Goal: Task Accomplishment & Management: Manage account settings

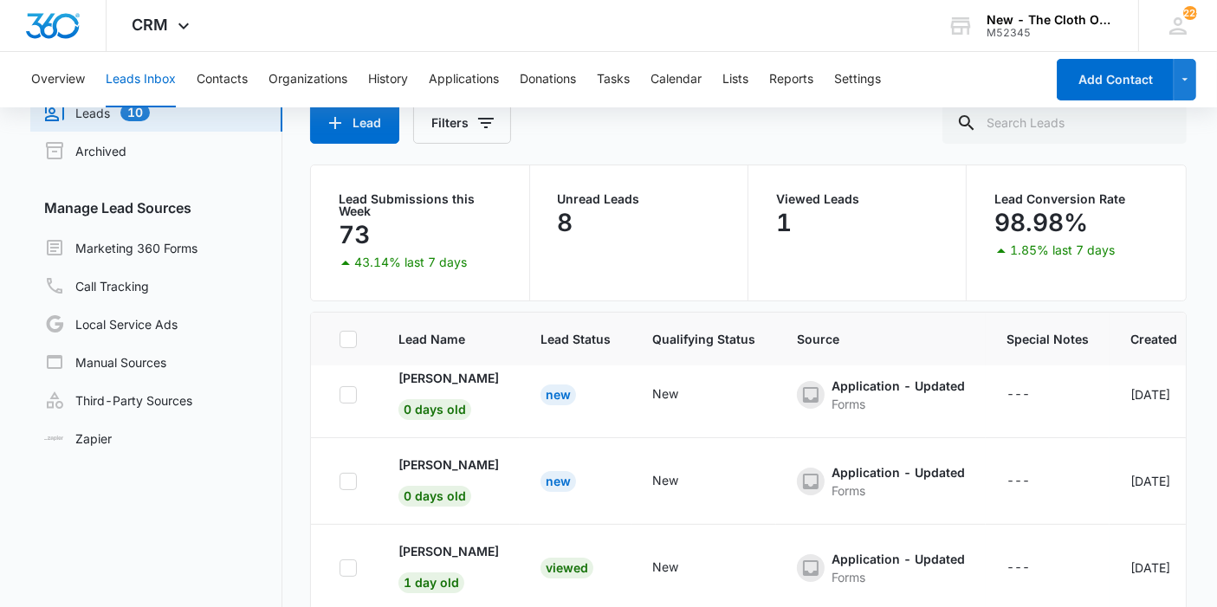
scroll to position [145, 0]
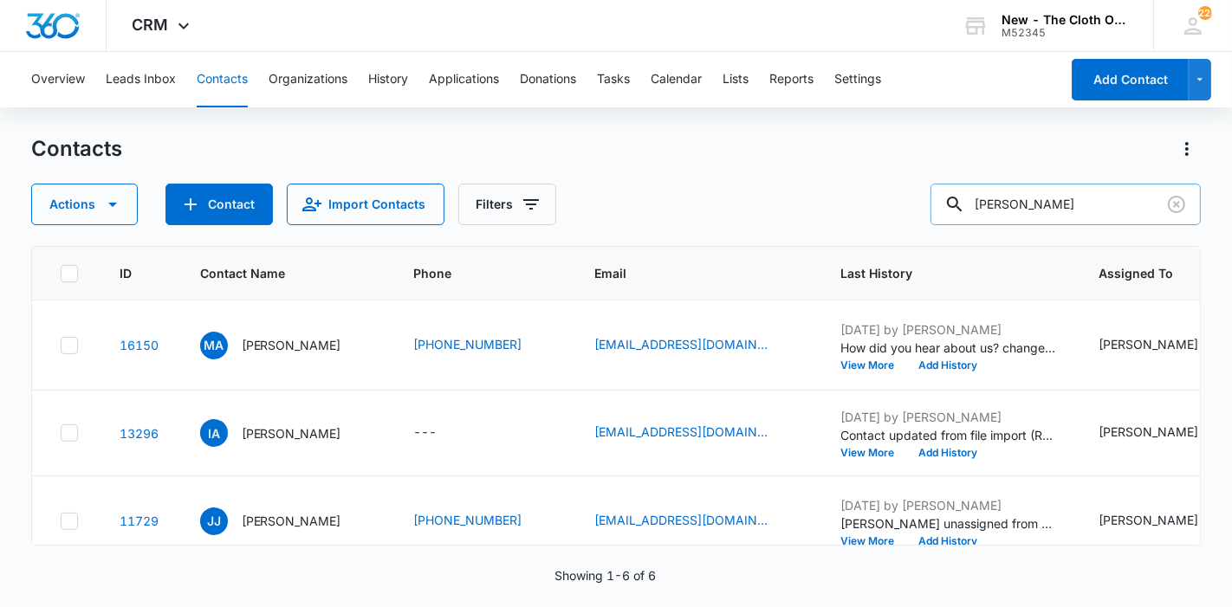
drag, startPoint x: 1130, startPoint y: 214, endPoint x: 982, endPoint y: 191, distance: 149.8
click at [982, 194] on div "[PERSON_NAME]" at bounding box center [1065, 205] width 270 height 42
paste input "[EMAIL_ADDRESS][DOMAIN_NAME]"
type input "[EMAIL_ADDRESS][DOMAIN_NAME]"
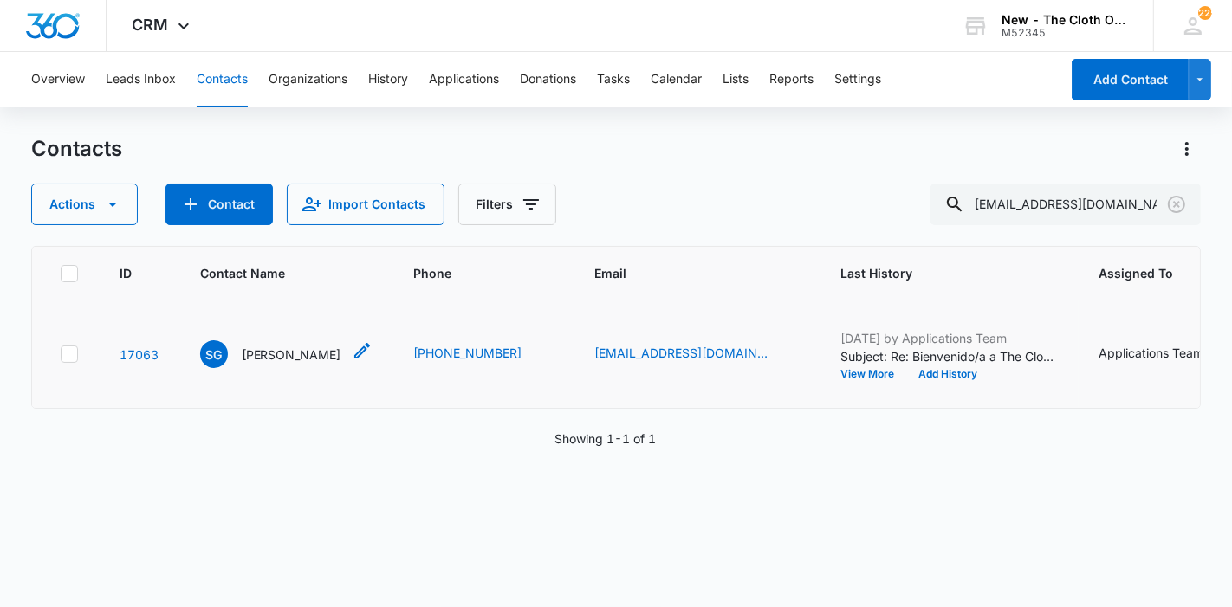
click at [269, 364] on p "[PERSON_NAME]" at bounding box center [292, 355] width 100 height 18
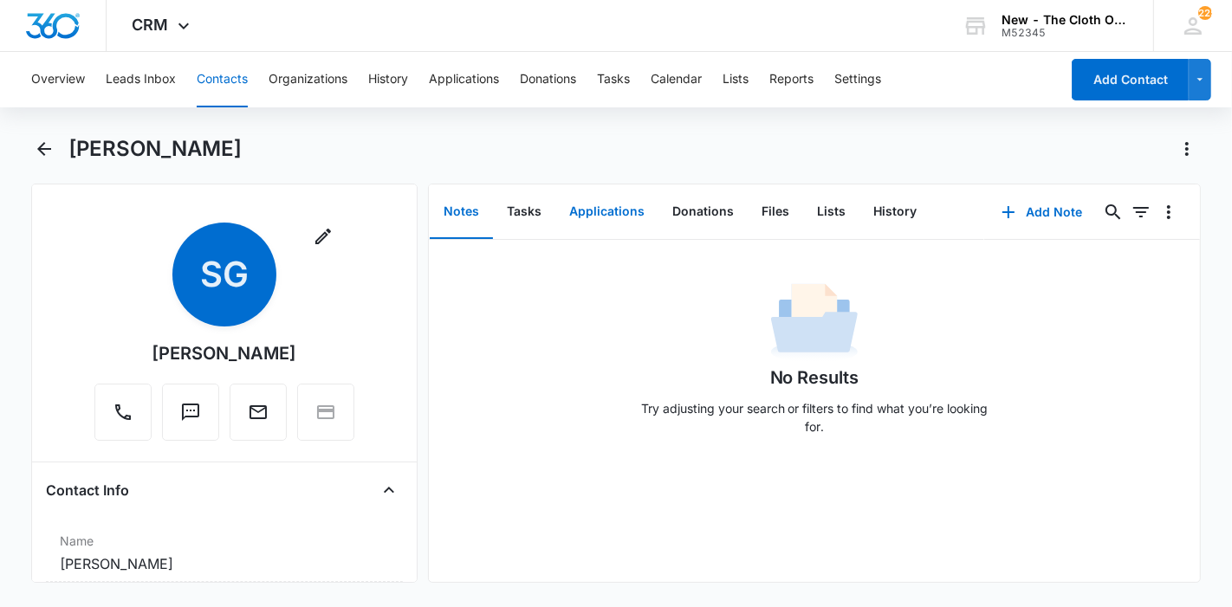
click at [620, 208] on button "Applications" at bounding box center [606, 212] width 103 height 54
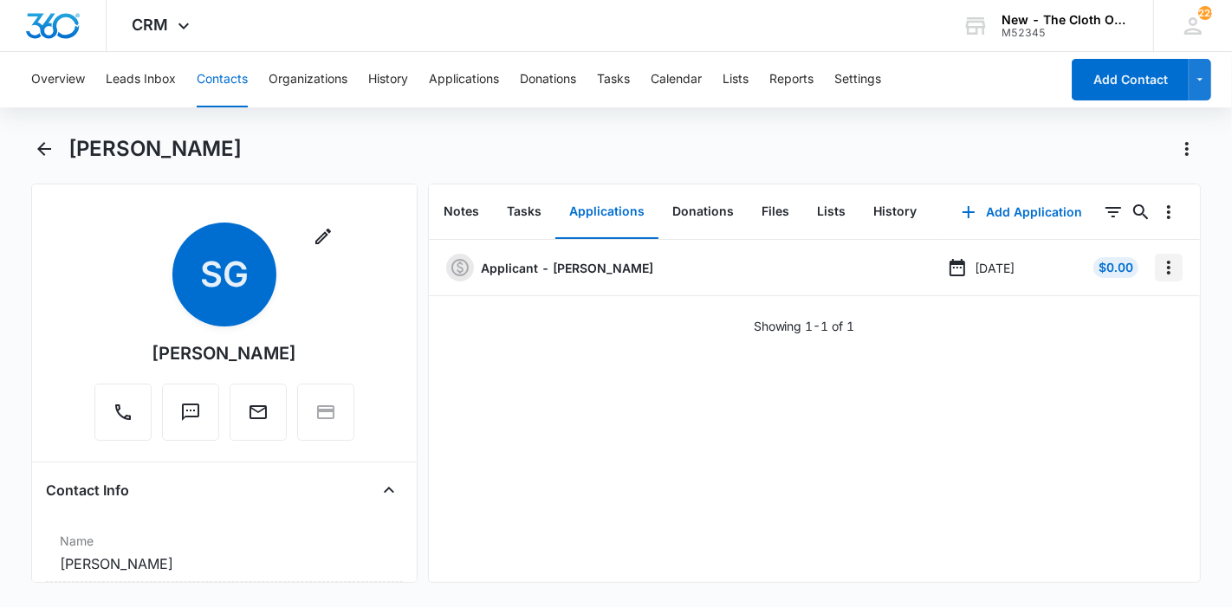
click at [1158, 270] on icon "Overflow Menu" at bounding box center [1168, 267] width 21 height 21
click at [1123, 308] on button "Edit" at bounding box center [1118, 316] width 99 height 26
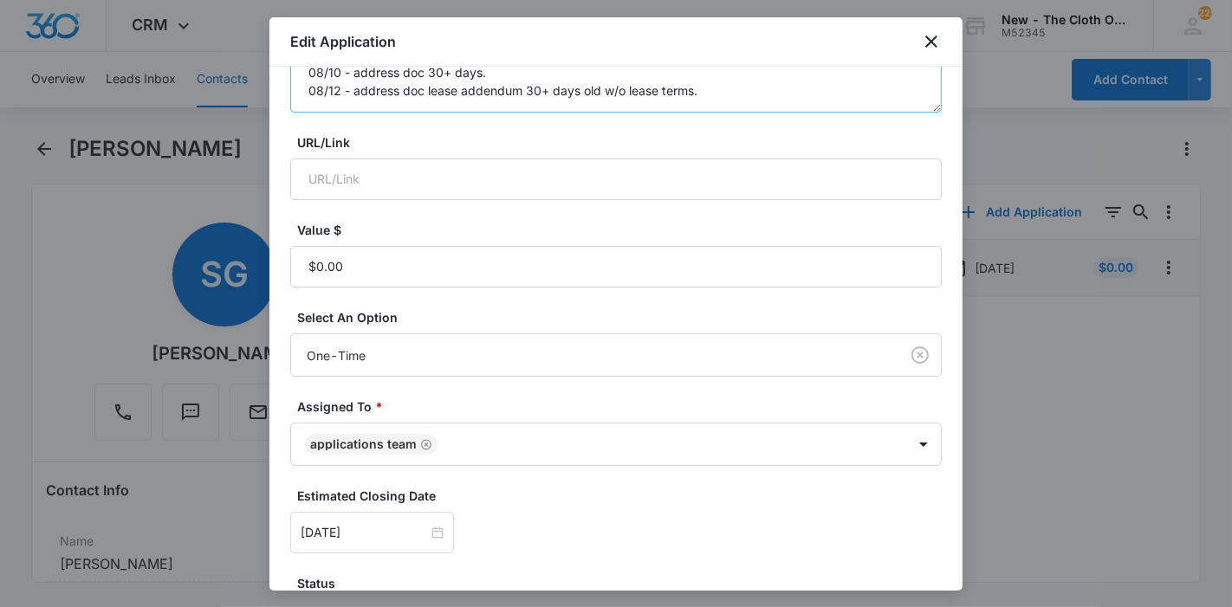
scroll to position [385, 0]
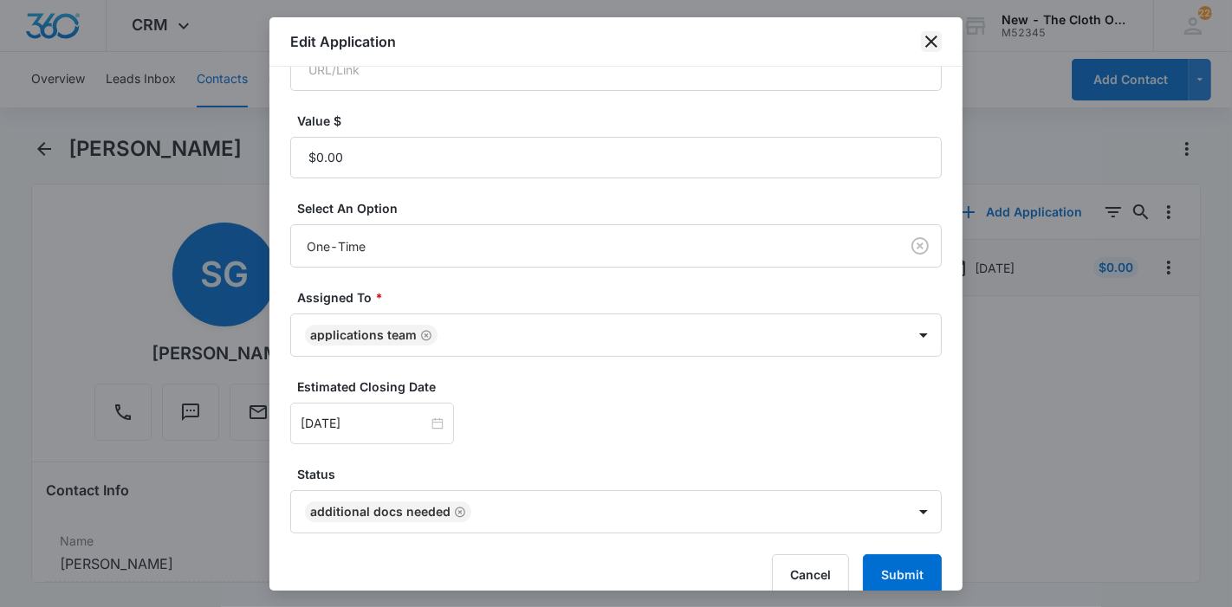
click at [930, 47] on icon "close" at bounding box center [931, 41] width 21 height 21
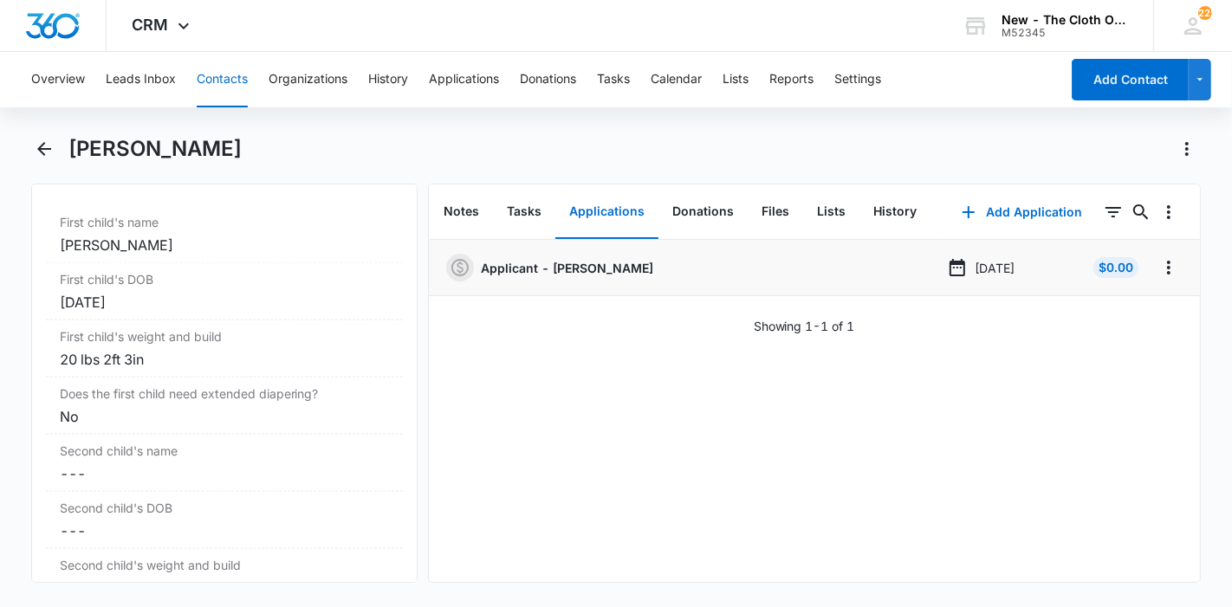
scroll to position [2213, 0]
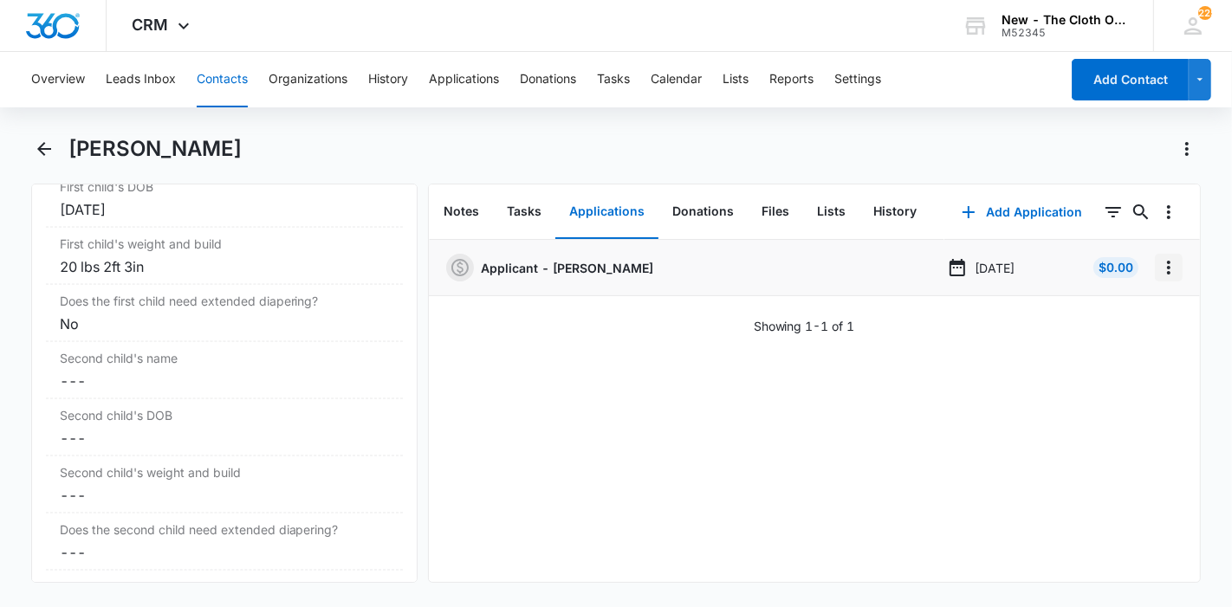
click at [1158, 272] on icon "Overflow Menu" at bounding box center [1168, 267] width 21 height 21
click at [1107, 310] on div "Edit" at bounding box center [1108, 316] width 36 height 12
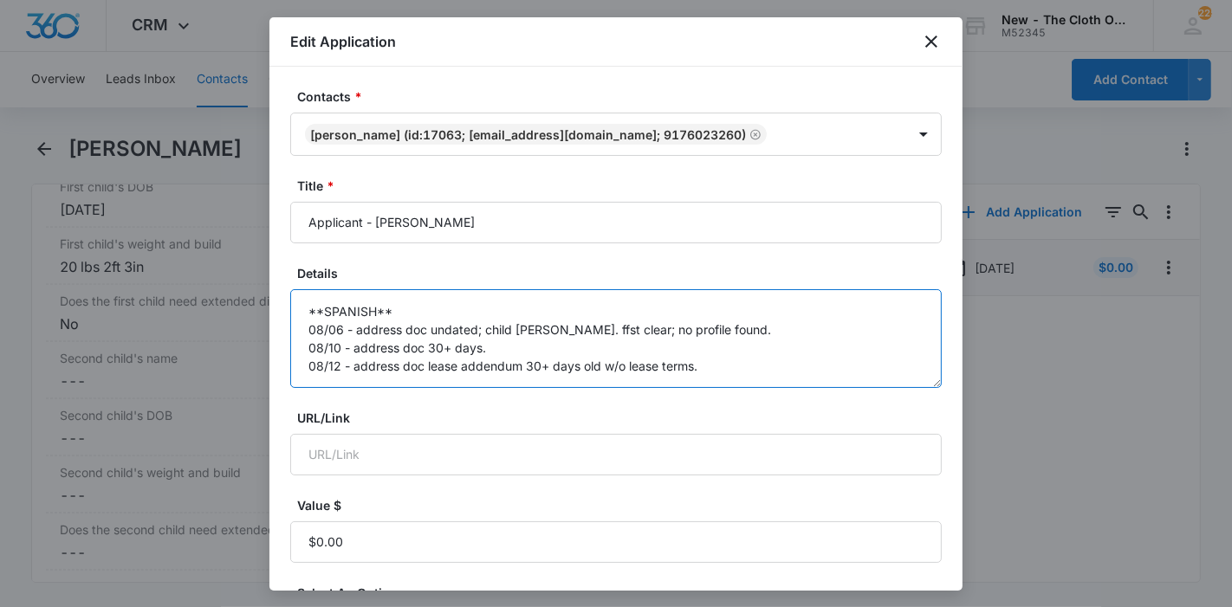
click at [722, 367] on textarea "**SPANISH** 08/06 - address doc undated; child [PERSON_NAME]. ffst clear; no pr…" at bounding box center [615, 338] width 651 height 99
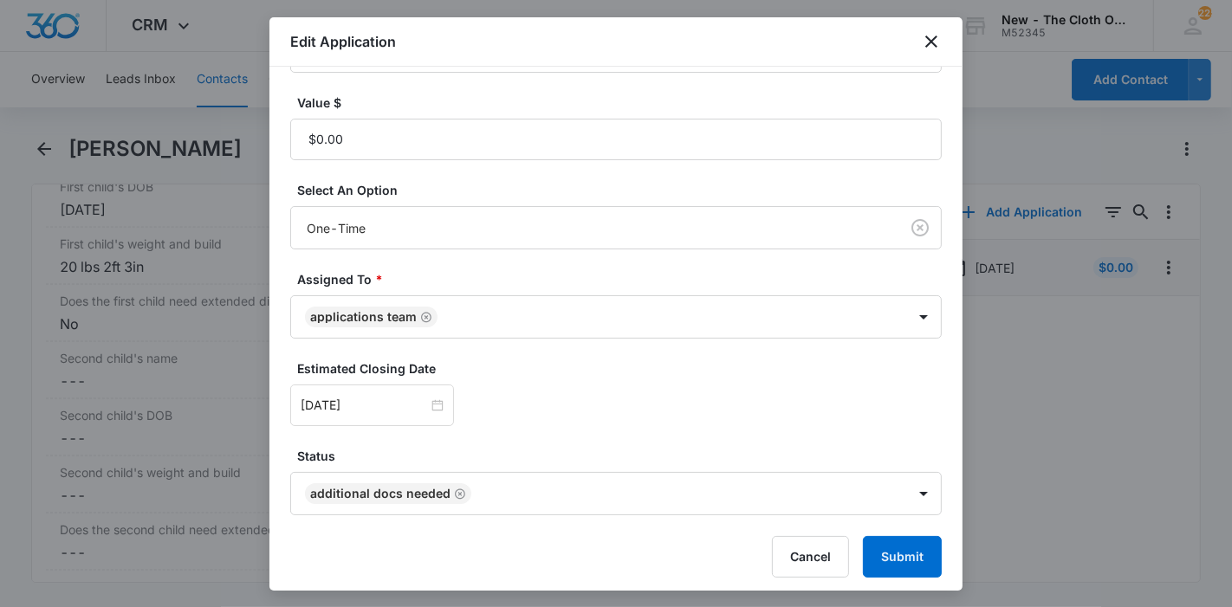
scroll to position [407, 0]
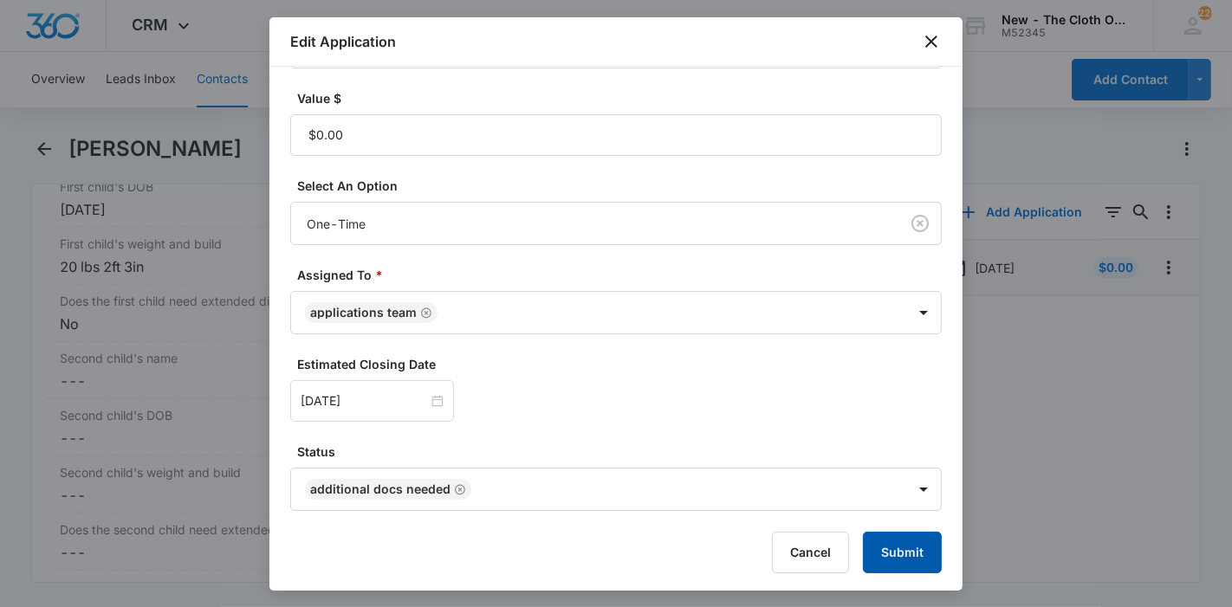
type textarea "**SPANISH** 08/06 - address doc undated; child [PERSON_NAME]. ffst clear; no pr…"
click at [908, 549] on button "Submit" at bounding box center [902, 553] width 79 height 42
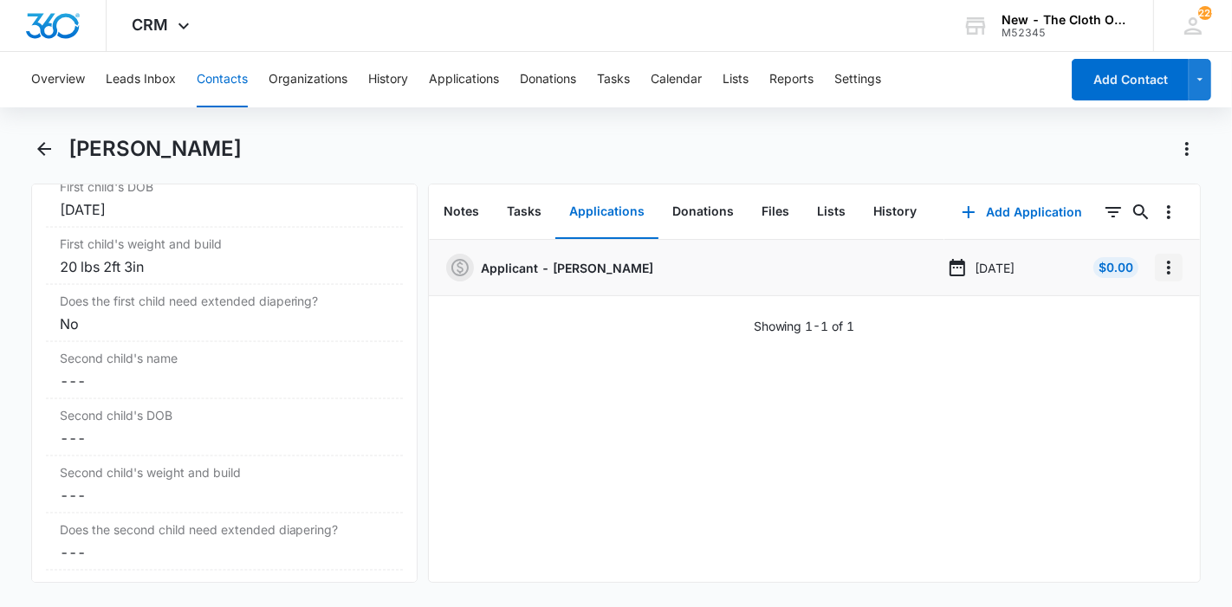
click at [1158, 266] on icon "Overflow Menu" at bounding box center [1168, 267] width 21 height 21
click at [1119, 338] on div "Delete" at bounding box center [1108, 342] width 36 height 12
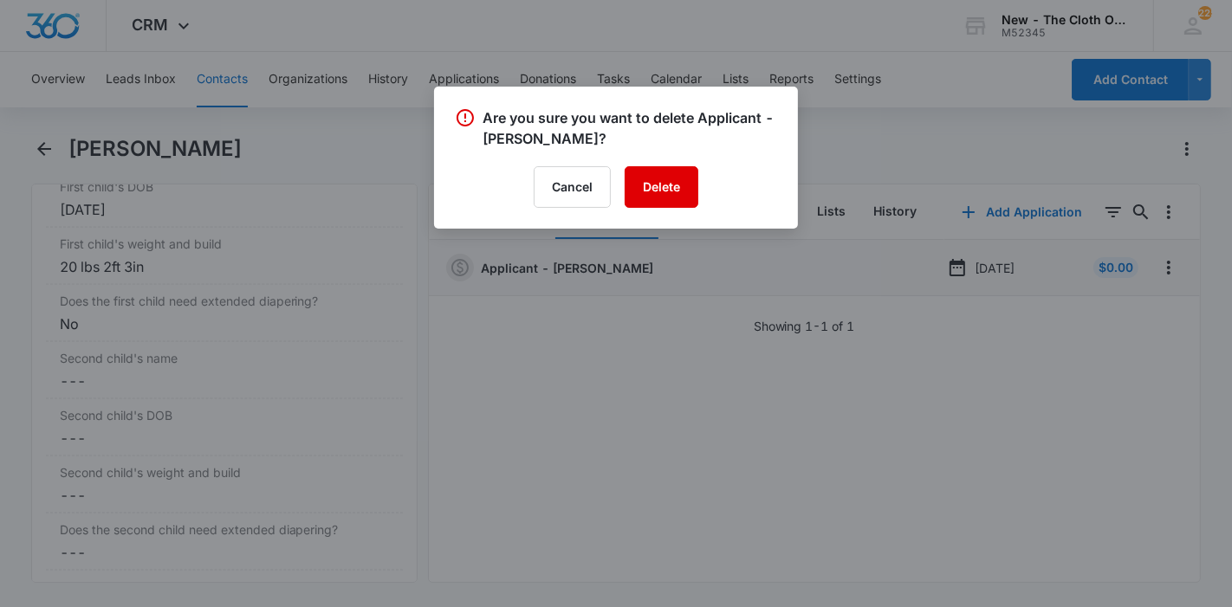
click at [649, 184] on button "Delete" at bounding box center [662, 187] width 74 height 42
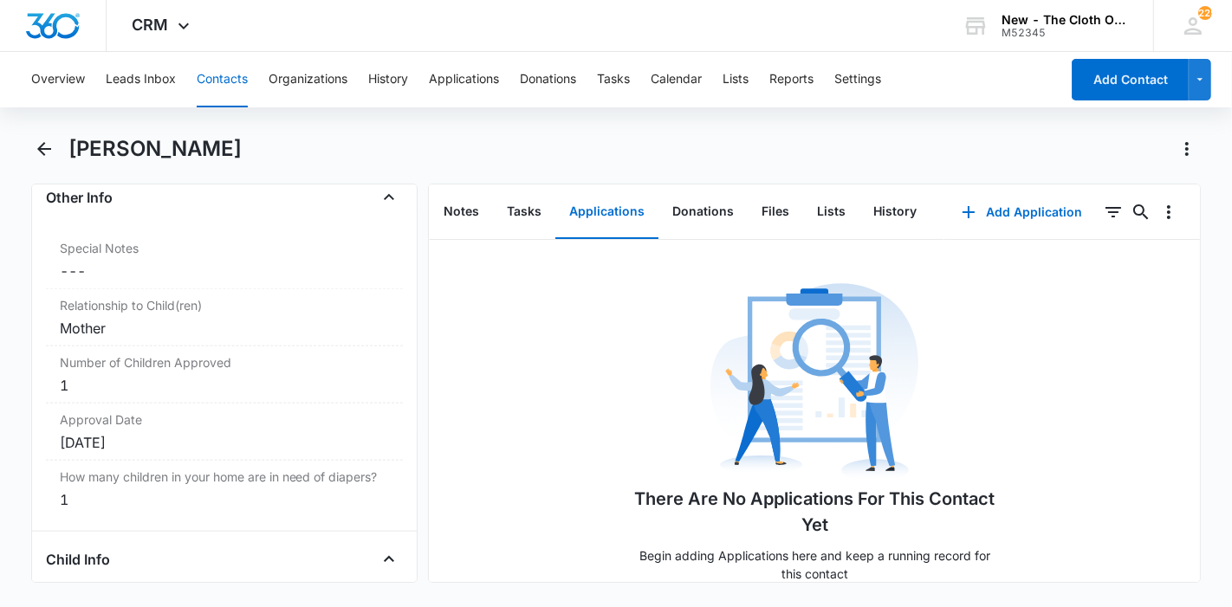
scroll to position [1829, 0]
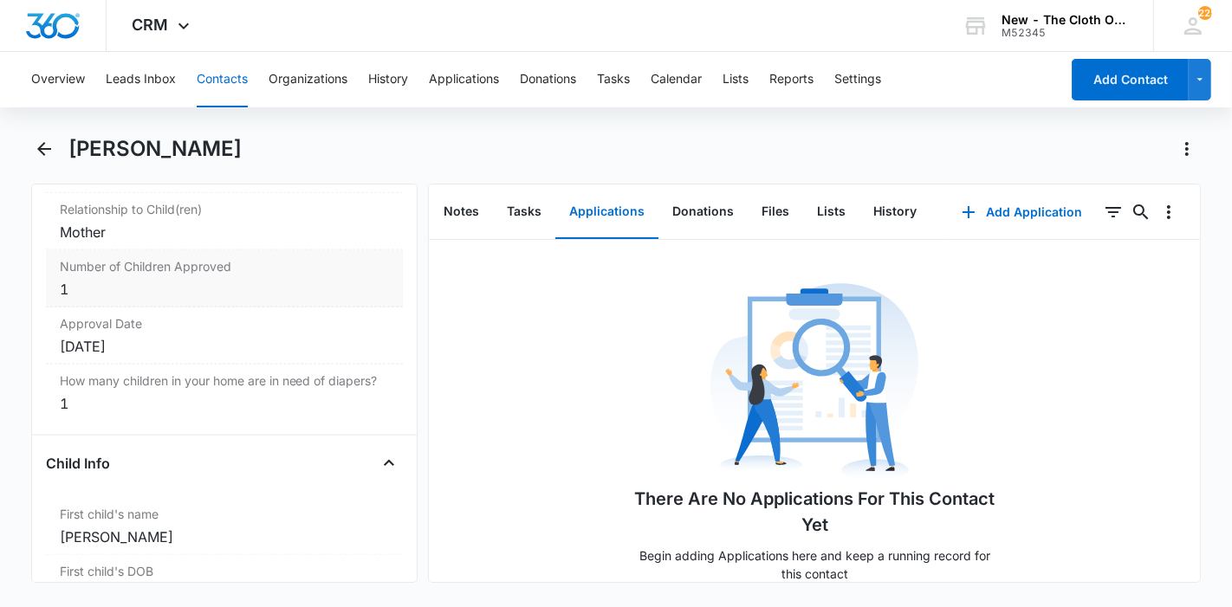
click at [149, 289] on div "1" at bounding box center [224, 289] width 329 height 21
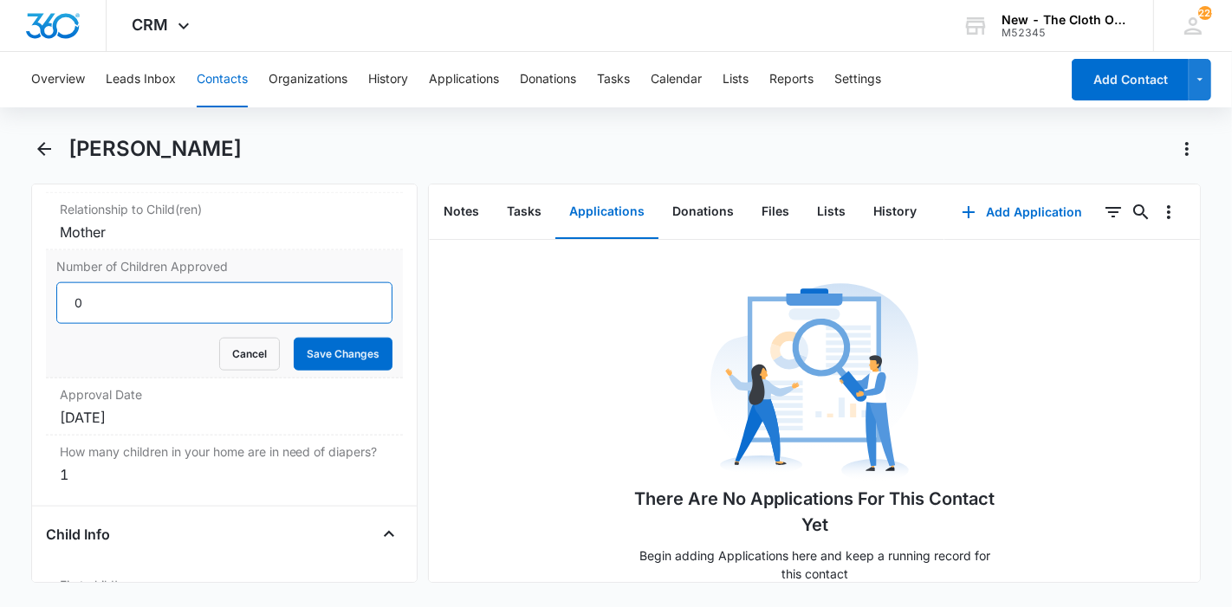
type input "0"
click at [352, 303] on input "0" at bounding box center [224, 303] width 336 height 42
click at [350, 348] on button "Save Changes" at bounding box center [343, 354] width 99 height 33
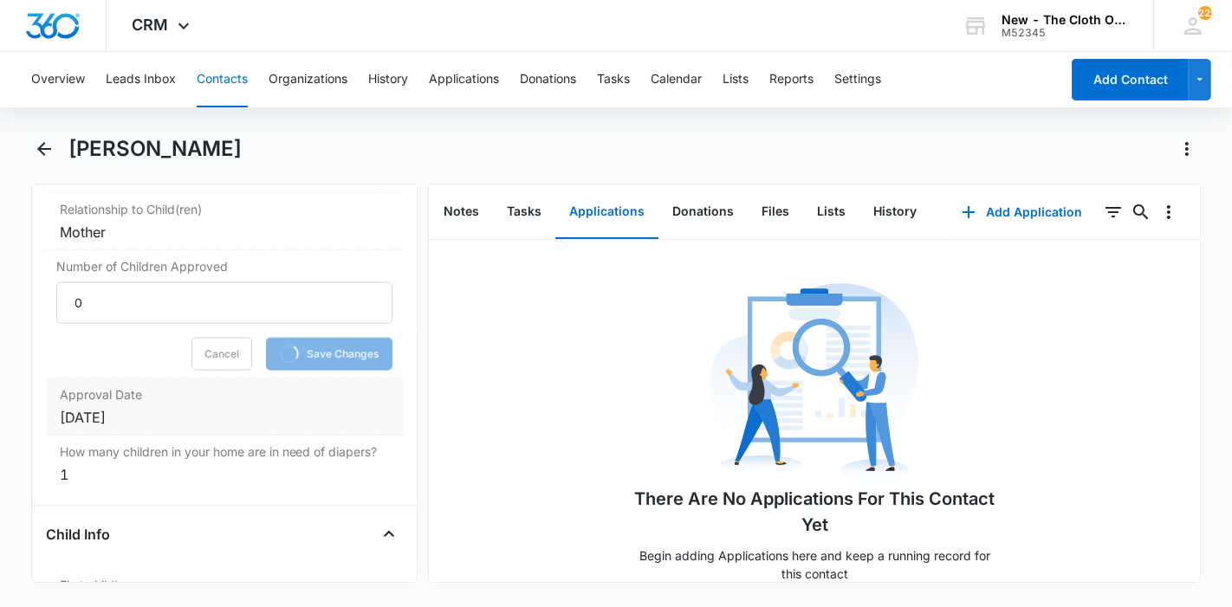
click at [235, 392] on label "Approval Date" at bounding box center [224, 395] width 329 height 18
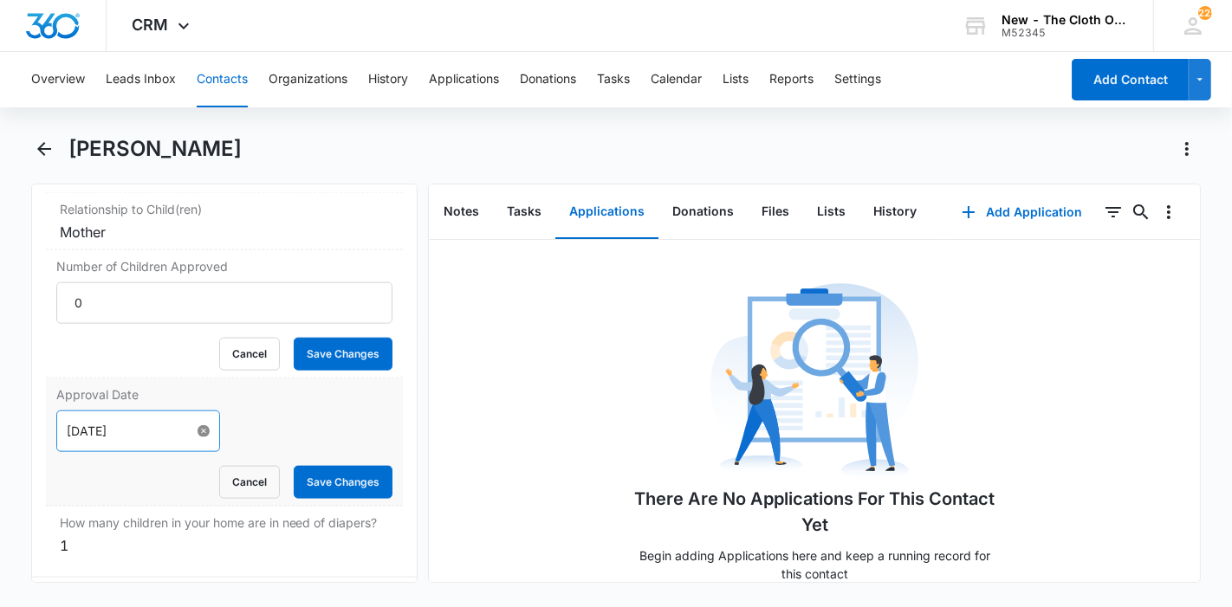
click at [185, 422] on form "[DATE] Cancel Save Changes" at bounding box center [224, 455] width 336 height 88
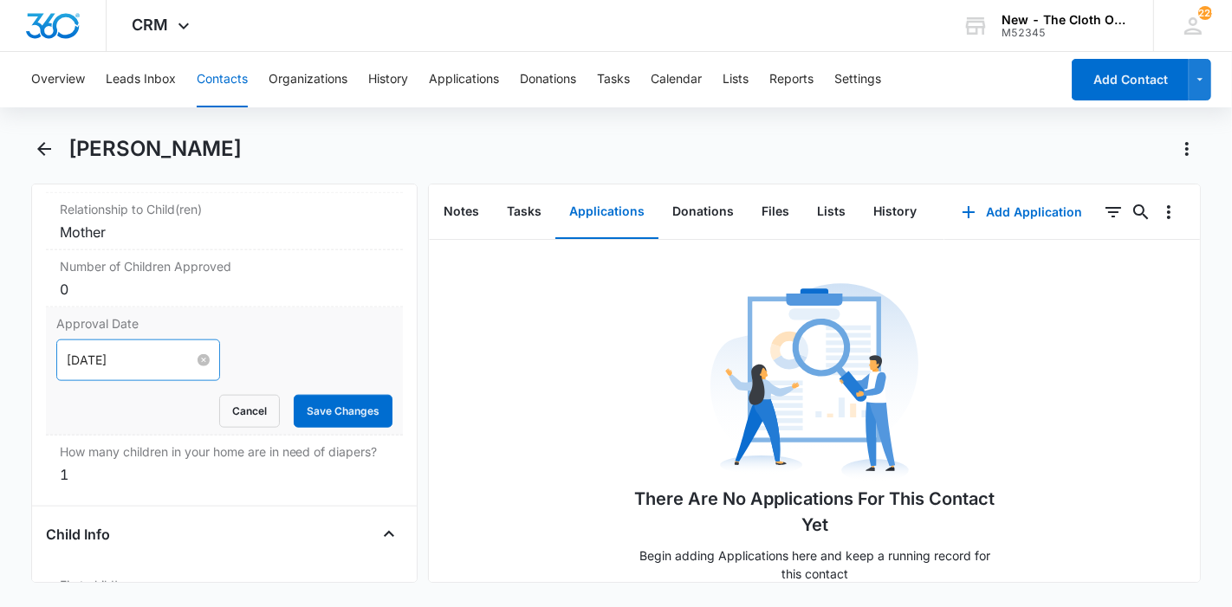
click at [181, 353] on div "[DATE]" at bounding box center [138, 360] width 143 height 19
click at [294, 402] on button "Save Changes" at bounding box center [343, 411] width 99 height 33
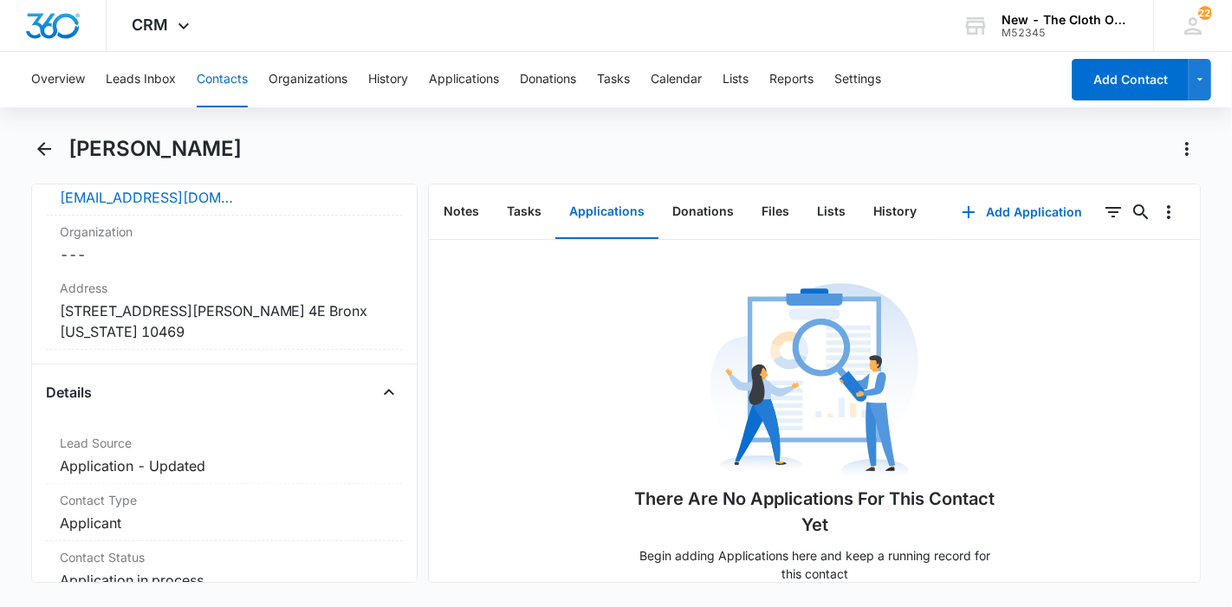
scroll to position [673, 0]
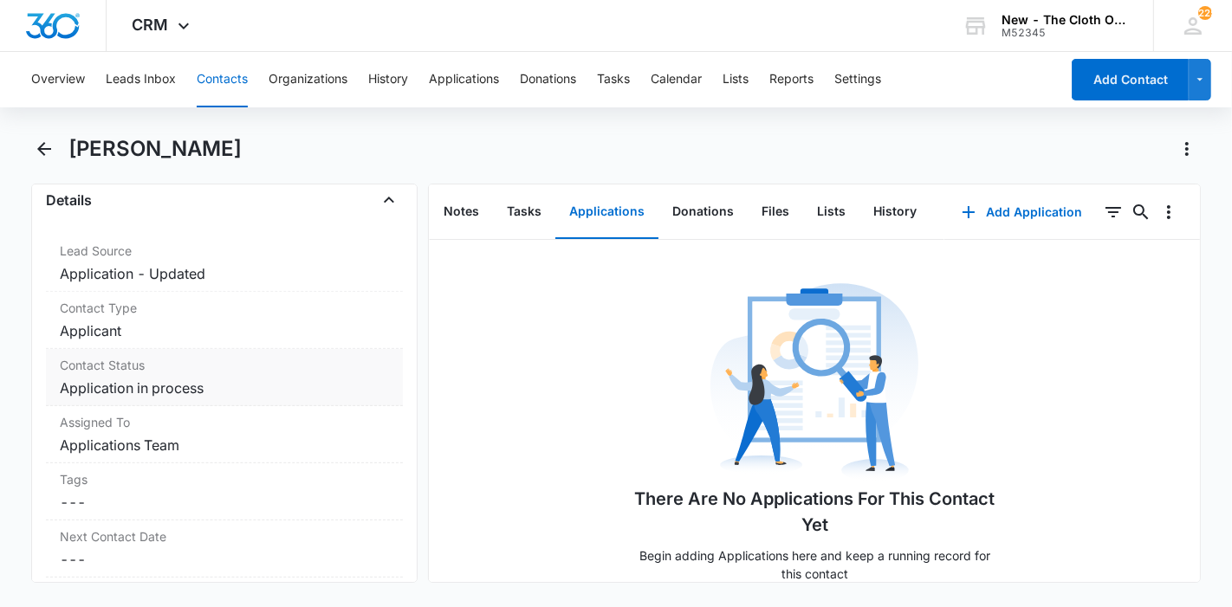
click at [240, 388] on dd "Cancel Save Changes Application in process" at bounding box center [224, 388] width 329 height 21
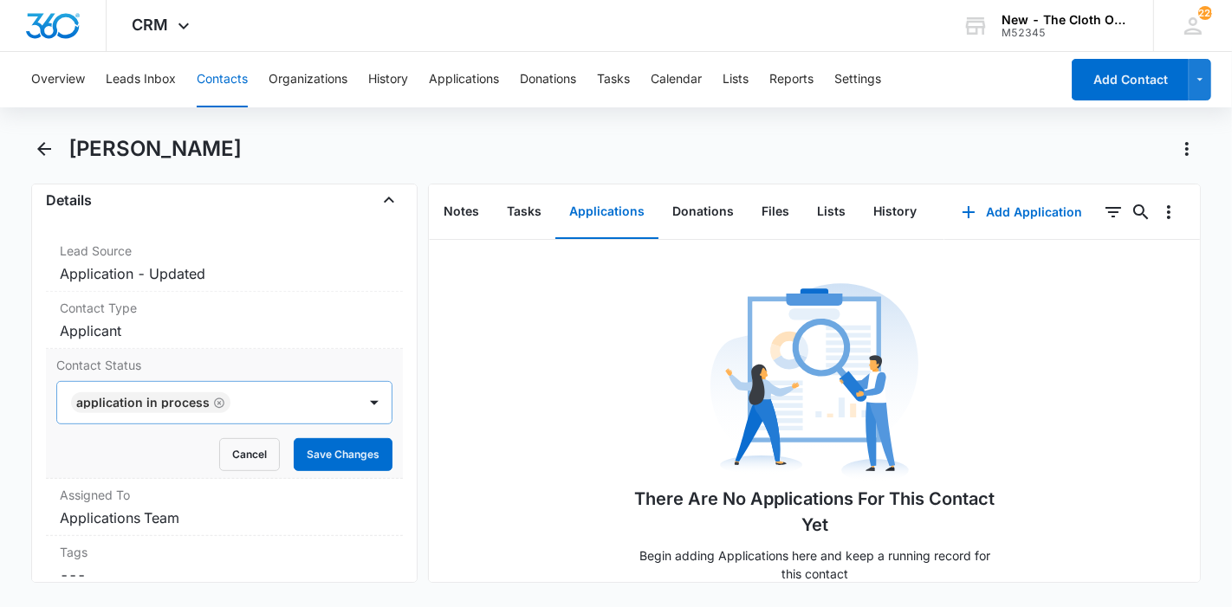
click at [214, 398] on icon "Remove Application in process" at bounding box center [219, 403] width 10 height 10
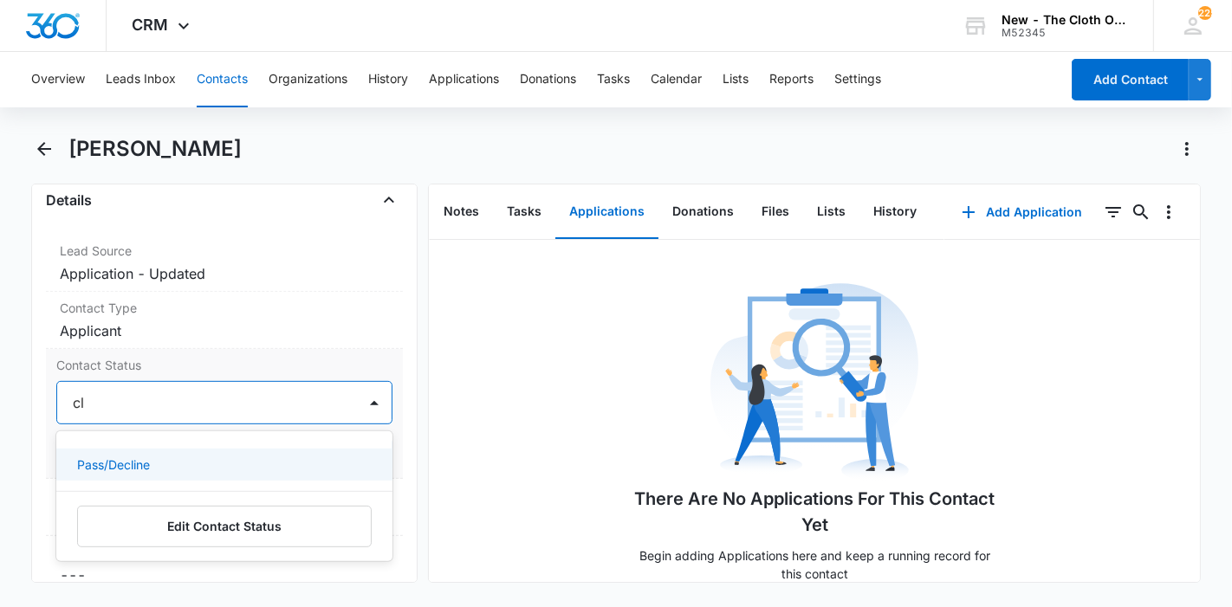
type input "c"
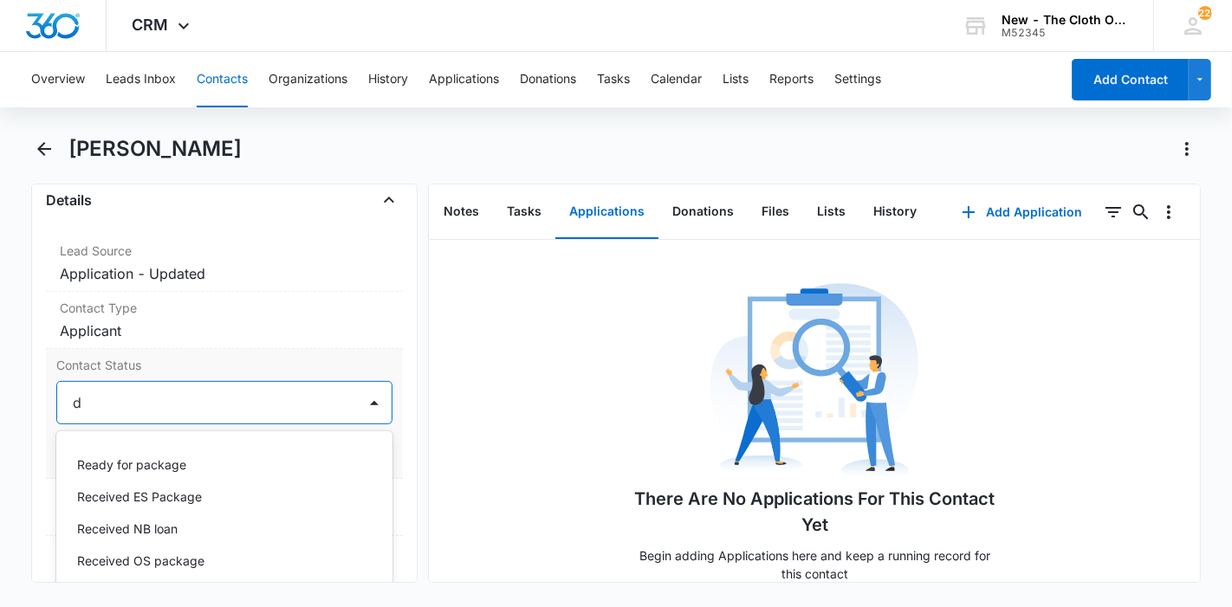
type input "de"
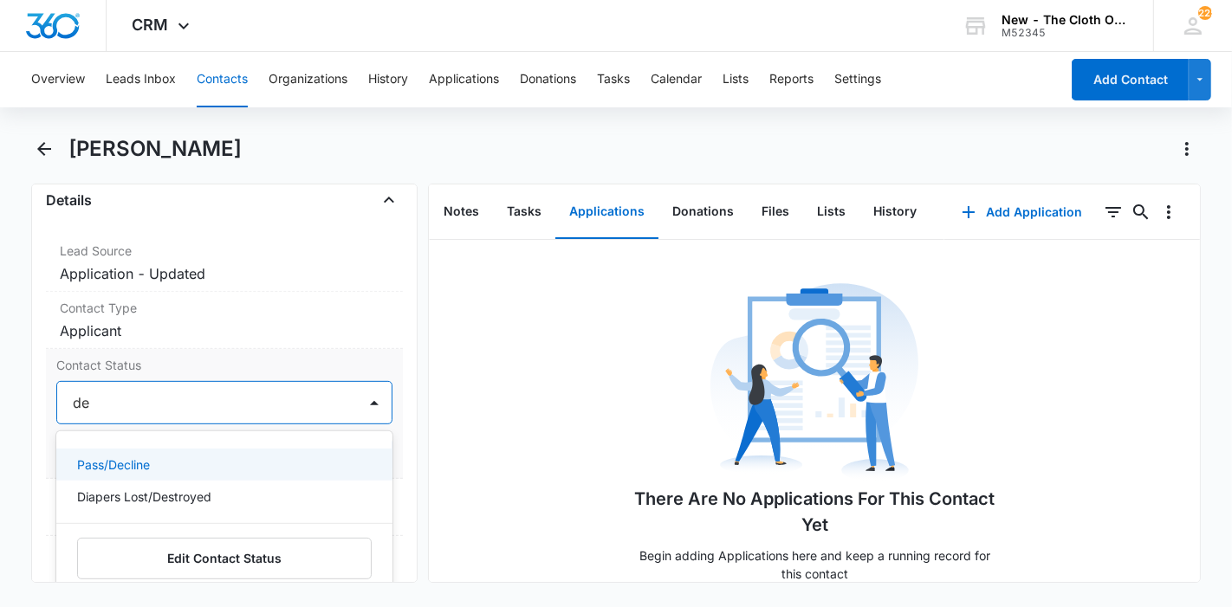
click at [189, 457] on div "Pass/Decline" at bounding box center [222, 465] width 291 height 18
drag, startPoint x: 385, startPoint y: 390, endPoint x: 365, endPoint y: 429, distance: 43.8
click at [385, 391] on div "Contact Status option Pass/Decline, selected. 23 results available. Use Up and …" at bounding box center [224, 414] width 357 height 130
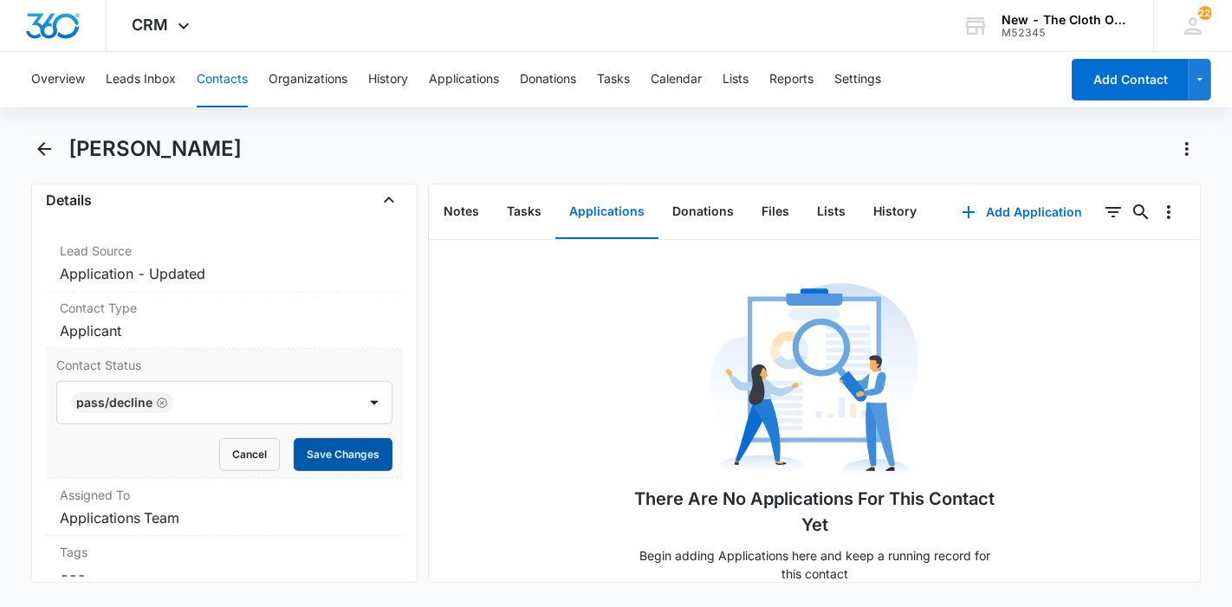
click at [360, 443] on button "Save Changes" at bounding box center [343, 454] width 99 height 33
click at [463, 202] on button "Notes" at bounding box center [461, 212] width 63 height 54
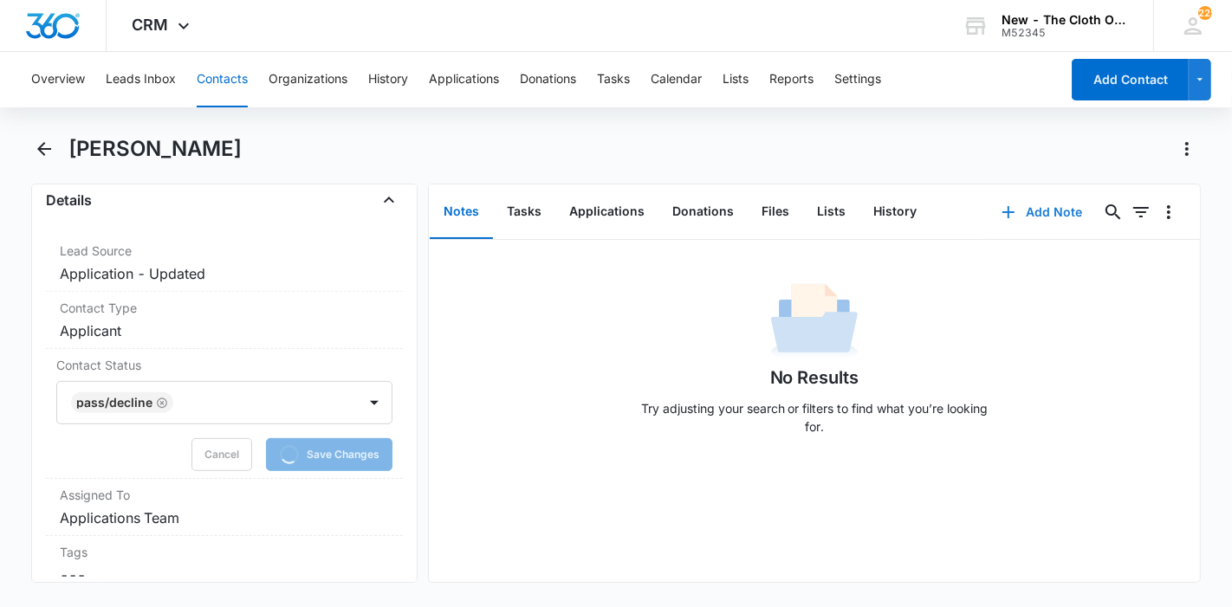
click at [1017, 220] on button "Add Note" at bounding box center [1041, 212] width 115 height 42
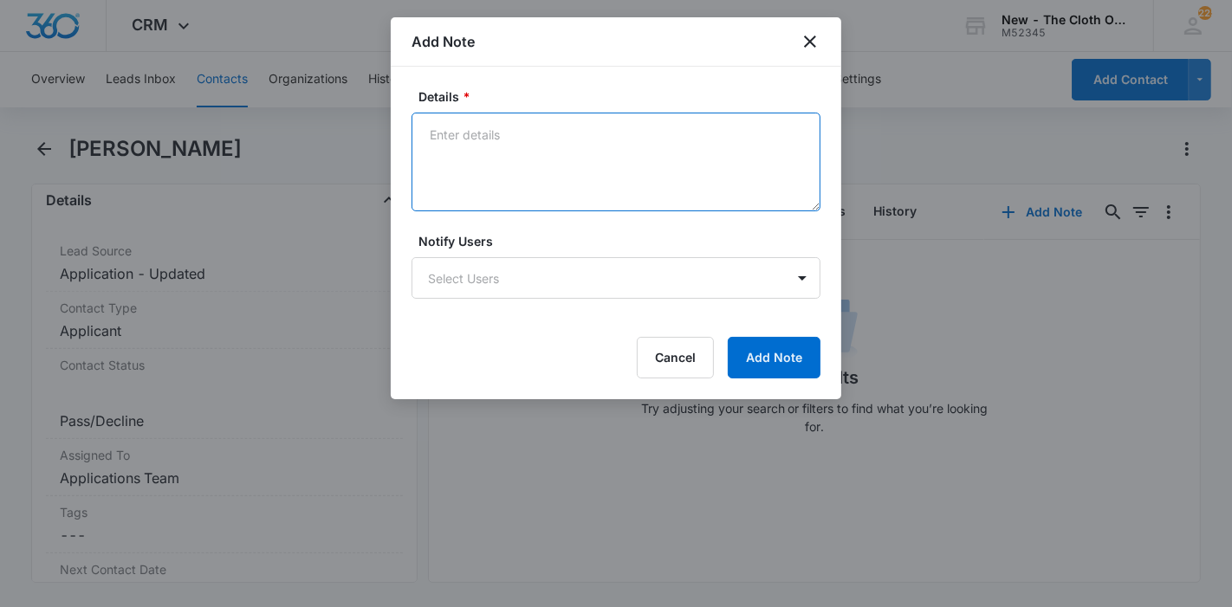
click at [519, 172] on textarea "Details *" at bounding box center [615, 162] width 409 height 99
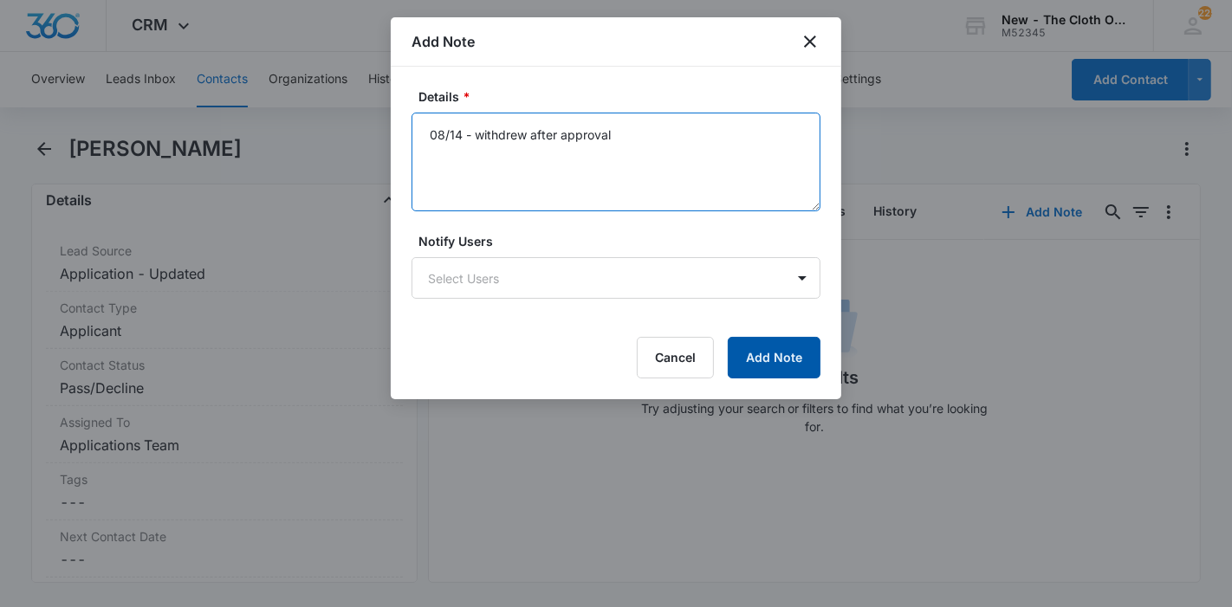
type textarea "08/14 - withdrew after approval"
click at [767, 352] on button "Add Note" at bounding box center [774, 358] width 93 height 42
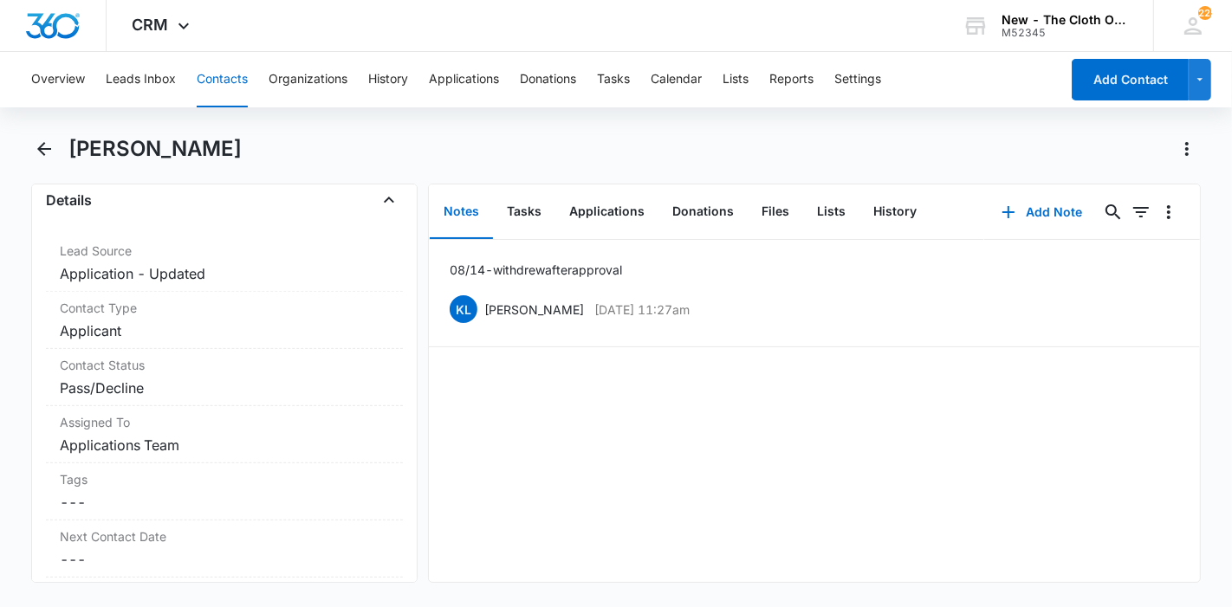
click at [220, 98] on button "Contacts" at bounding box center [222, 79] width 51 height 55
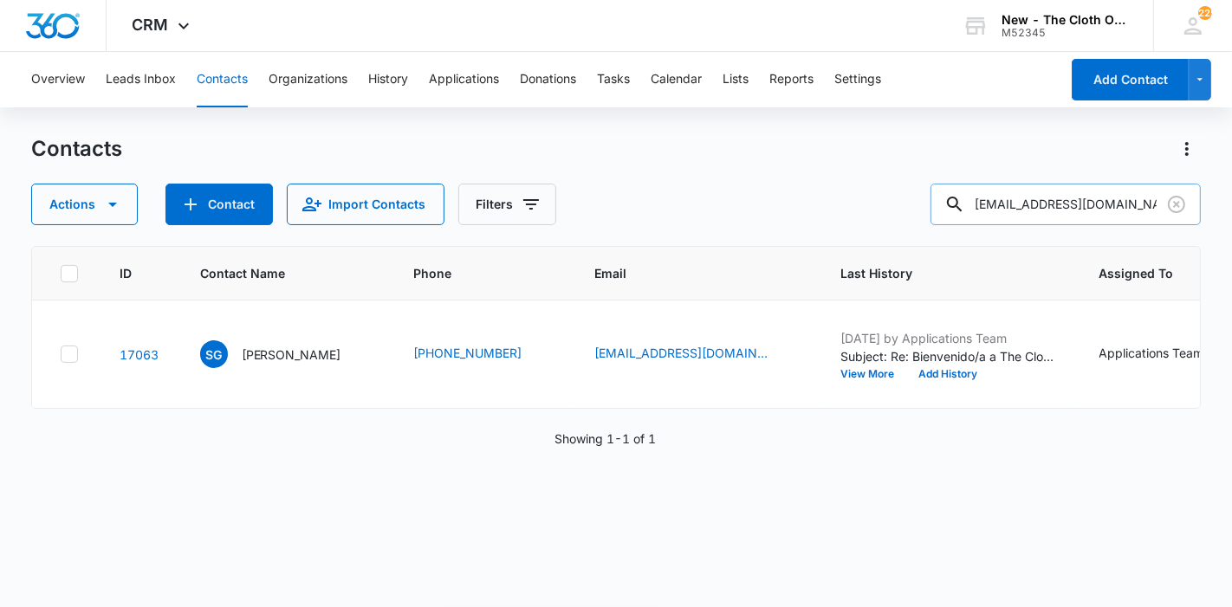
drag, startPoint x: 1161, startPoint y: 197, endPoint x: 1133, endPoint y: 200, distance: 27.9
click at [1158, 199] on input "[EMAIL_ADDRESS][DOMAIN_NAME]" at bounding box center [1065, 205] width 270 height 42
click at [1183, 207] on icon "Clear" at bounding box center [1176, 204] width 21 height 21
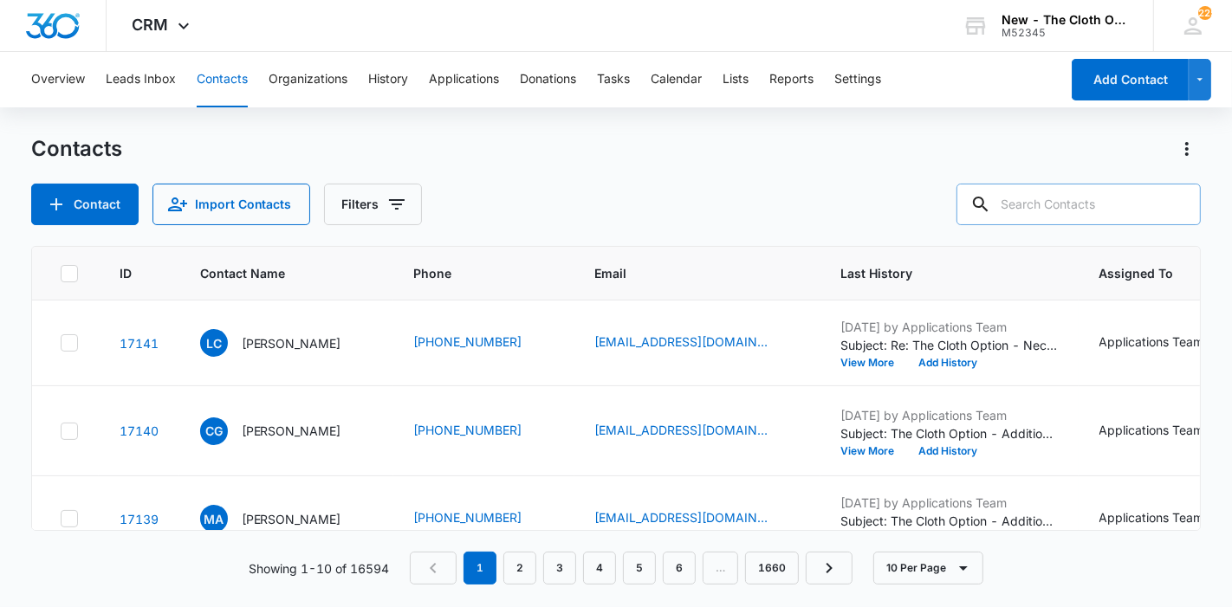
paste input "[EMAIL_ADDRESS][DOMAIN_NAME]"
type input "[EMAIL_ADDRESS][DOMAIN_NAME]"
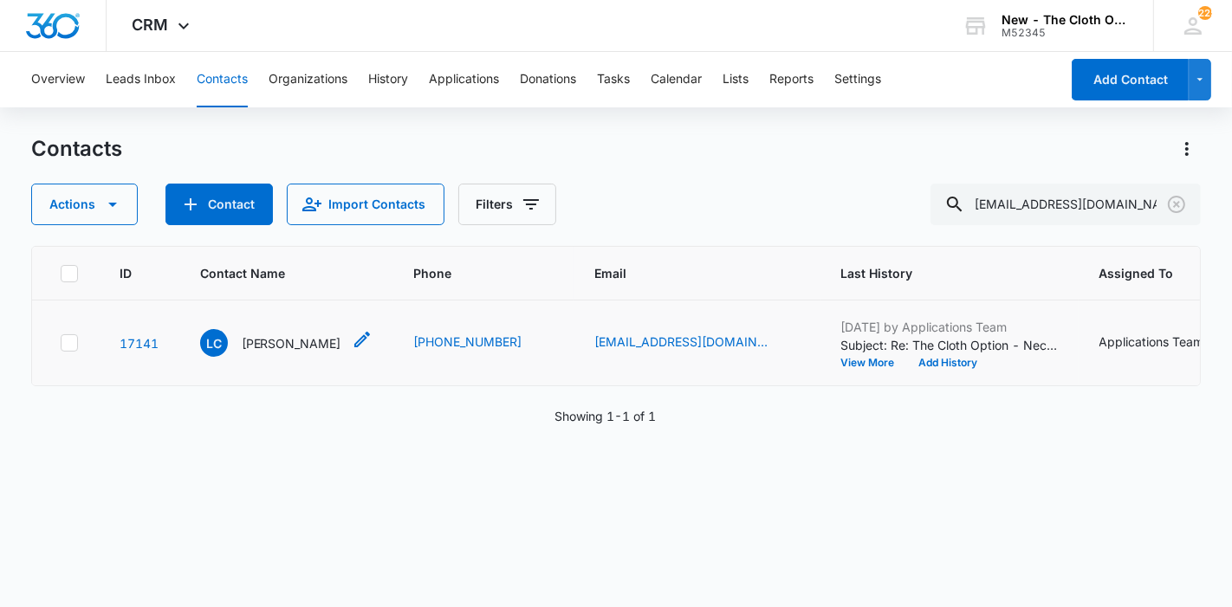
click at [291, 357] on div "LC [PERSON_NAME]" at bounding box center [270, 343] width 141 height 28
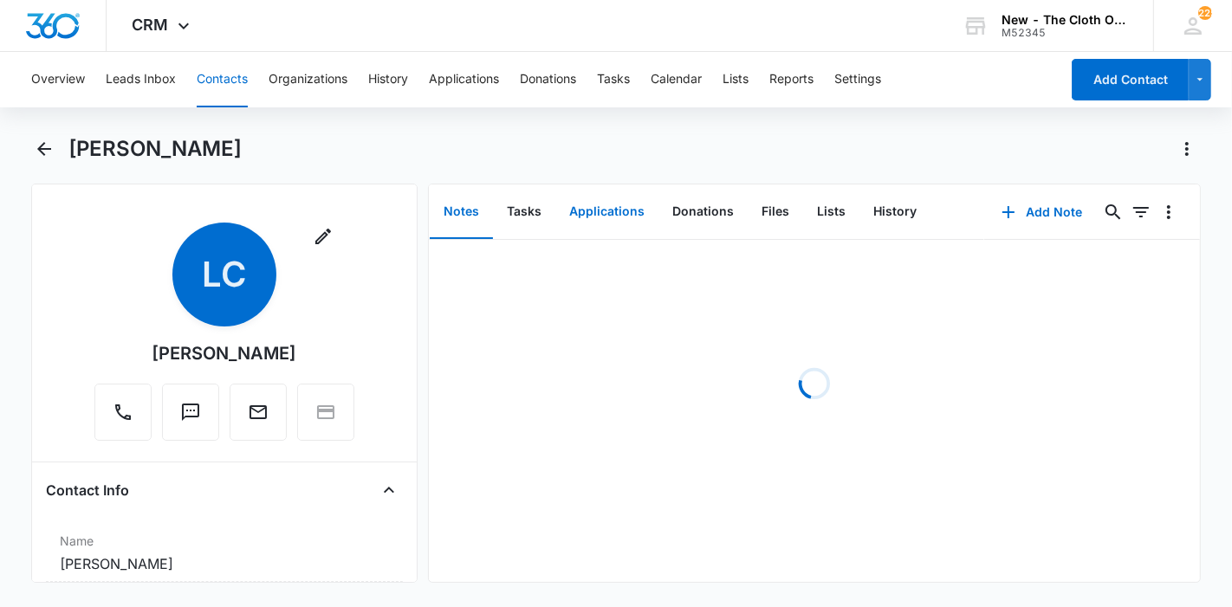
click at [603, 203] on button "Applications" at bounding box center [606, 212] width 103 height 54
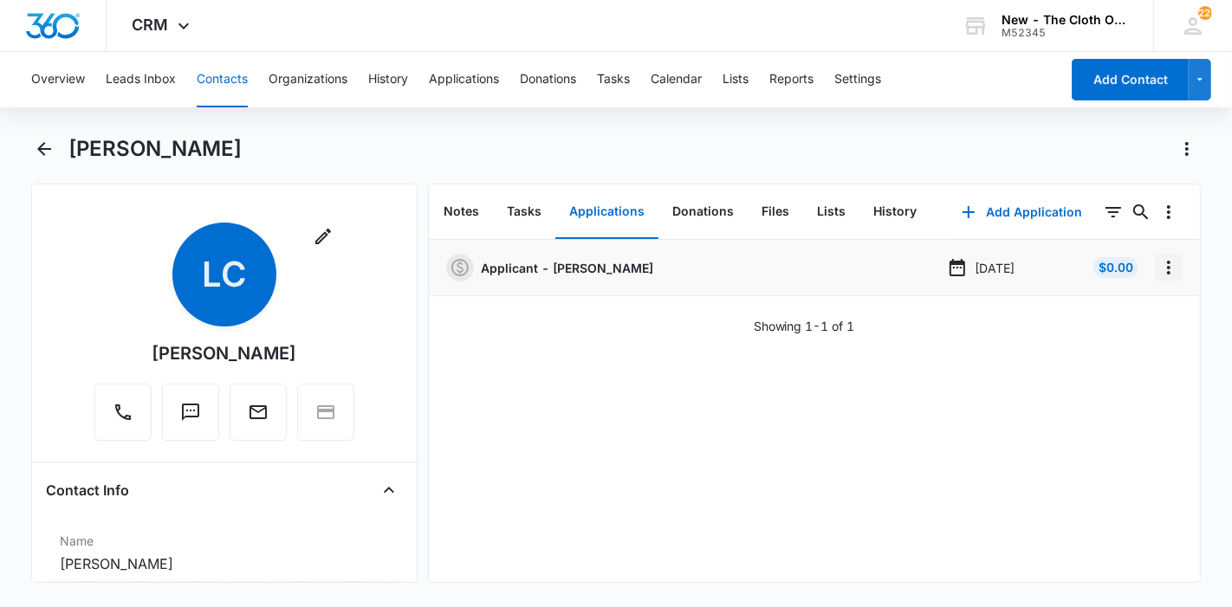
click at [1158, 275] on icon "Overflow Menu" at bounding box center [1168, 267] width 21 height 21
click at [1112, 310] on div "Edit" at bounding box center [1108, 316] width 36 height 12
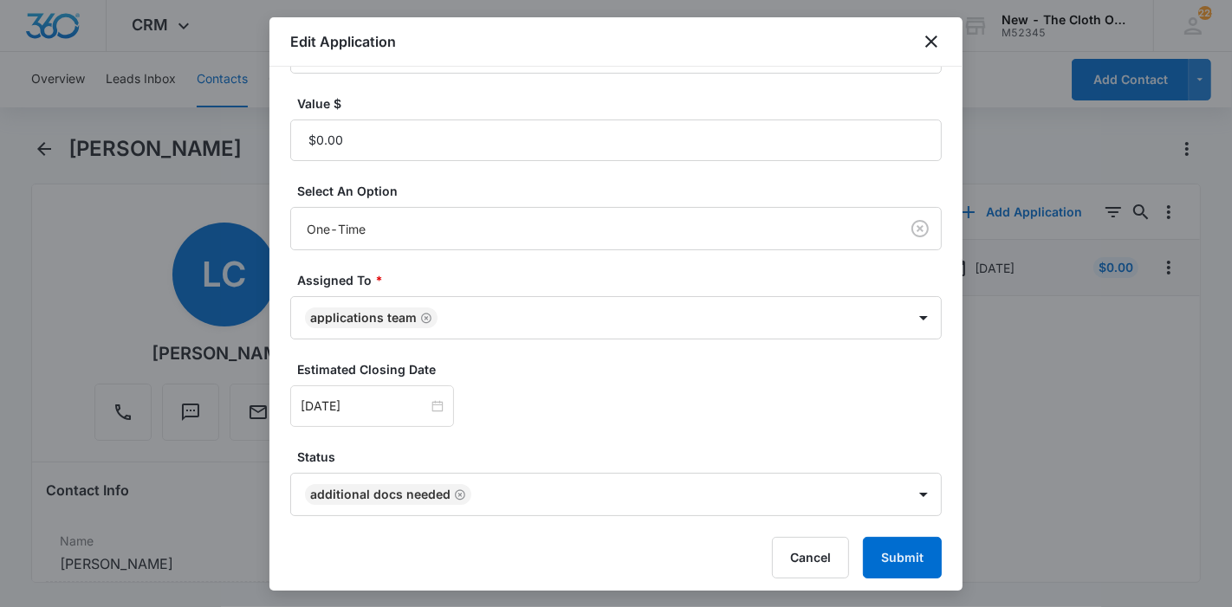
scroll to position [407, 0]
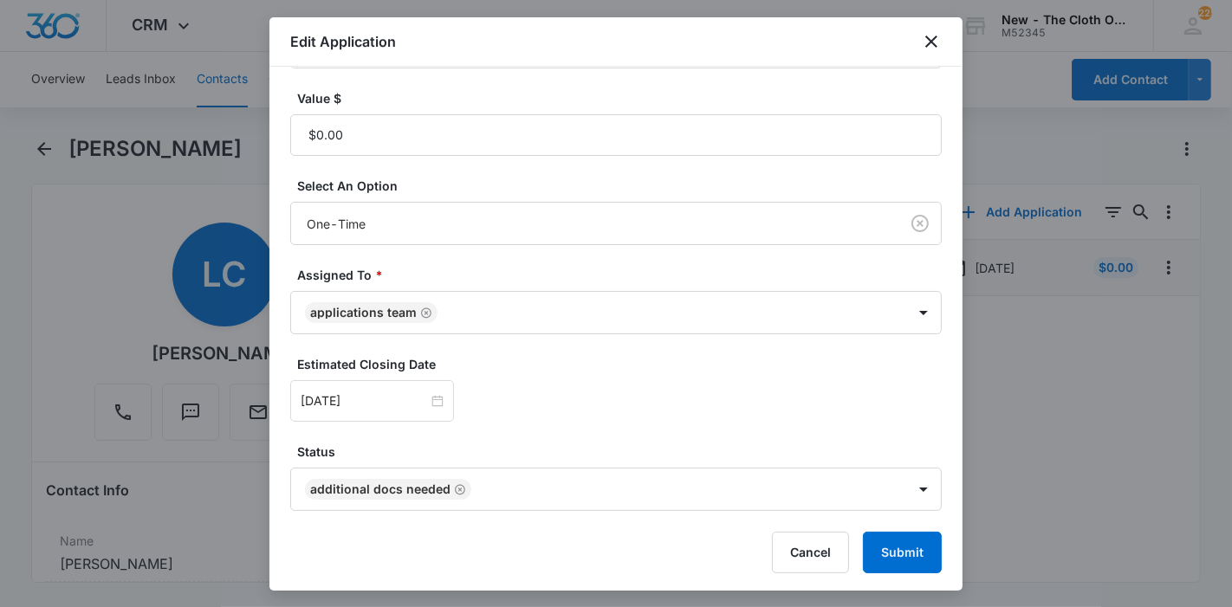
click at [936, 29] on div "Edit Application" at bounding box center [615, 41] width 693 height 49
click at [932, 38] on icon "close" at bounding box center [931, 41] width 21 height 21
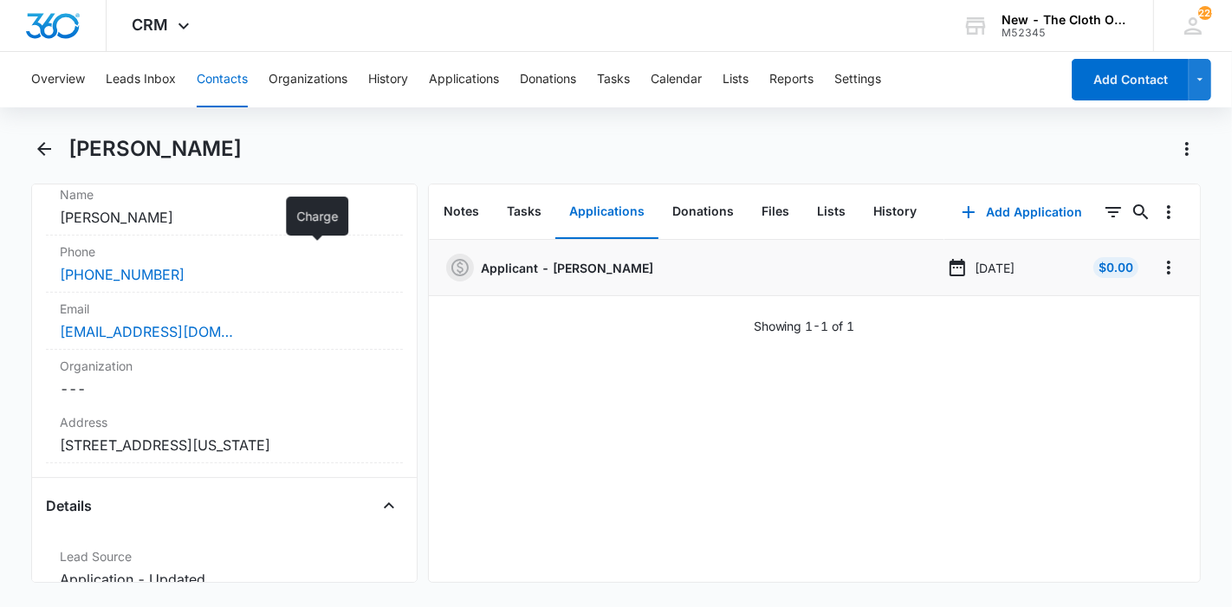
scroll to position [385, 0]
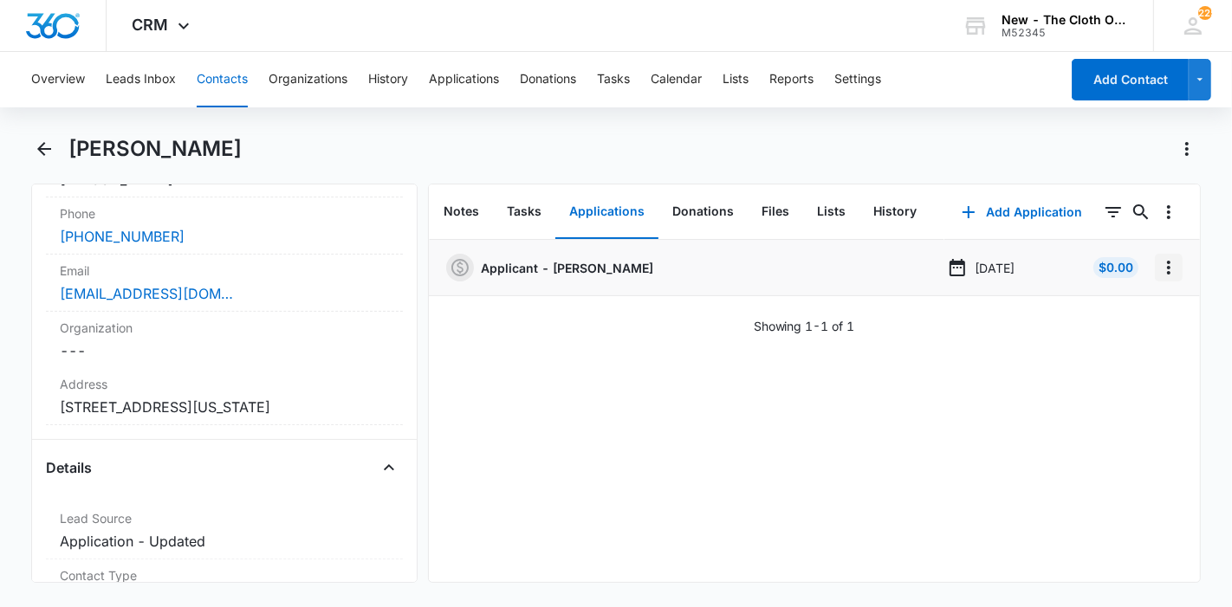
click at [1158, 273] on icon "Overflow Menu" at bounding box center [1168, 267] width 21 height 21
click at [1113, 308] on button "Edit" at bounding box center [1118, 316] width 99 height 26
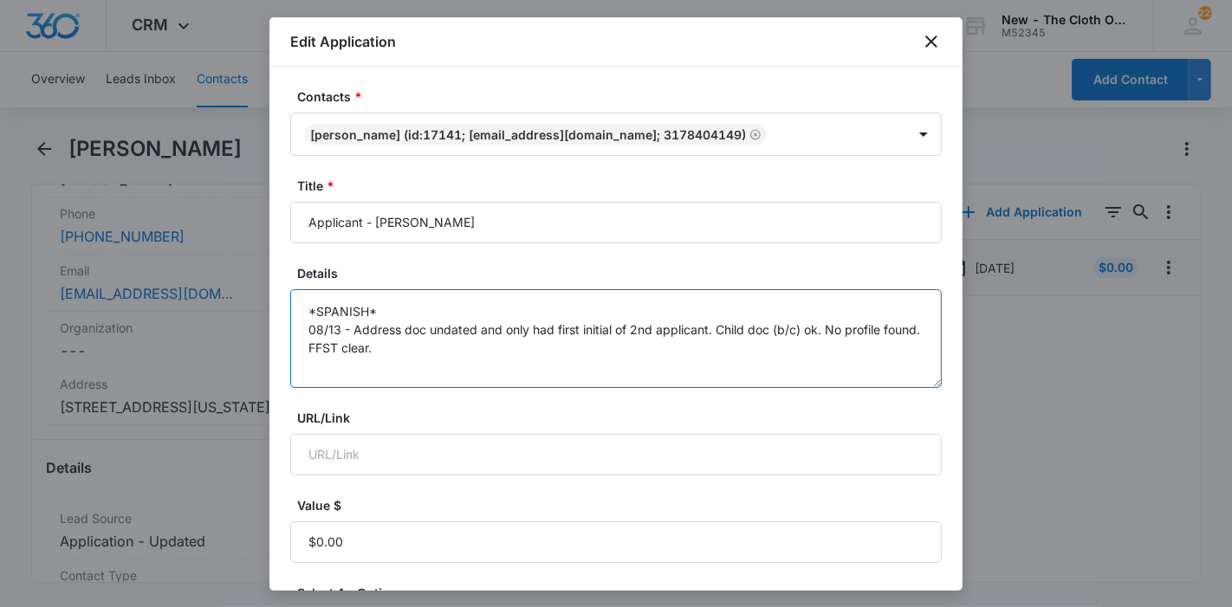
click at [593, 342] on textarea "*SPANISH* 08/13 - Address doc undated and only had first initial of 2nd applica…" at bounding box center [615, 338] width 651 height 99
type textarea "*SPANISH* 08/13 - Address doc undated and only had first initial of 2nd applica…"
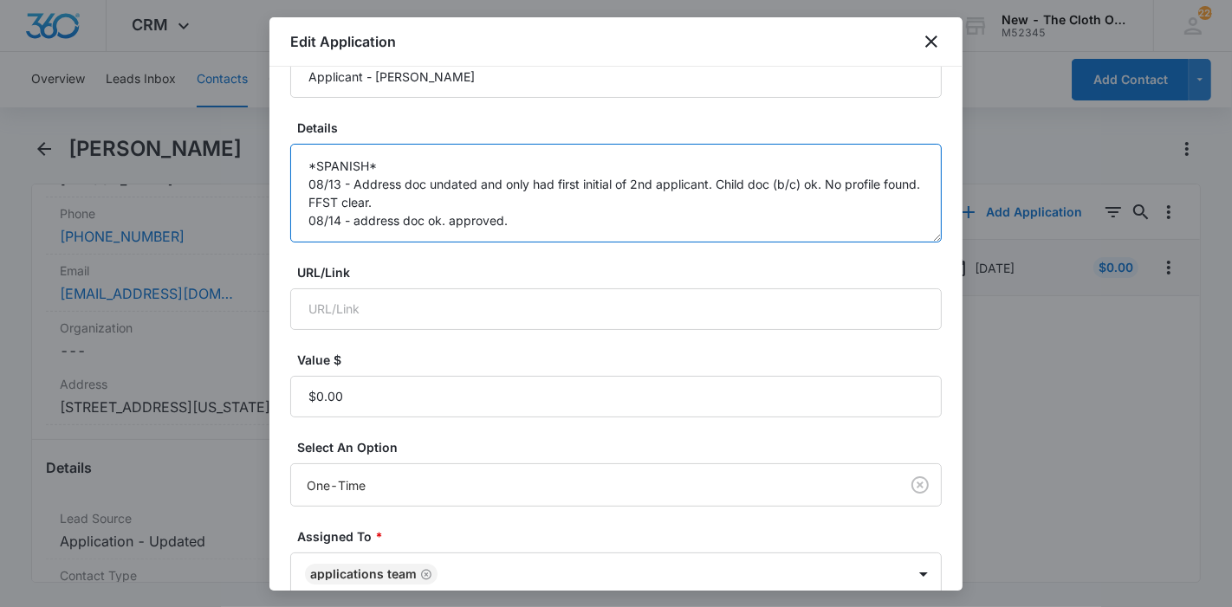
scroll to position [407, 0]
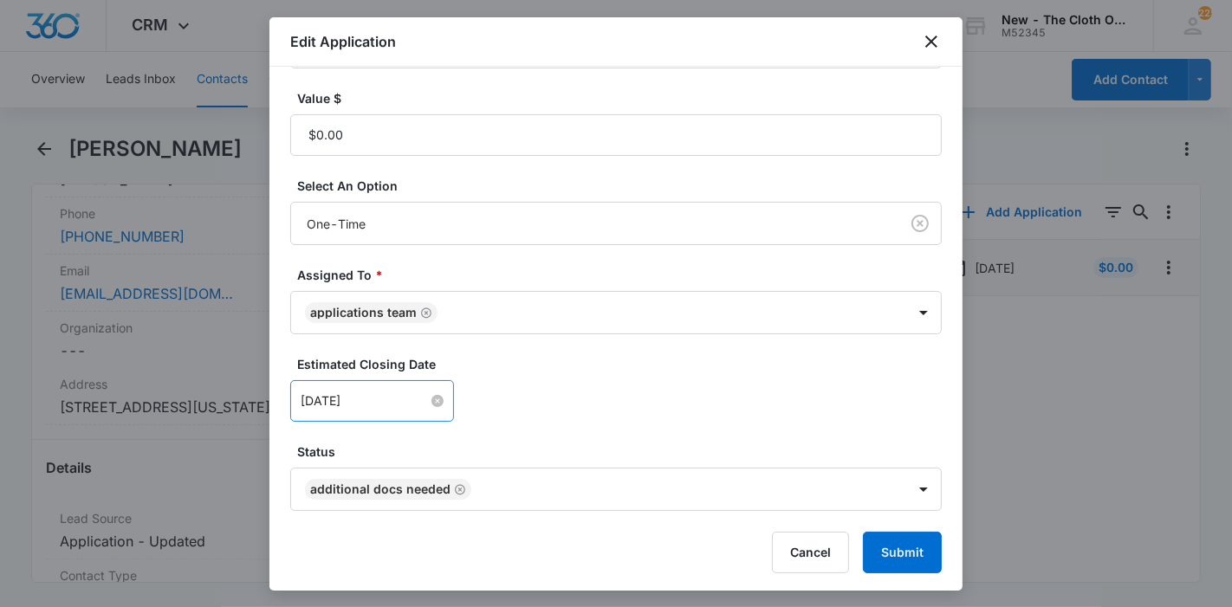
click at [392, 405] on input "[DATE]" at bounding box center [364, 401] width 127 height 19
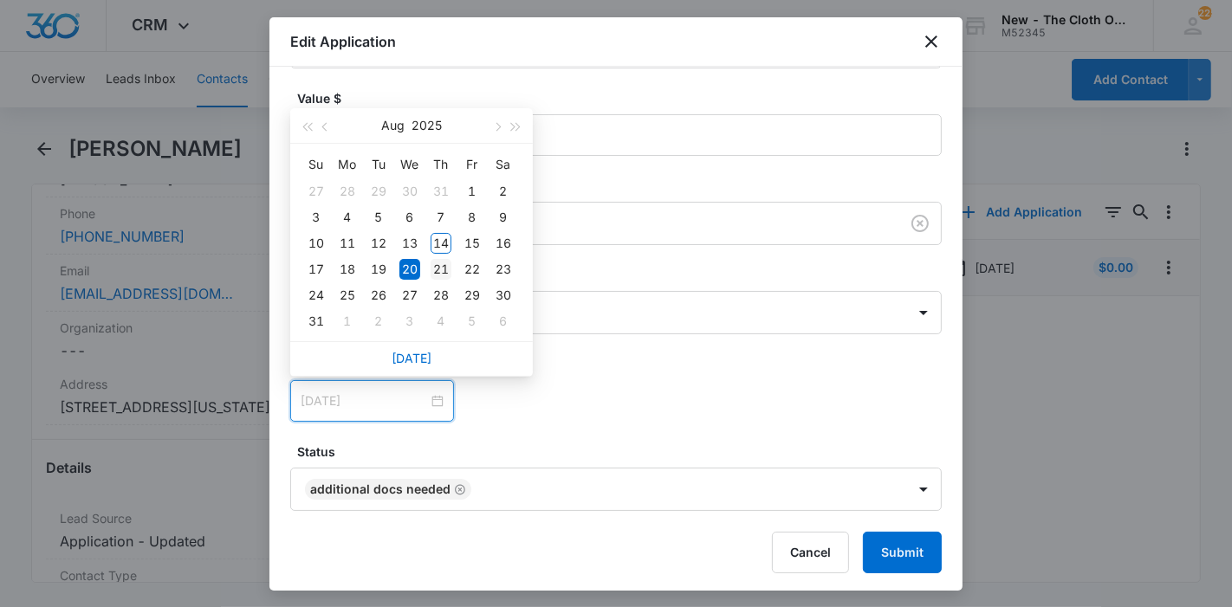
type input "[DATE]"
click at [445, 272] on div "21" at bounding box center [441, 269] width 21 height 21
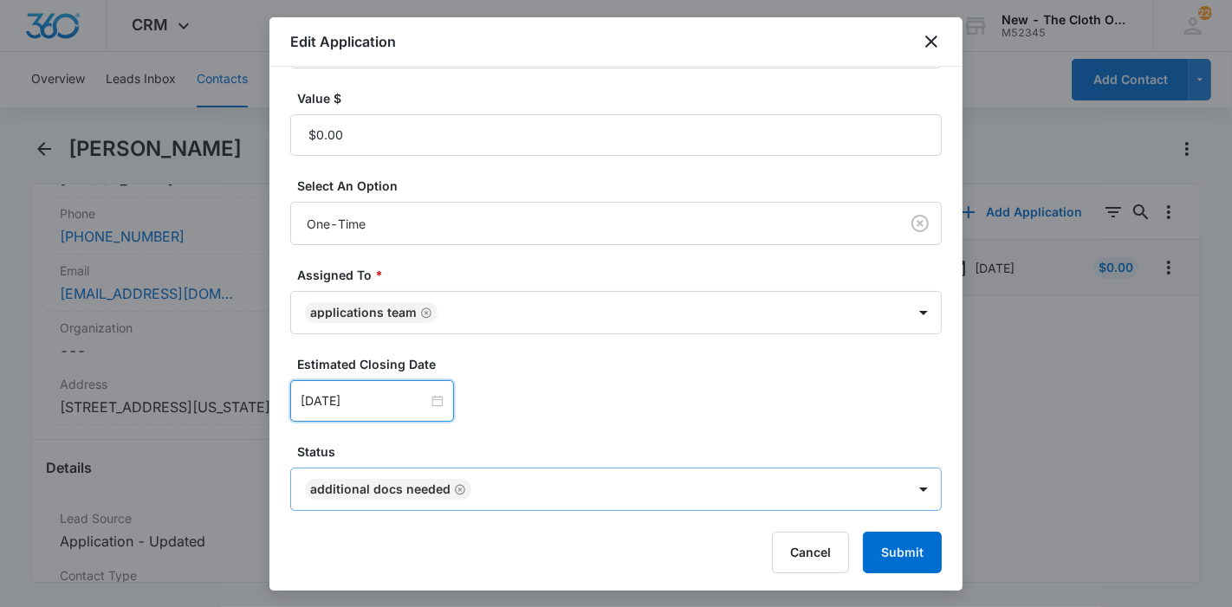
click at [454, 489] on icon "Remove Additional Docs Needed" at bounding box center [460, 489] width 12 height 13
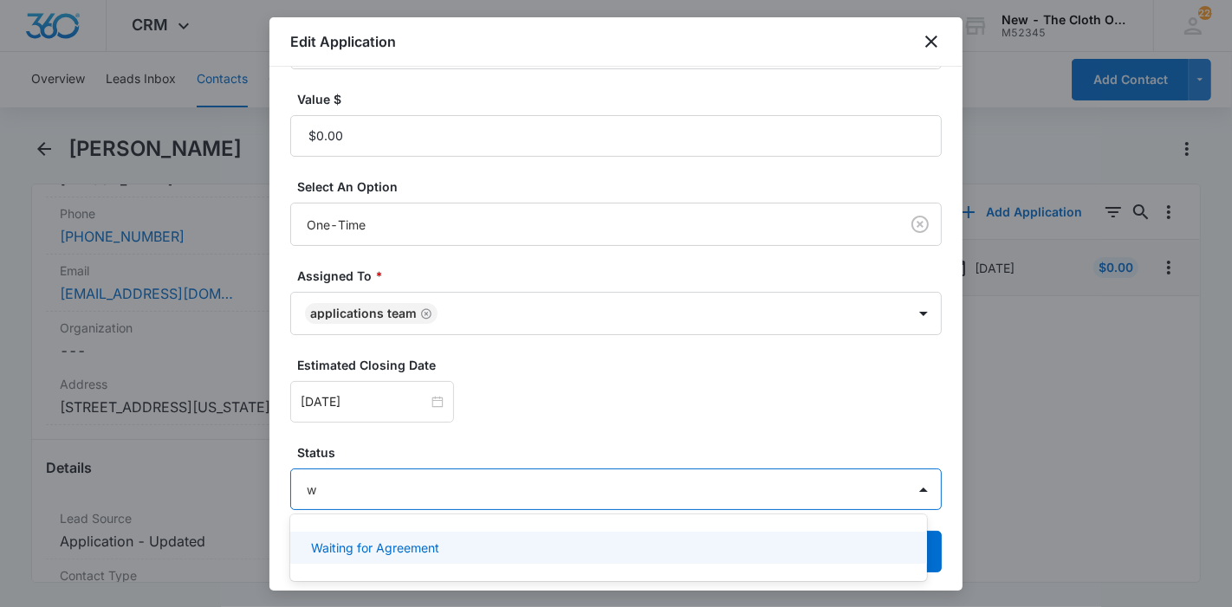
type input "wa"
click at [438, 550] on p "Waiting for Agreement" at bounding box center [375, 548] width 128 height 18
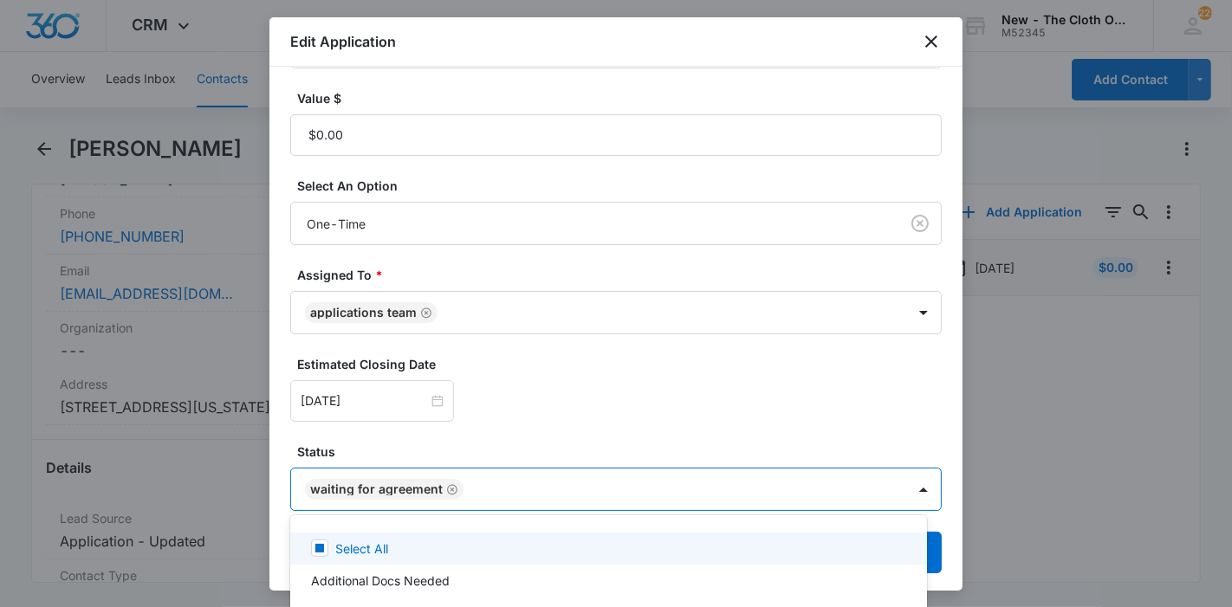
click at [932, 546] on div at bounding box center [616, 303] width 1232 height 607
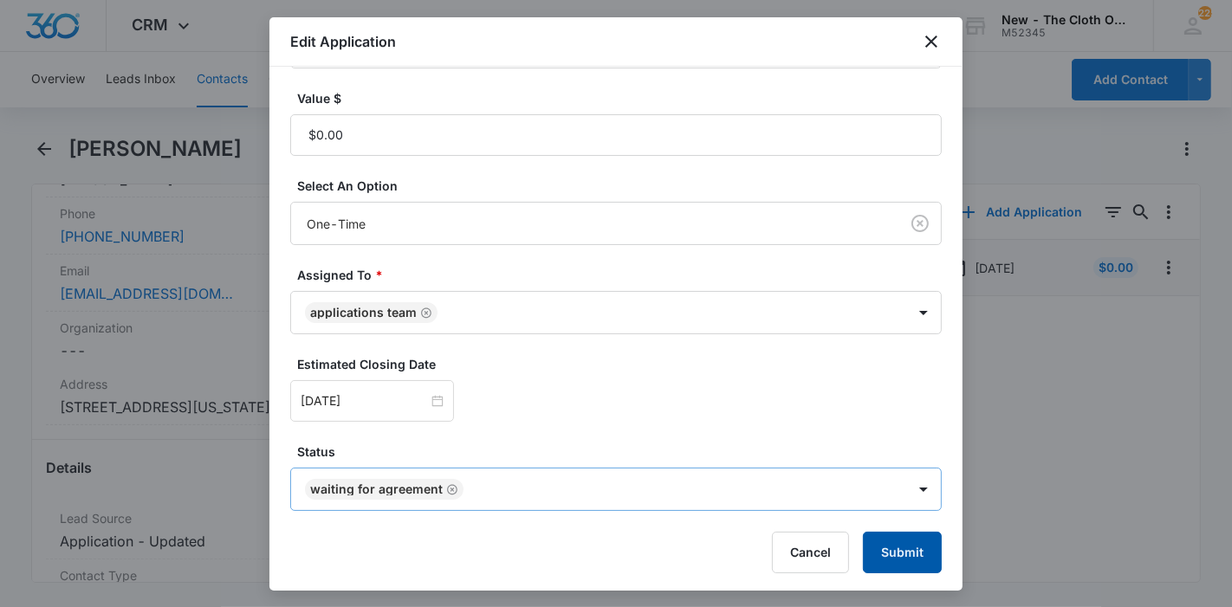
click at [916, 551] on button "Submit" at bounding box center [902, 553] width 79 height 42
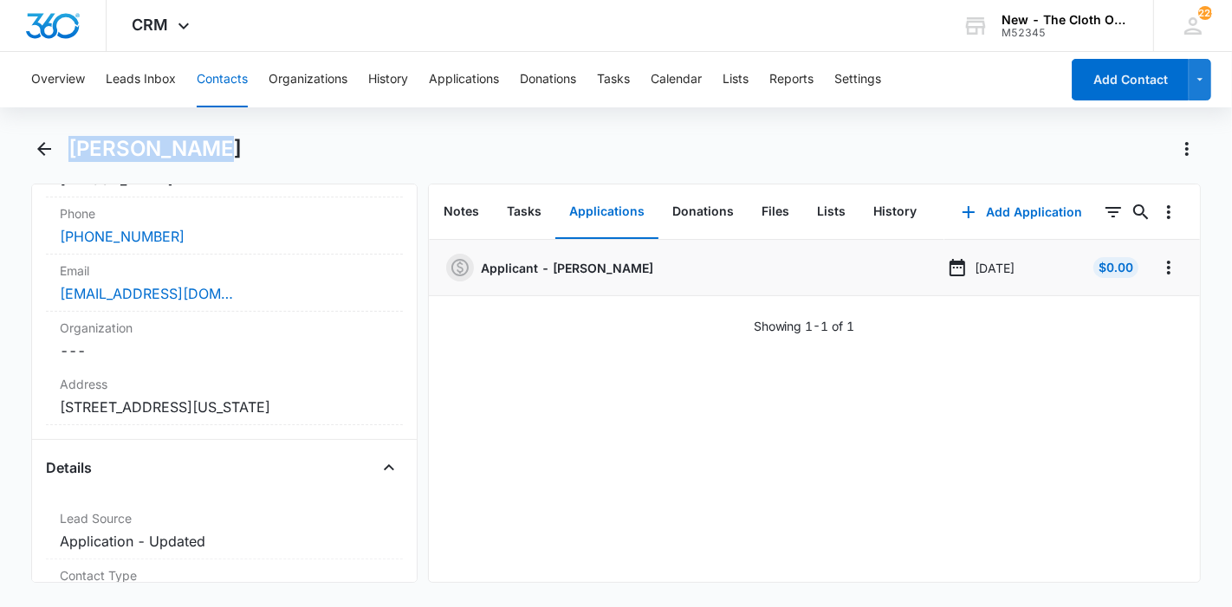
drag, startPoint x: 224, startPoint y: 148, endPoint x: 68, endPoint y: 158, distance: 155.4
click at [68, 158] on div "[PERSON_NAME]" at bounding box center [634, 149] width 1133 height 28
copy h1 "[PERSON_NAME]"
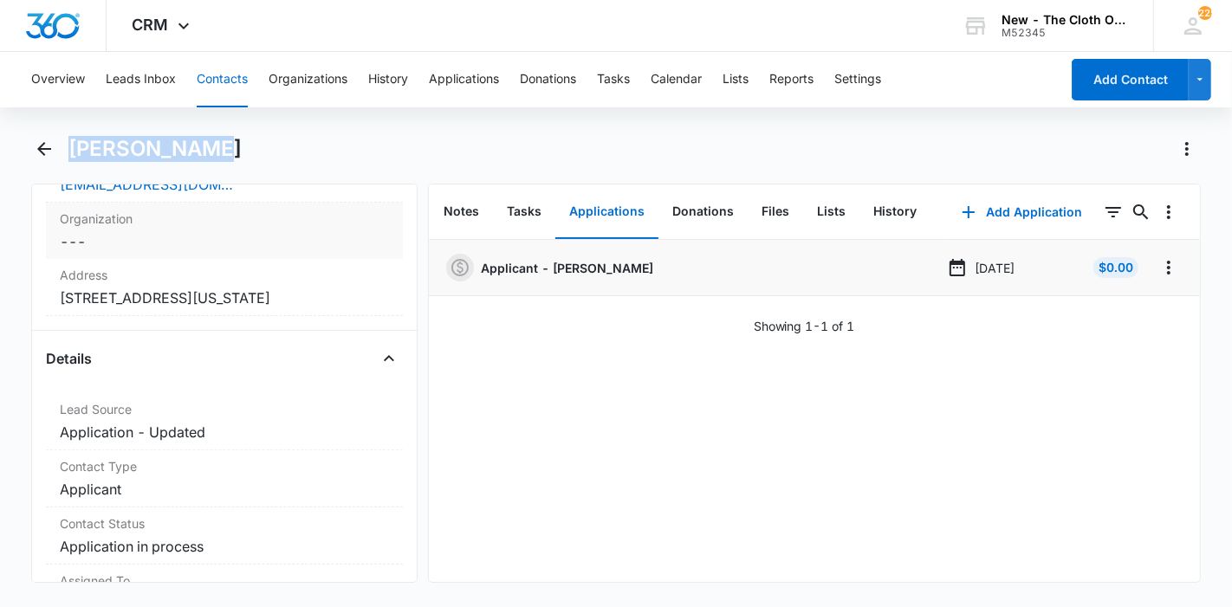
scroll to position [577, 0]
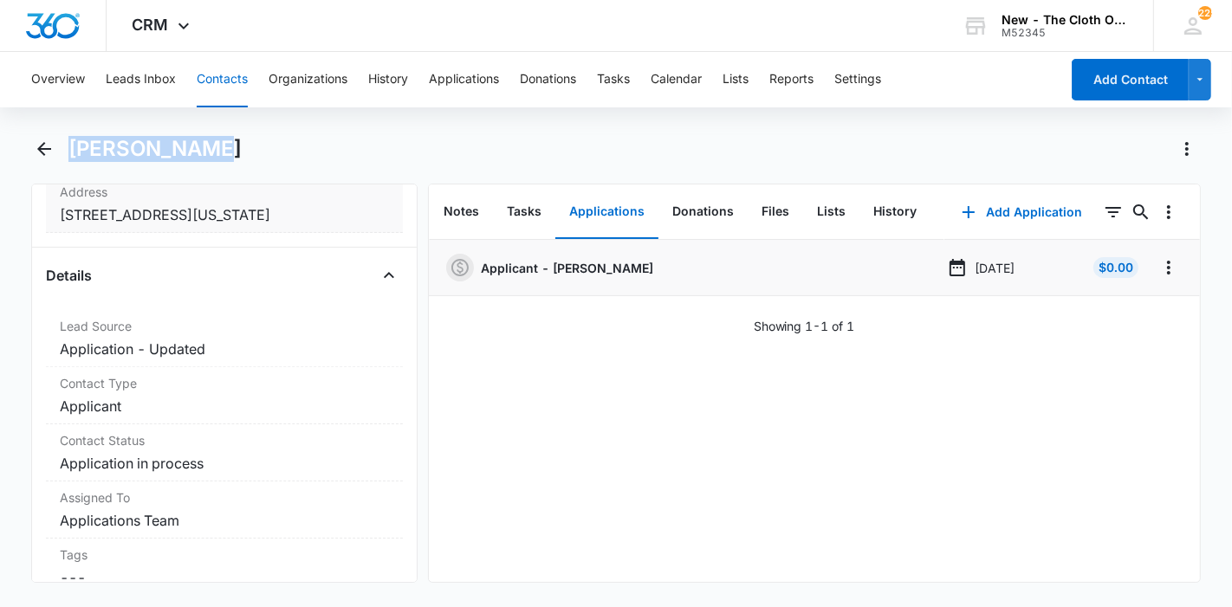
copy dd "[STREET_ADDRESS][US_STATE]"
drag, startPoint x: 110, startPoint y: 240, endPoint x: 53, endPoint y: 222, distance: 60.0
click at [53, 222] on div "Address Cancel Save Changes [STREET_ADDRESS][US_STATE]" at bounding box center [224, 204] width 357 height 57
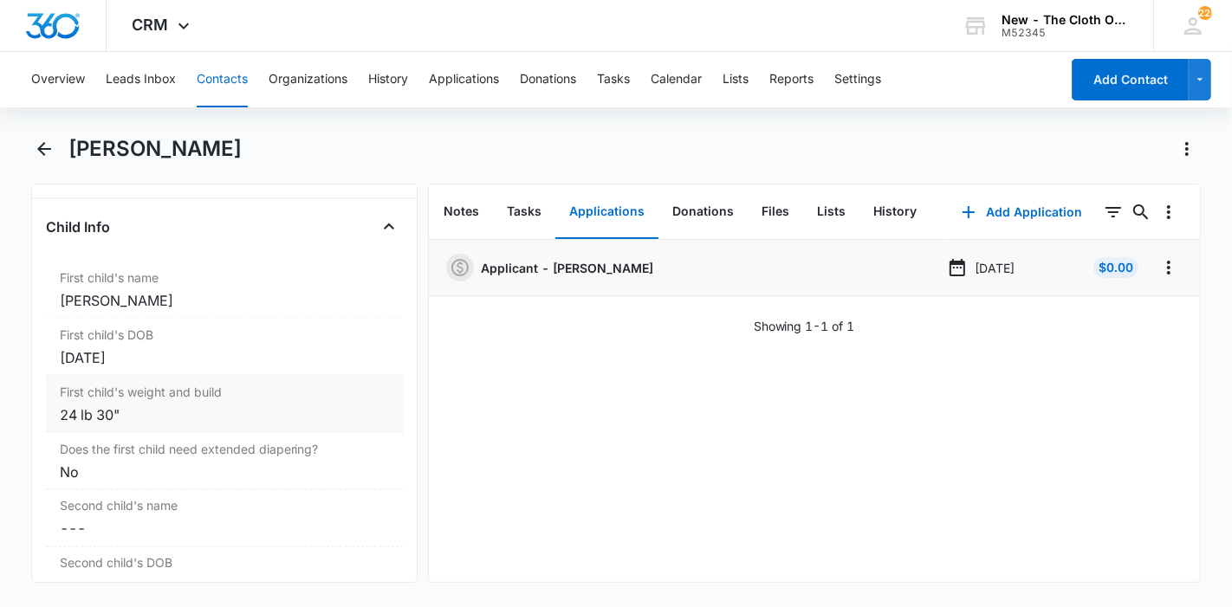
scroll to position [2302, 0]
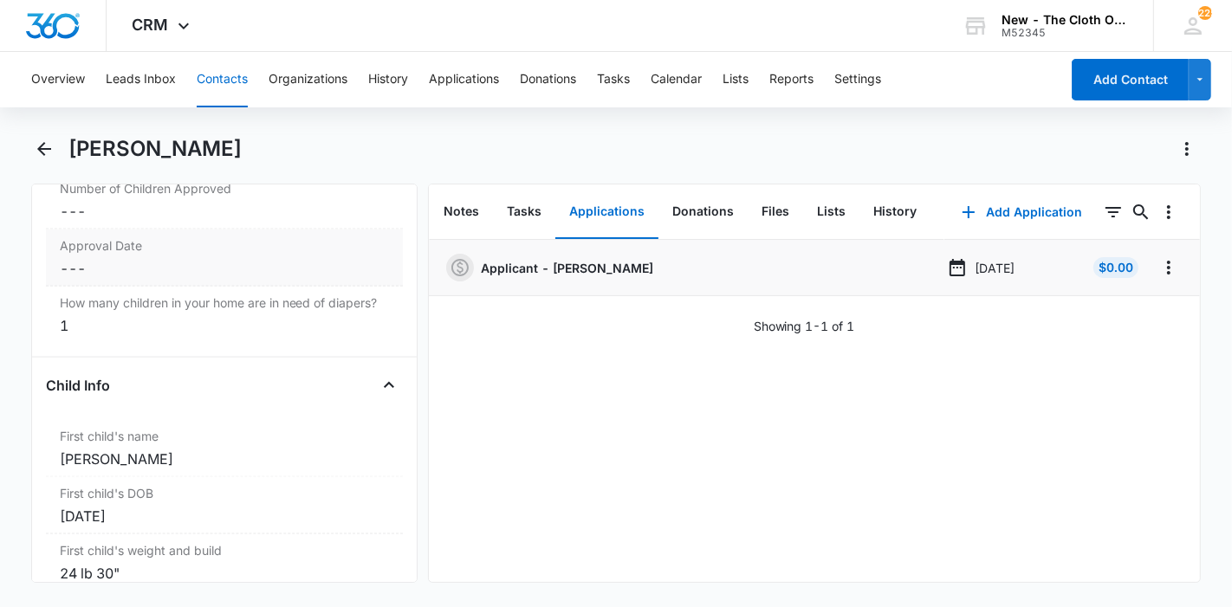
click at [108, 262] on dd "Cancel Save Changes ---" at bounding box center [224, 268] width 329 height 21
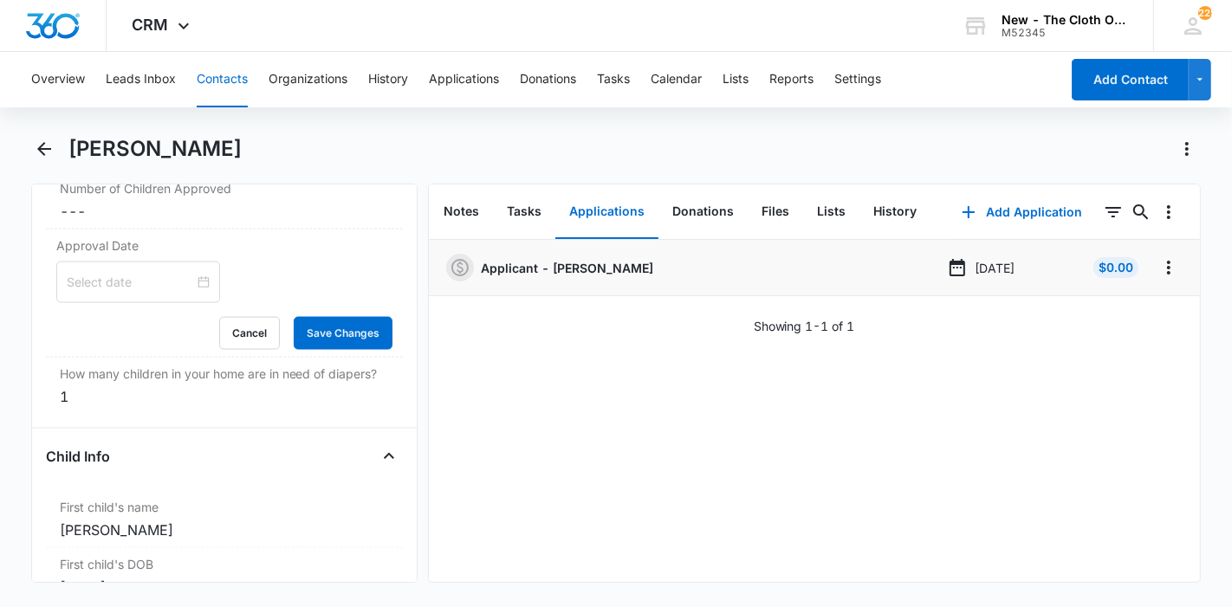
click at [108, 273] on input at bounding box center [130, 282] width 127 height 19
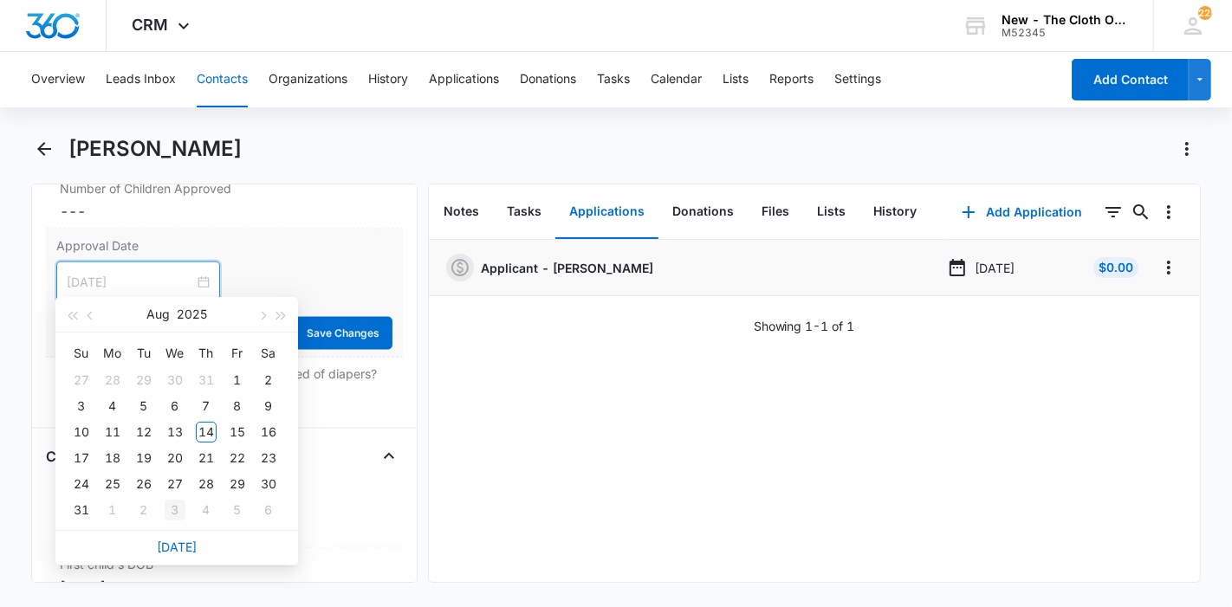
type input "[DATE]"
click at [183, 546] on link "[DATE]" at bounding box center [177, 547] width 40 height 15
type input "[DATE]"
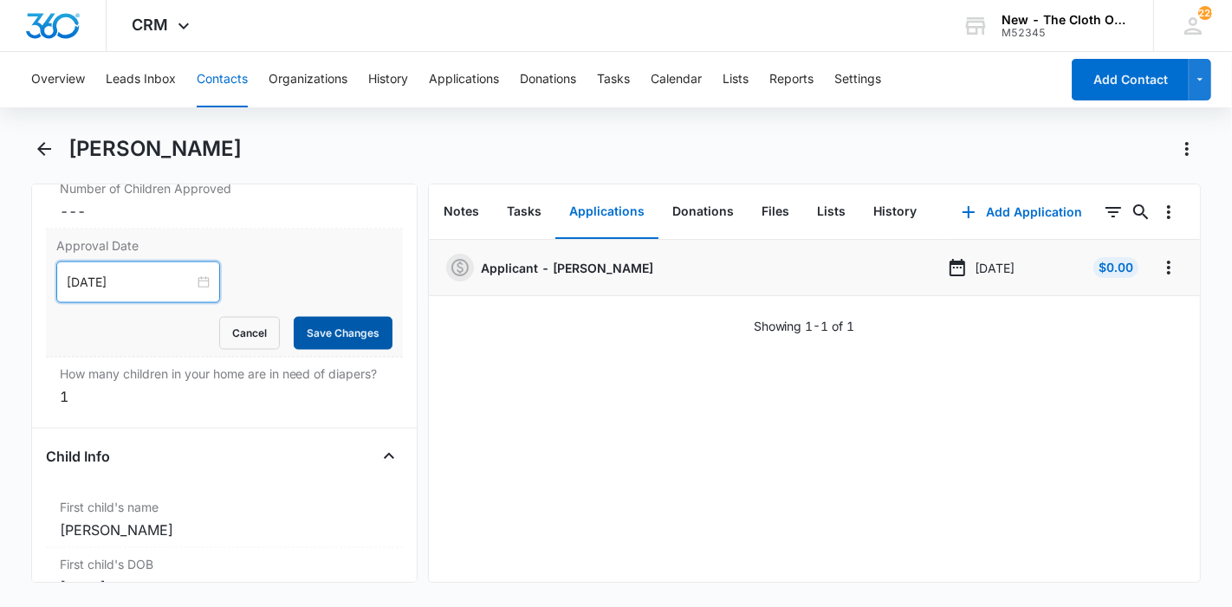
click at [322, 324] on button "Save Changes" at bounding box center [343, 333] width 99 height 33
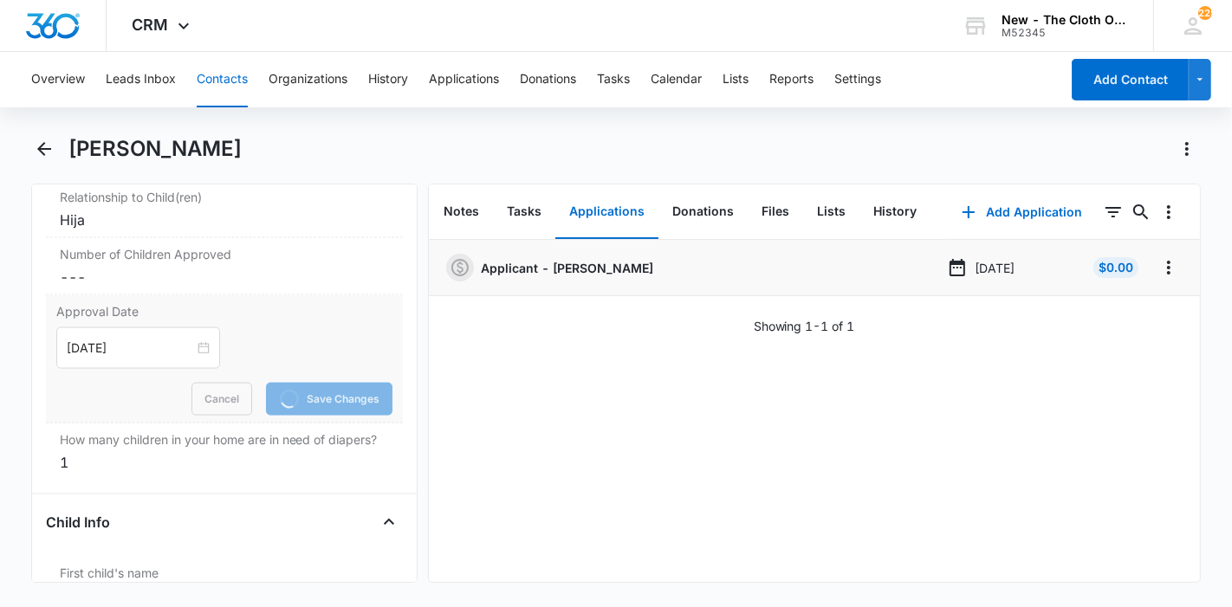
scroll to position [2206, 0]
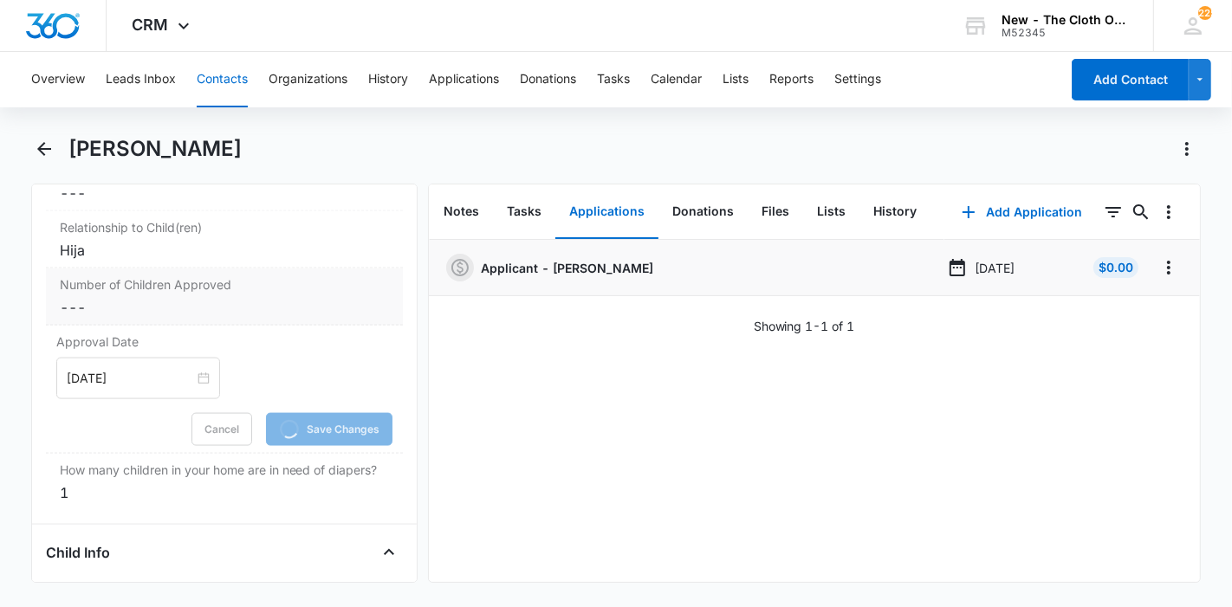
click at [106, 304] on dd "Cancel Save Changes ---" at bounding box center [224, 307] width 329 height 21
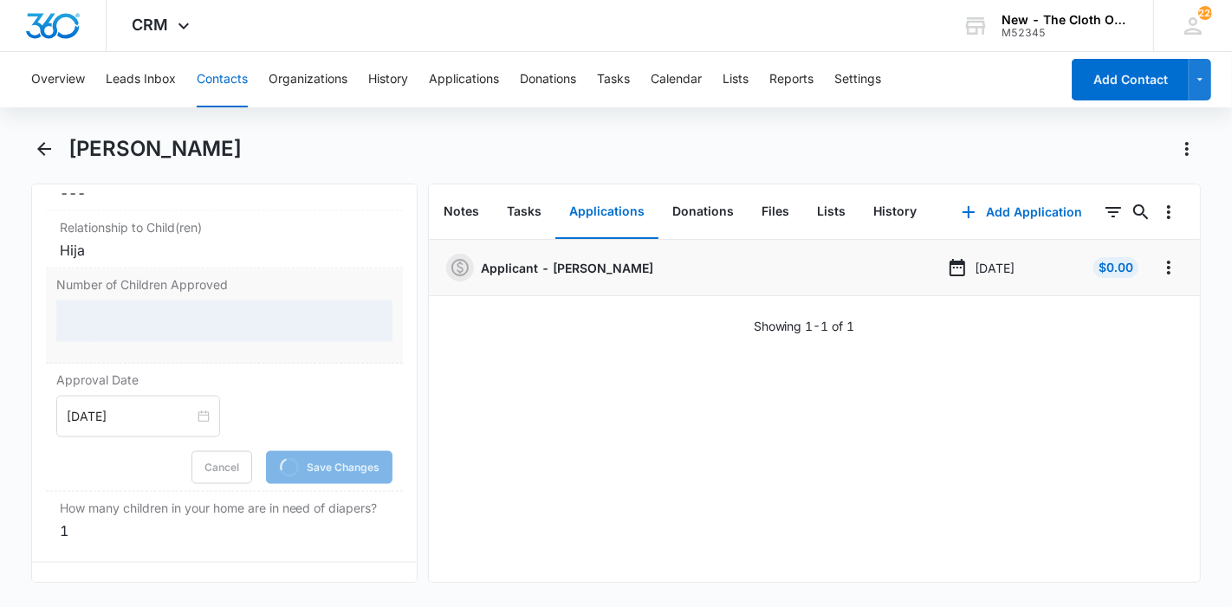
click at [106, 304] on div at bounding box center [224, 322] width 336 height 42
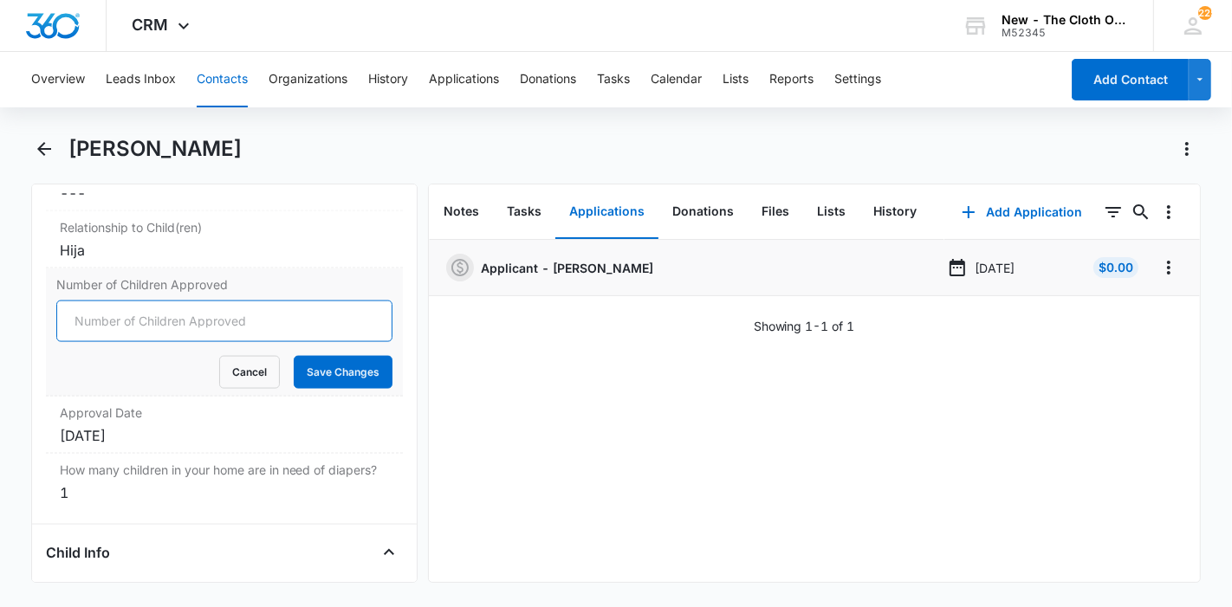
click at [188, 327] on input "Number of Children Approved" at bounding box center [224, 322] width 336 height 42
type input "1"
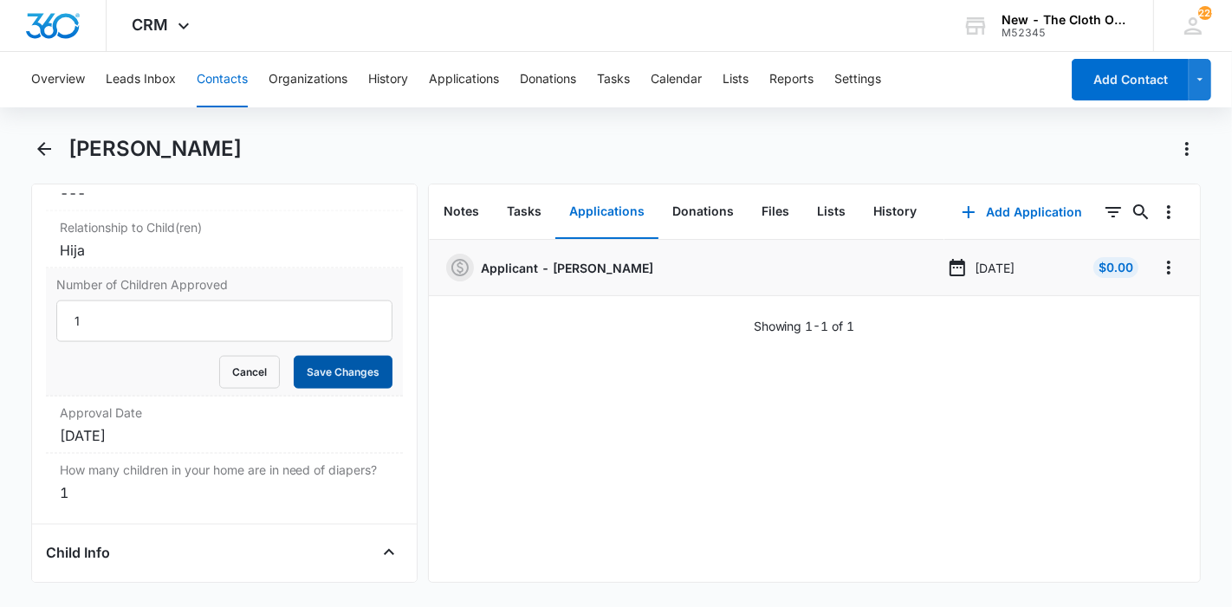
click at [323, 367] on button "Save Changes" at bounding box center [343, 372] width 99 height 33
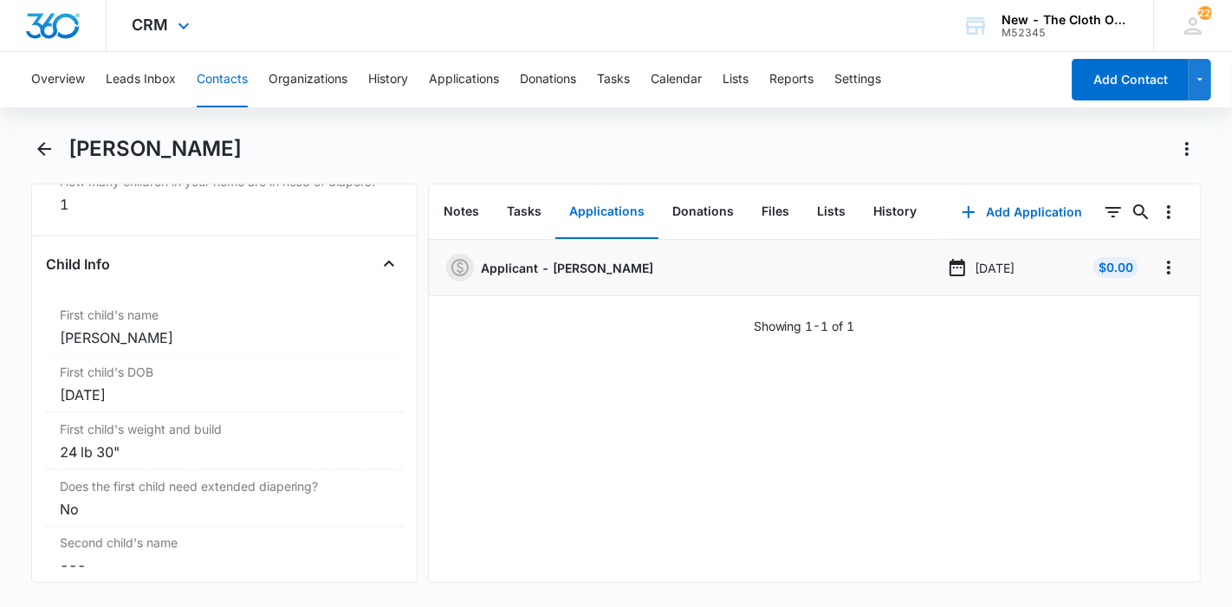
scroll to position [2423, 0]
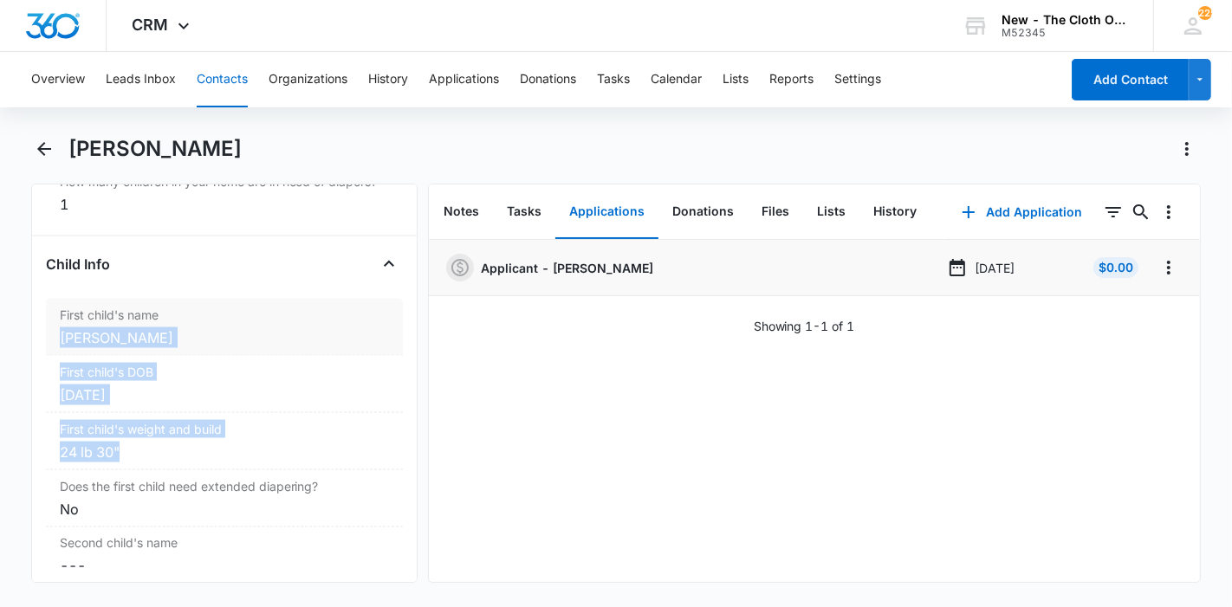
drag, startPoint x: 135, startPoint y: 478, endPoint x: 55, endPoint y: 354, distance: 147.8
copy dl "[PERSON_NAME] First child's DOB Cancel Save Changes [DATE] First child's weight…"
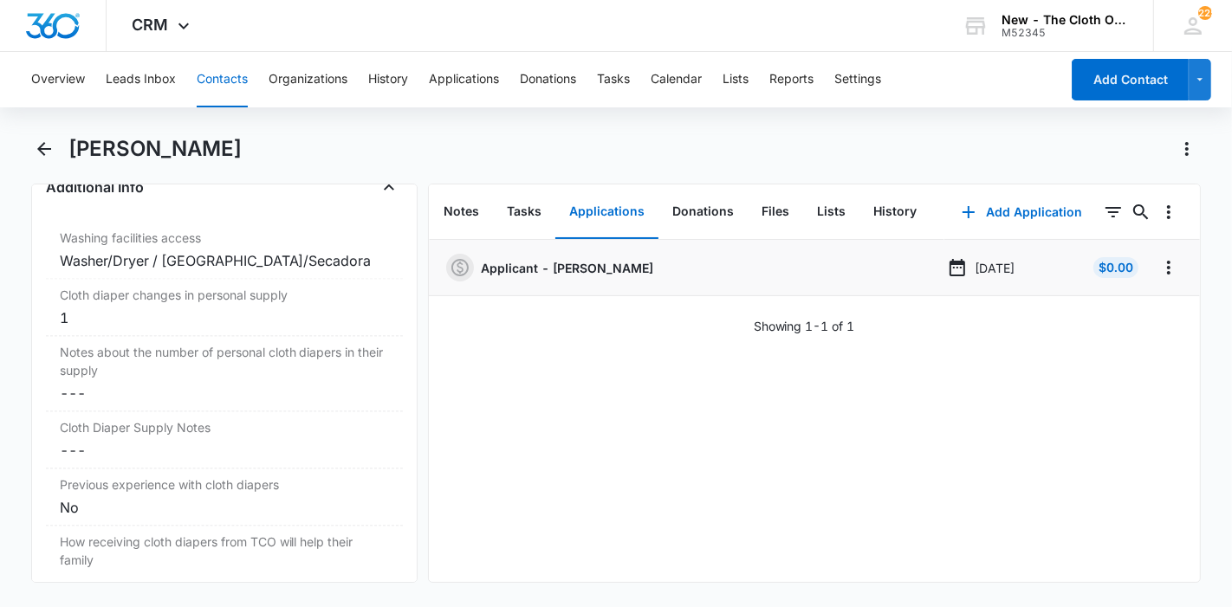
scroll to position [3386, 0]
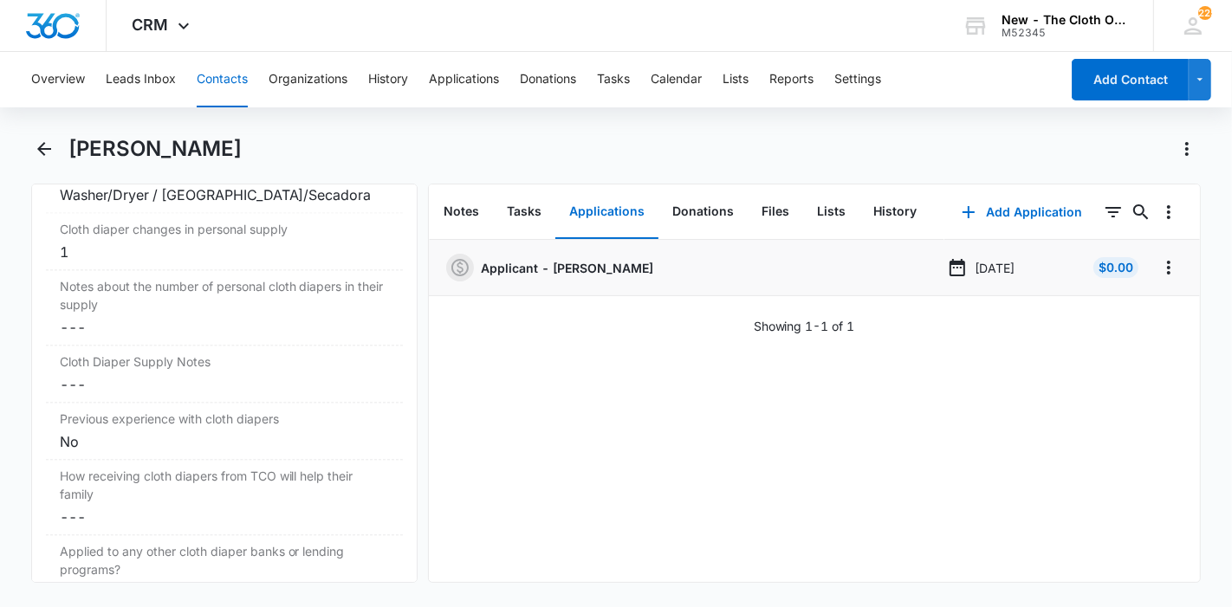
click at [212, 95] on button "Contacts" at bounding box center [222, 79] width 51 height 55
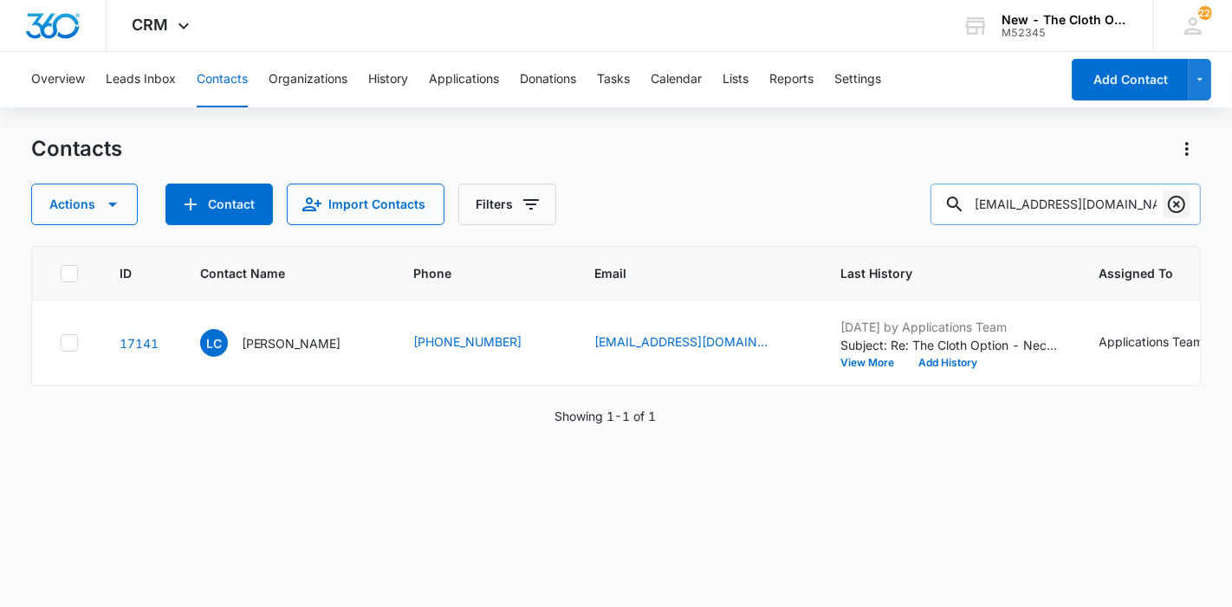
click at [1176, 203] on icon "Clear" at bounding box center [1176, 204] width 17 height 17
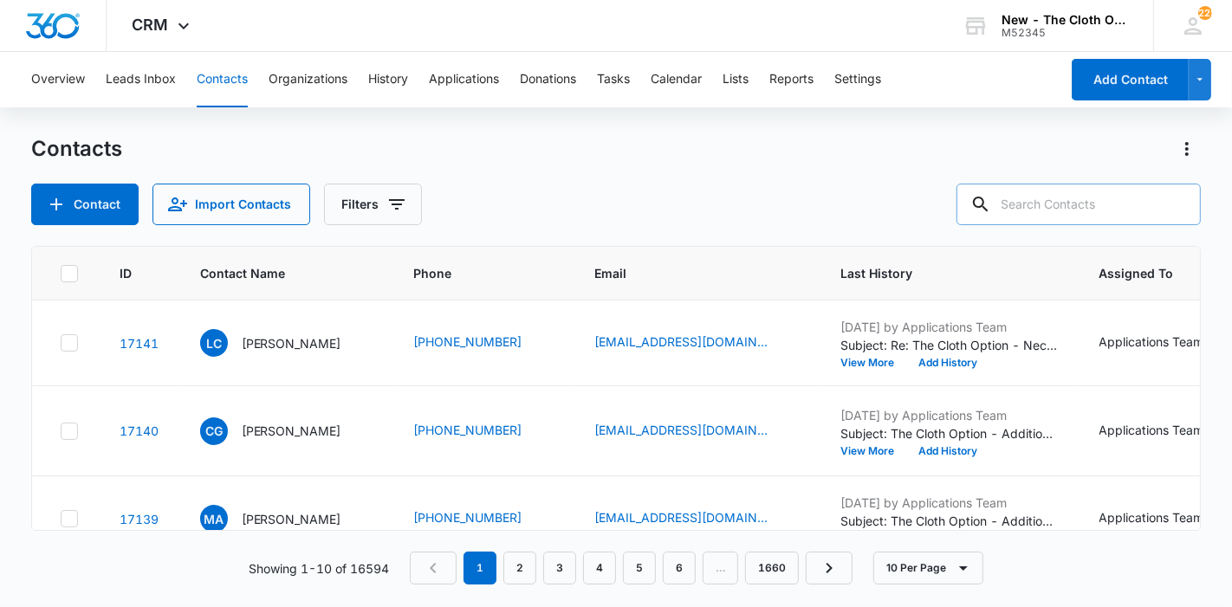
click at [1134, 202] on input "text" at bounding box center [1078, 205] width 244 height 42
type input "[PERSON_NAME]"
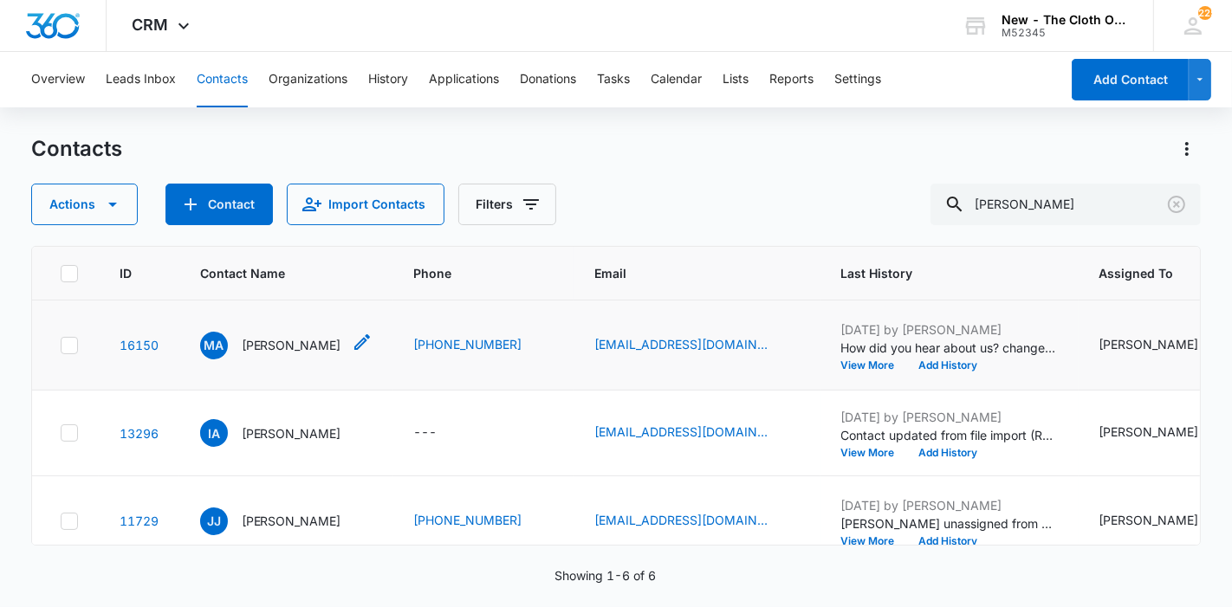
click at [269, 354] on p "[PERSON_NAME]" at bounding box center [292, 345] width 100 height 18
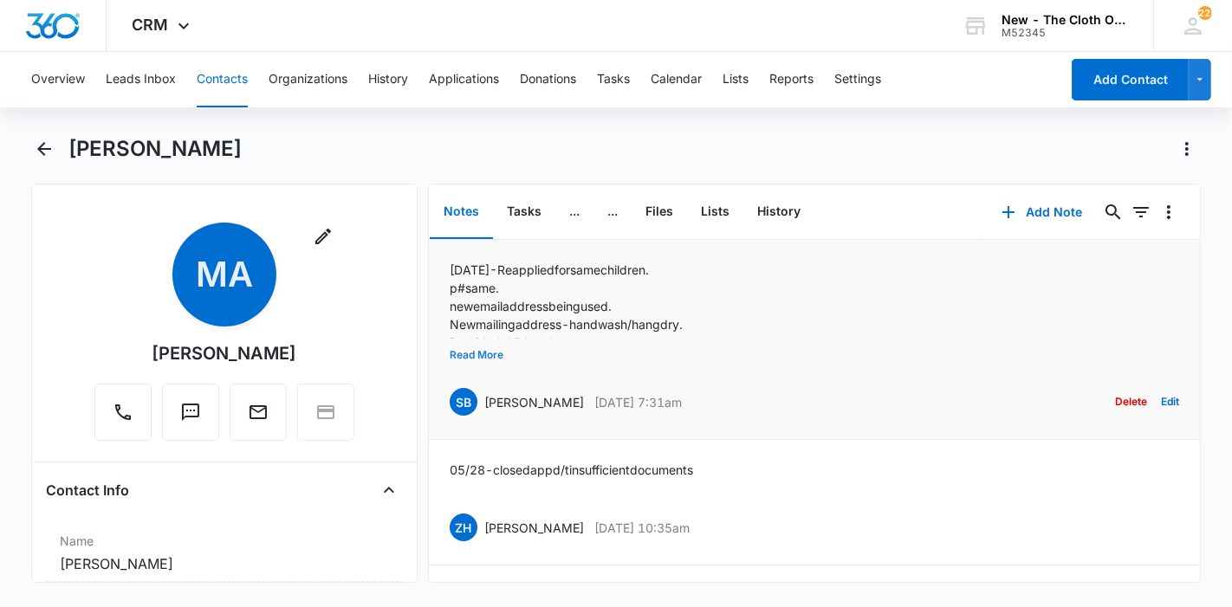
click at [452, 349] on button "Read More" at bounding box center [477, 355] width 54 height 33
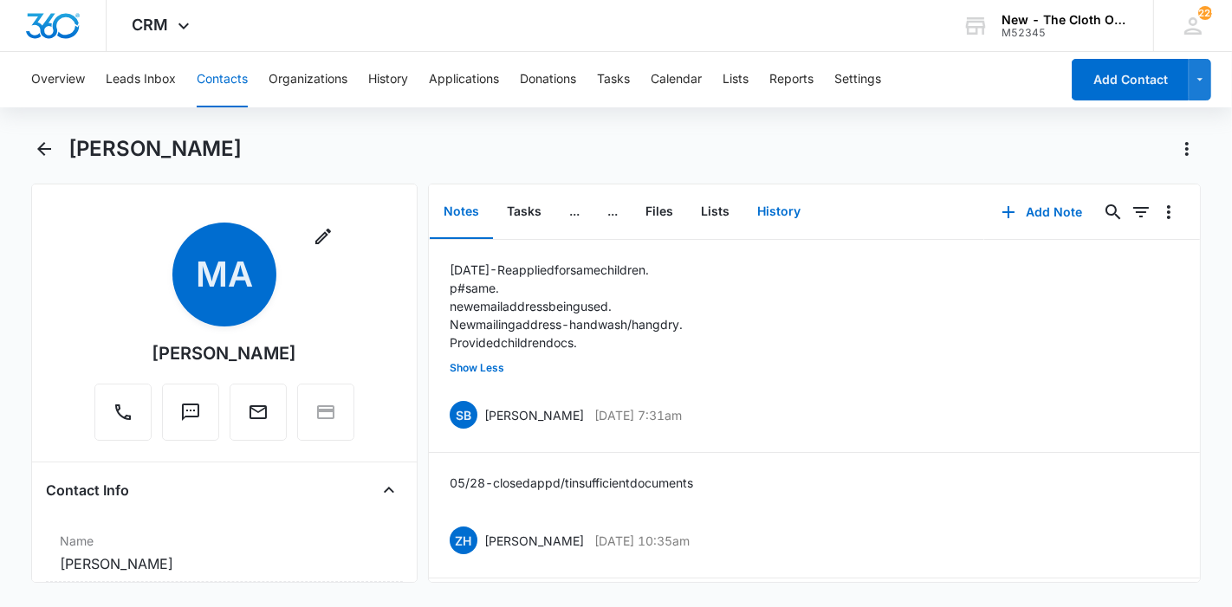
click at [808, 218] on button "History" at bounding box center [778, 212] width 71 height 54
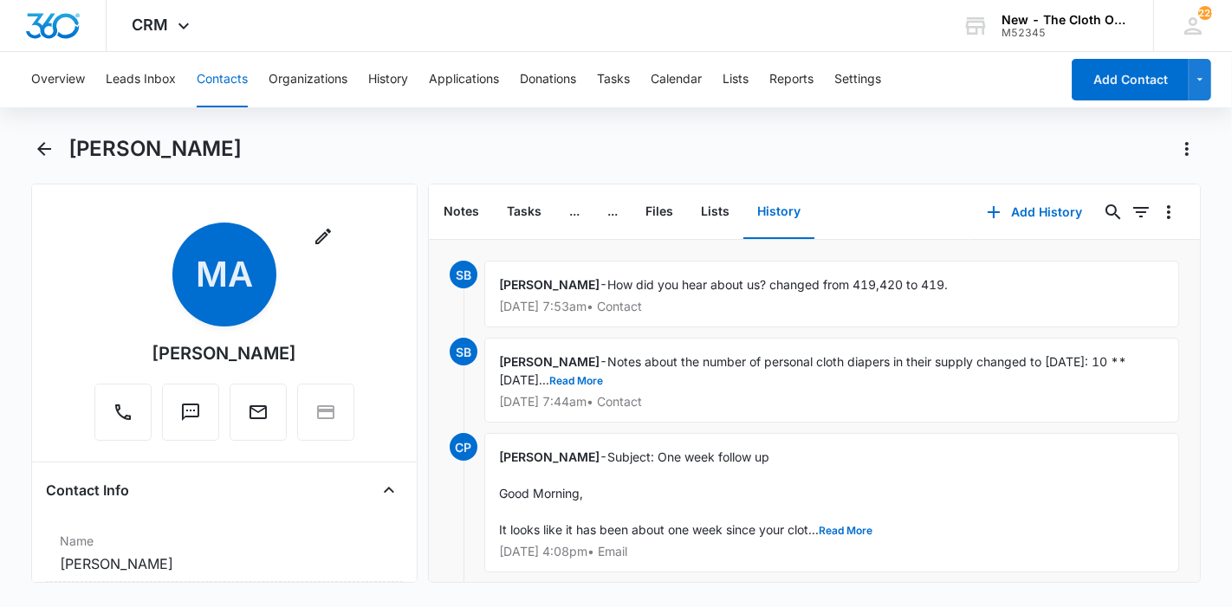
click at [212, 72] on button "Contacts" at bounding box center [222, 79] width 51 height 55
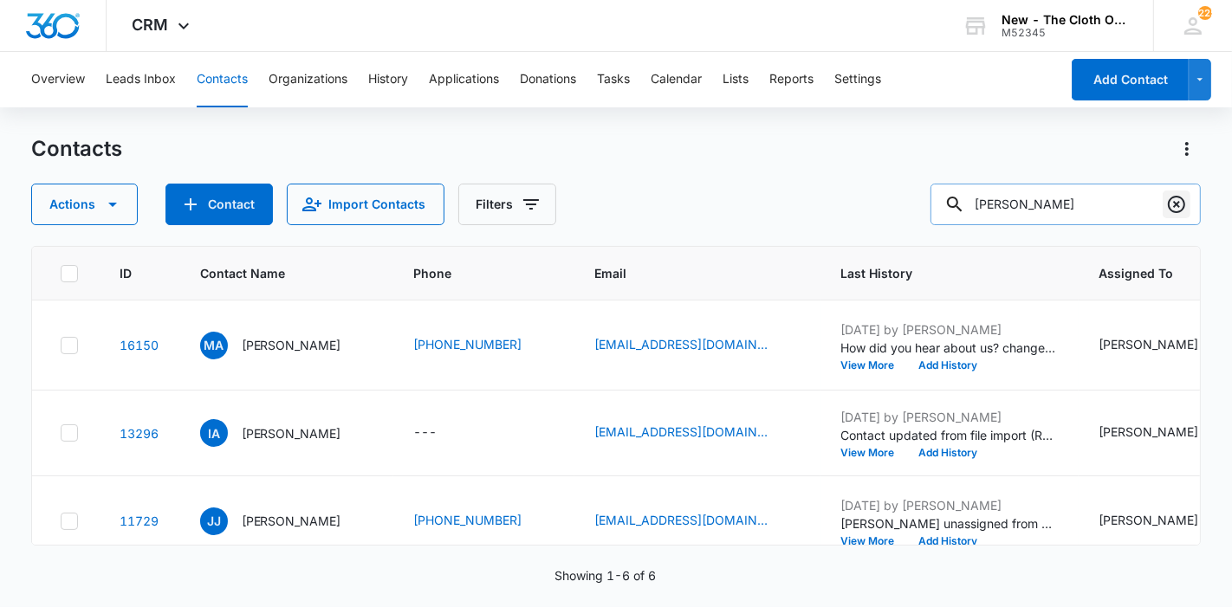
click at [1180, 205] on icon "Clear" at bounding box center [1176, 204] width 21 height 21
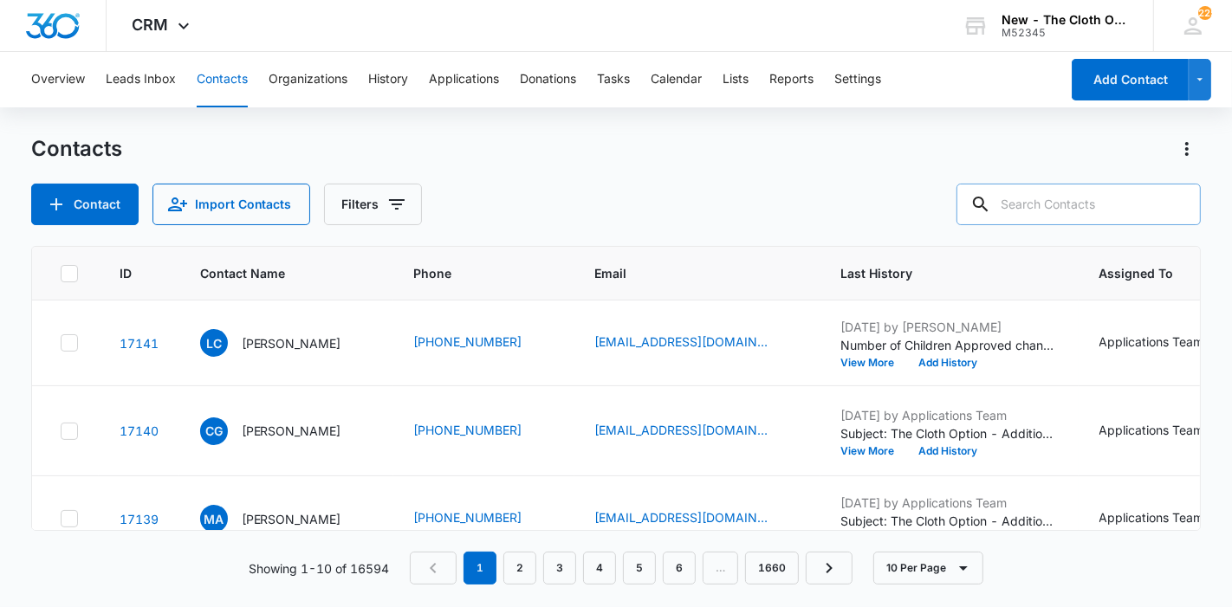
paste input "[EMAIL_ADDRESS][DOMAIN_NAME]"
type input "[EMAIL_ADDRESS][DOMAIN_NAME]"
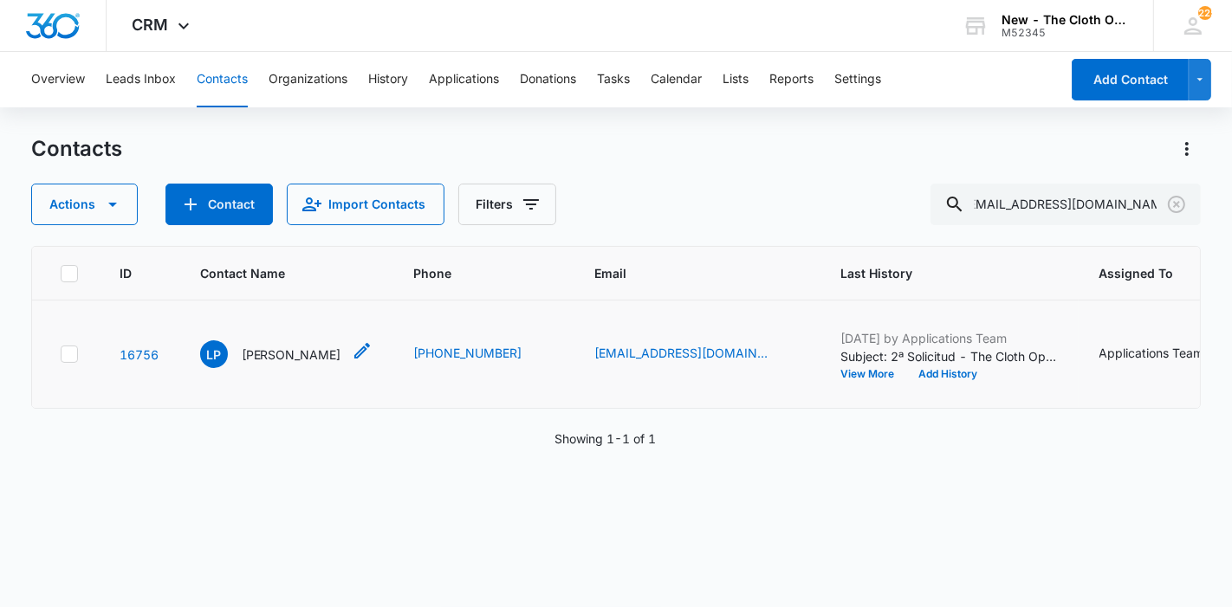
click at [249, 364] on p "[PERSON_NAME]" at bounding box center [292, 355] width 100 height 18
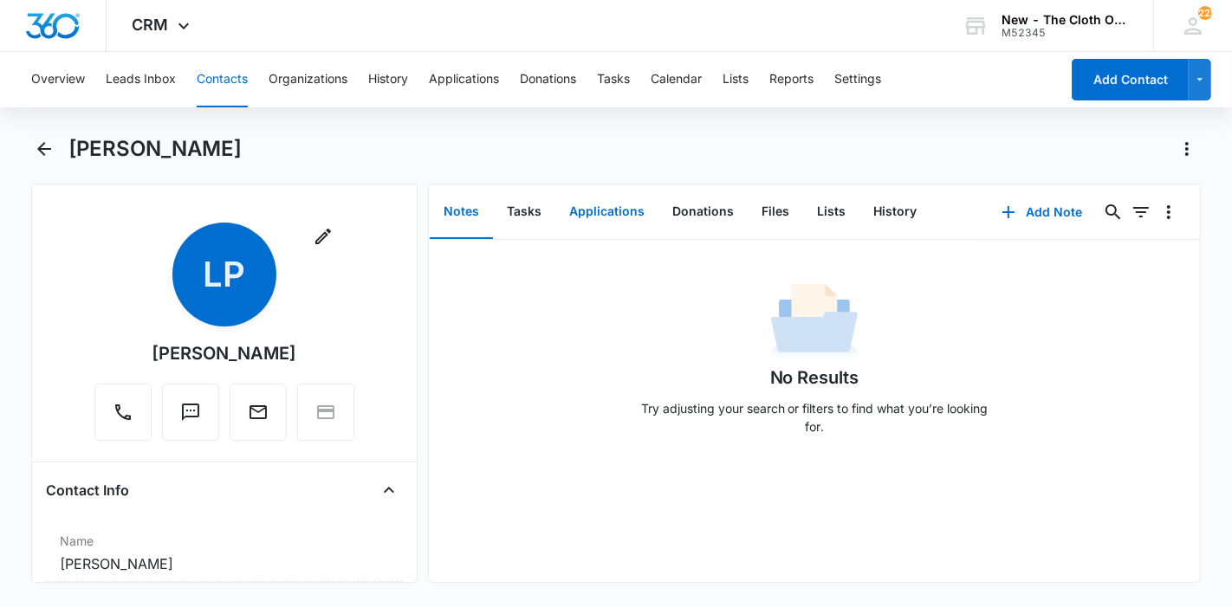
click at [638, 207] on button "Applications" at bounding box center [606, 212] width 103 height 54
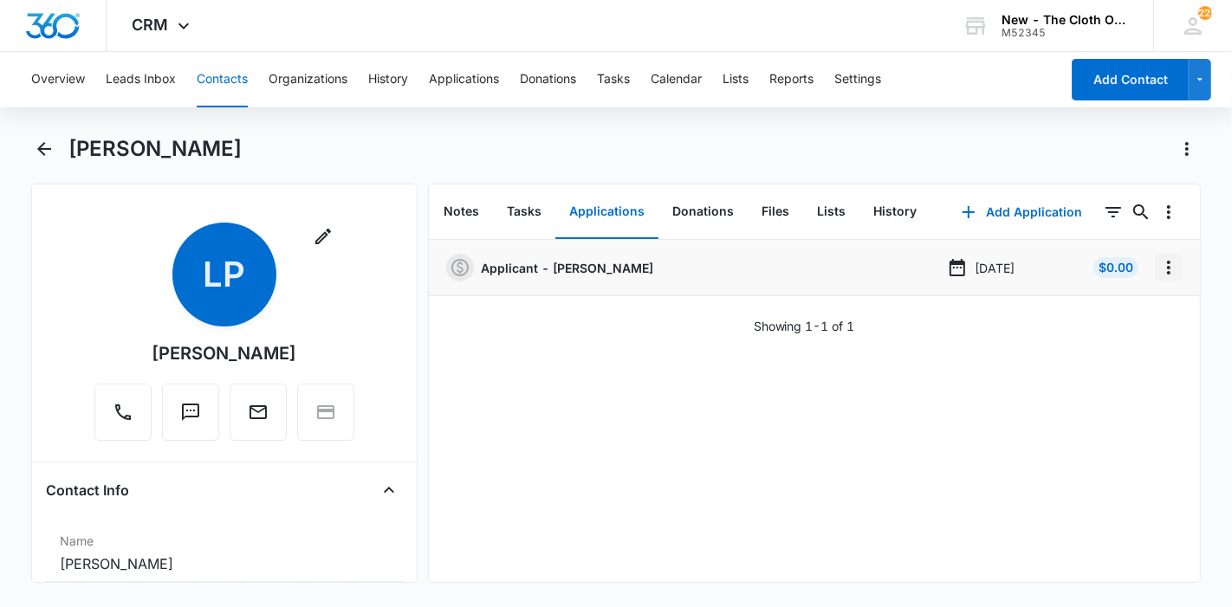
click at [1160, 278] on button "Overflow Menu" at bounding box center [1169, 268] width 28 height 28
click at [1110, 321] on div "Edit" at bounding box center [1108, 316] width 36 height 12
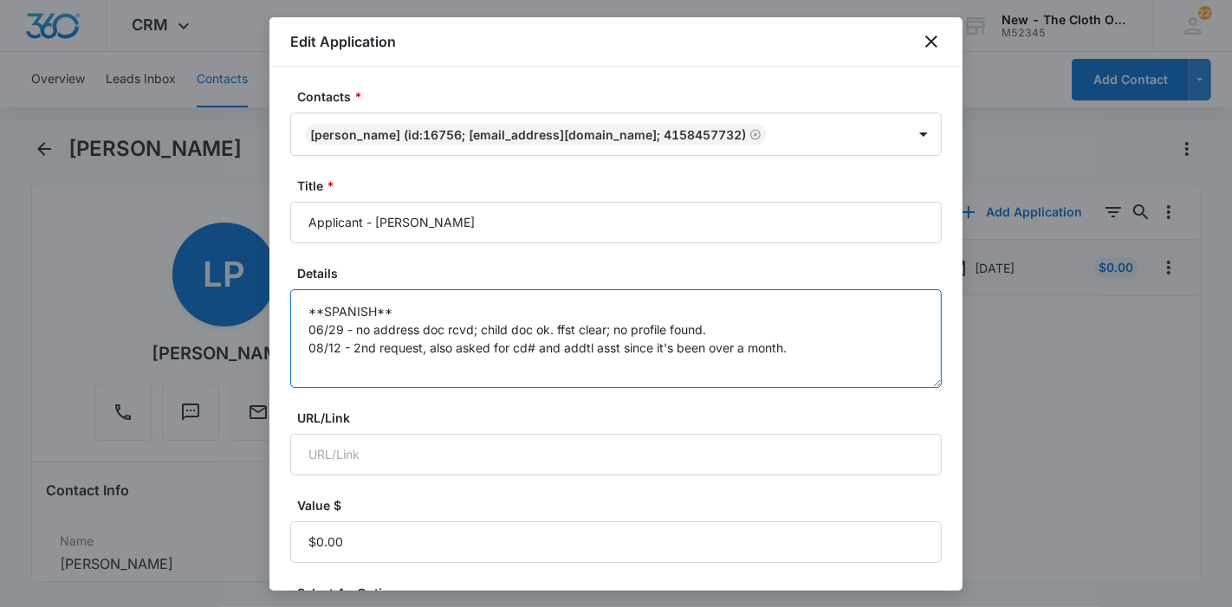
click at [813, 340] on textarea "**SPANISH** 06/29 - no address doc rcvd; child doc ok. ffst clear; no profile f…" at bounding box center [615, 338] width 651 height 99
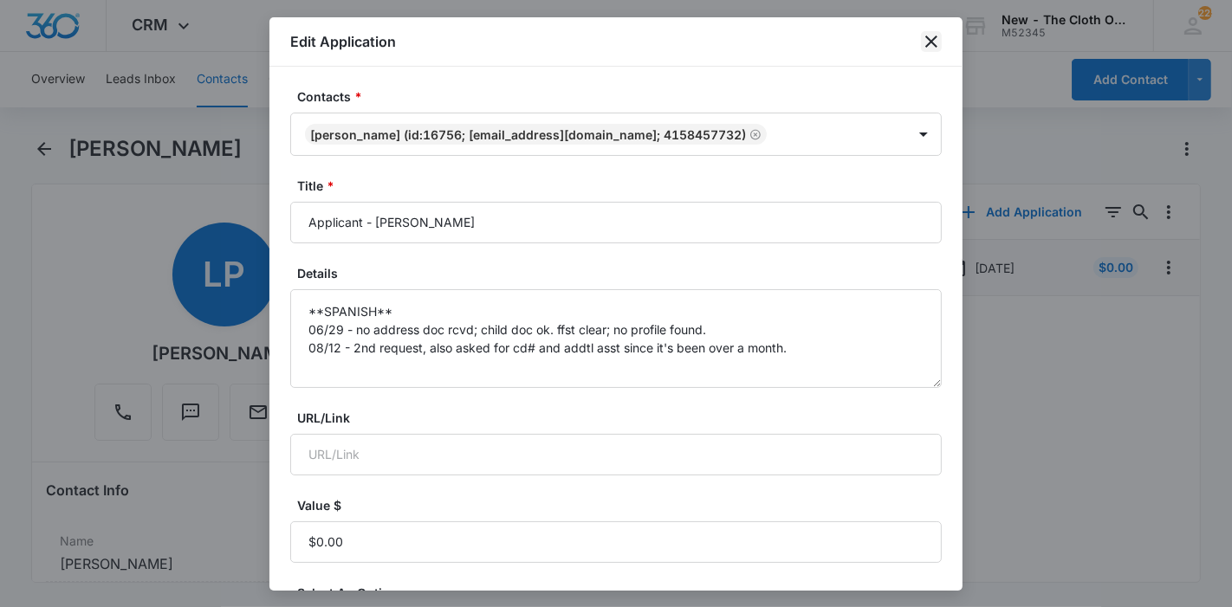
click at [933, 43] on icon "close" at bounding box center [931, 42] width 12 height 12
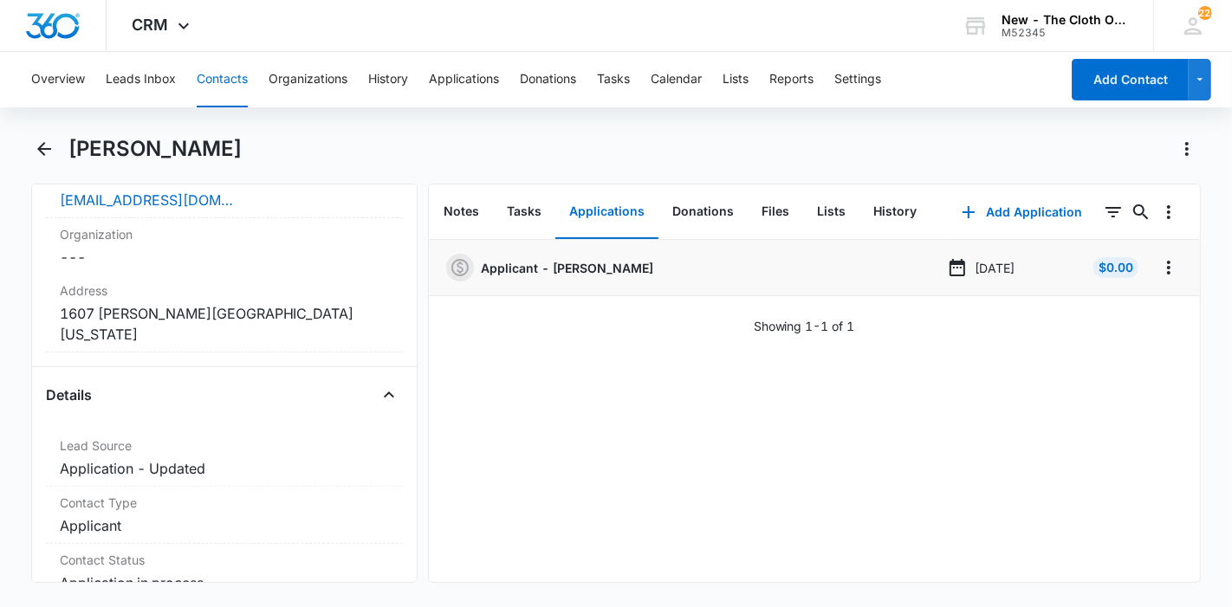
scroll to position [481, 0]
click at [1167, 267] on icon "Overflow Menu" at bounding box center [1168, 268] width 3 height 14
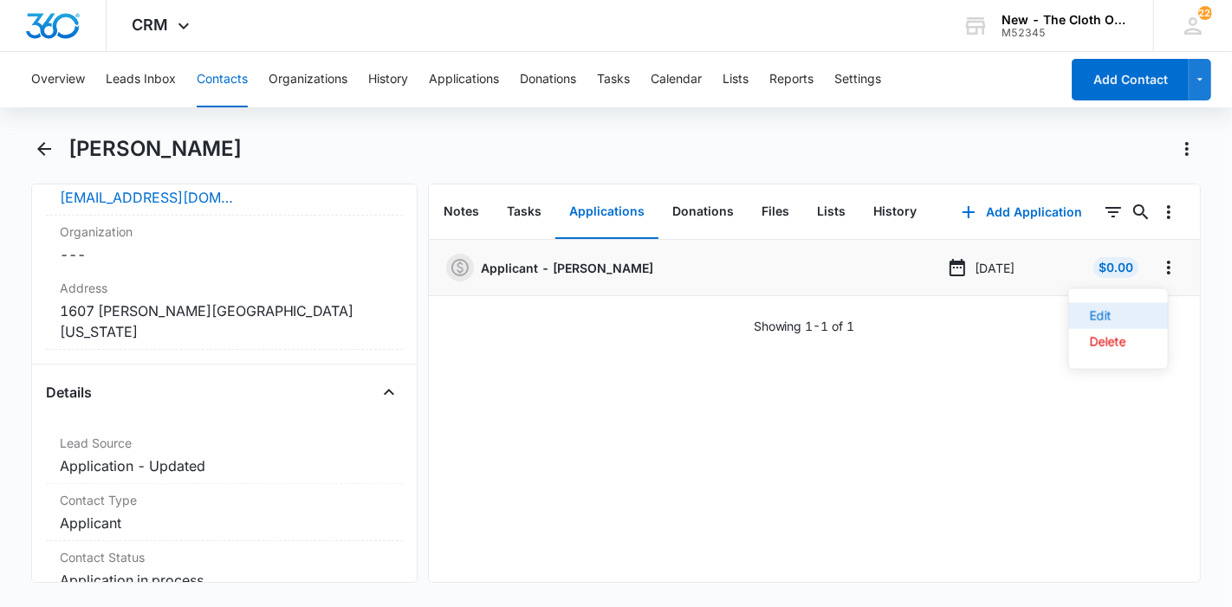
click at [1112, 308] on button "Edit" at bounding box center [1118, 316] width 99 height 26
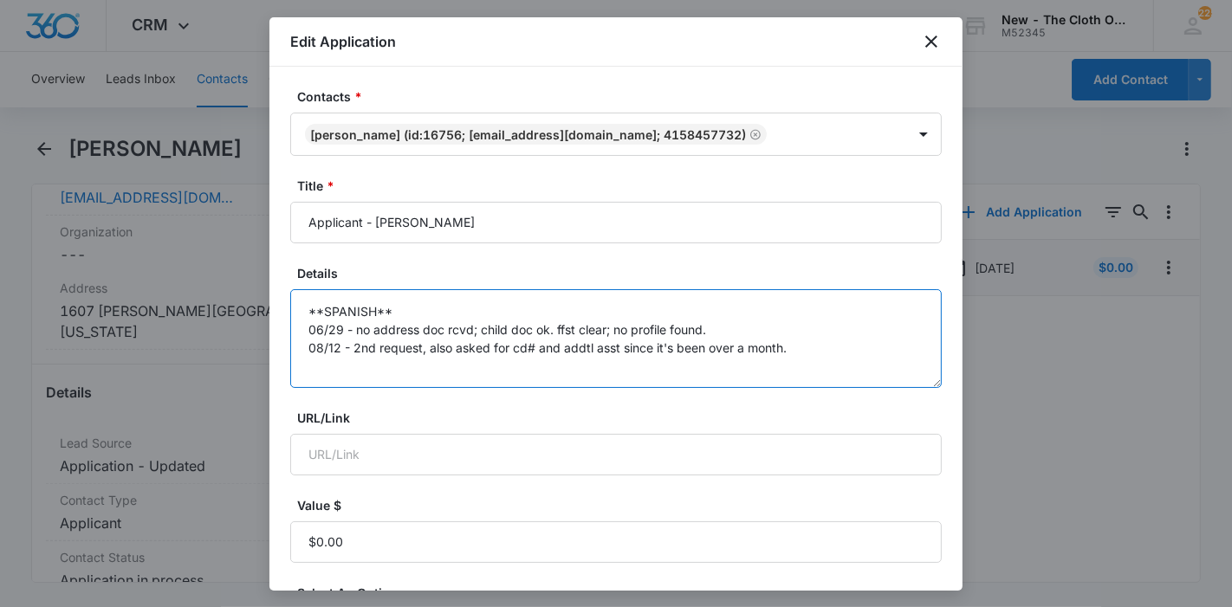
click at [800, 347] on textarea "**SPANISH** 06/29 - no address doc rcvd; child doc ok. ffst clear; no profile f…" at bounding box center [615, 338] width 651 height 99
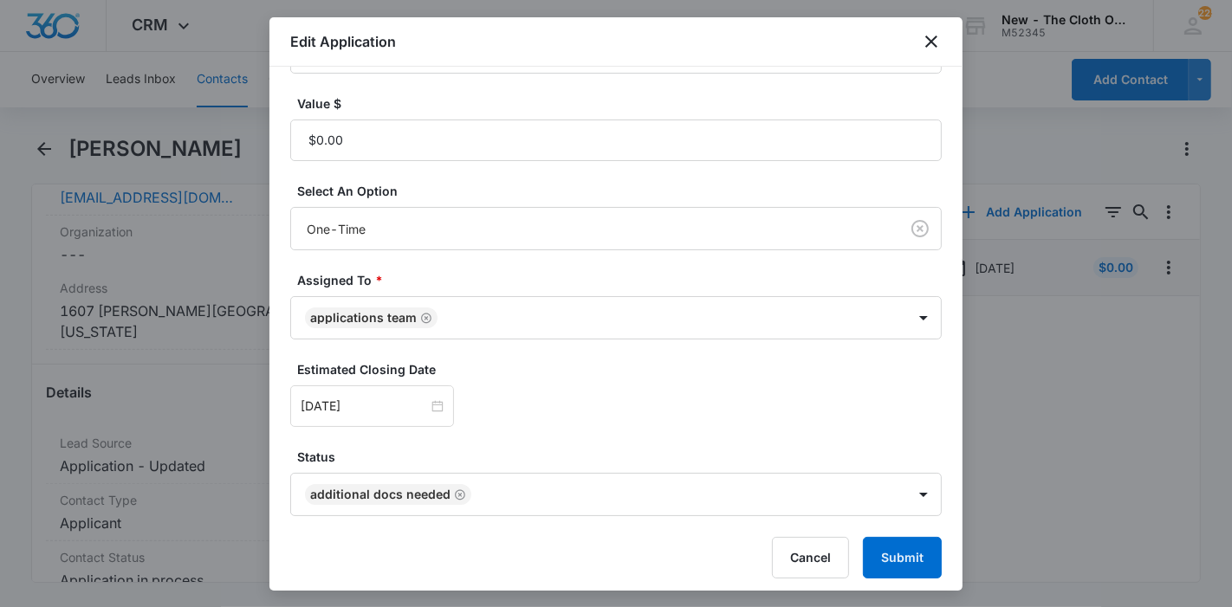
scroll to position [407, 0]
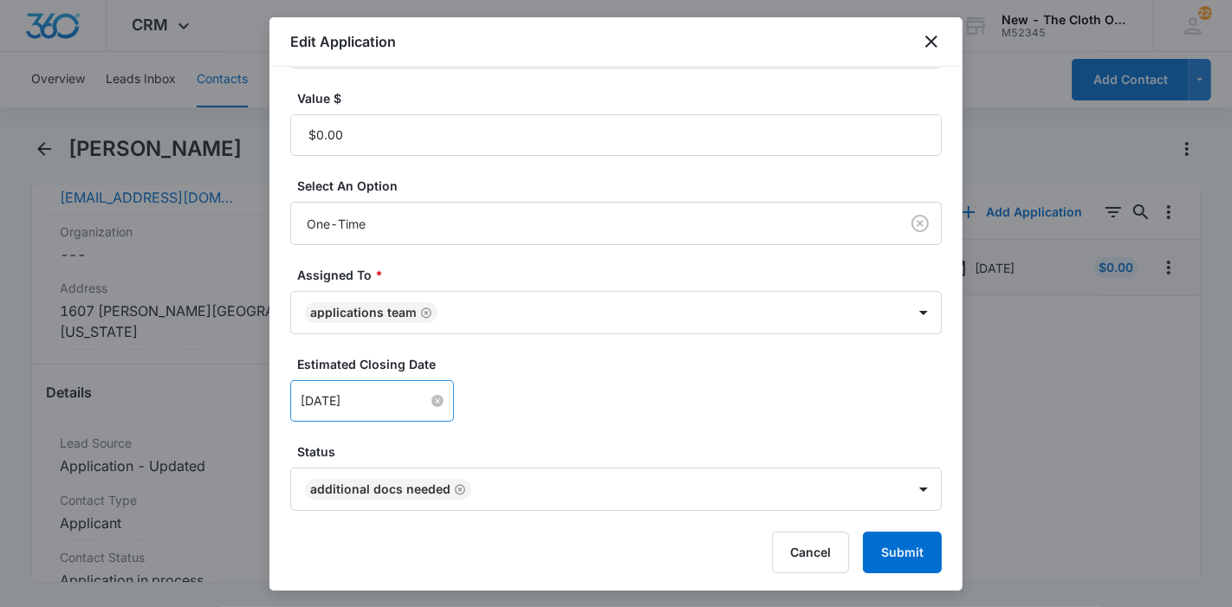
type textarea "**SPANISH** 06/29 - no address doc rcvd; child doc ok. ffst clear; no profile f…"
click at [391, 398] on input "[DATE]" at bounding box center [364, 401] width 127 height 19
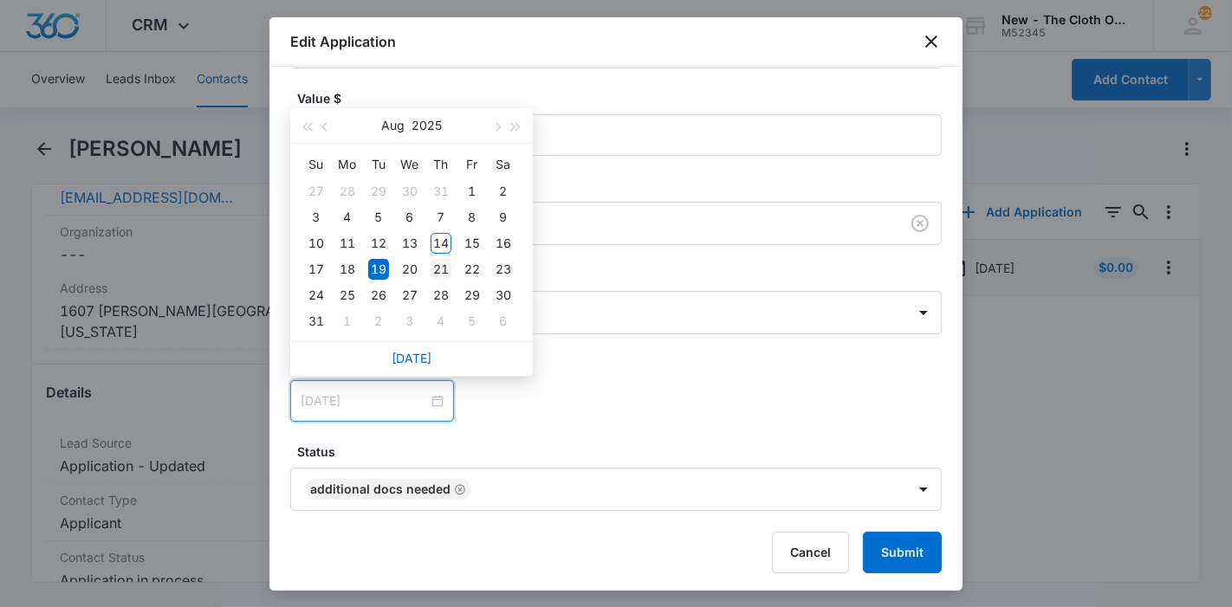
type input "[DATE]"
click at [446, 260] on div "21" at bounding box center [441, 269] width 21 height 21
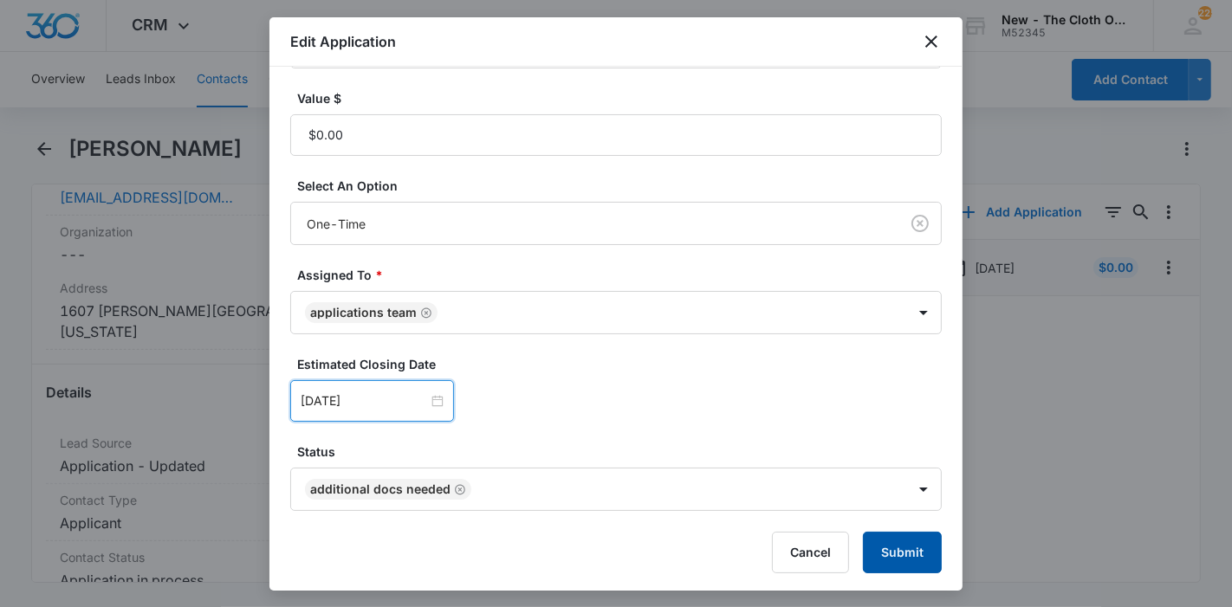
click at [876, 557] on button "Submit" at bounding box center [902, 553] width 79 height 42
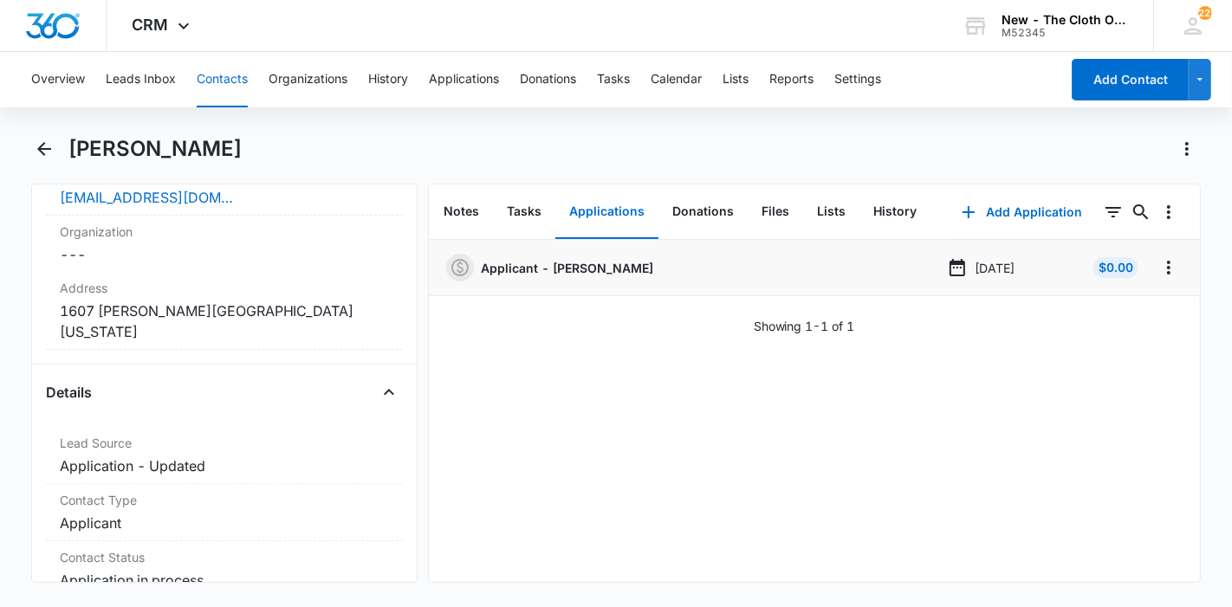
click at [230, 87] on button "Contacts" at bounding box center [222, 79] width 51 height 55
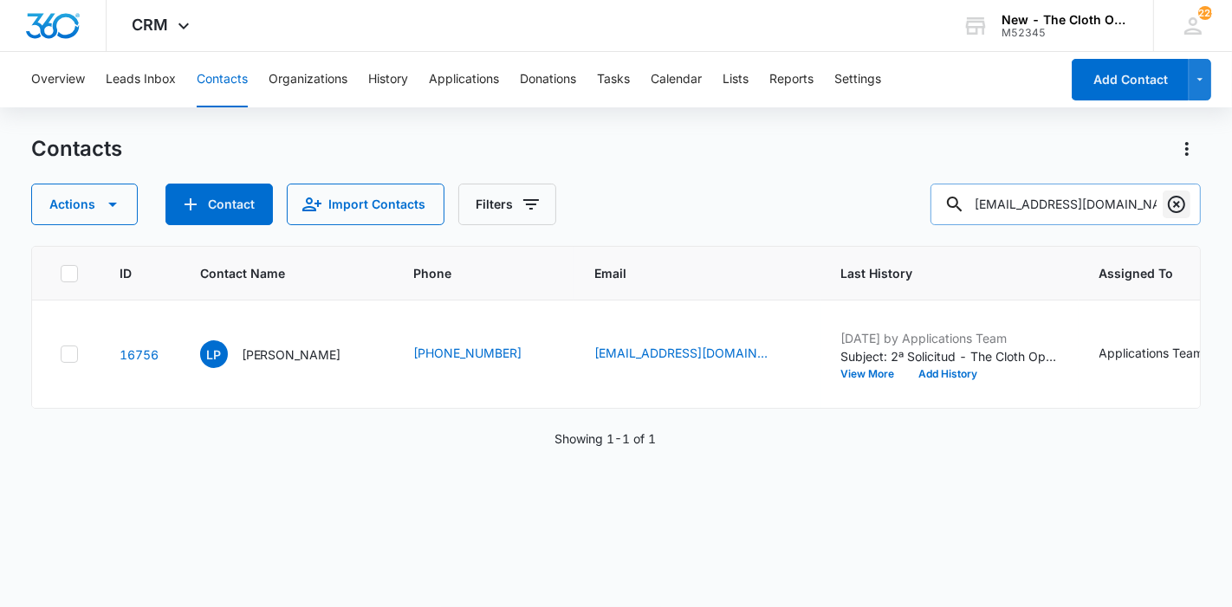
click at [1174, 204] on icon "Clear" at bounding box center [1176, 204] width 21 height 21
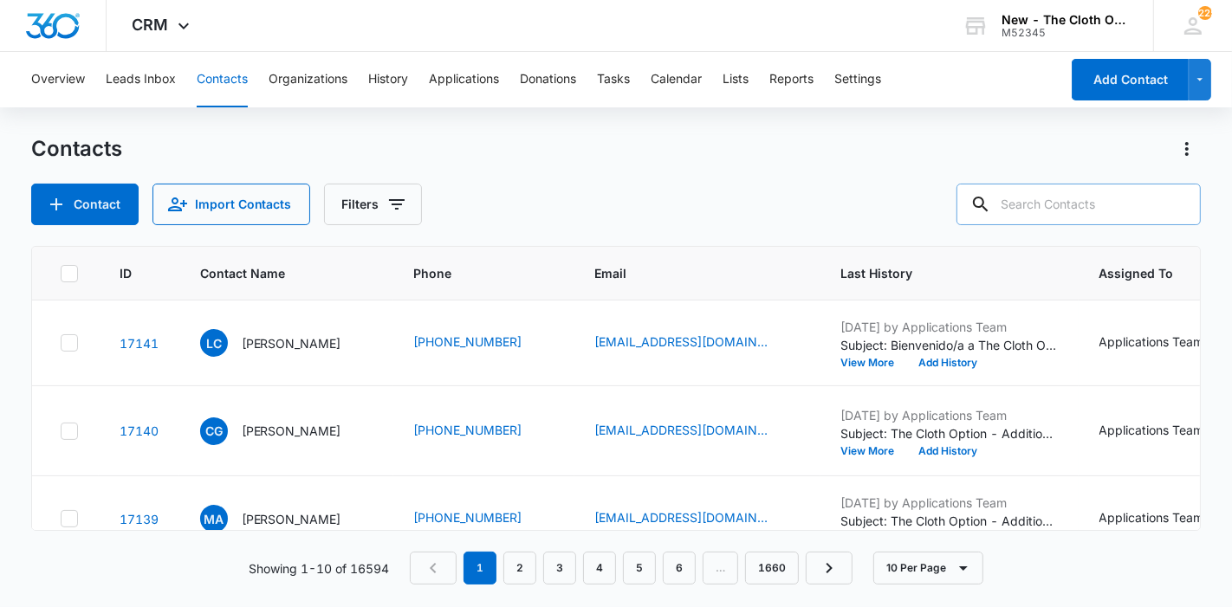
click at [1119, 206] on input "text" at bounding box center [1078, 205] width 244 height 42
paste input "[PERSON_NAME]"
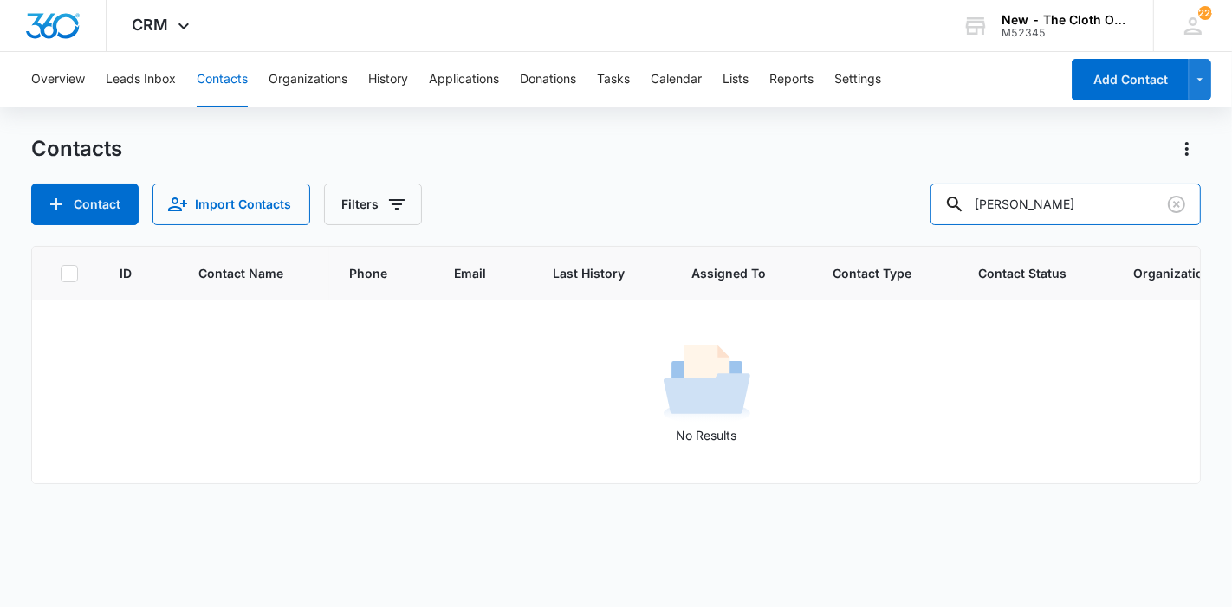
drag, startPoint x: 1089, startPoint y: 203, endPoint x: 881, endPoint y: 198, distance: 208.0
click at [885, 217] on div "Contact Import Contacts Filters [PERSON_NAME]" at bounding box center [616, 205] width 1170 height 42
paste input "[PERSON_NAME]"
click at [1073, 209] on input "[PERSON_NAME]" at bounding box center [1065, 205] width 270 height 42
drag, startPoint x: 1124, startPoint y: 206, endPoint x: 962, endPoint y: 217, distance: 161.5
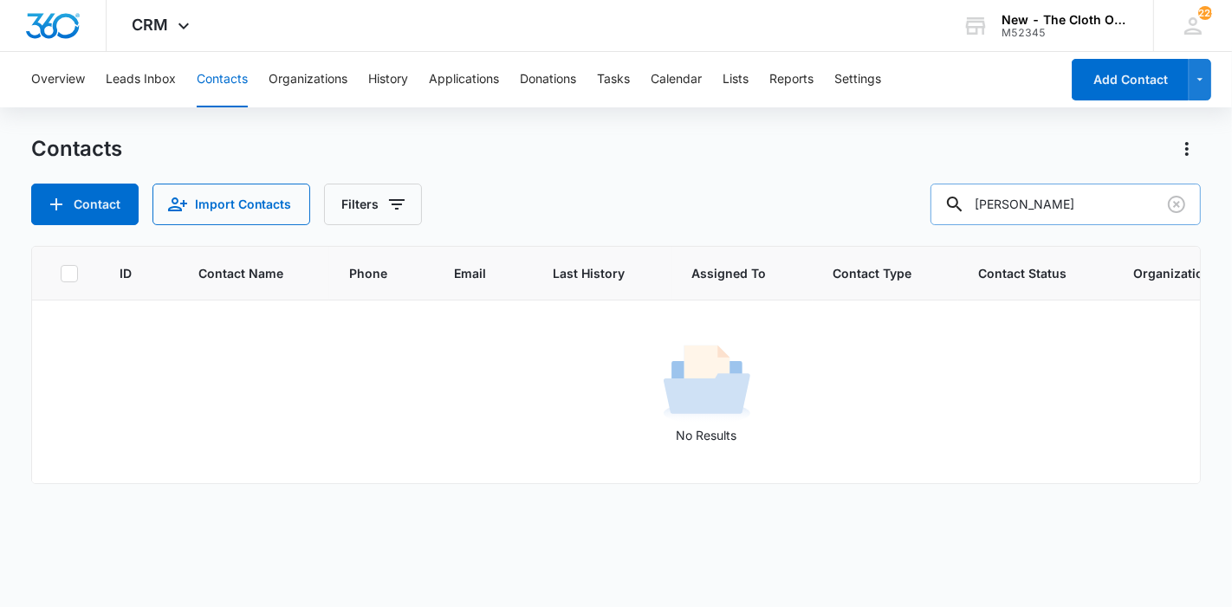
click at [962, 217] on input "[PERSON_NAME]" at bounding box center [1065, 205] width 270 height 42
paste input "[EMAIL_ADDRESS][DOMAIN_NAME]"
type input "[EMAIL_ADDRESS][DOMAIN_NAME]"
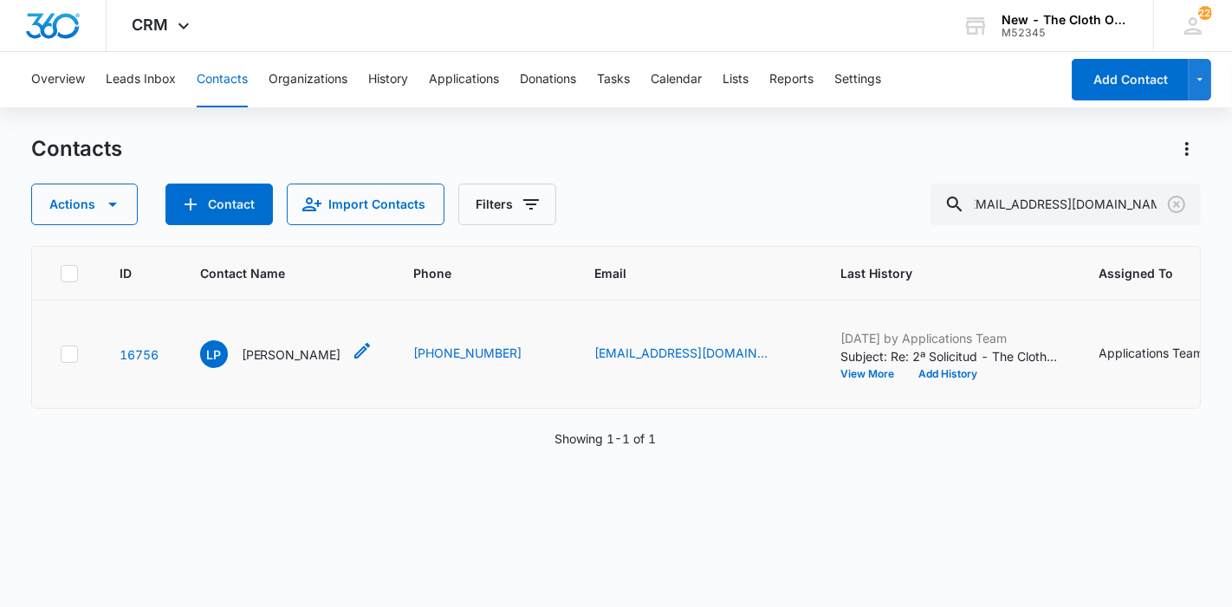
scroll to position [0, 0]
click at [303, 364] on p "[PERSON_NAME]" at bounding box center [292, 355] width 100 height 18
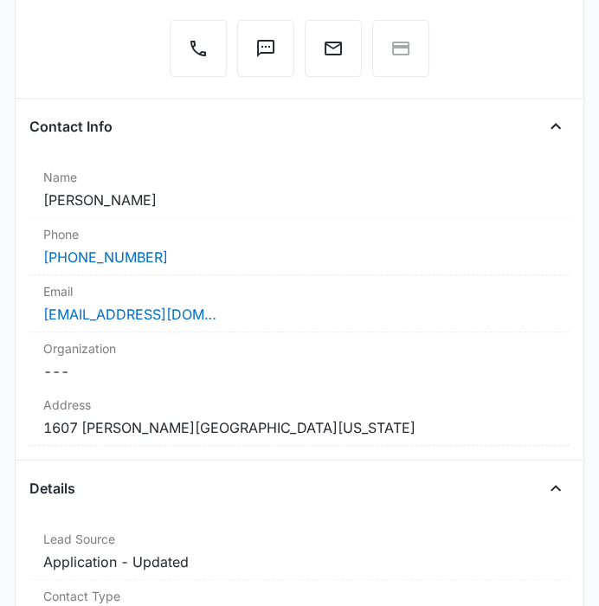
scroll to position [385, 0]
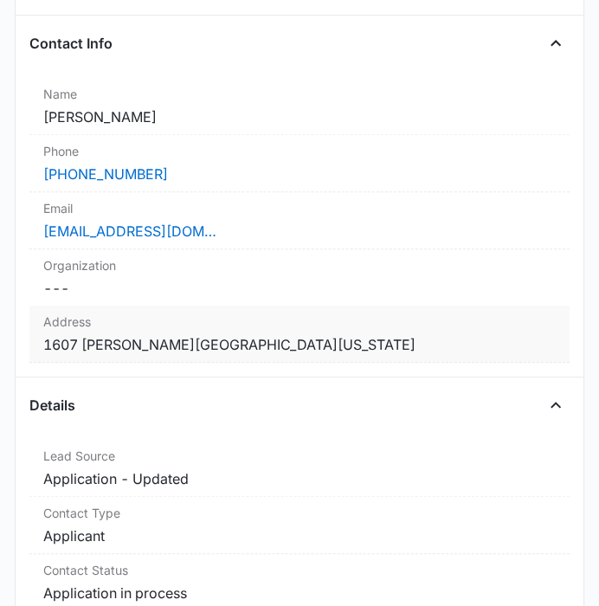
click at [374, 357] on div "Address Cancel Save Changes [STREET_ADDRESS][PERSON_NAME][US_STATE]" at bounding box center [299, 334] width 540 height 57
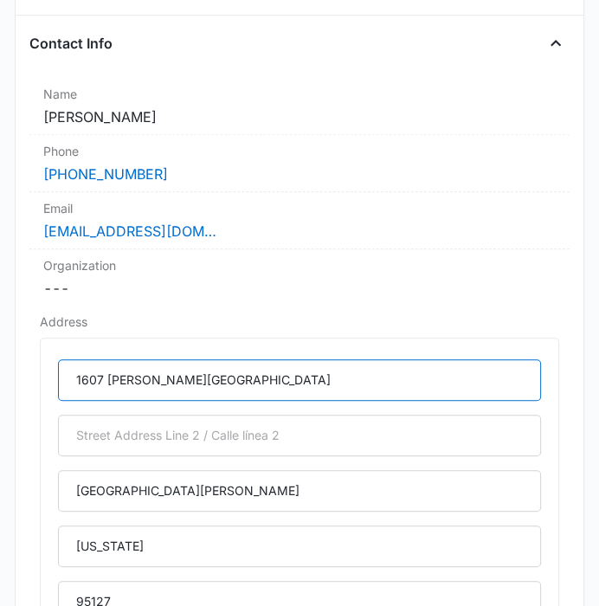
drag, startPoint x: 234, startPoint y: 379, endPoint x: 27, endPoint y: 367, distance: 207.4
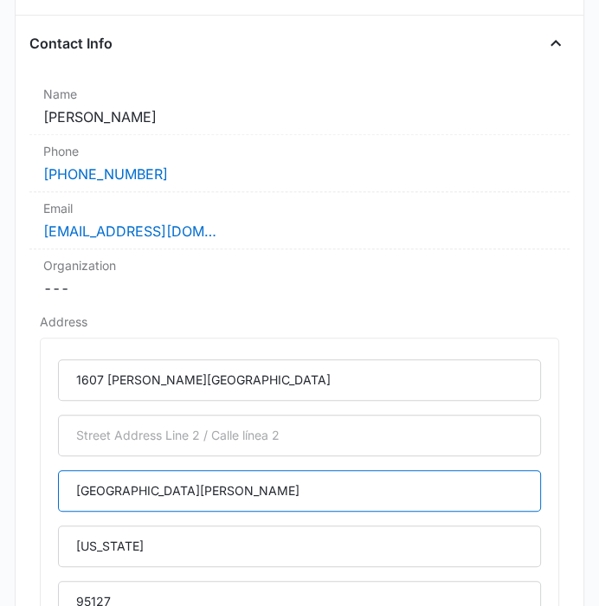
drag, startPoint x: 149, startPoint y: 488, endPoint x: -1, endPoint y: 493, distance: 150.0
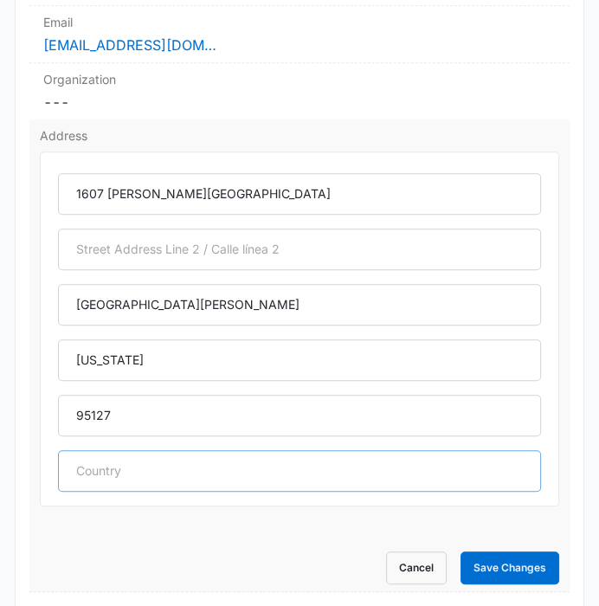
scroll to position [577, 0]
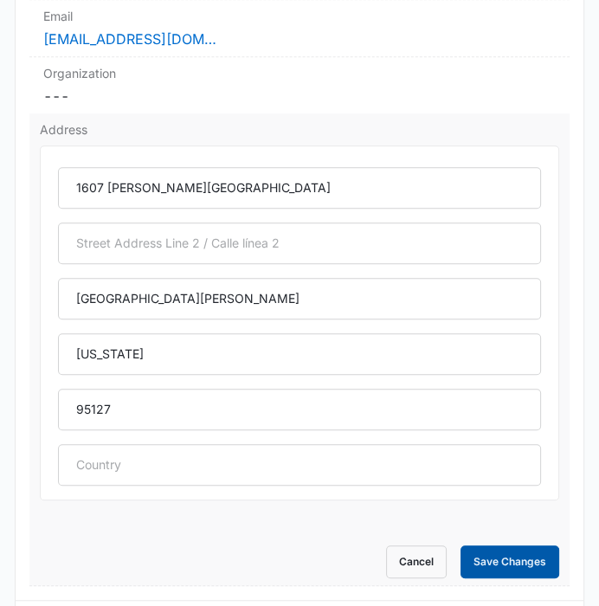
drag, startPoint x: 463, startPoint y: 551, endPoint x: 222, endPoint y: 507, distance: 244.9
click at [463, 551] on button "Save Changes" at bounding box center [510, 562] width 99 height 33
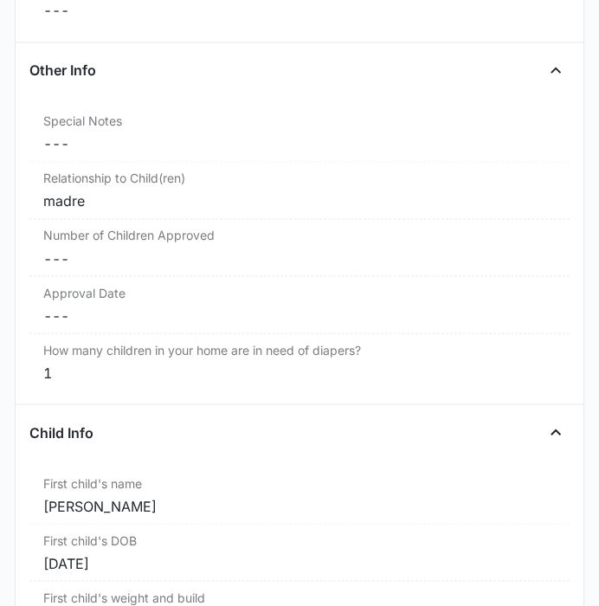
scroll to position [1795, 0]
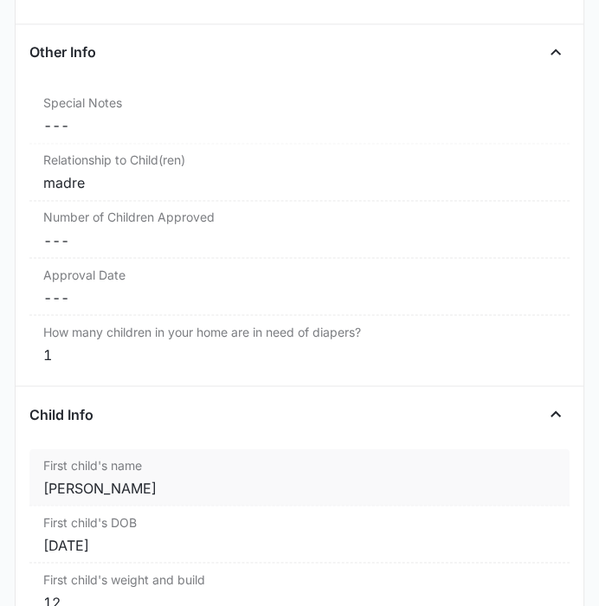
click at [127, 479] on div "[PERSON_NAME]" at bounding box center [299, 487] width 512 height 21
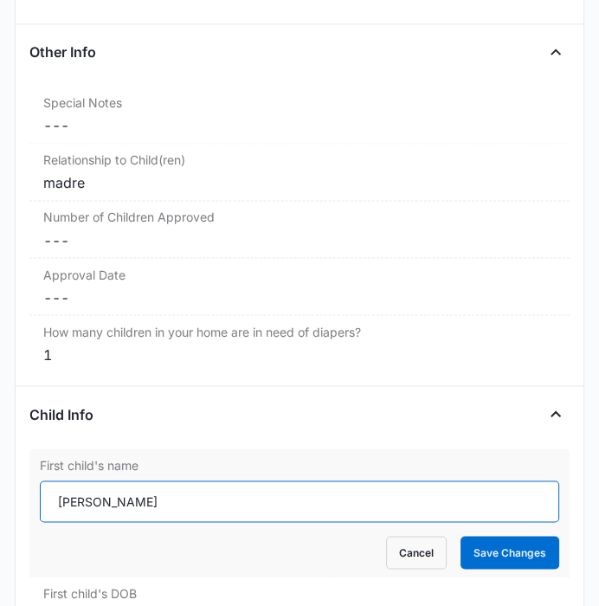
drag, startPoint x: 215, startPoint y: 499, endPoint x: 49, endPoint y: 505, distance: 165.6
click at [49, 505] on input "[PERSON_NAME]" at bounding box center [299, 502] width 519 height 42
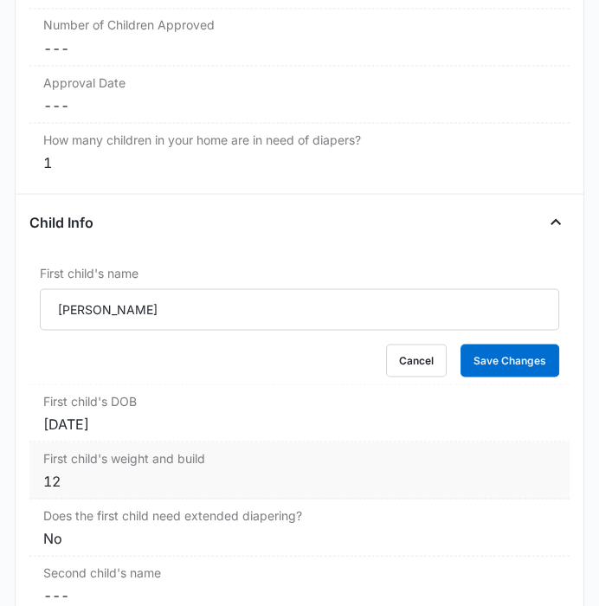
scroll to position [2083, 0]
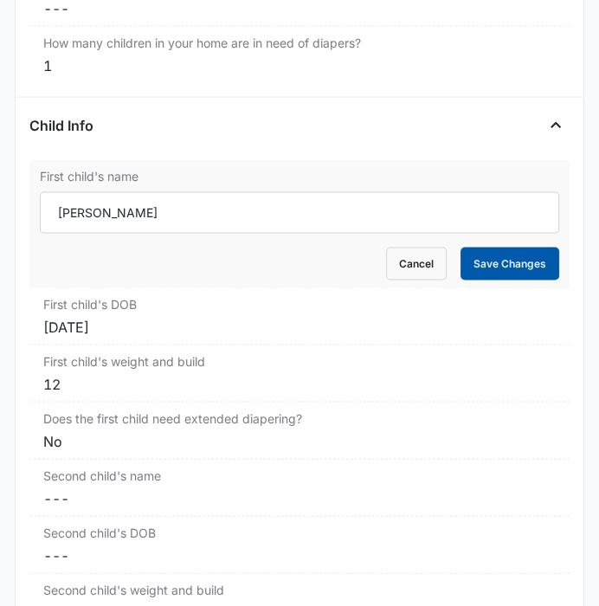
click at [470, 269] on button "Save Changes" at bounding box center [510, 264] width 99 height 33
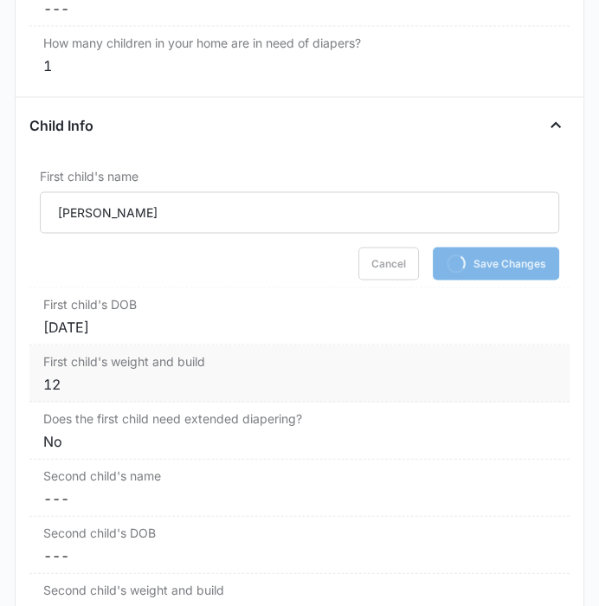
click at [190, 379] on div "12" at bounding box center [299, 384] width 512 height 21
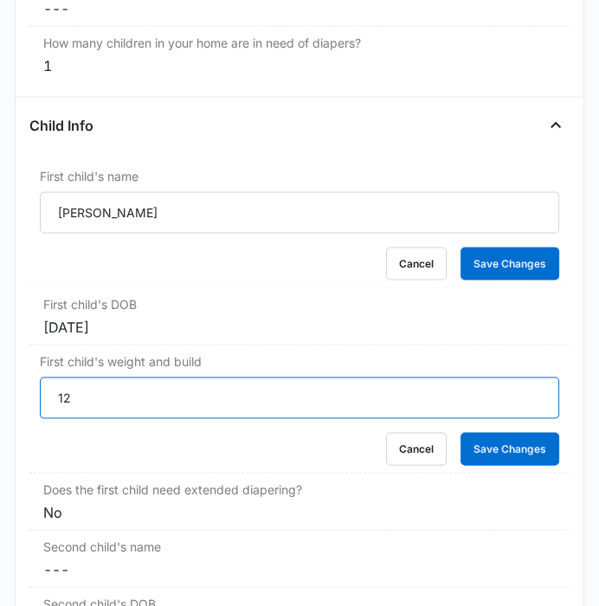
drag, startPoint x: 113, startPoint y: 392, endPoint x: 15, endPoint y: 403, distance: 99.3
paste input "5 y mide 21"
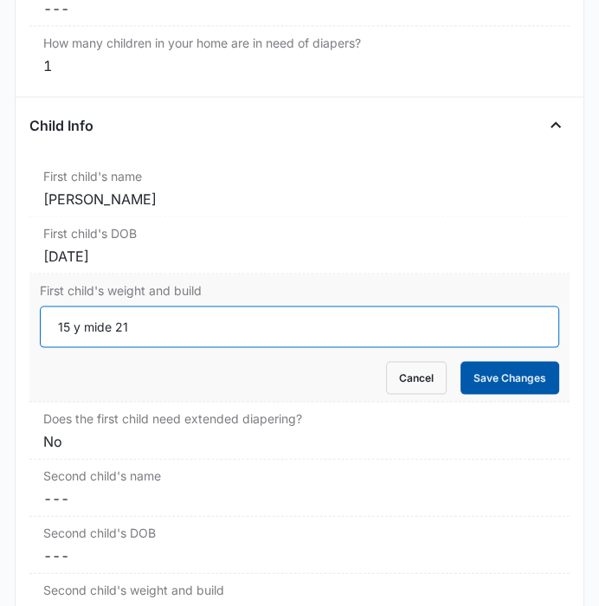
type input "15 y mide 21"
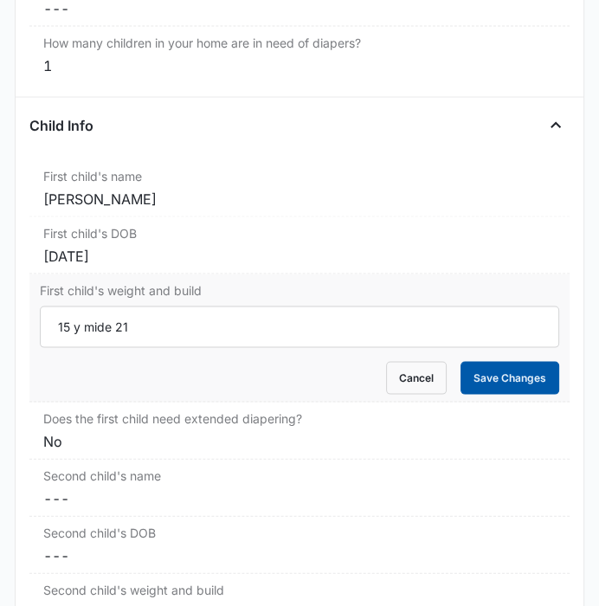
click at [489, 370] on button "Save Changes" at bounding box center [510, 378] width 99 height 33
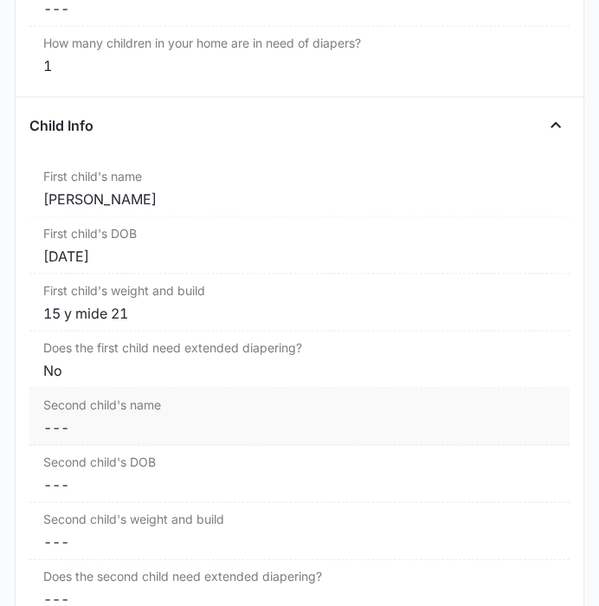
click at [140, 420] on dd "Cancel Save Changes ---" at bounding box center [299, 428] width 512 height 21
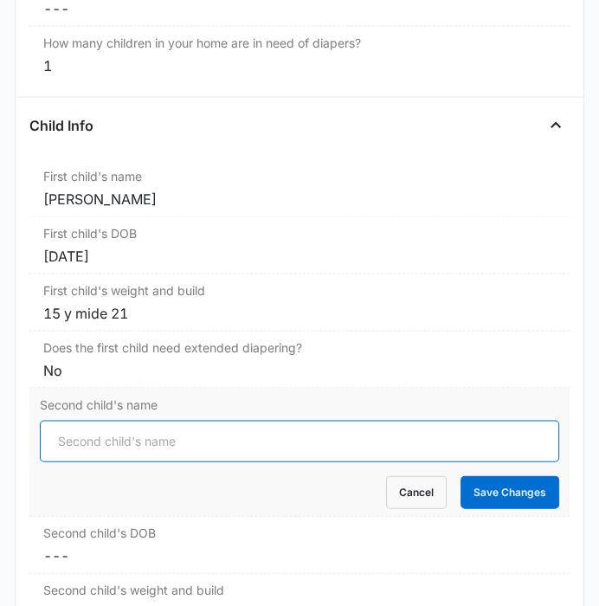
click at [120, 430] on input "Second child's name" at bounding box center [299, 442] width 519 height 42
paste input "[PERSON_NAME]"
click at [103, 437] on input "[PERSON_NAME]" at bounding box center [299, 442] width 519 height 42
click at [140, 437] on input "[PERSON_NAME]" at bounding box center [299, 442] width 519 height 42
type input "[PERSON_NAME]"
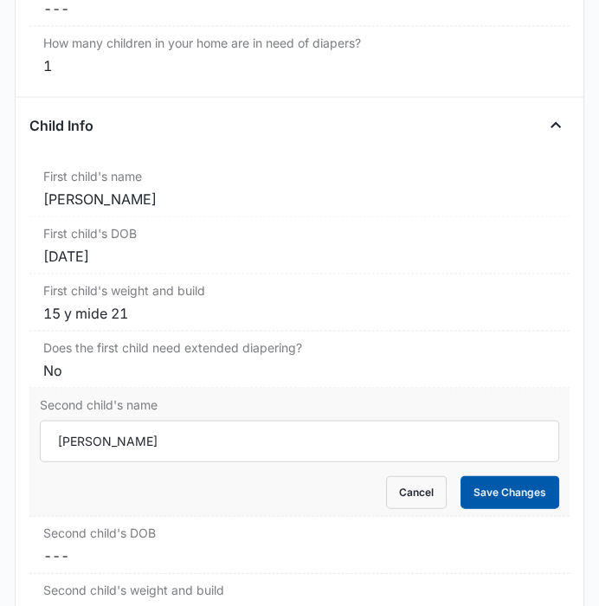
click at [480, 482] on button "Save Changes" at bounding box center [510, 492] width 99 height 33
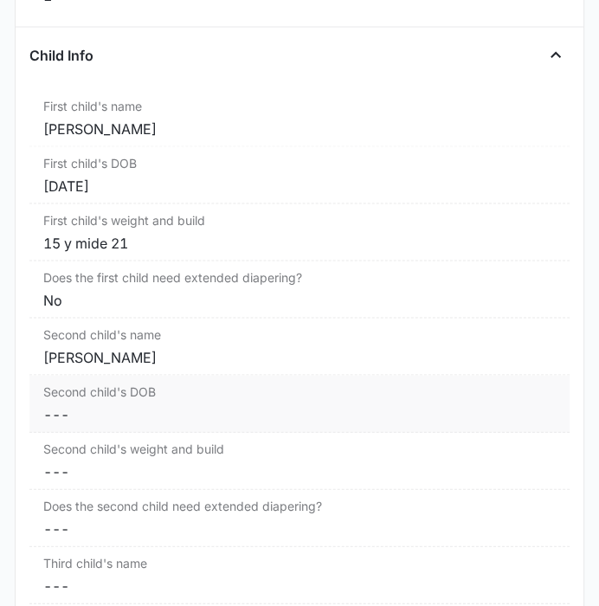
scroll to position [2180, 0]
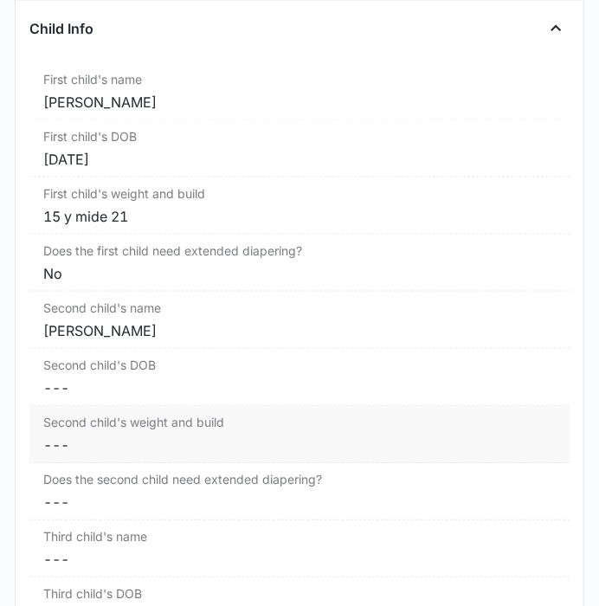
click at [104, 435] on dd "Cancel Save Changes ---" at bounding box center [299, 445] width 512 height 21
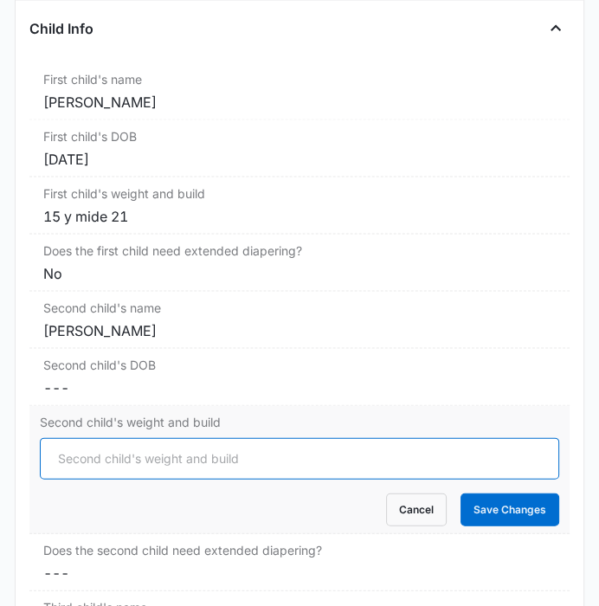
click at [104, 442] on input "Second child's weight and build" at bounding box center [299, 459] width 519 height 42
paste input "50 pesa y mide 4"
type input "50 pesa y mide 4"
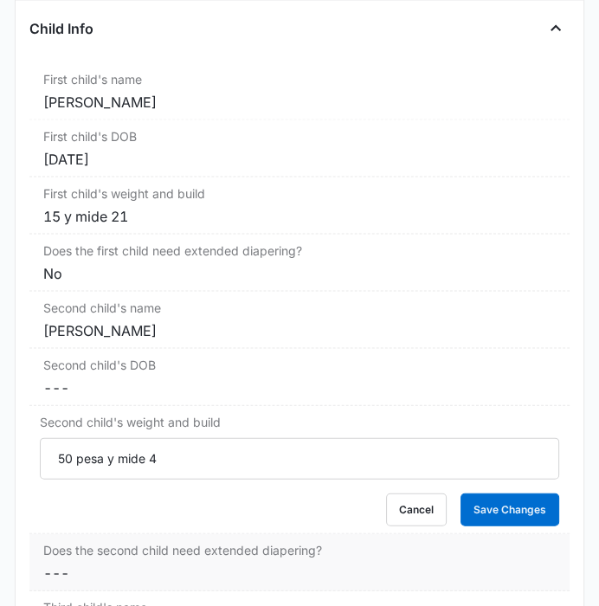
click at [97, 563] on dd "Cancel Save Changes ---" at bounding box center [299, 573] width 512 height 21
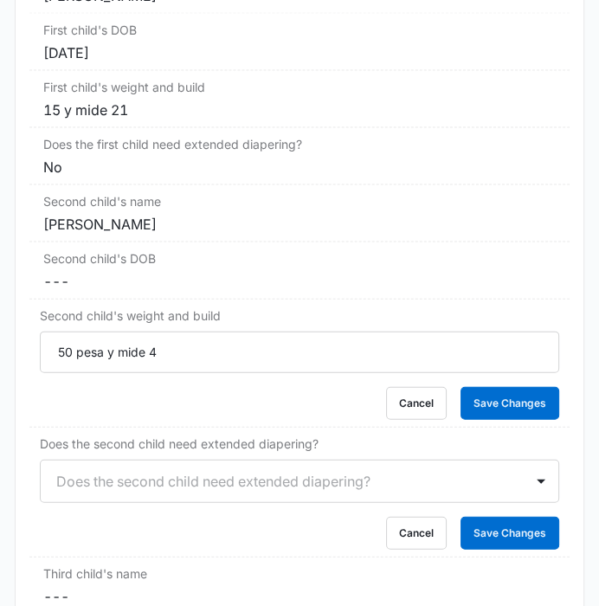
click at [91, 503] on div "Does the second child need extended diapering?" at bounding box center [299, 481] width 519 height 43
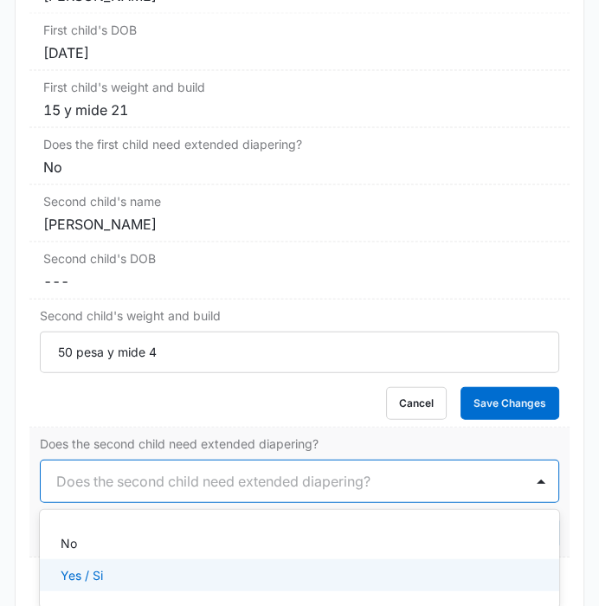
click at [92, 567] on p "Yes / Si" at bounding box center [82, 576] width 42 height 18
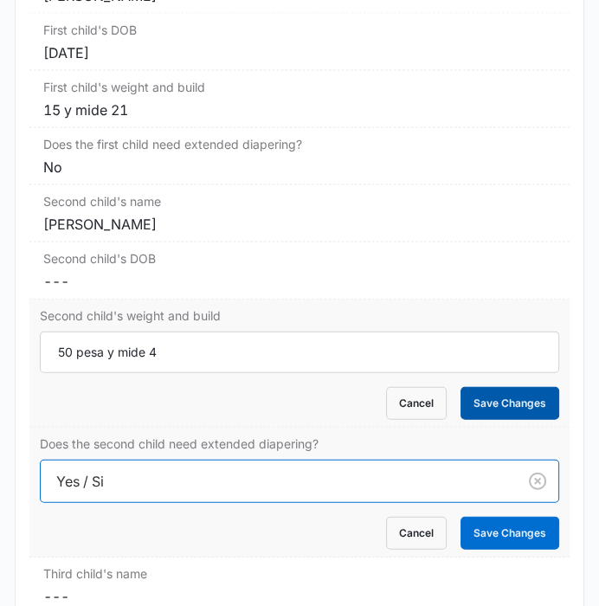
click at [509, 391] on button "Save Changes" at bounding box center [510, 403] width 99 height 33
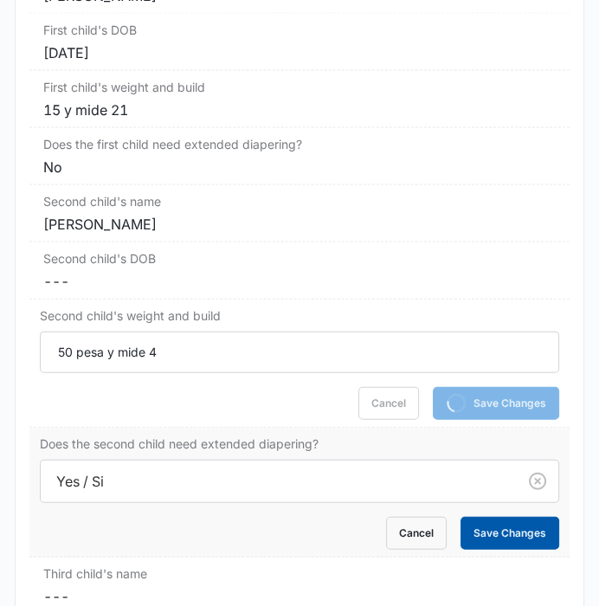
click at [495, 528] on button "Save Changes" at bounding box center [510, 533] width 99 height 33
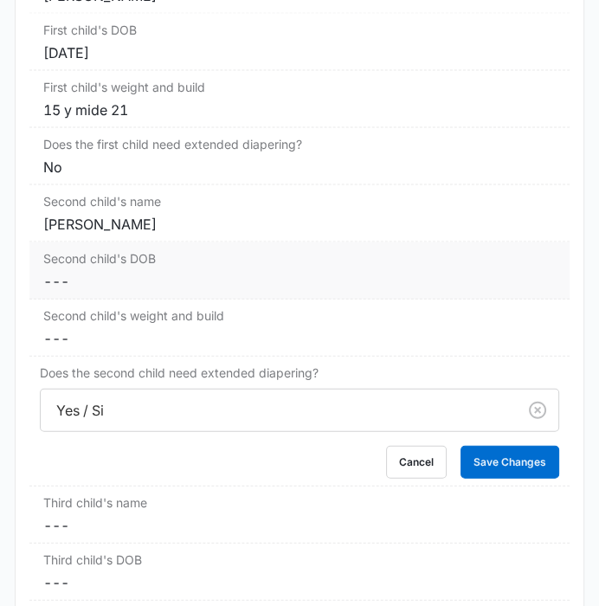
click at [75, 253] on label "Second child's DOB" at bounding box center [299, 258] width 512 height 18
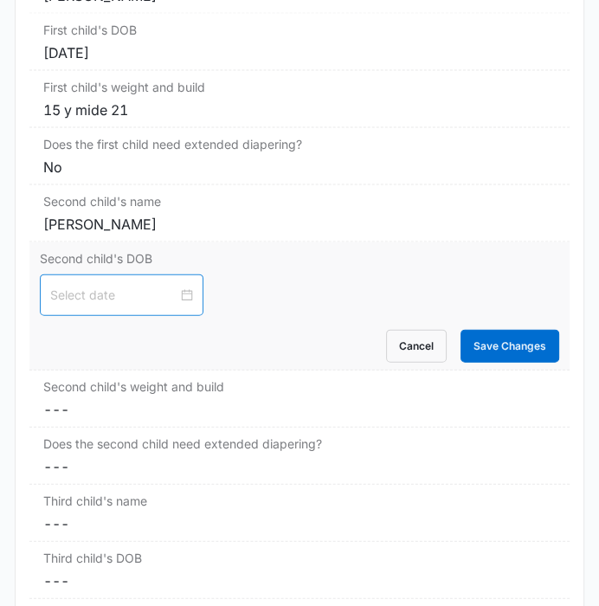
click at [75, 286] on input at bounding box center [113, 295] width 127 height 19
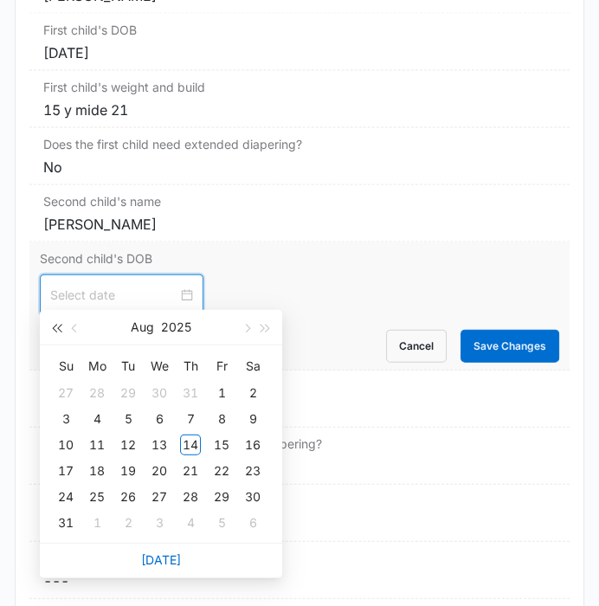
click at [57, 330] on span "button" at bounding box center [56, 329] width 9 height 9
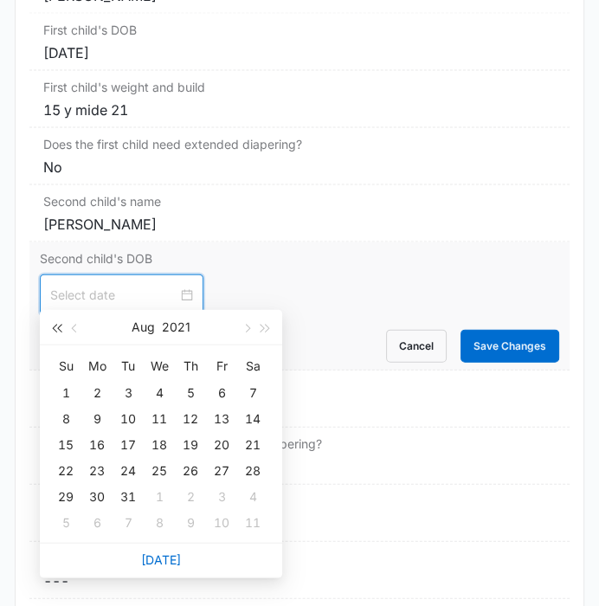
click at [57, 330] on span "button" at bounding box center [56, 329] width 9 height 9
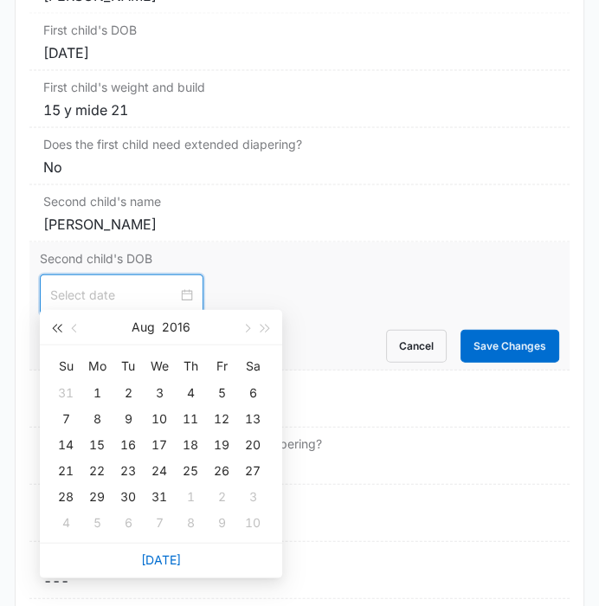
click at [57, 330] on span "button" at bounding box center [56, 329] width 9 height 9
click at [249, 330] on button "button" at bounding box center [246, 327] width 19 height 35
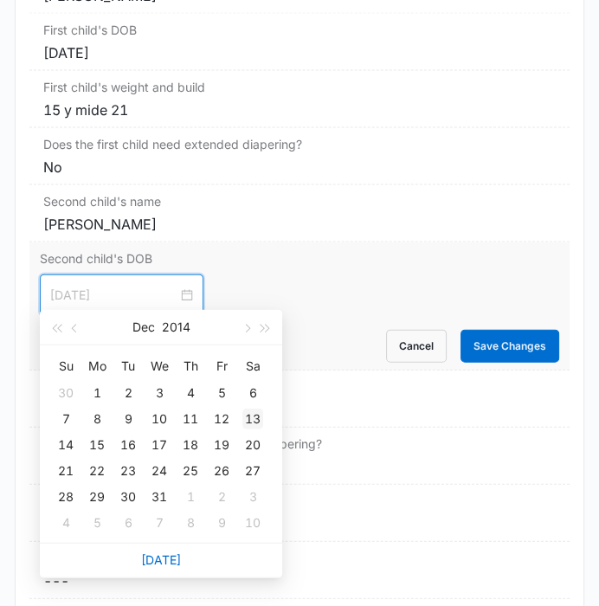
type input "[DATE]"
click at [256, 415] on div "13" at bounding box center [253, 419] width 21 height 21
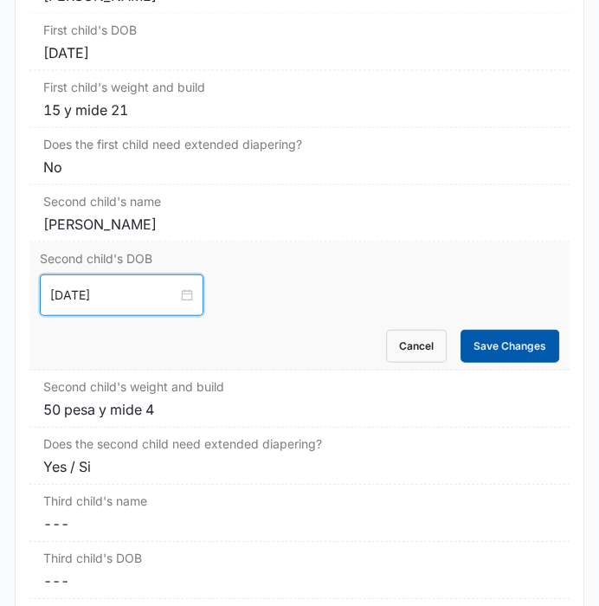
click at [515, 341] on button "Save Changes" at bounding box center [510, 346] width 99 height 33
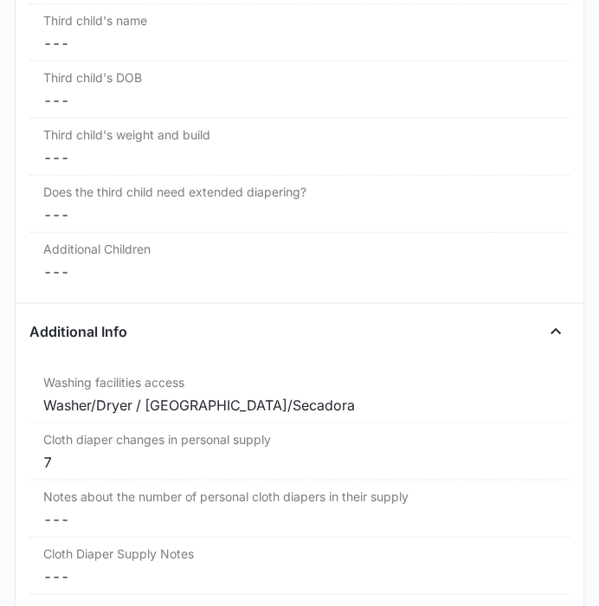
scroll to position [2793, 0]
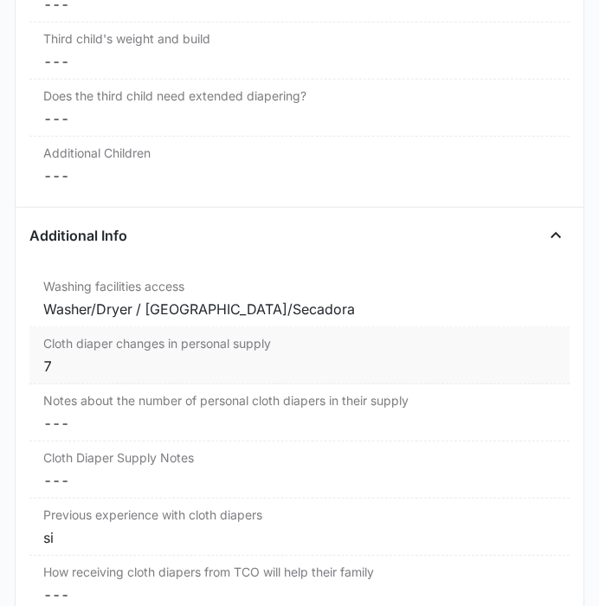
click at [112, 334] on label "Cloth diaper changes in personal supply" at bounding box center [299, 343] width 512 height 18
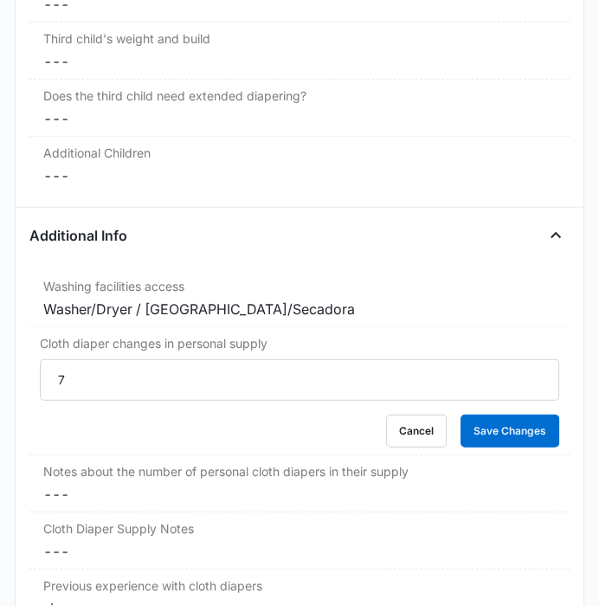
click at [108, 360] on input "7" at bounding box center [299, 381] width 519 height 42
type input "2"
click at [517, 417] on button "Save Changes" at bounding box center [510, 431] width 99 height 33
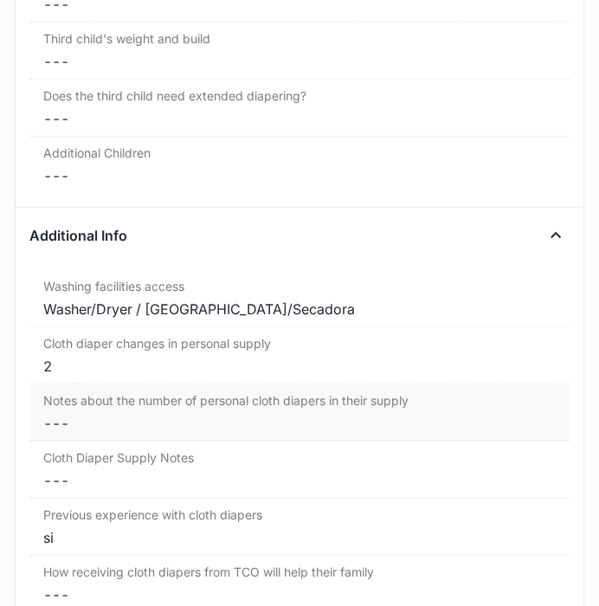
click at [177, 413] on dd "Cancel Save Changes ---" at bounding box center [299, 423] width 512 height 21
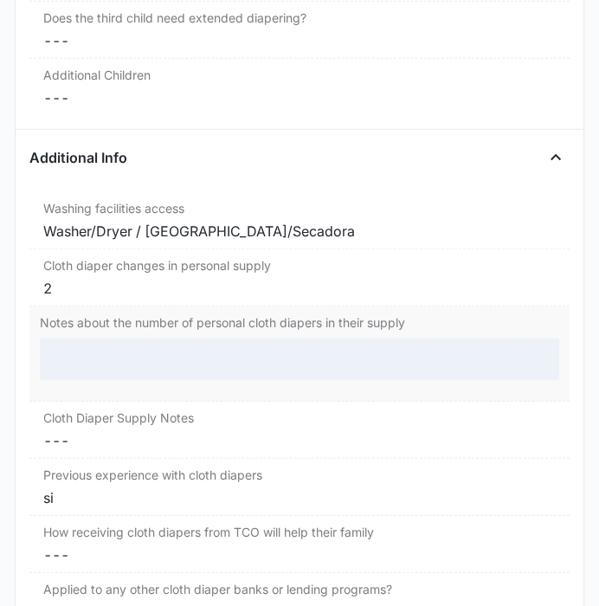
scroll to position [2889, 0]
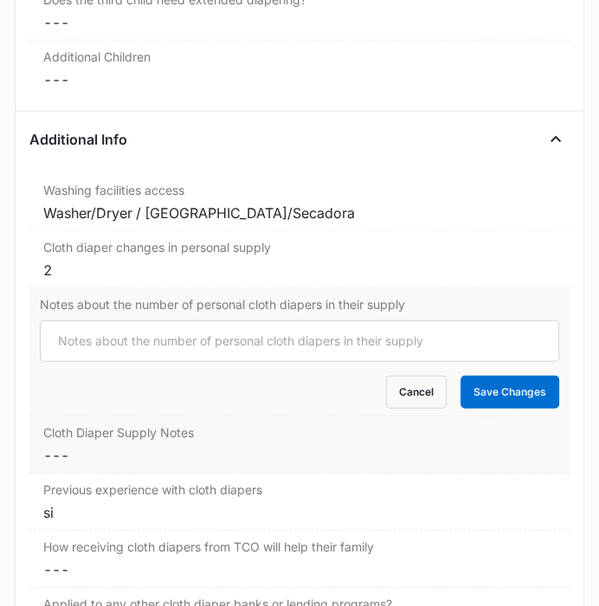
click at [176, 450] on dd "Cancel Save Changes ---" at bounding box center [299, 455] width 512 height 21
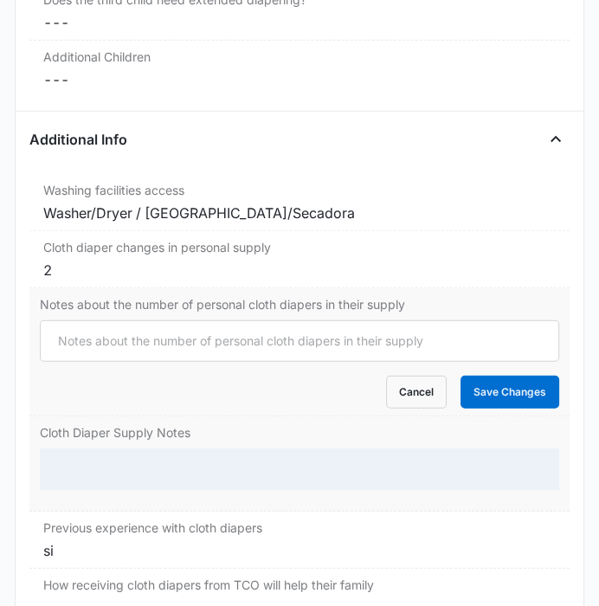
scroll to position [3081, 0]
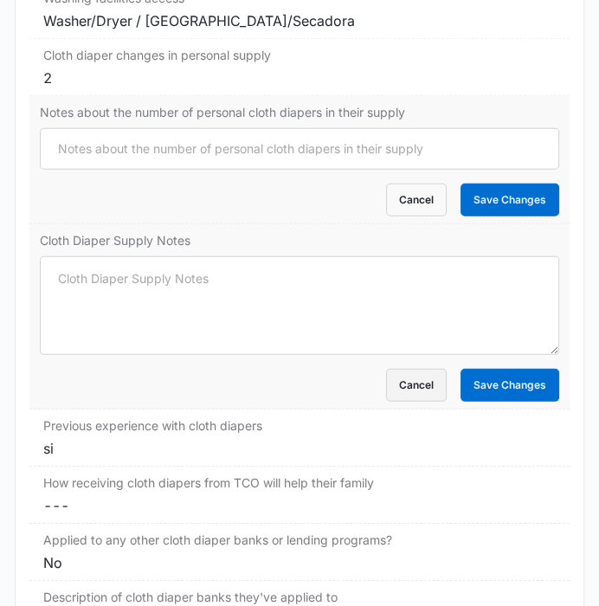
click at [411, 387] on button "Cancel" at bounding box center [416, 385] width 61 height 33
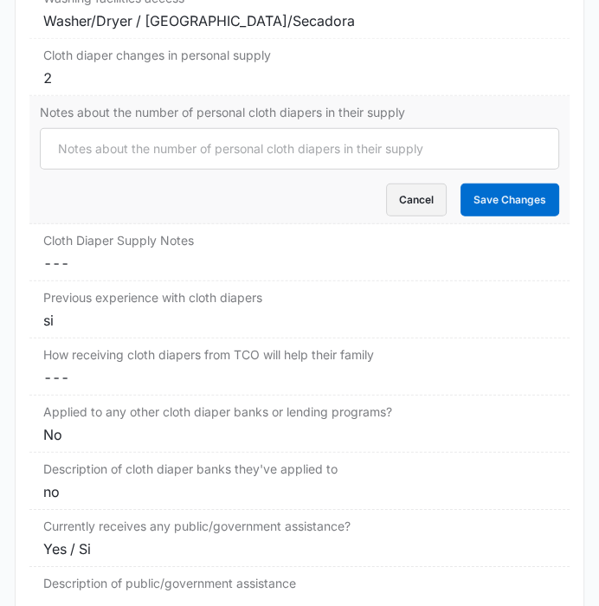
click at [397, 184] on button "Cancel" at bounding box center [416, 200] width 61 height 33
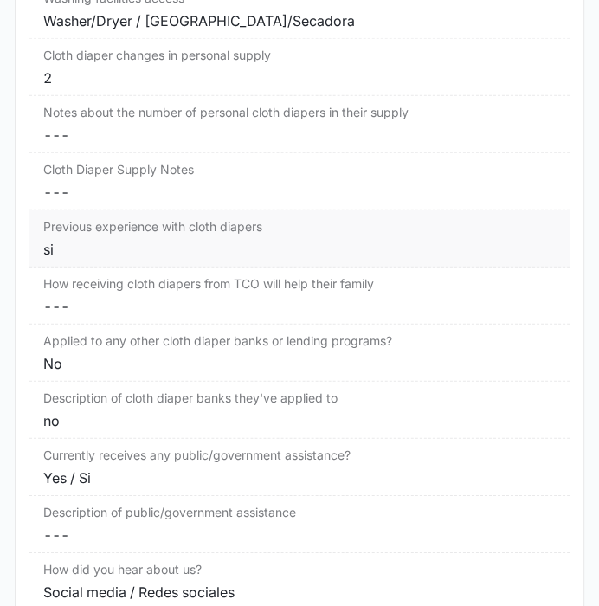
click at [96, 239] on div "si" at bounding box center [299, 249] width 512 height 21
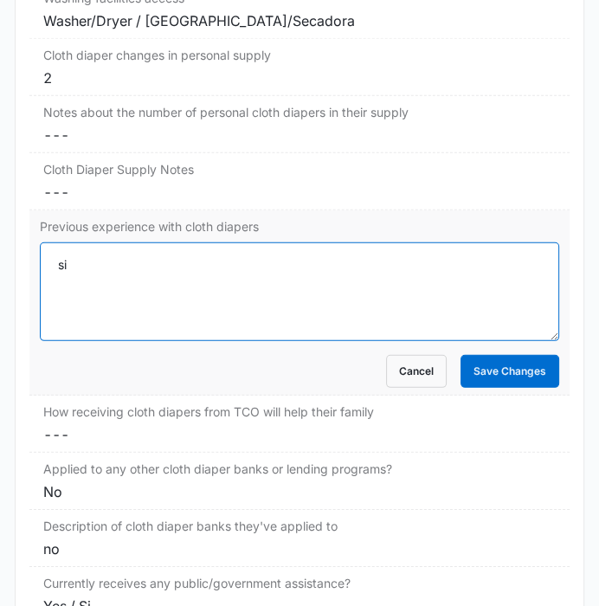
drag, startPoint x: 101, startPoint y: 247, endPoint x: 17, endPoint y: 251, distance: 84.1
paste textarea "porsupuesto lo se usar"
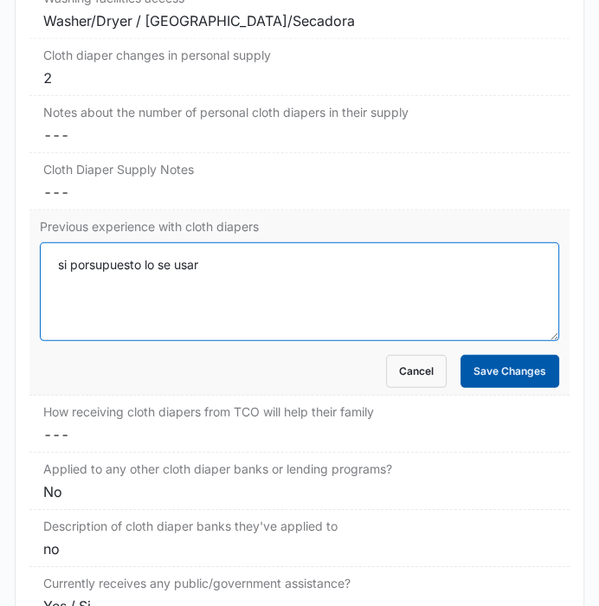
type textarea "si porsupuesto lo se usar"
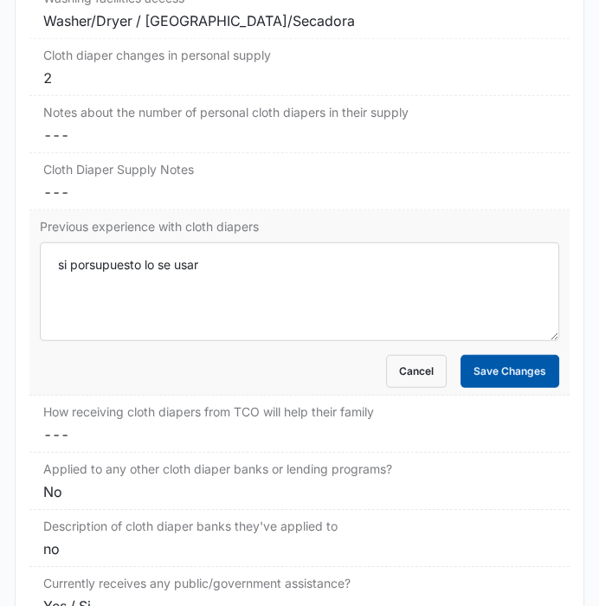
click at [468, 360] on button "Save Changes" at bounding box center [510, 371] width 99 height 33
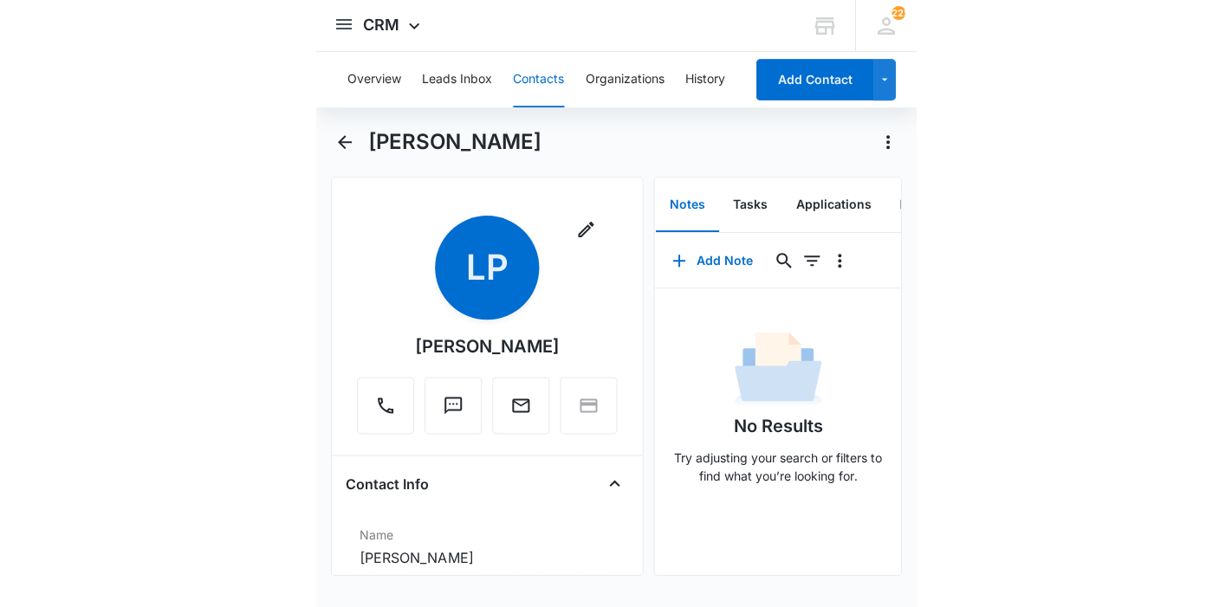
scroll to position [0, 0]
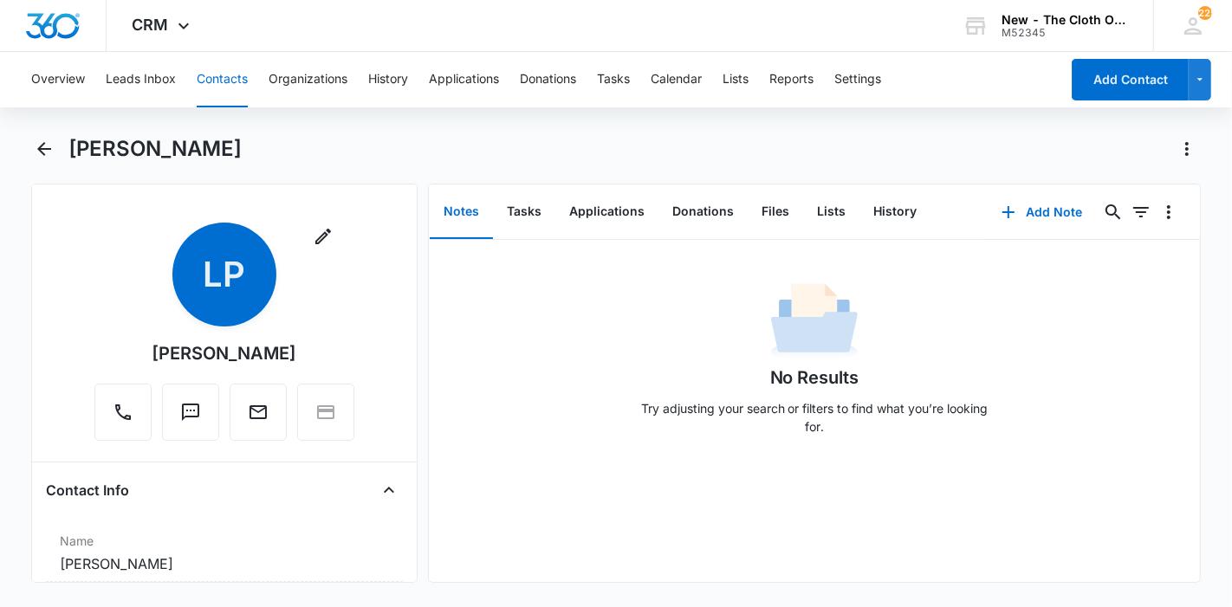
click at [210, 73] on button "Contacts" at bounding box center [222, 79] width 51 height 55
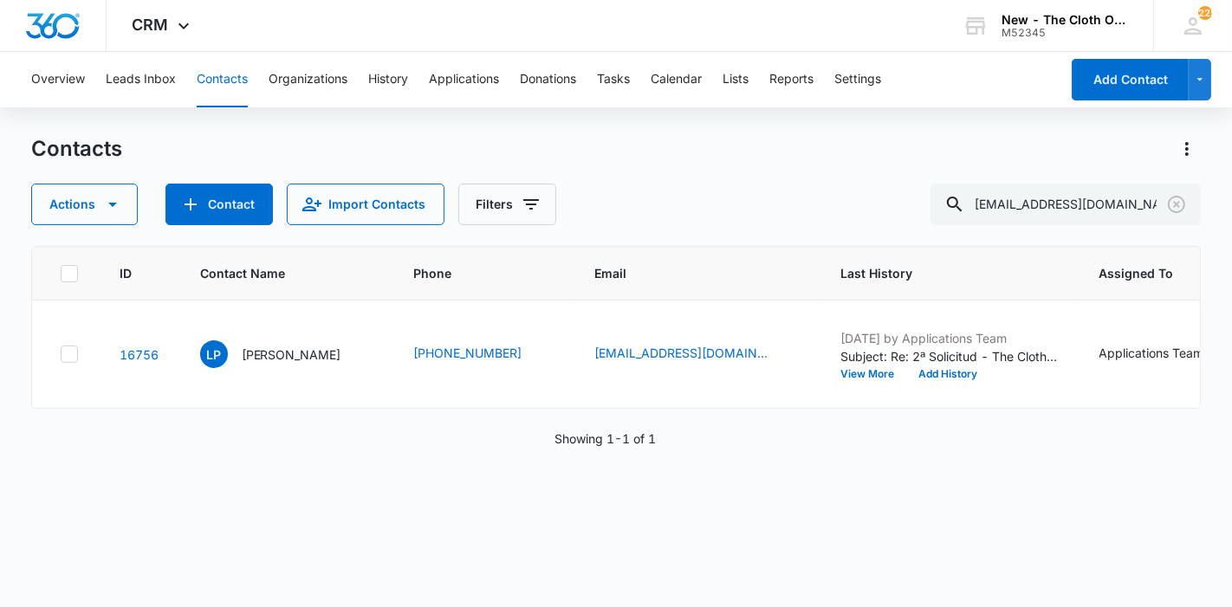
click at [210, 73] on button "Contacts" at bounding box center [222, 79] width 51 height 55
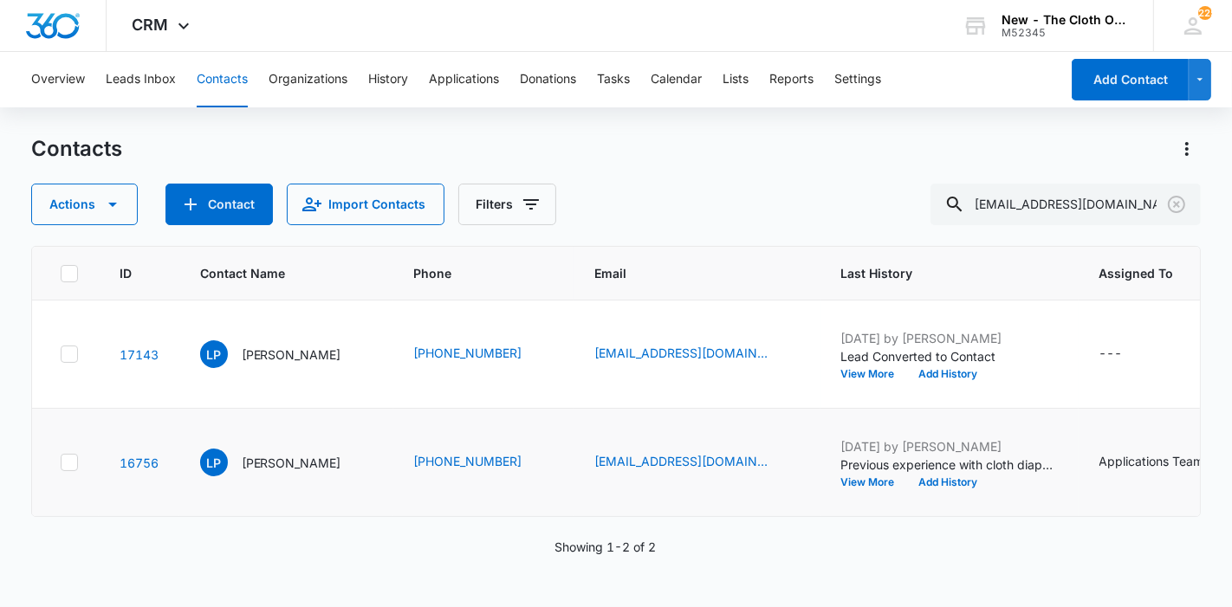
click at [62, 470] on icon at bounding box center [70, 463] width 16 height 16
click at [61, 463] on input "checkbox" at bounding box center [60, 463] width 1 height 1
checkbox input "true"
click at [69, 362] on icon at bounding box center [70, 355] width 16 height 16
click at [61, 355] on input "checkbox" at bounding box center [60, 354] width 1 height 1
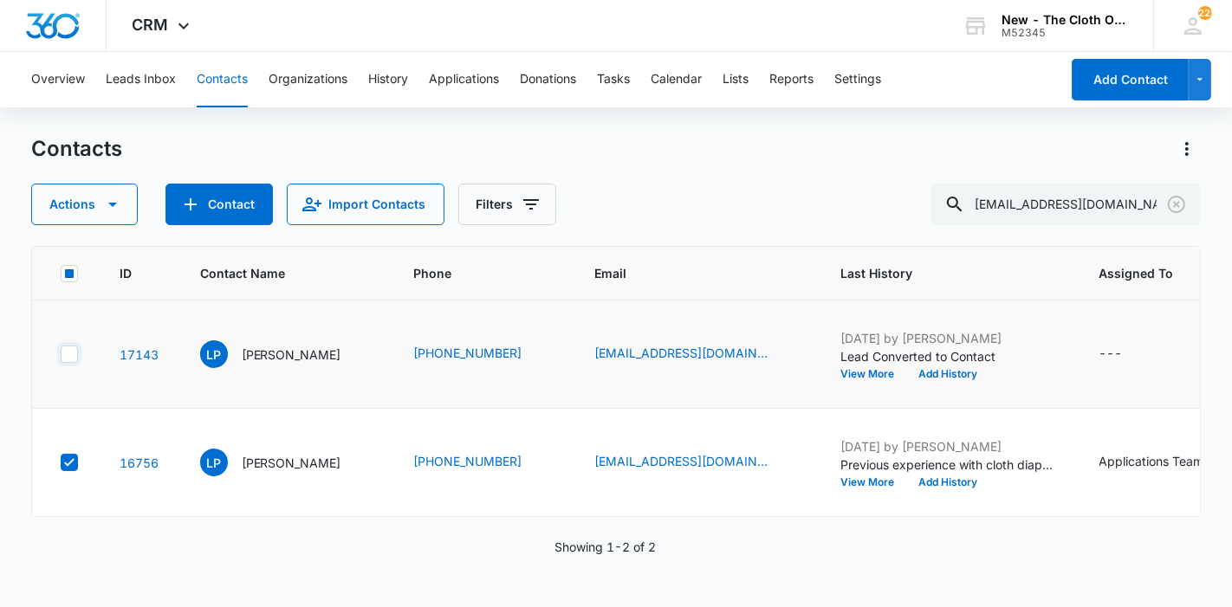
checkbox input "true"
click at [106, 189] on button "Actions" at bounding box center [84, 205] width 107 height 42
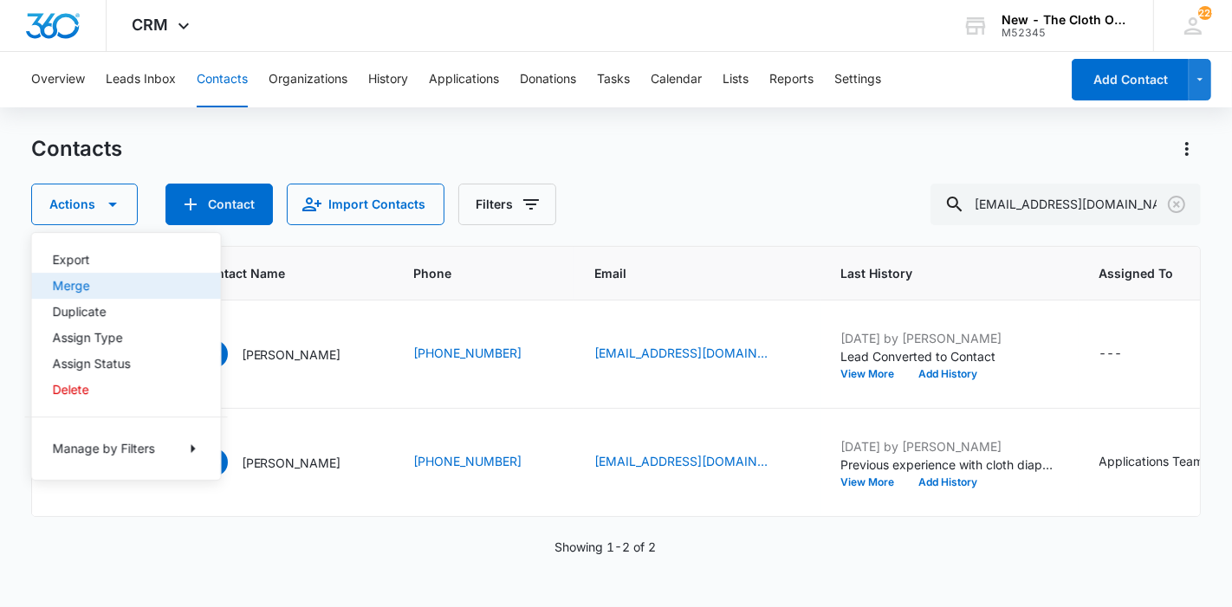
click at [99, 283] on div "Merge" at bounding box center [116, 286] width 126 height 12
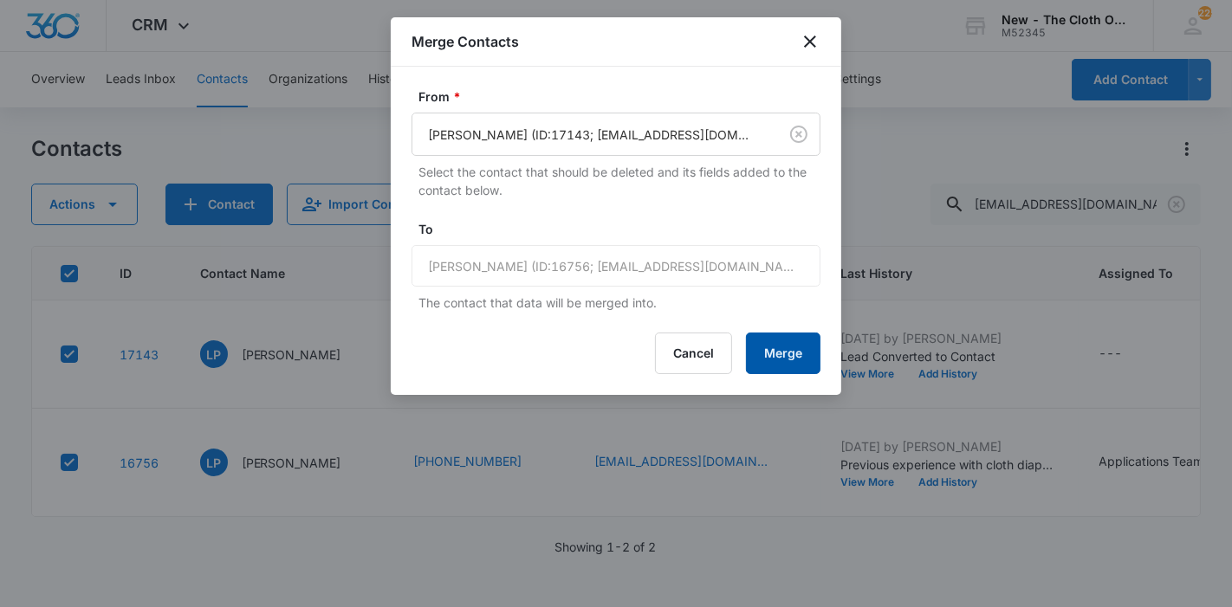
click at [781, 352] on button "Merge" at bounding box center [783, 354] width 75 height 42
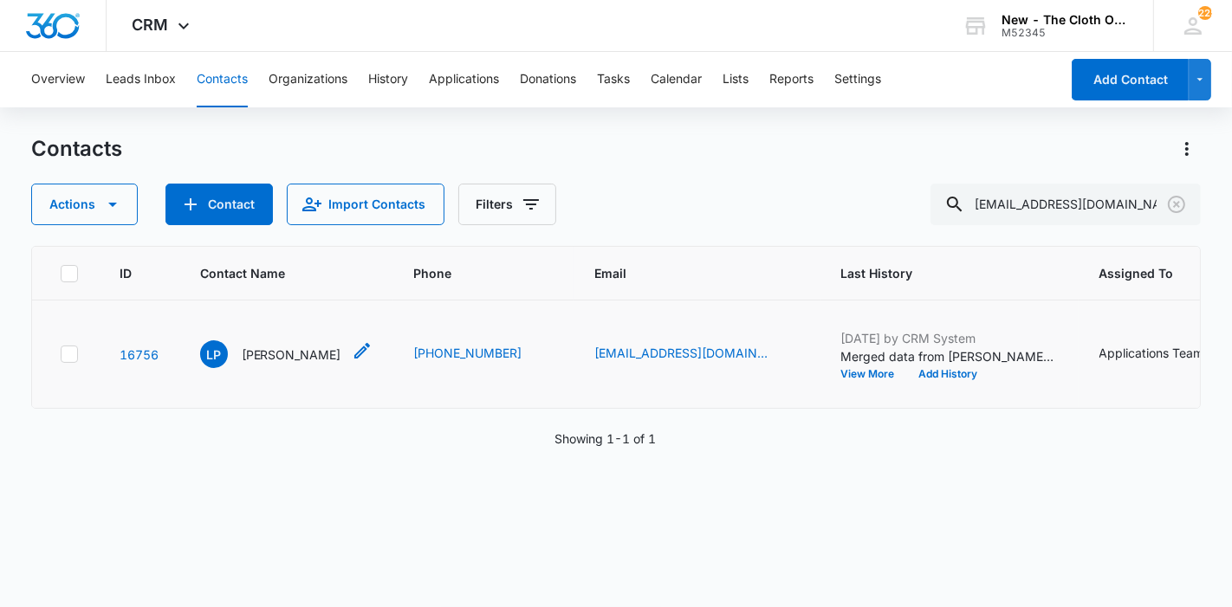
click at [304, 364] on p "[PERSON_NAME]" at bounding box center [292, 355] width 100 height 18
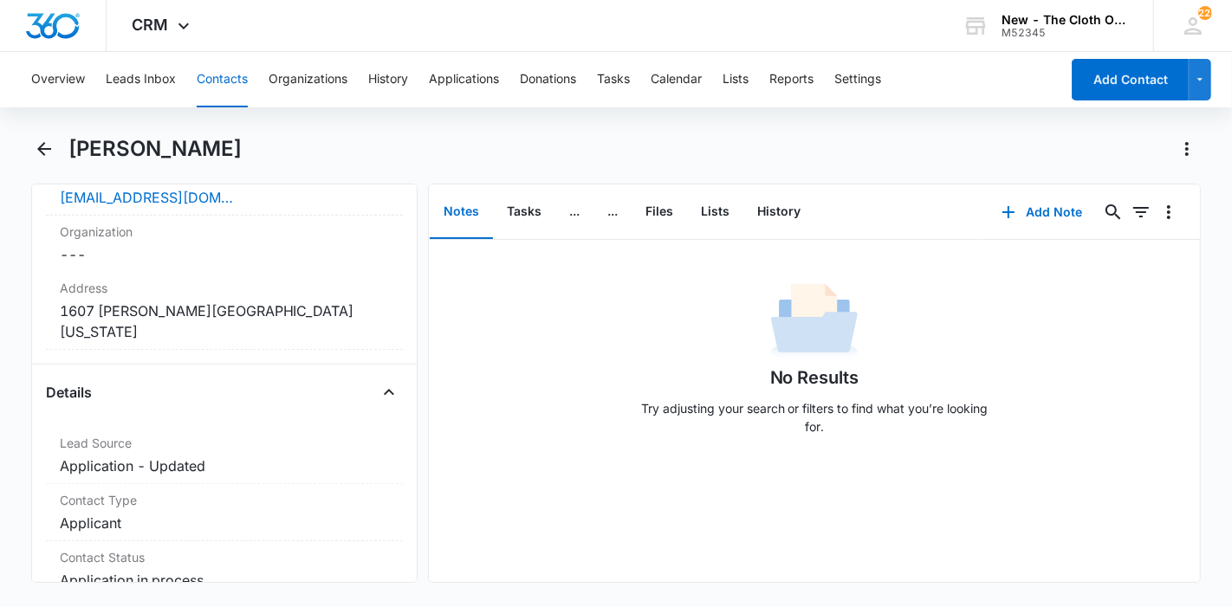
scroll to position [577, 0]
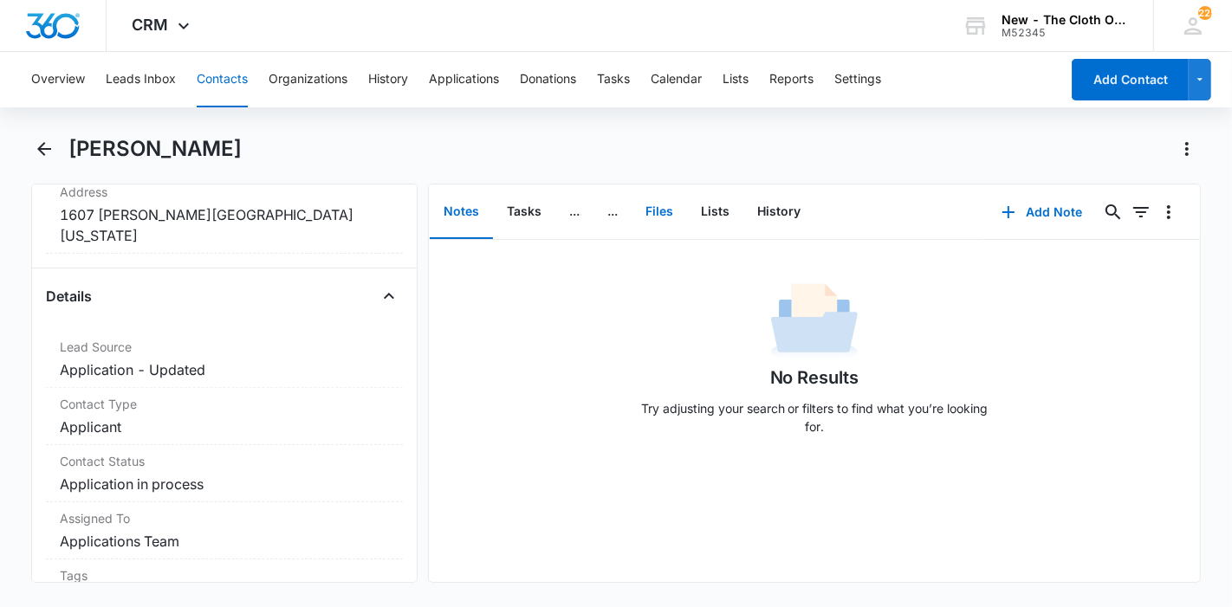
click at [668, 204] on button "Files" at bounding box center [659, 212] width 55 height 54
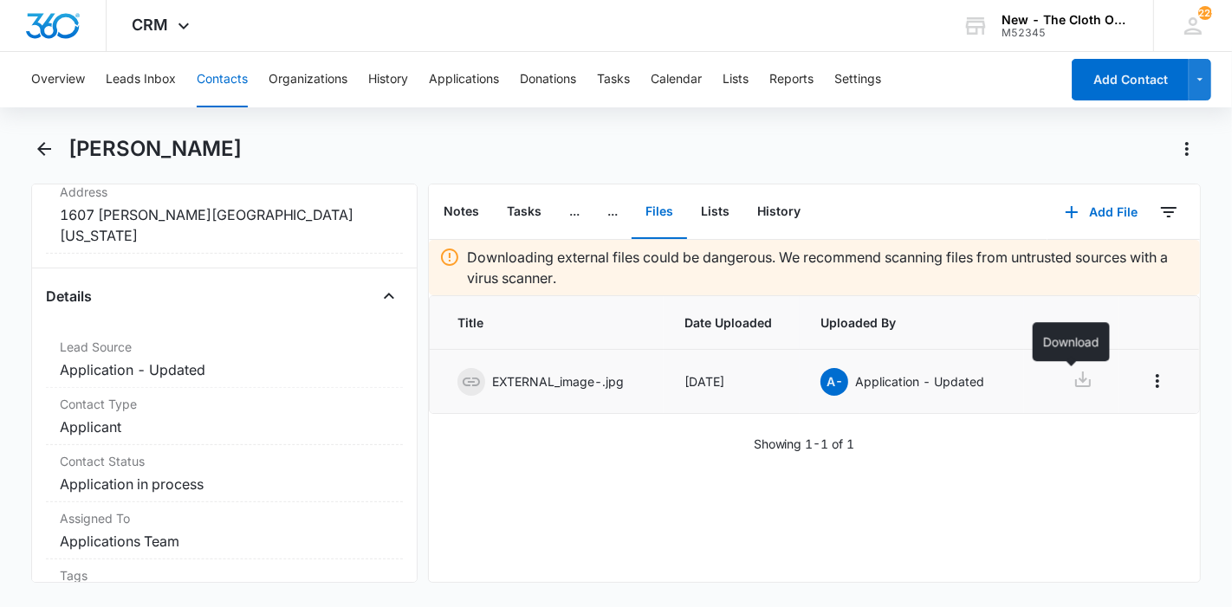
click at [1076, 380] on icon at bounding box center [1082, 379] width 21 height 21
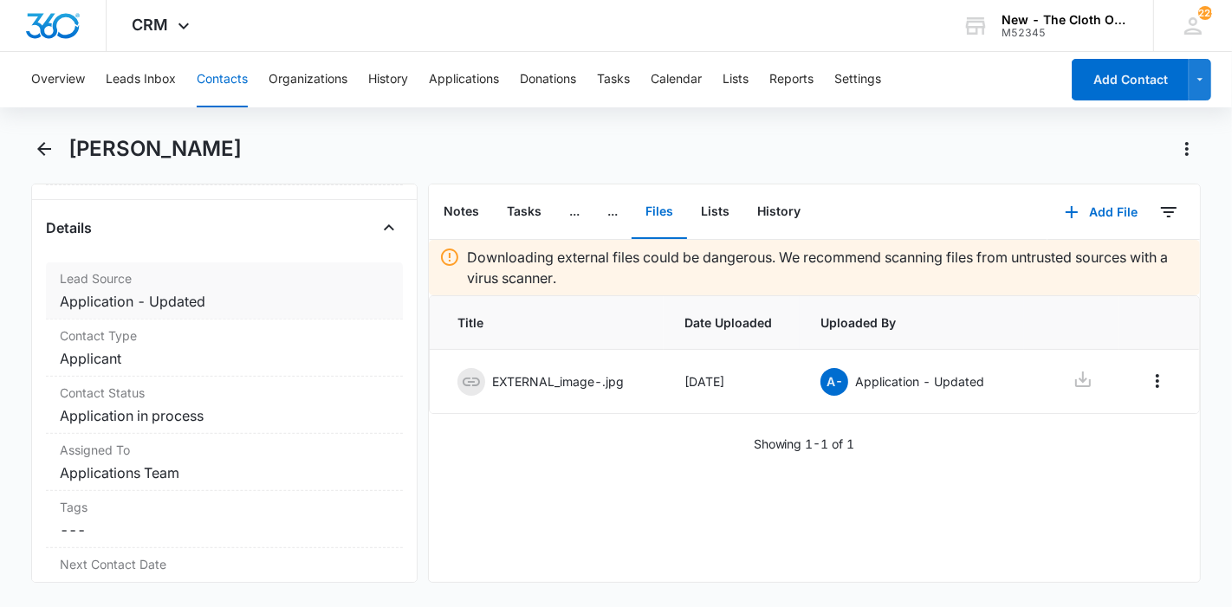
scroll to position [673, 0]
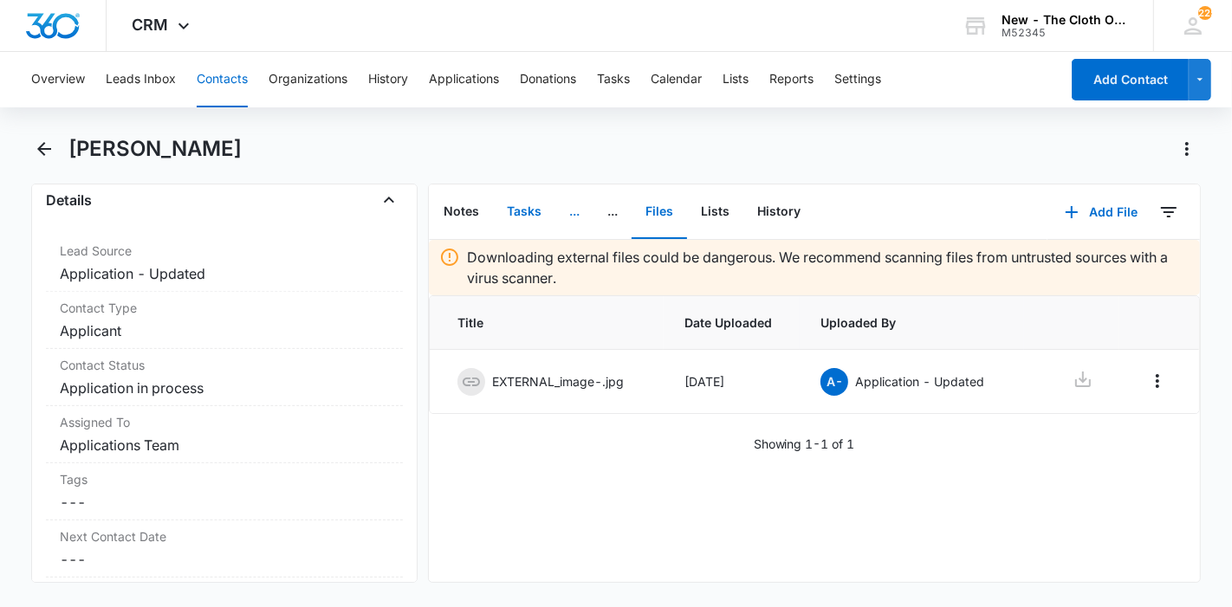
click at [552, 224] on button "Tasks" at bounding box center [524, 212] width 62 height 54
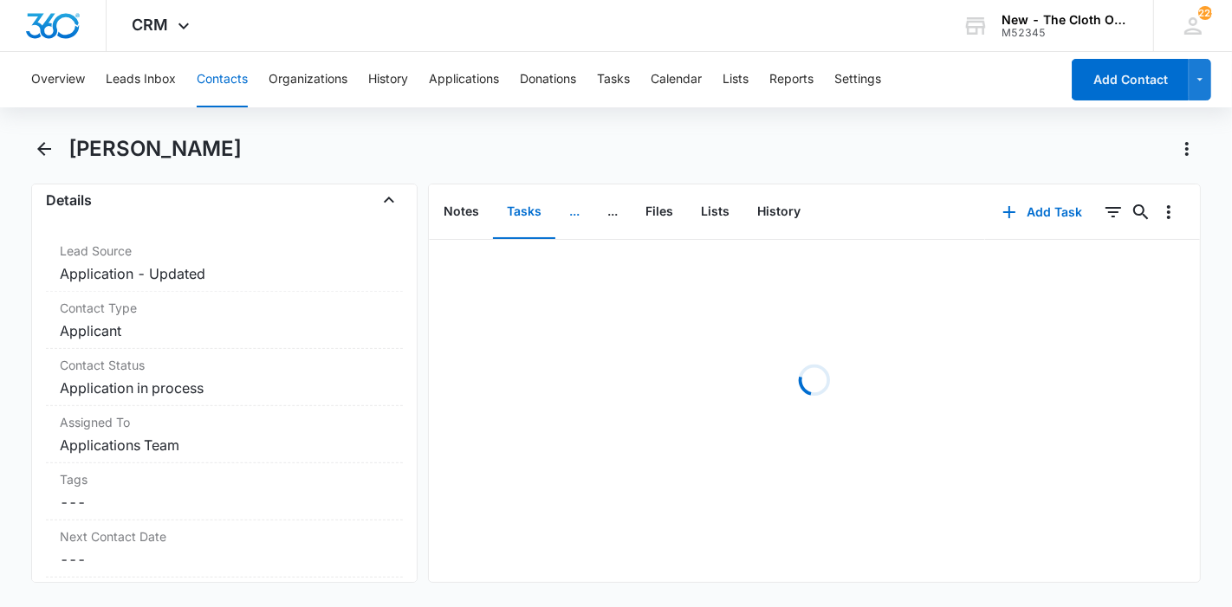
click at [564, 224] on button "..." at bounding box center [574, 212] width 38 height 54
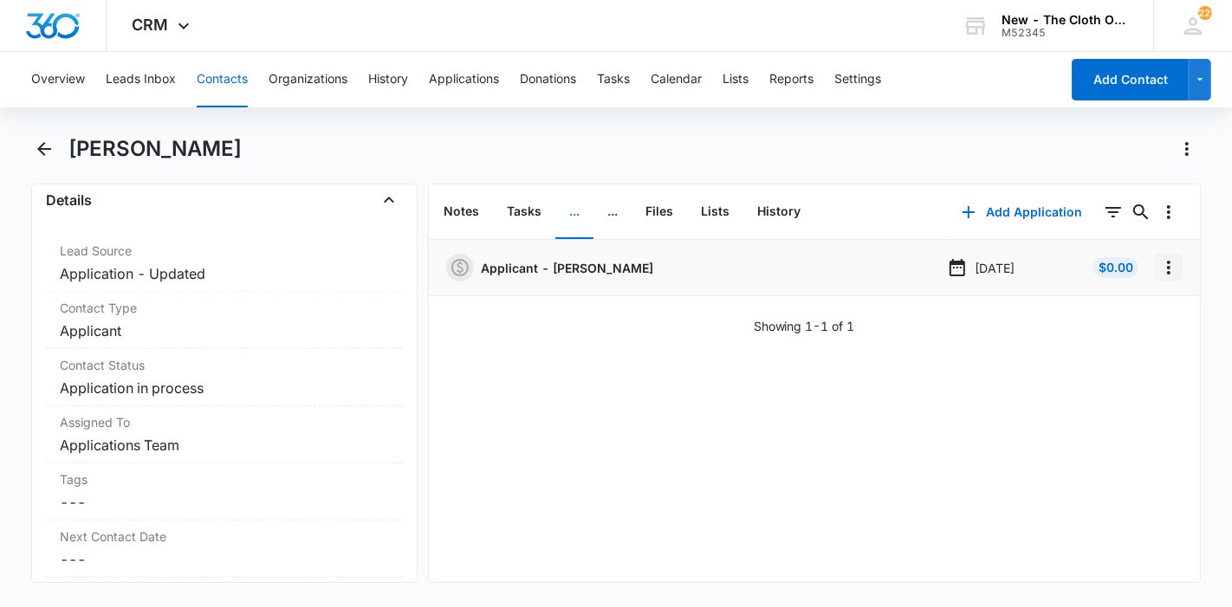
click at [1167, 272] on icon "Overflow Menu" at bounding box center [1168, 268] width 3 height 14
click at [1115, 303] on button "Edit" at bounding box center [1118, 316] width 99 height 26
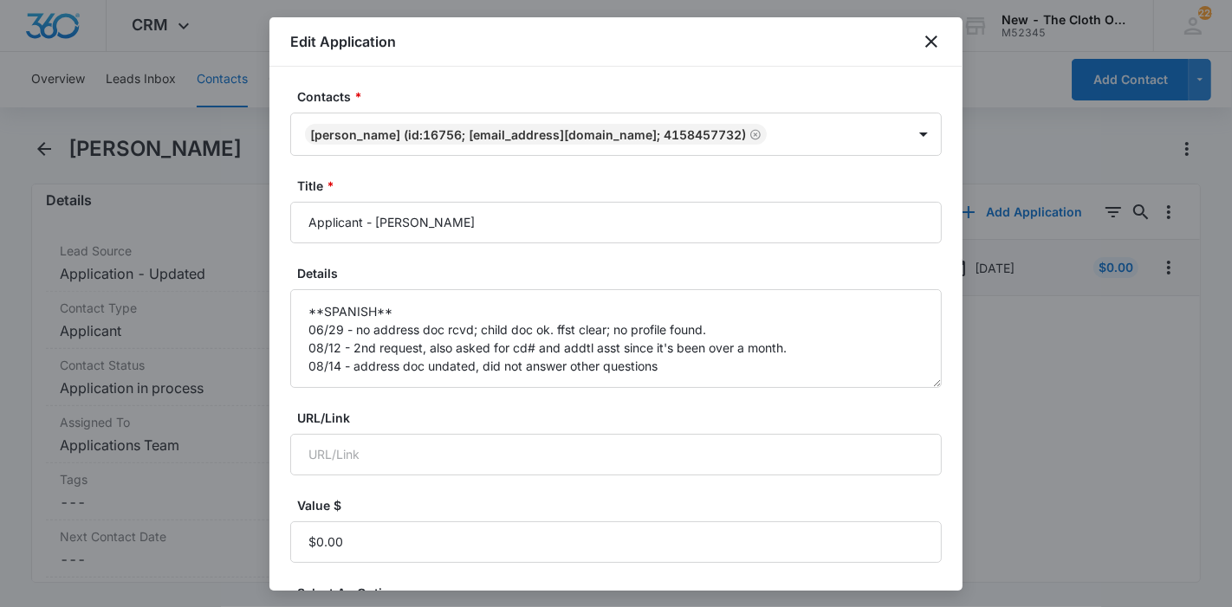
scroll to position [96, 0]
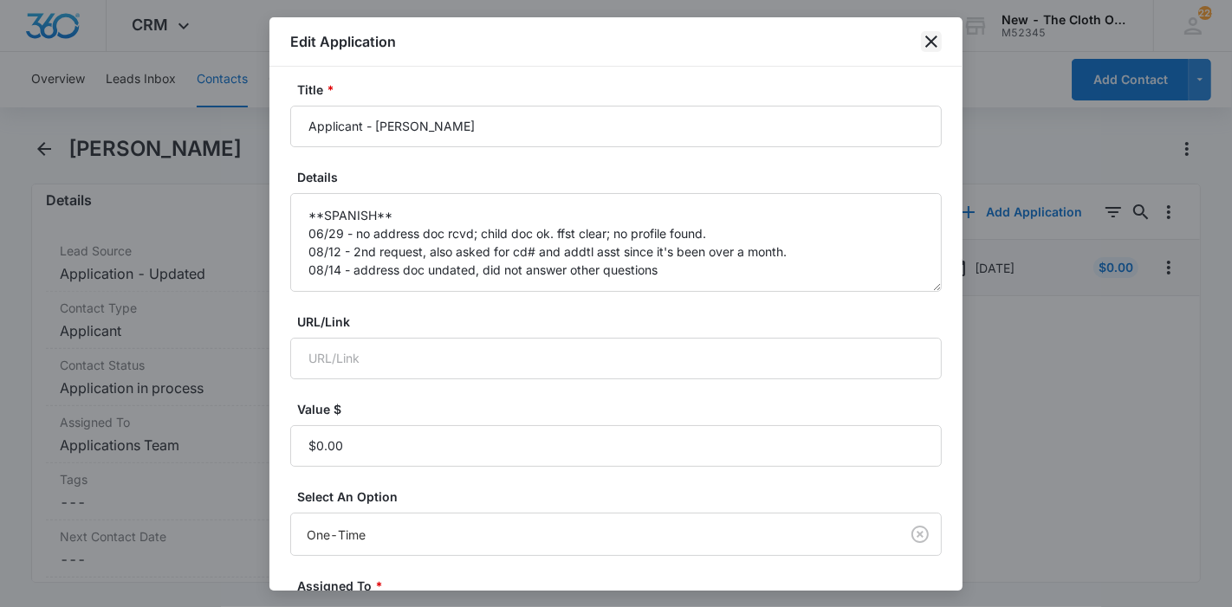
drag, startPoint x: 934, startPoint y: 48, endPoint x: 771, endPoint y: 106, distance: 172.9
click at [934, 47] on icon "close" at bounding box center [931, 41] width 21 height 21
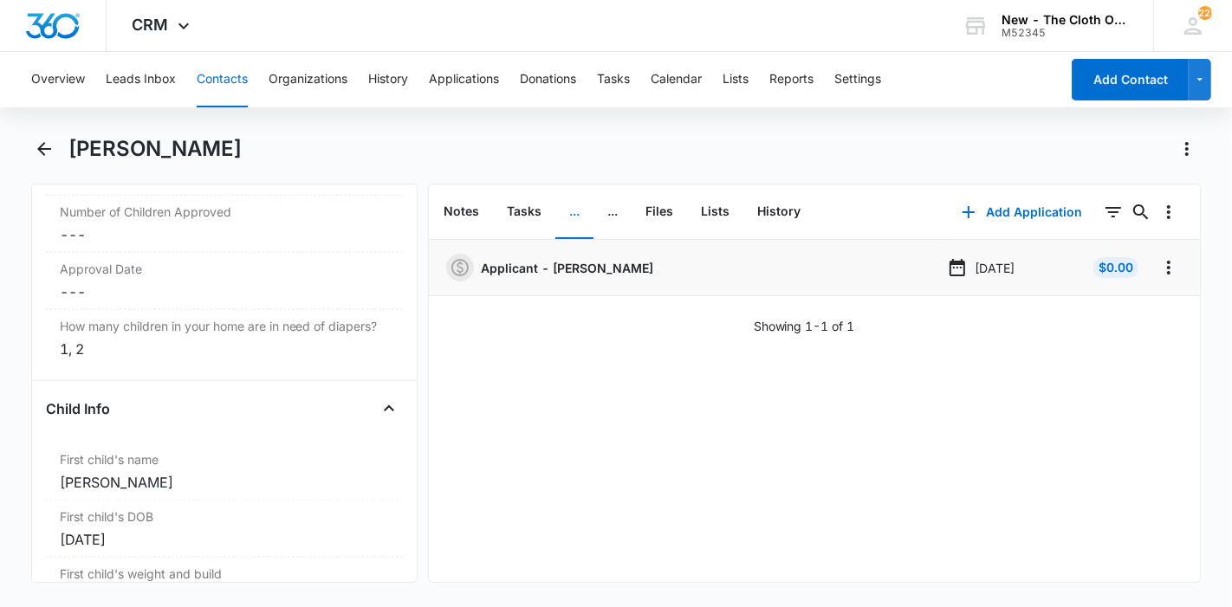
scroll to position [1925, 0]
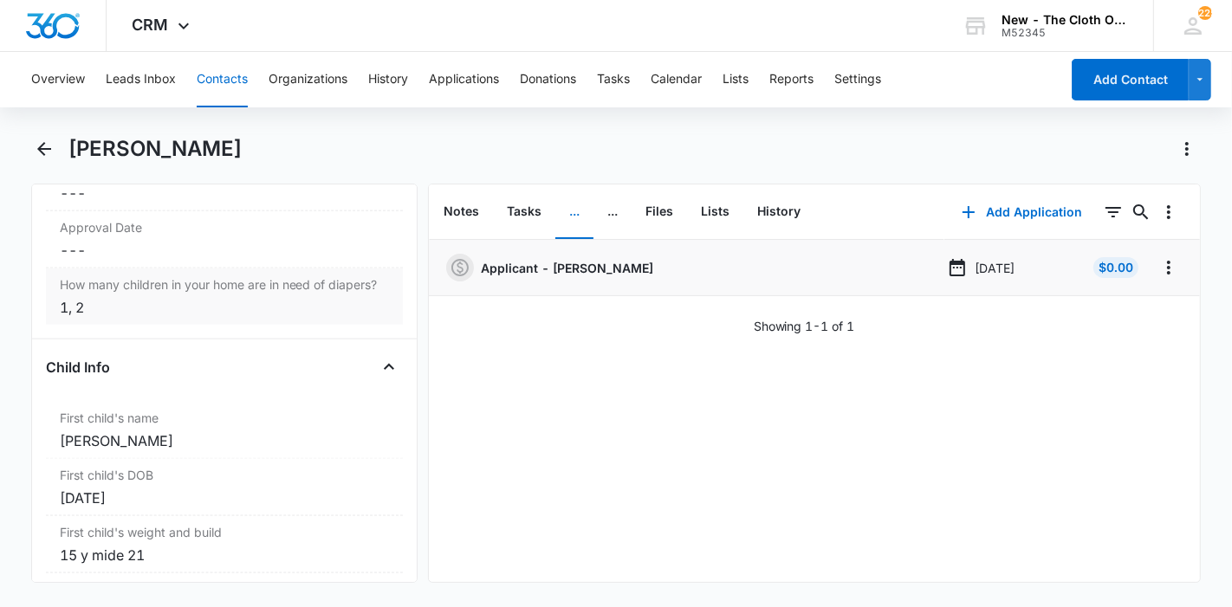
click at [113, 316] on div "1, 2" at bounding box center [224, 307] width 329 height 21
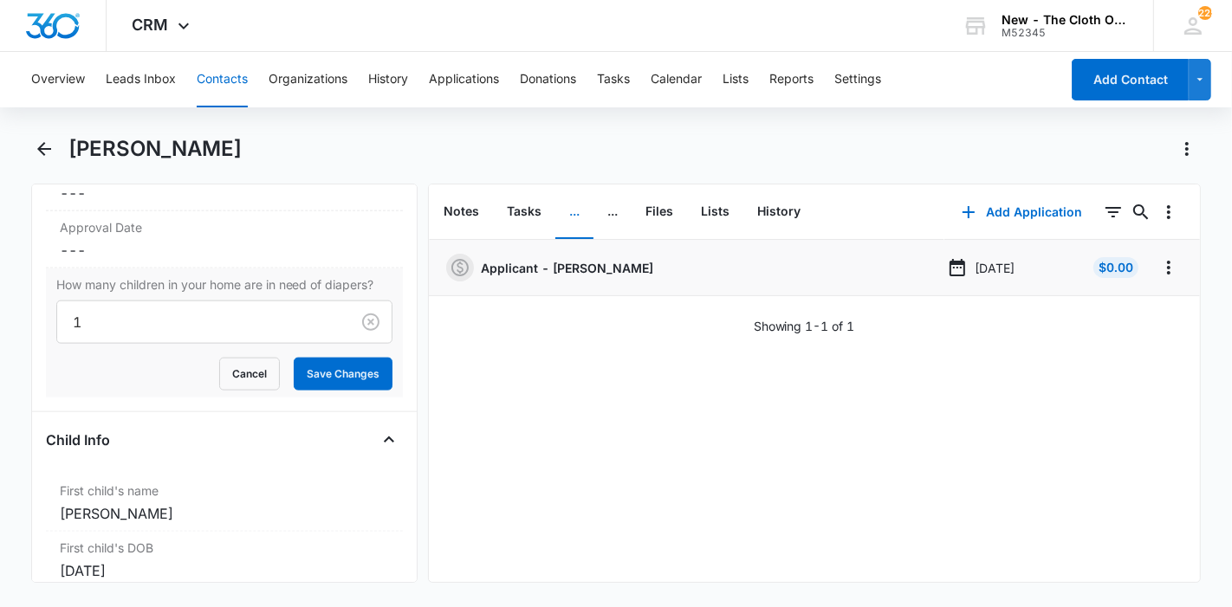
click at [120, 318] on div at bounding box center [200, 322] width 255 height 24
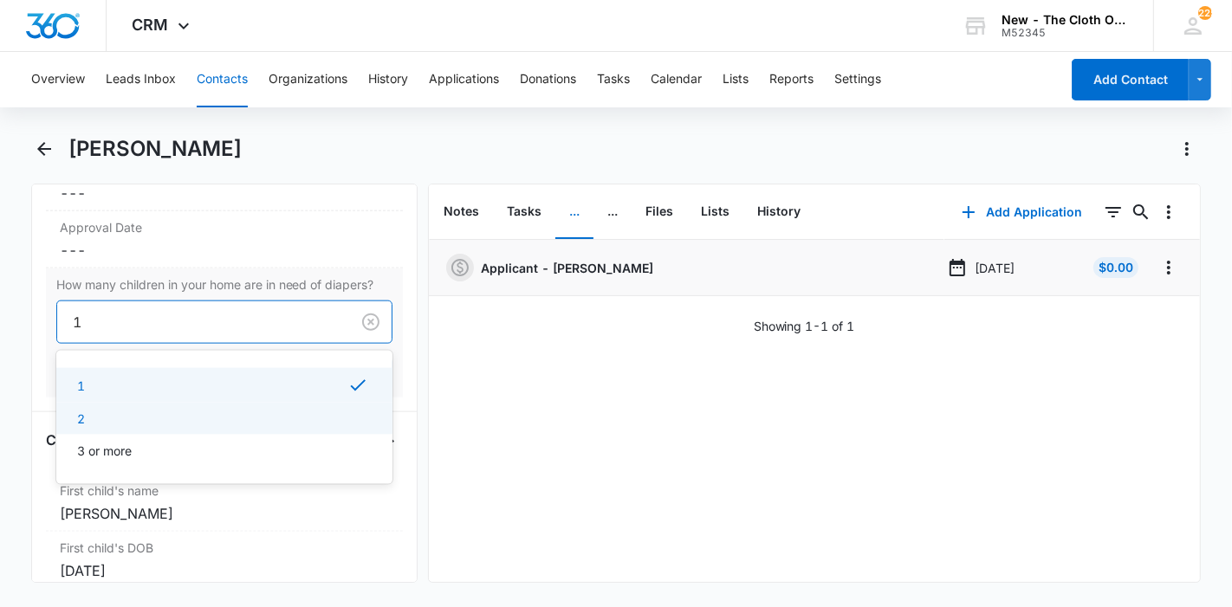
click at [119, 411] on div "2" at bounding box center [222, 419] width 291 height 18
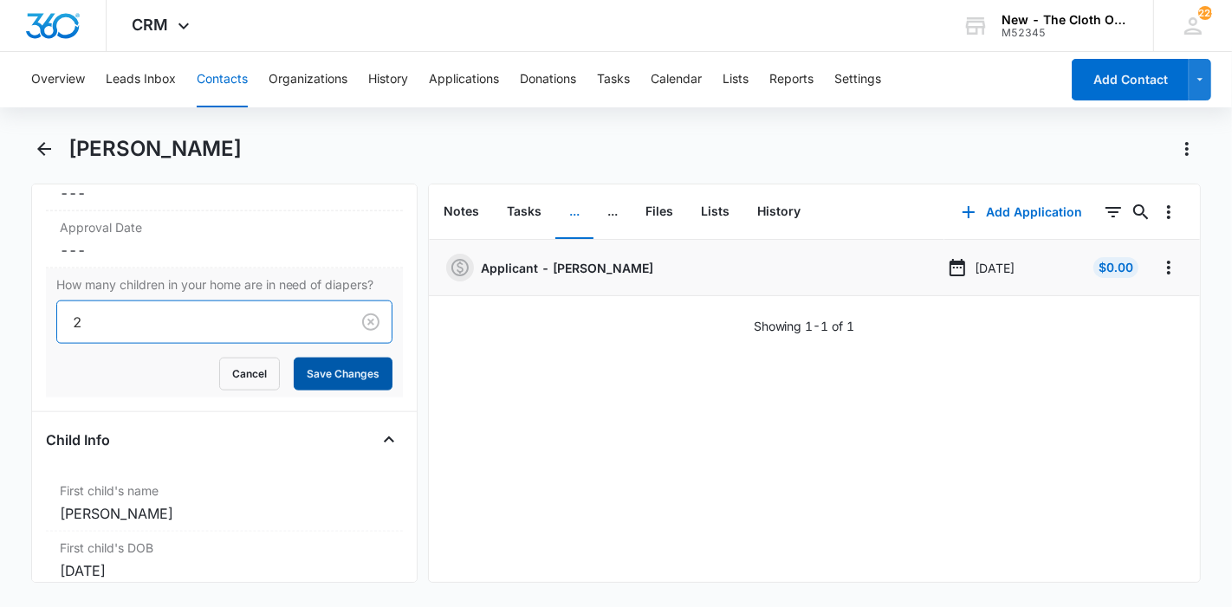
click at [331, 366] on button "Save Changes" at bounding box center [343, 374] width 99 height 33
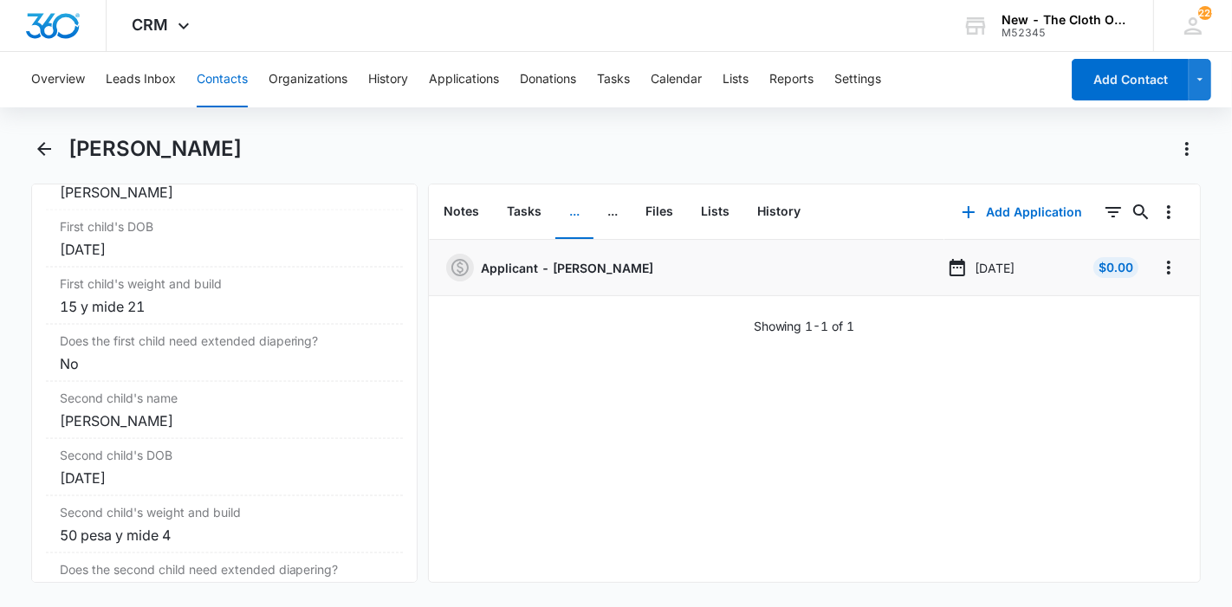
scroll to position [2160, 0]
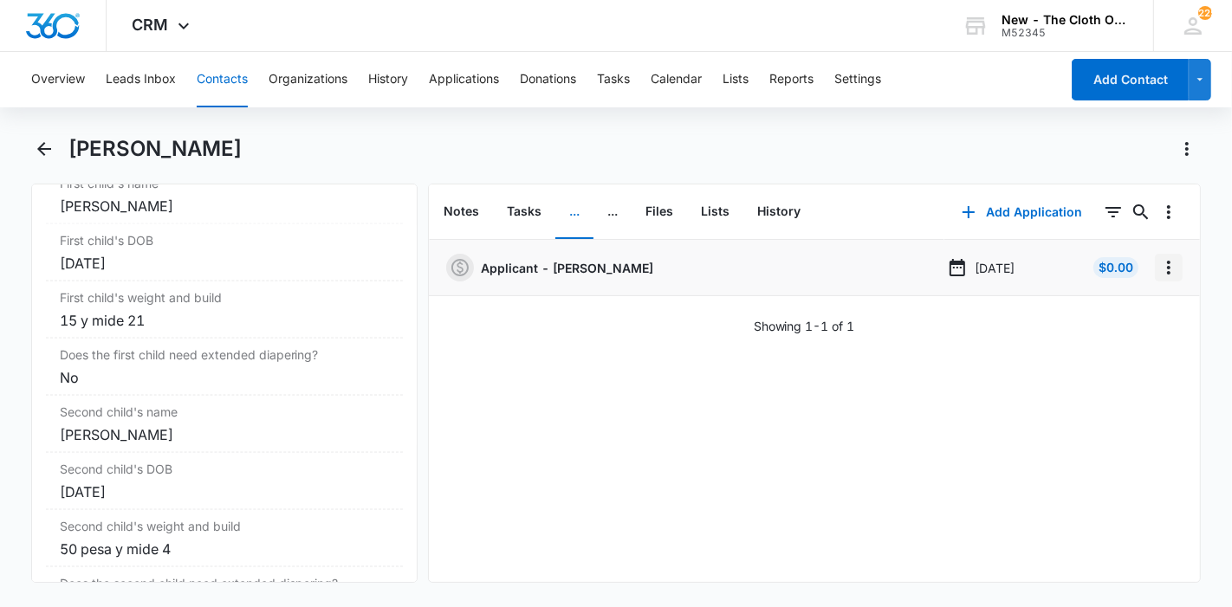
click at [1158, 270] on icon "Overflow Menu" at bounding box center [1168, 267] width 21 height 21
click at [1096, 311] on div "Edit" at bounding box center [1108, 316] width 36 height 12
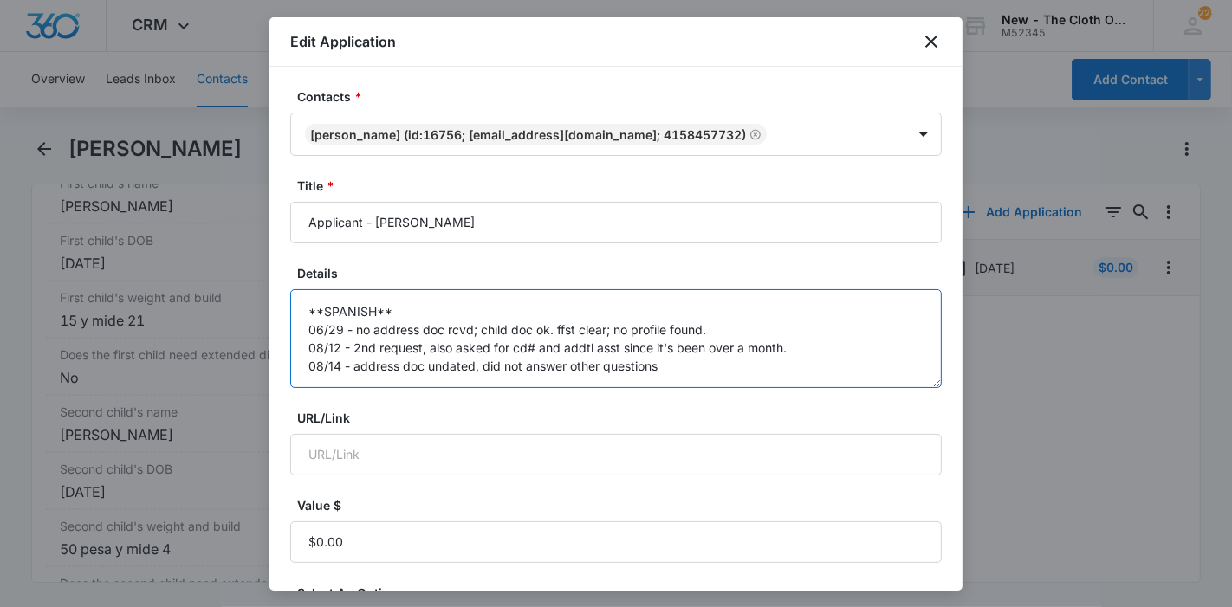
click at [680, 374] on textarea "**SPANISH** 06/29 - no address doc rcvd; child doc ok. ffst clear; no profile f…" at bounding box center [615, 338] width 651 height 99
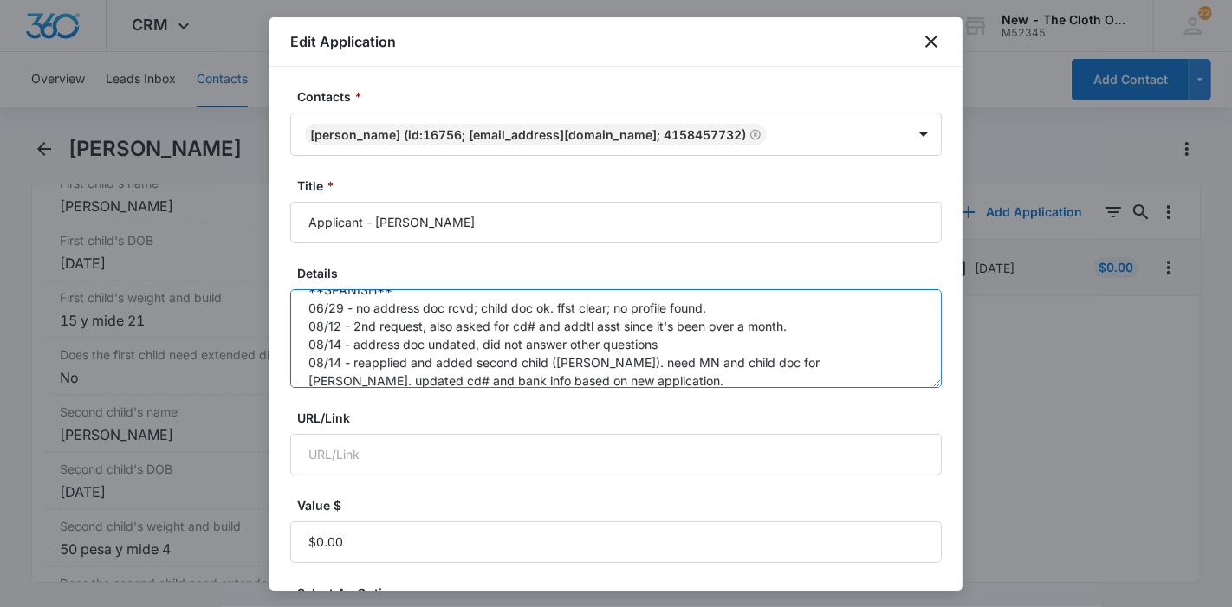
scroll to position [407, 0]
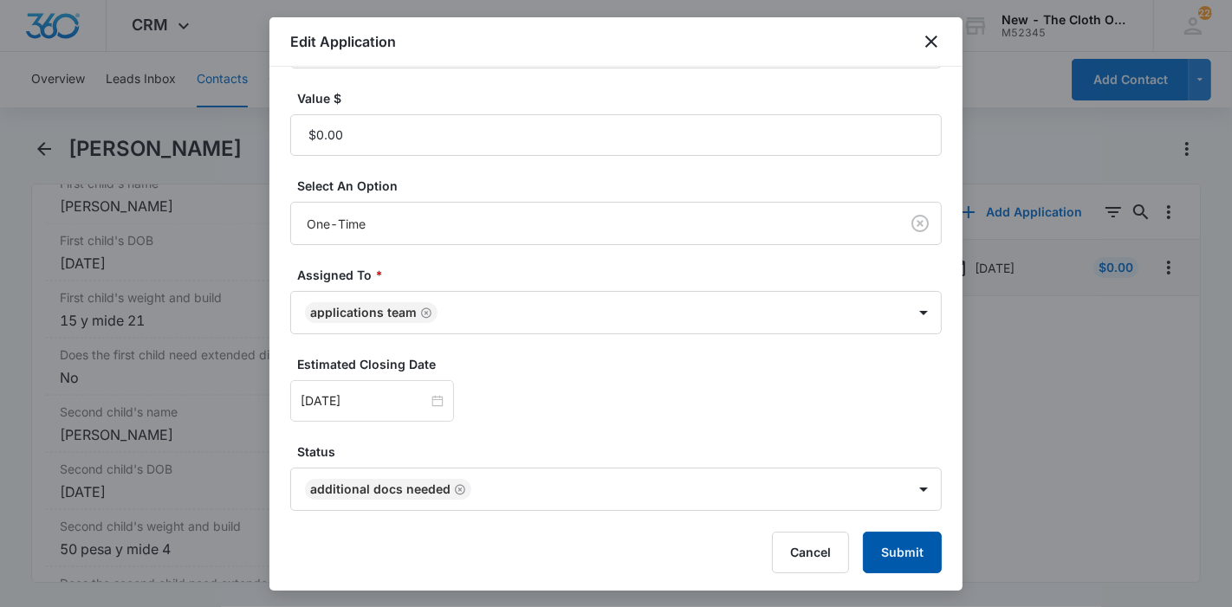
type textarea "**SPANISH** 06/29 - no address doc rcvd; child doc ok. ffst clear; no profile f…"
click at [863, 541] on button "Submit" at bounding box center [902, 553] width 79 height 42
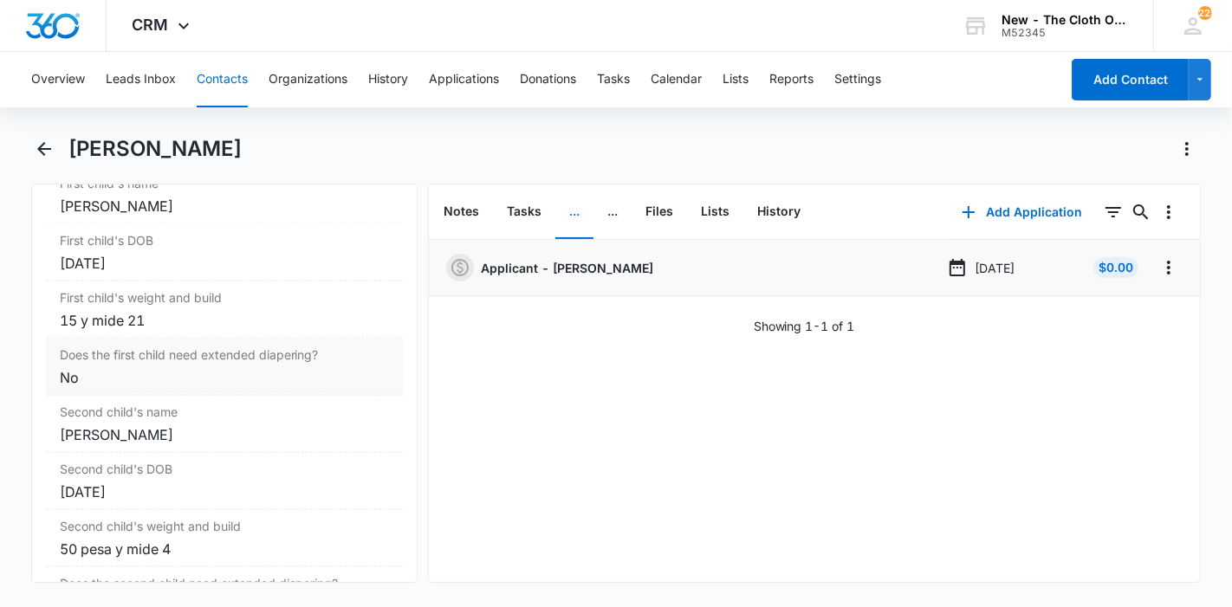
scroll to position [2256, 0]
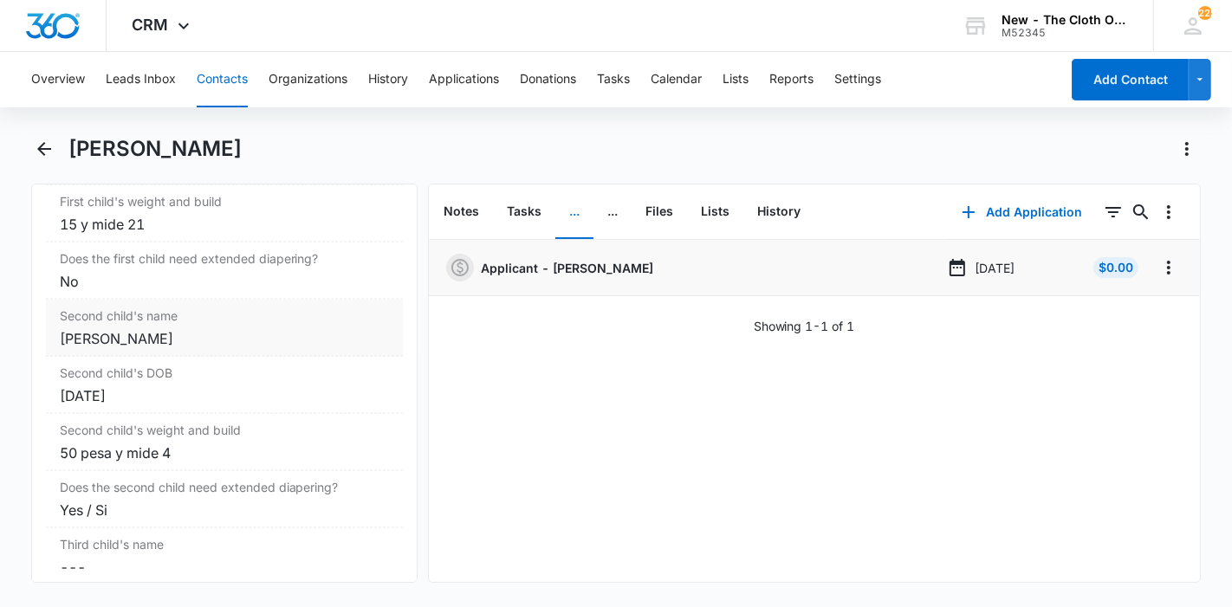
click at [228, 349] on div "[PERSON_NAME]" at bounding box center [224, 338] width 329 height 21
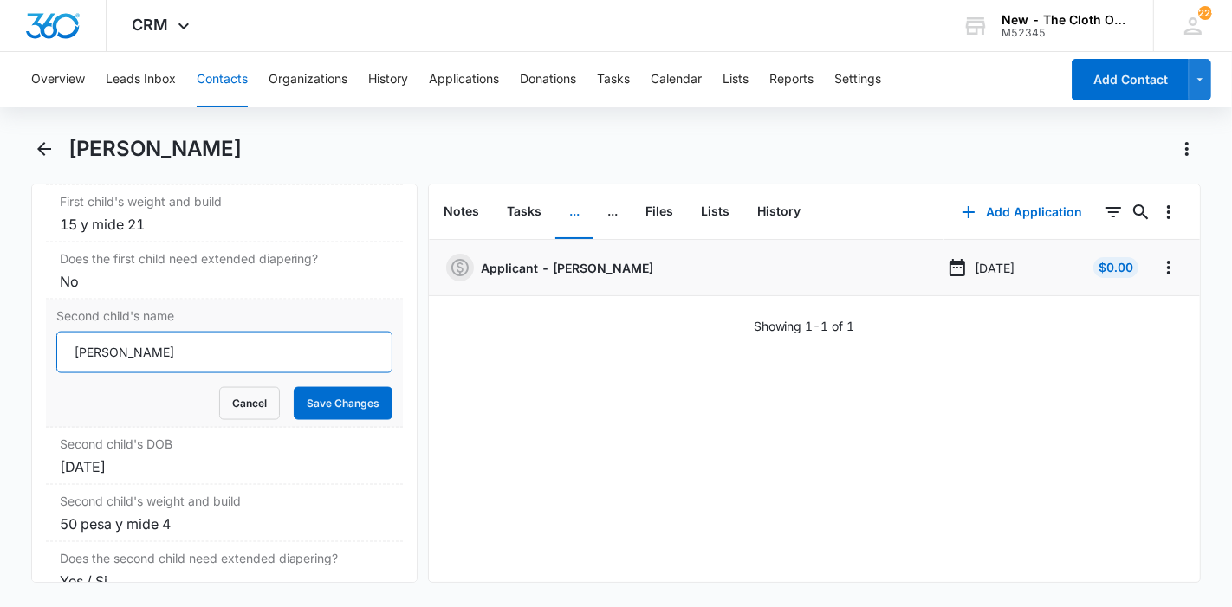
click at [250, 365] on input "[PERSON_NAME]" at bounding box center [224, 353] width 336 height 42
type input "[PERSON_NAME] ** NEED MN DOC **"
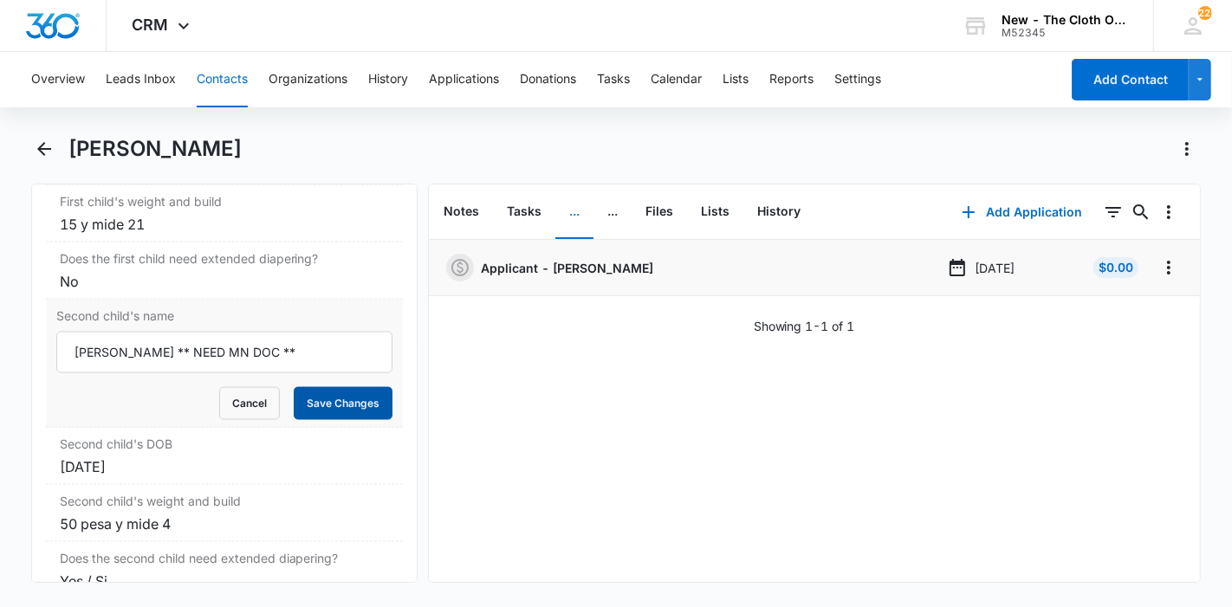
click at [313, 404] on button "Save Changes" at bounding box center [343, 403] width 99 height 33
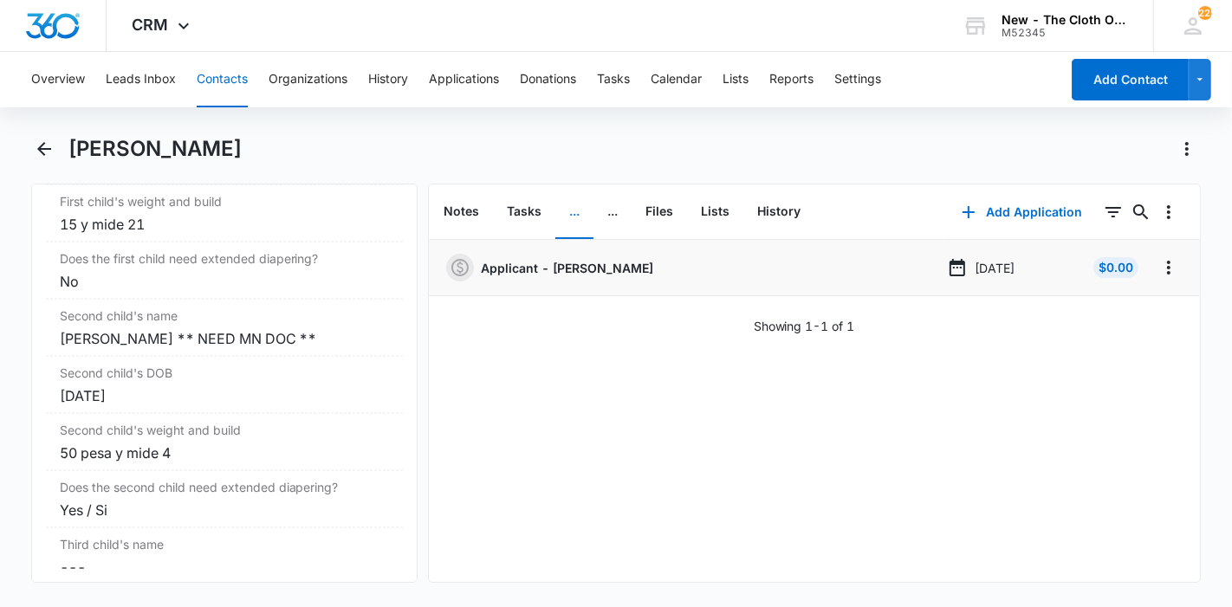
click at [212, 75] on button "Contacts" at bounding box center [222, 79] width 51 height 55
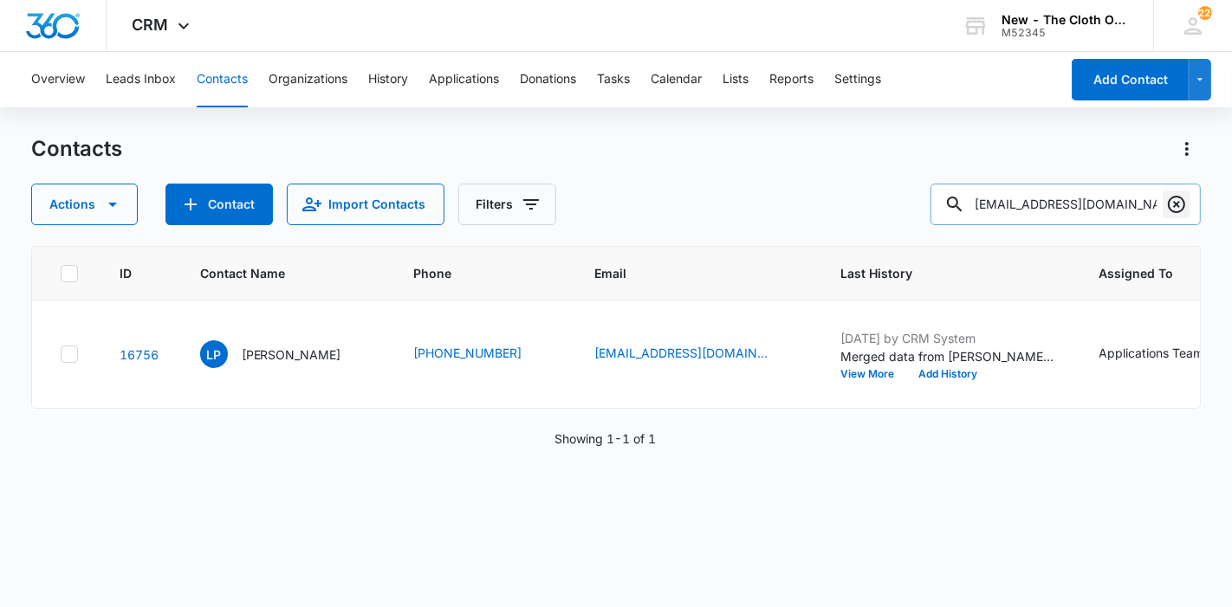
click at [1165, 204] on button "Clear" at bounding box center [1177, 205] width 28 height 28
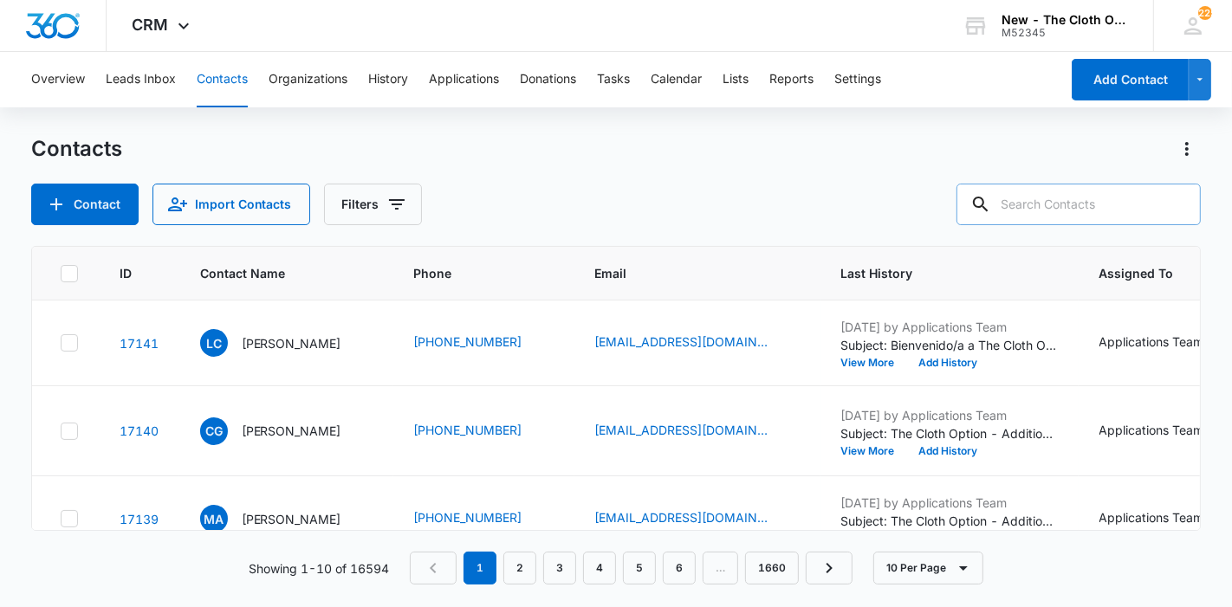
paste input "[PERSON_NAME]"
type input "[PERSON_NAME]"
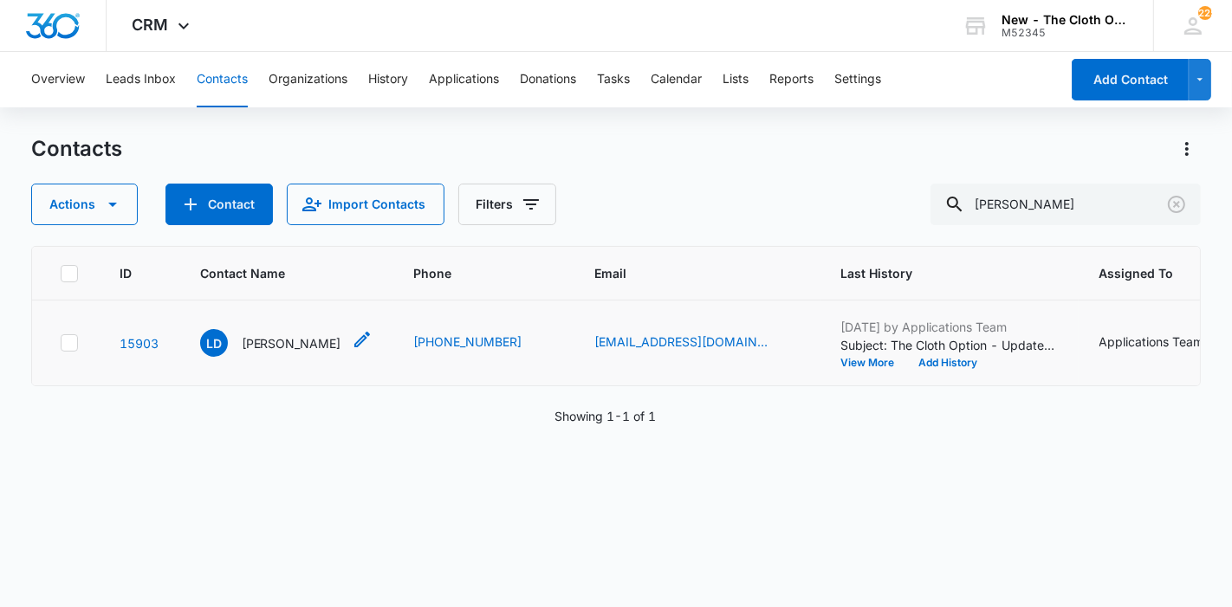
click at [280, 353] on p "[PERSON_NAME]" at bounding box center [292, 343] width 100 height 18
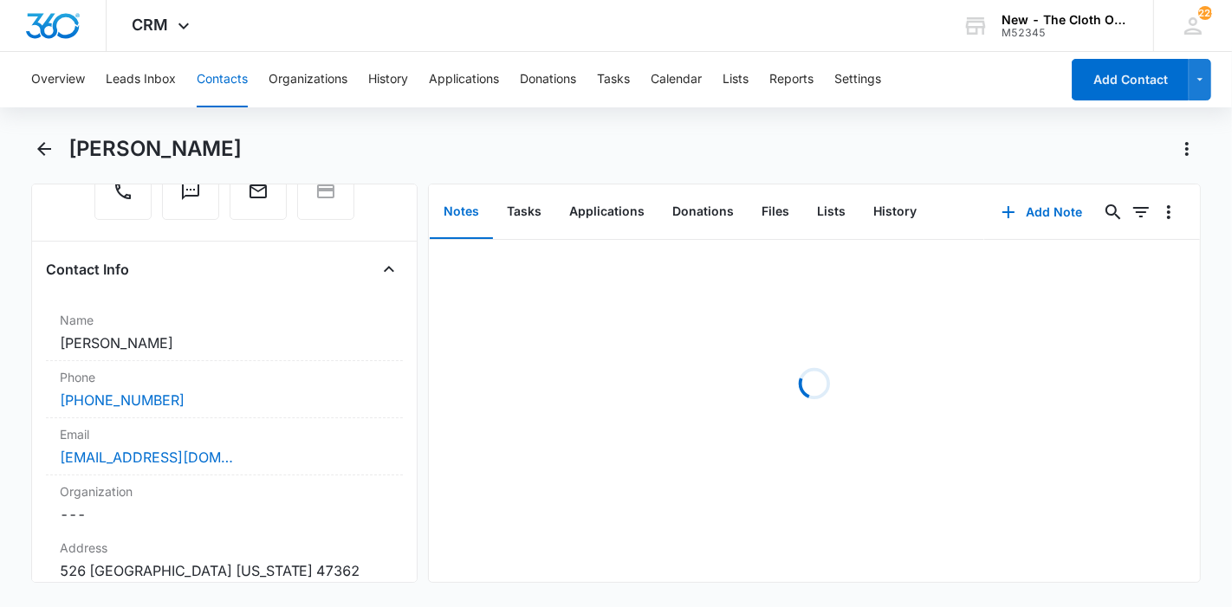
scroll to position [385, 0]
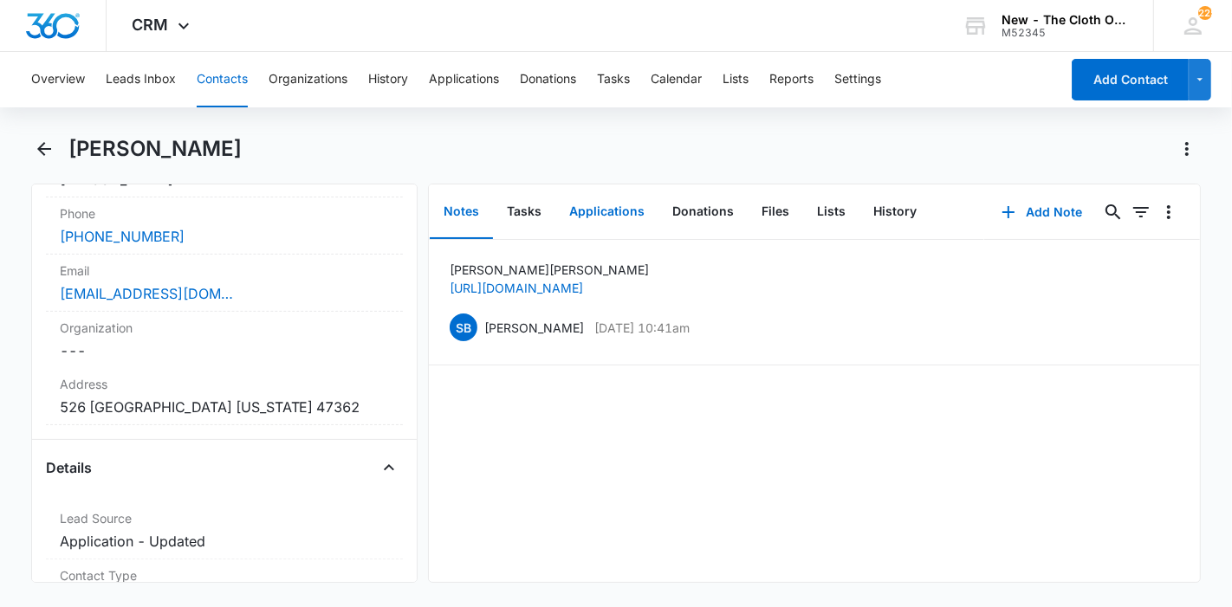
click at [615, 203] on button "Applications" at bounding box center [606, 212] width 103 height 54
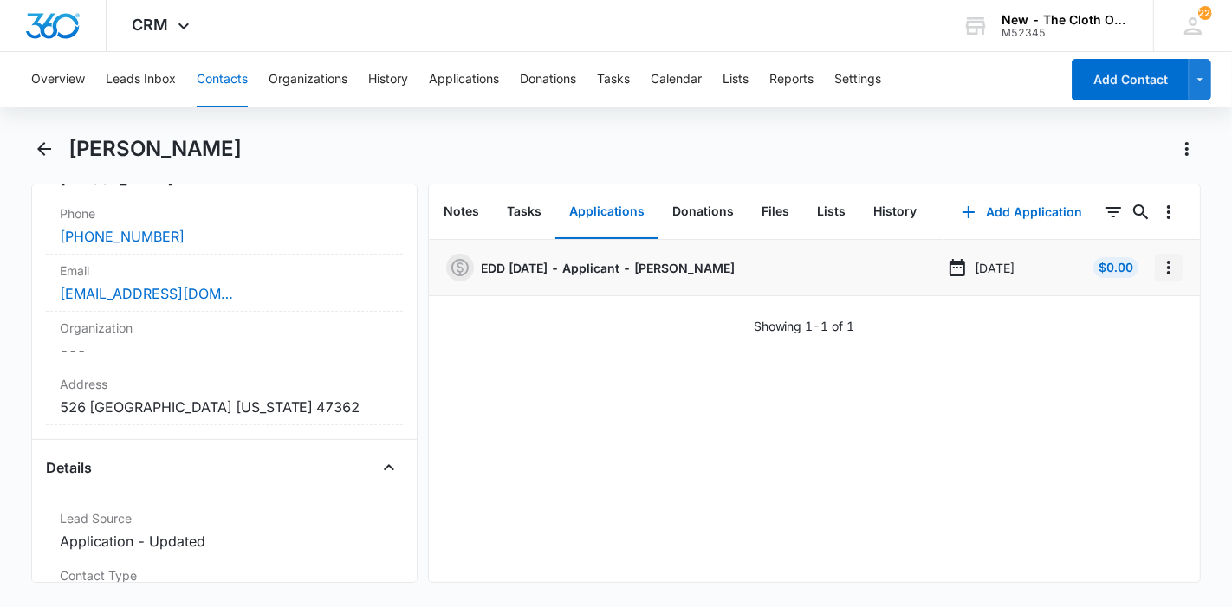
click at [1158, 270] on icon "Overflow Menu" at bounding box center [1168, 267] width 21 height 21
click at [1111, 306] on button "Edit" at bounding box center [1118, 316] width 99 height 26
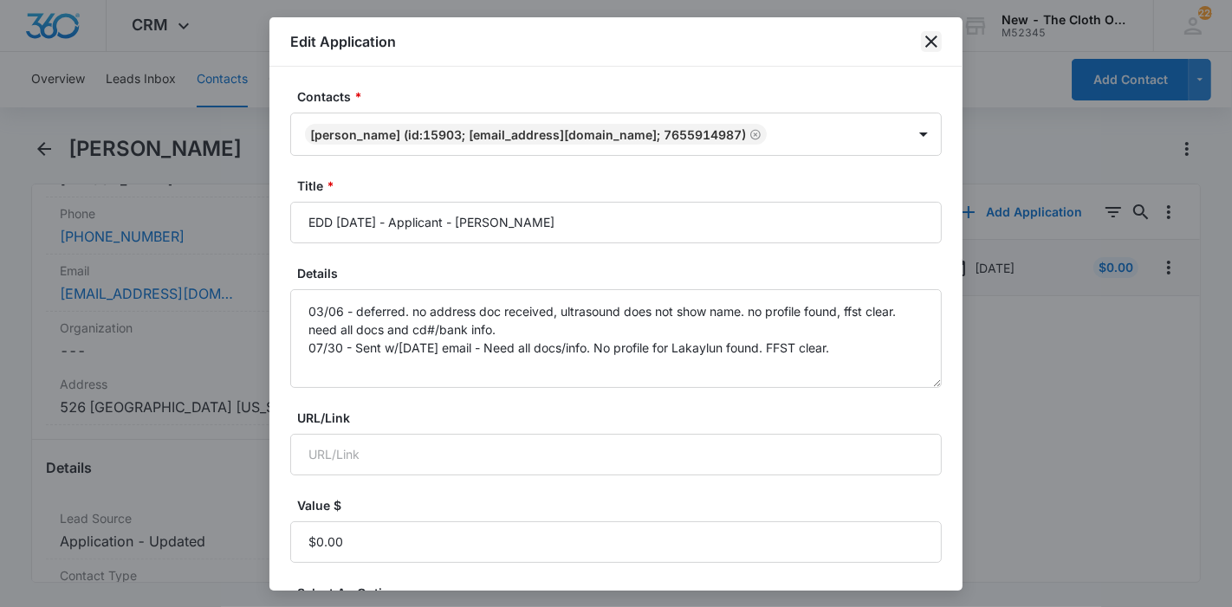
click at [926, 41] on icon "close" at bounding box center [931, 41] width 21 height 21
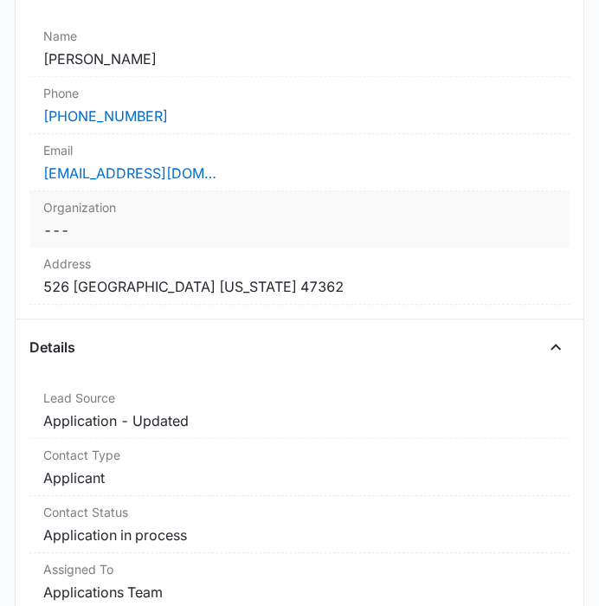
scroll to position [481, 0]
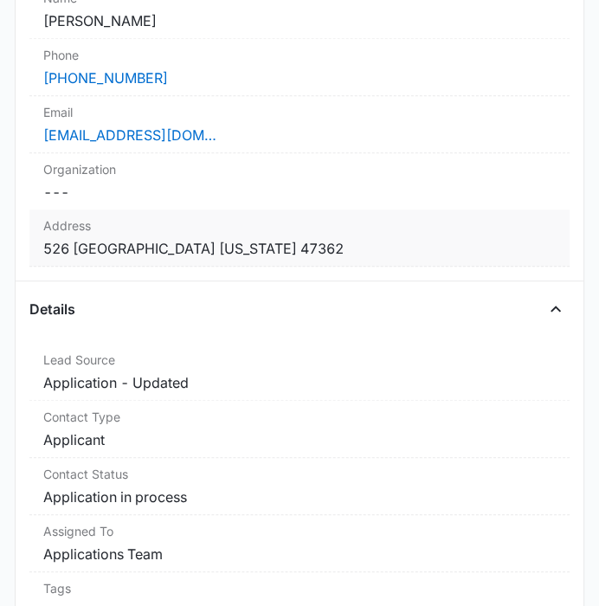
click at [349, 244] on dd "Cancel Save Changes [STREET_ADDRESS][US_STATE]" at bounding box center [299, 248] width 512 height 21
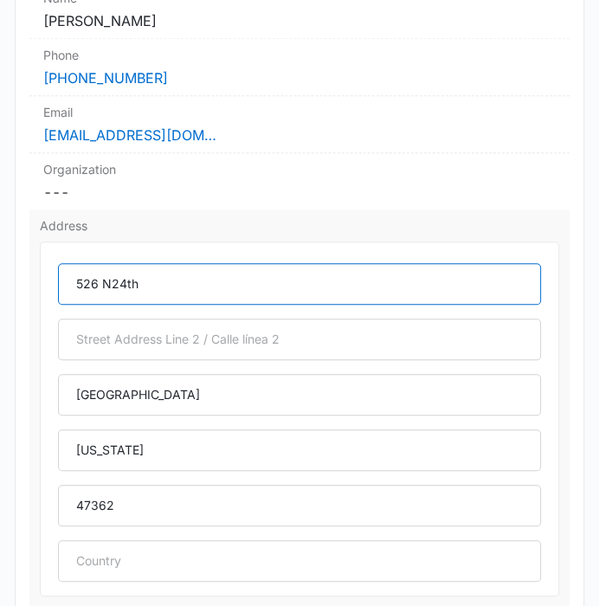
drag, startPoint x: 200, startPoint y: 266, endPoint x: 68, endPoint y: 274, distance: 132.8
click at [68, 274] on input "526 N24th" at bounding box center [299, 284] width 483 height 42
click at [139, 280] on input "526 N24th" at bounding box center [299, 284] width 483 height 42
drag, startPoint x: 156, startPoint y: 280, endPoint x: 52, endPoint y: 282, distance: 104.0
click at [52, 282] on div "526 [GEOGRAPHIC_DATA] [US_STATE] 47362" at bounding box center [299, 419] width 519 height 355
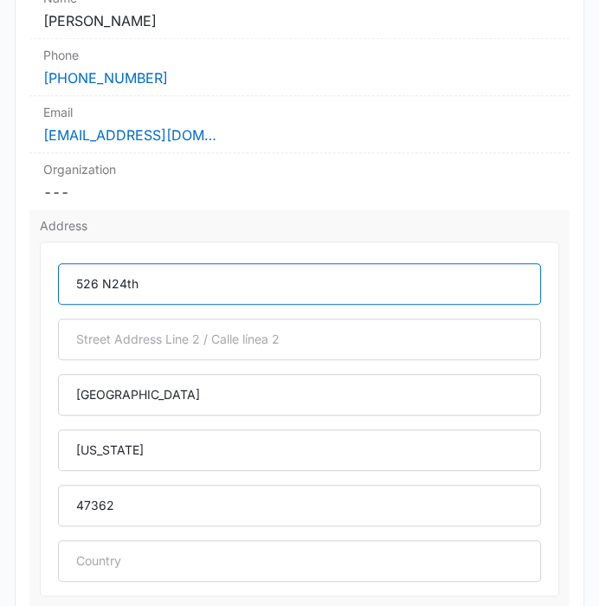
paste input "24th St"
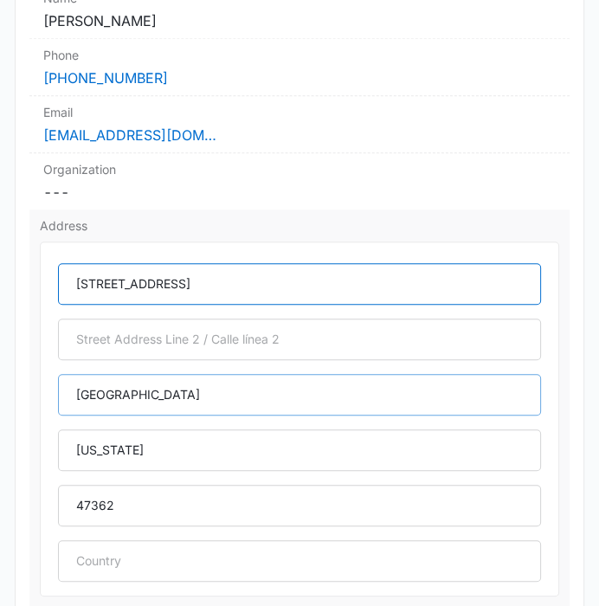
type input "[STREET_ADDRESS]"
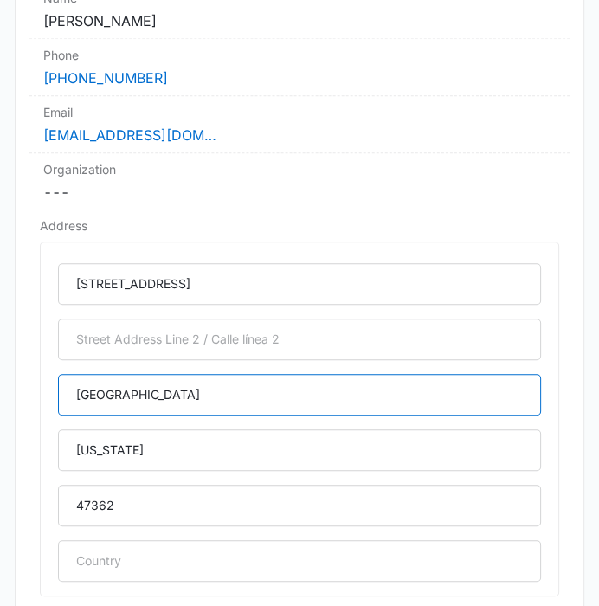
drag, startPoint x: 170, startPoint y: 399, endPoint x: 7, endPoint y: 399, distance: 162.9
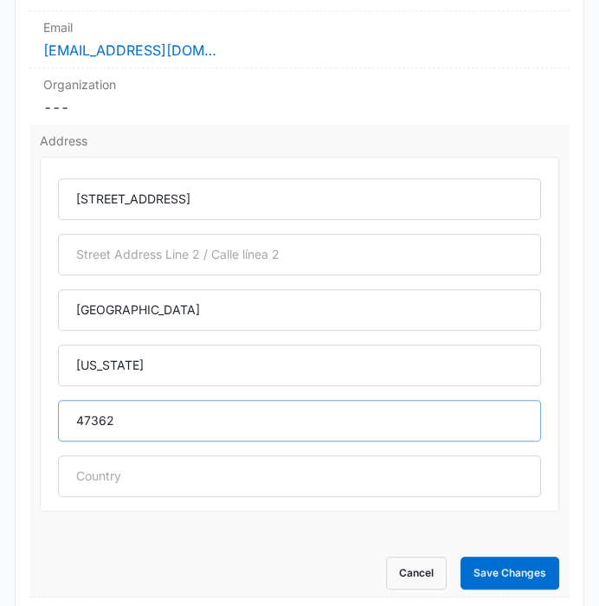
scroll to position [673, 0]
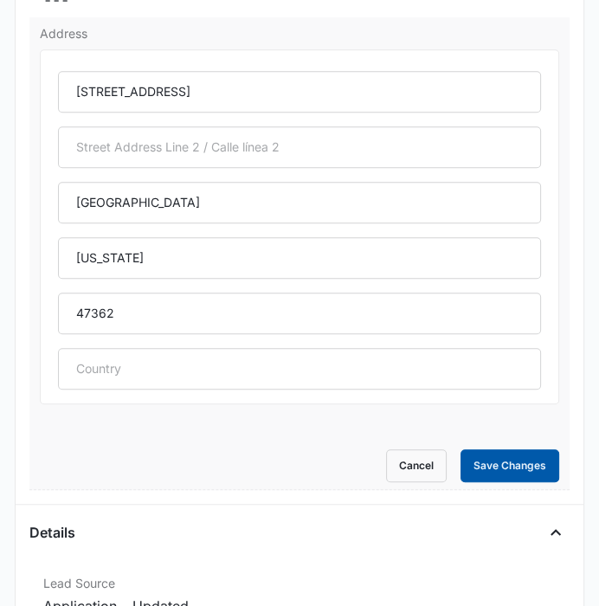
drag, startPoint x: 477, startPoint y: 451, endPoint x: 218, endPoint y: 394, distance: 265.3
click at [477, 451] on button "Save Changes" at bounding box center [510, 466] width 99 height 33
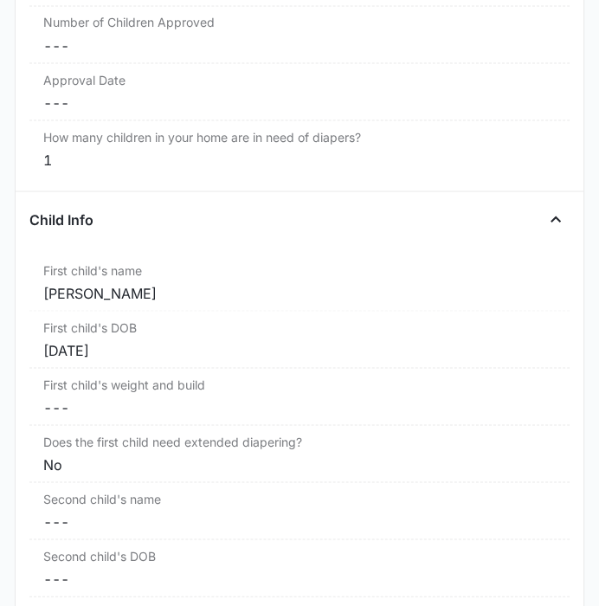
scroll to position [2021, 0]
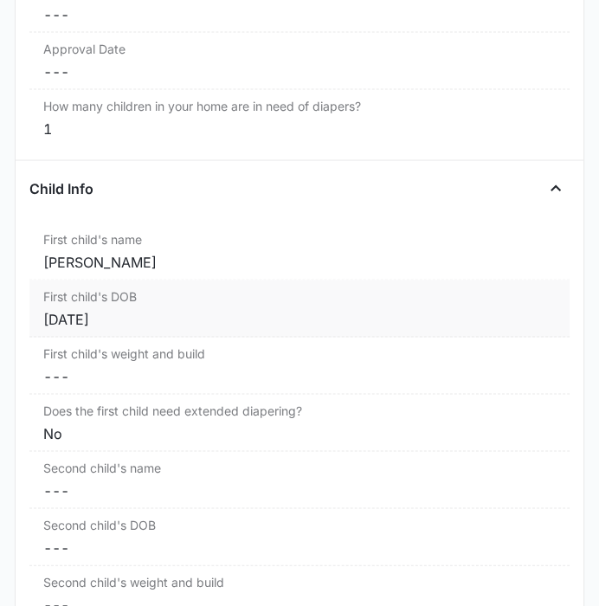
click at [136, 315] on div "[DATE]" at bounding box center [299, 318] width 512 height 21
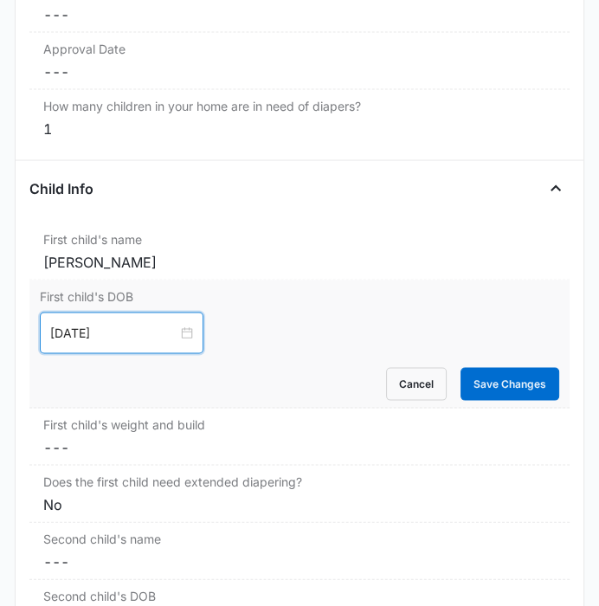
click at [127, 323] on input "[DATE]" at bounding box center [113, 332] width 127 height 19
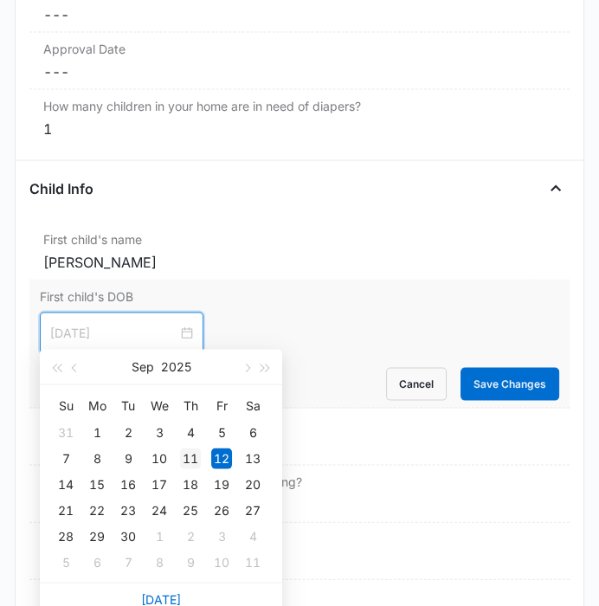
type input "[DATE]"
click at [189, 457] on div "11" at bounding box center [190, 458] width 21 height 21
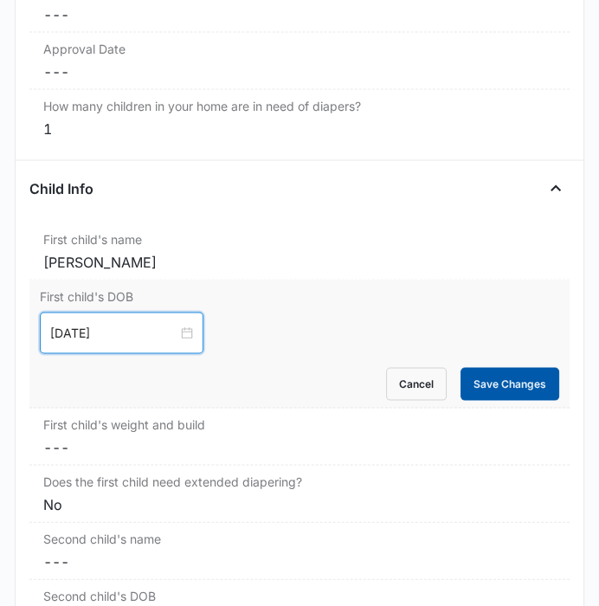
click at [483, 378] on button "Save Changes" at bounding box center [510, 383] width 99 height 33
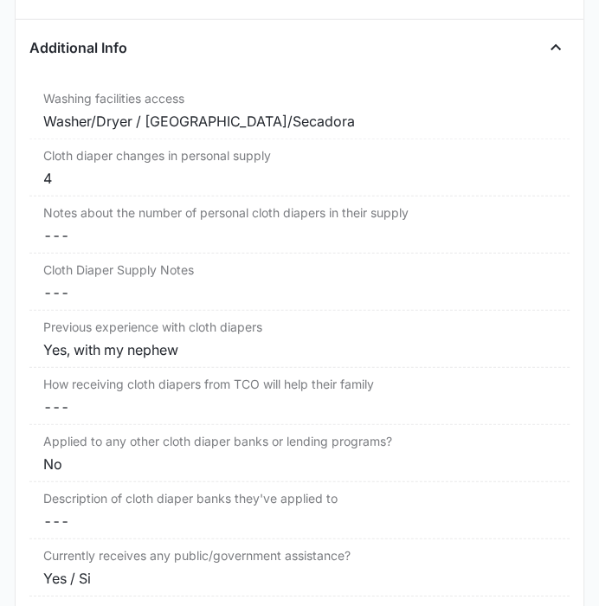
scroll to position [2984, 0]
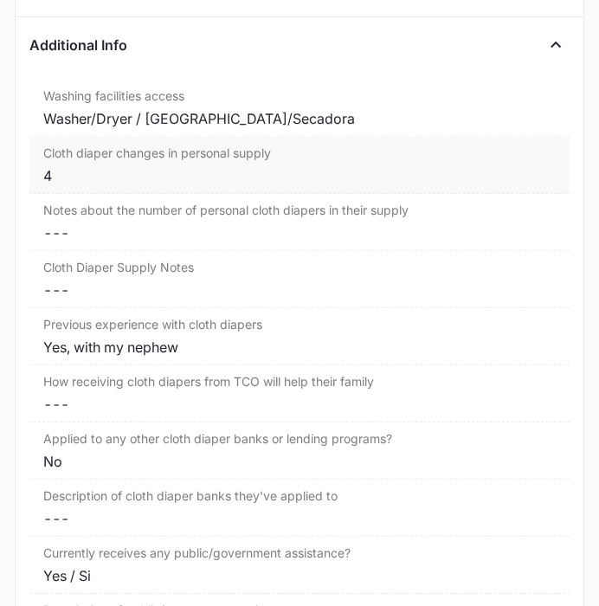
click at [129, 168] on div "4" at bounding box center [299, 175] width 512 height 21
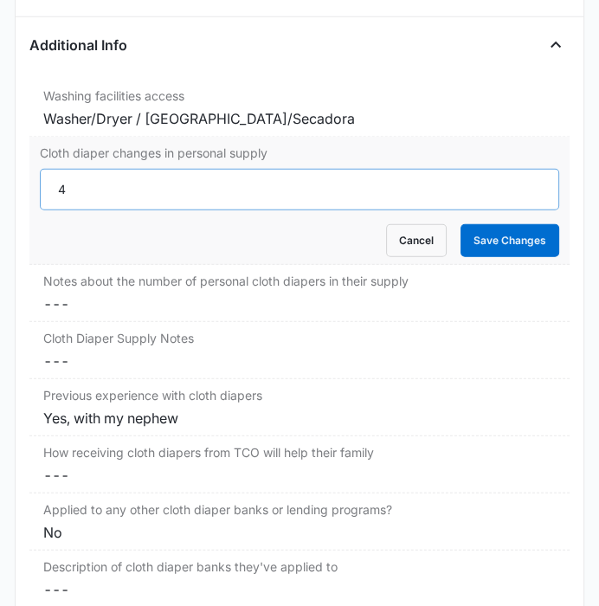
drag, startPoint x: 89, startPoint y: 174, endPoint x: 43, endPoint y: 182, distance: 46.6
click at [275, 185] on input "4" at bounding box center [299, 190] width 519 height 42
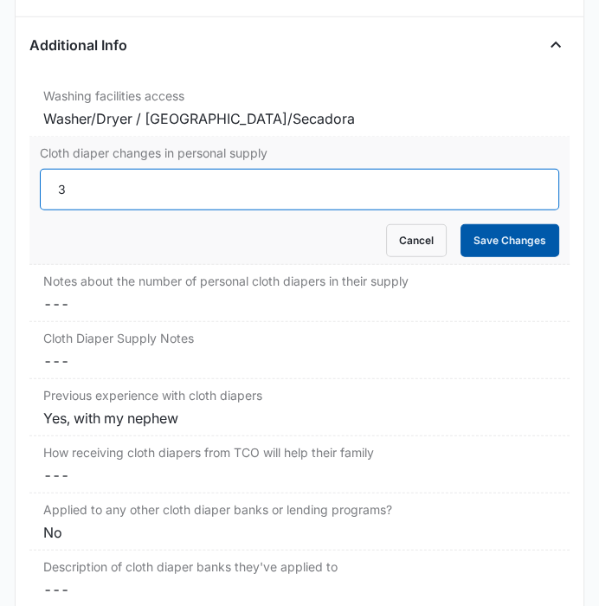
type input "3"
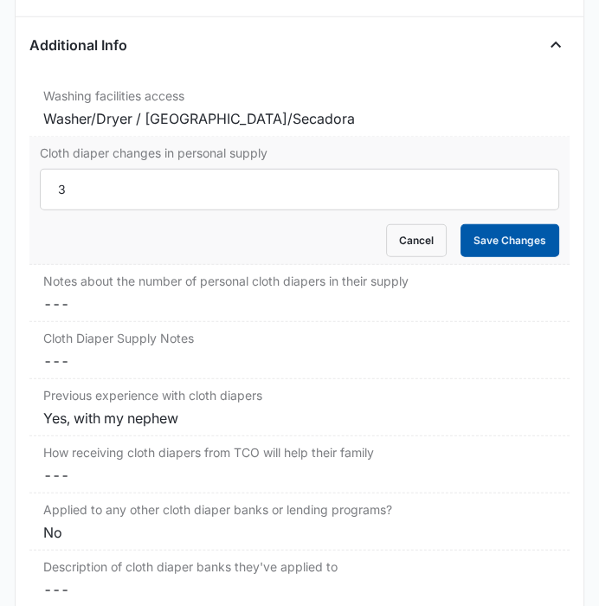
click at [507, 238] on button "Save Changes" at bounding box center [510, 240] width 99 height 33
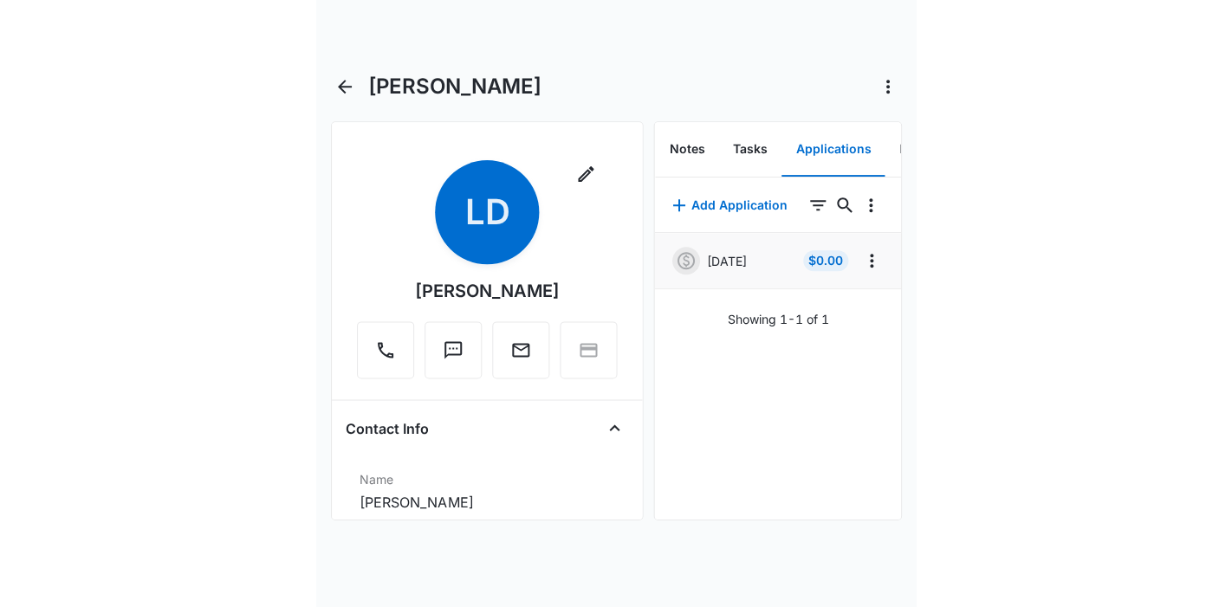
scroll to position [0, 0]
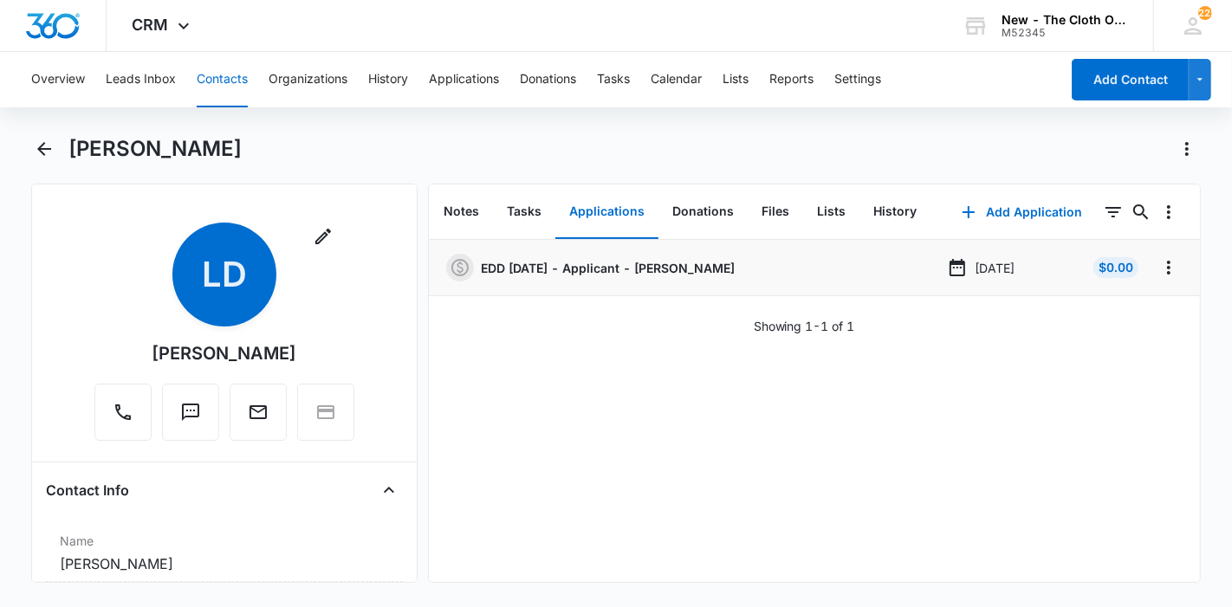
click at [213, 87] on button "Contacts" at bounding box center [222, 79] width 51 height 55
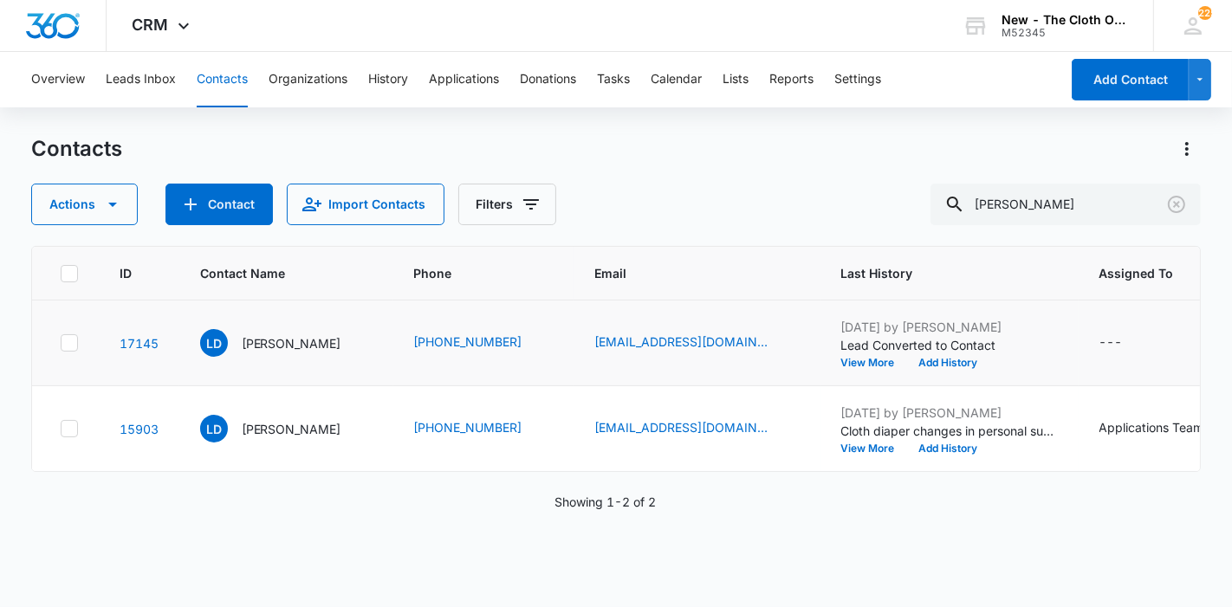
click at [71, 351] on icon at bounding box center [70, 343] width 16 height 16
click at [61, 344] on input "checkbox" at bounding box center [60, 343] width 1 height 1
checkbox input "true"
click at [67, 437] on icon at bounding box center [70, 429] width 16 height 16
click at [61, 430] on input "checkbox" at bounding box center [60, 429] width 1 height 1
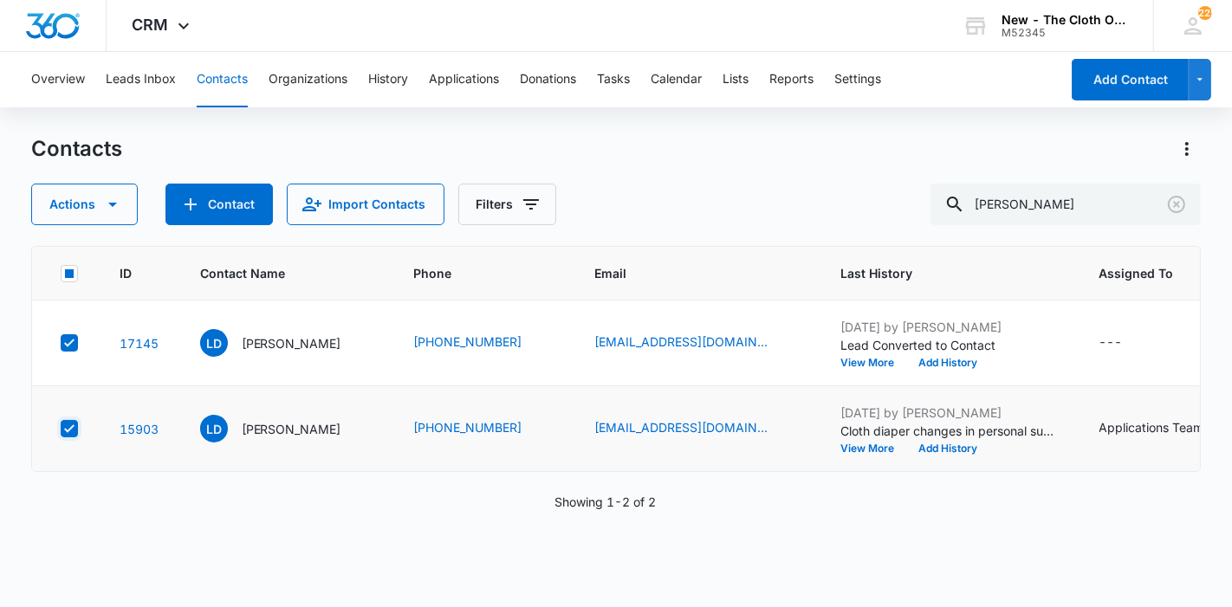
checkbox input "true"
click at [123, 204] on button "Actions" at bounding box center [84, 205] width 107 height 42
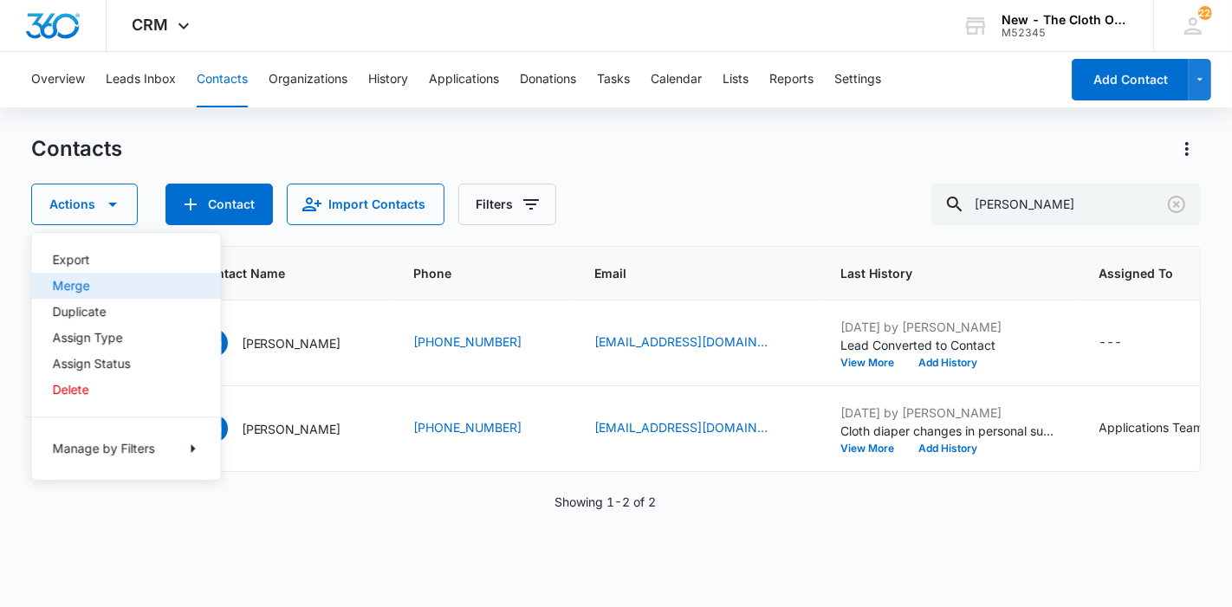
click at [134, 283] on div "Merge" at bounding box center [116, 286] width 126 height 12
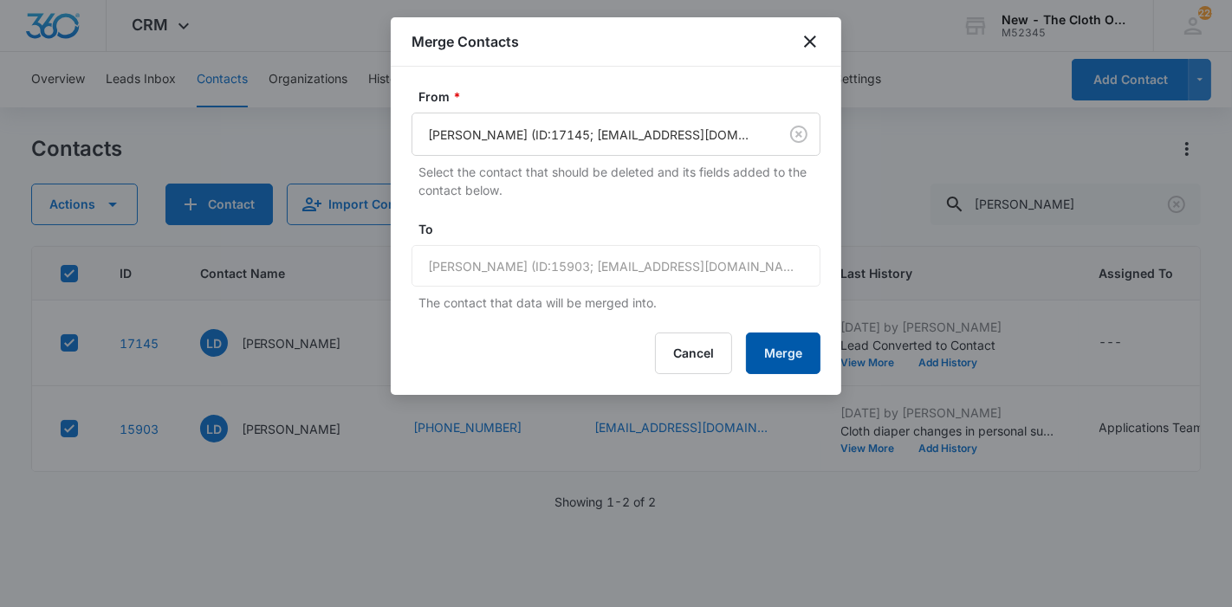
click at [803, 365] on button "Merge" at bounding box center [783, 354] width 75 height 42
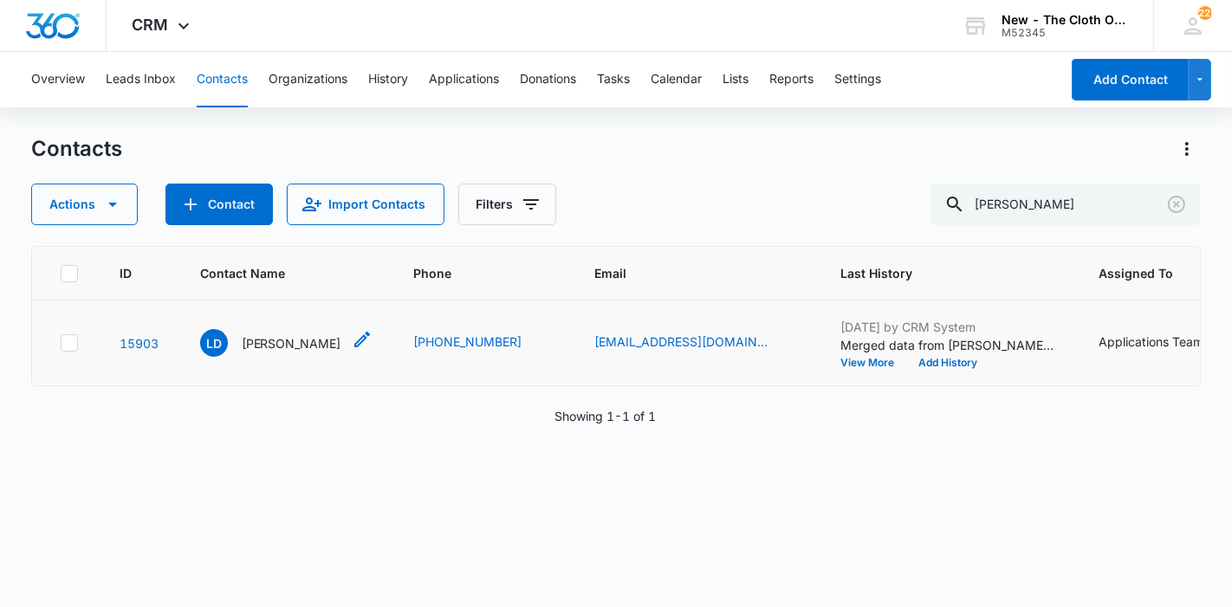
click at [301, 353] on p "[PERSON_NAME]" at bounding box center [292, 343] width 100 height 18
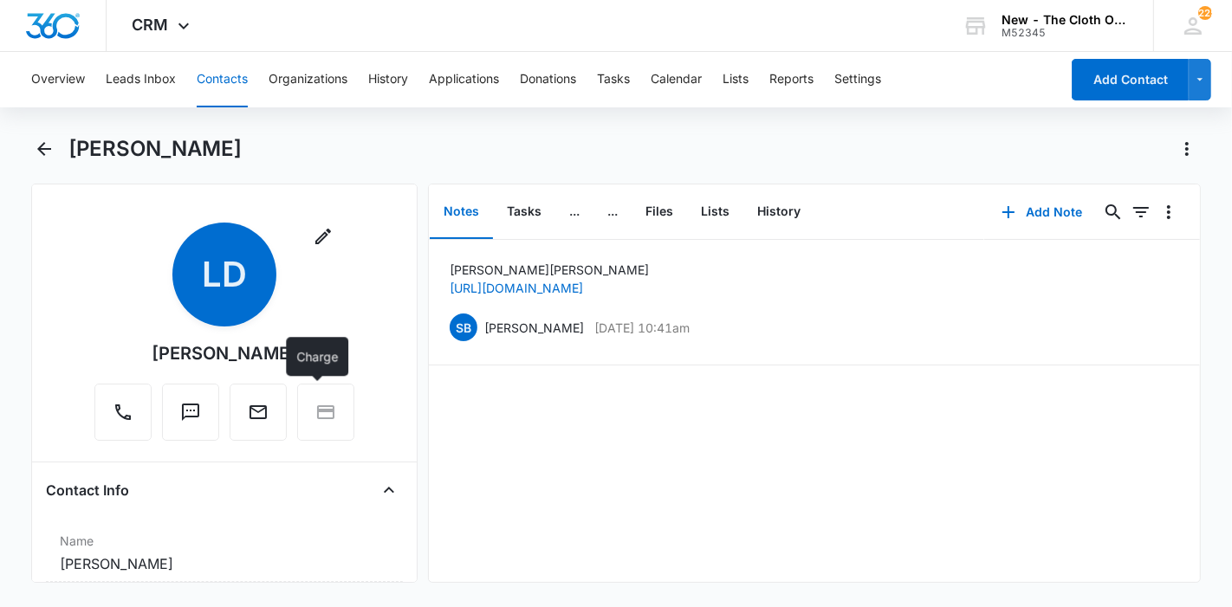
scroll to position [385, 0]
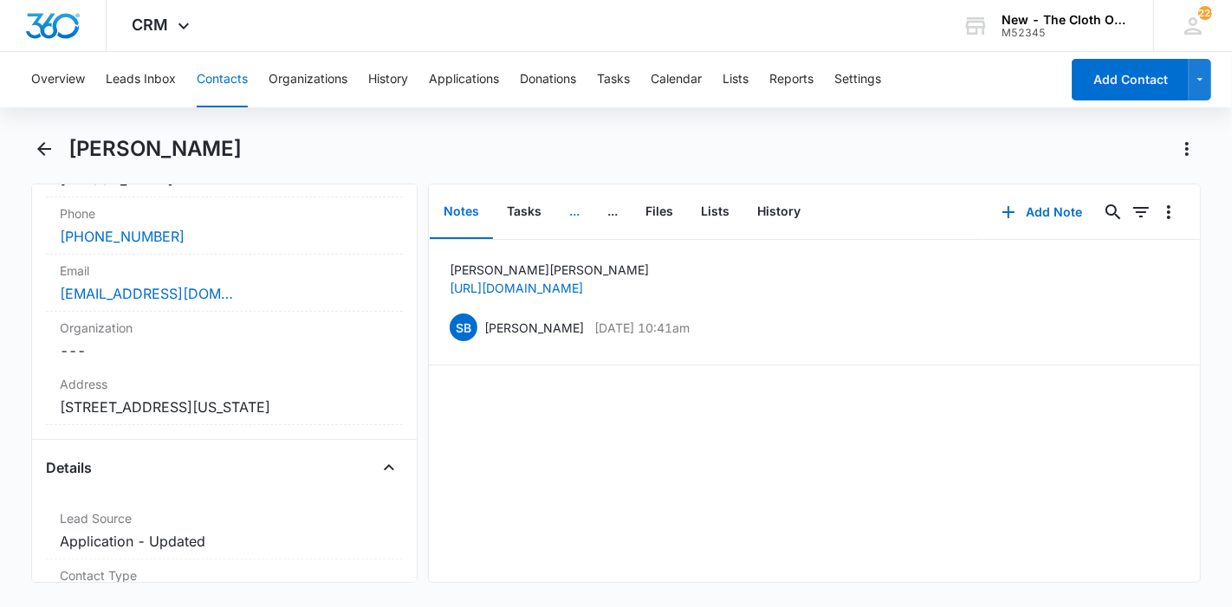
click at [574, 207] on button "..." at bounding box center [574, 212] width 38 height 54
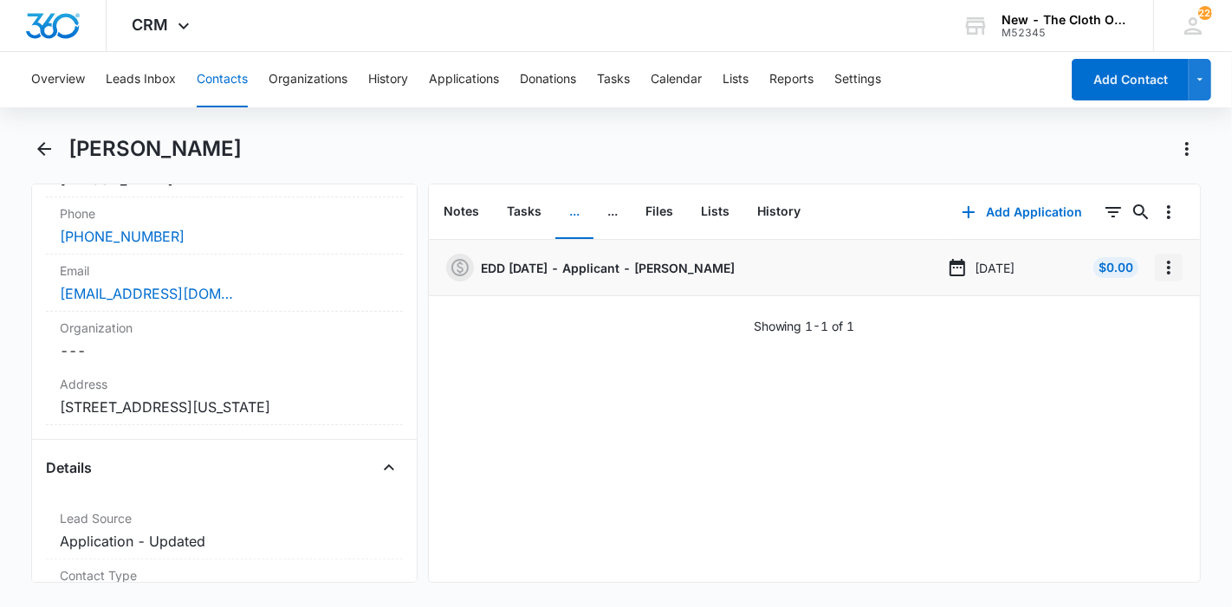
click at [1158, 269] on icon "Overflow Menu" at bounding box center [1168, 267] width 21 height 21
click at [1093, 306] on button "Edit" at bounding box center [1118, 316] width 99 height 26
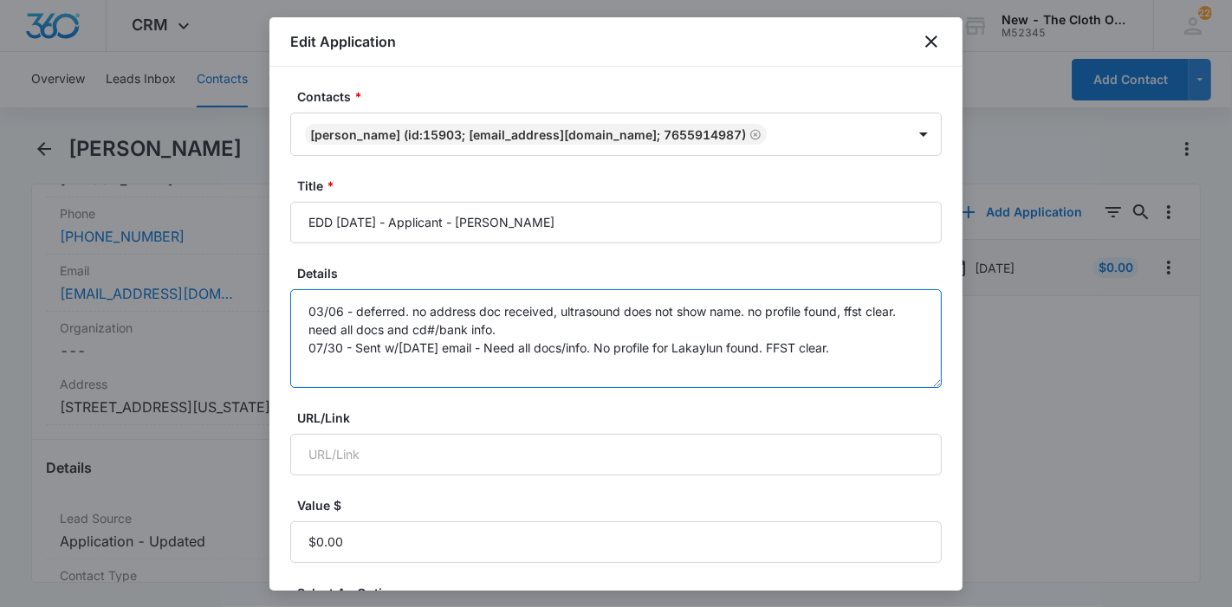
click at [905, 343] on textarea "03/06 - deferred. no address doc received, ultrasound does not show name. no pr…" at bounding box center [615, 338] width 651 height 99
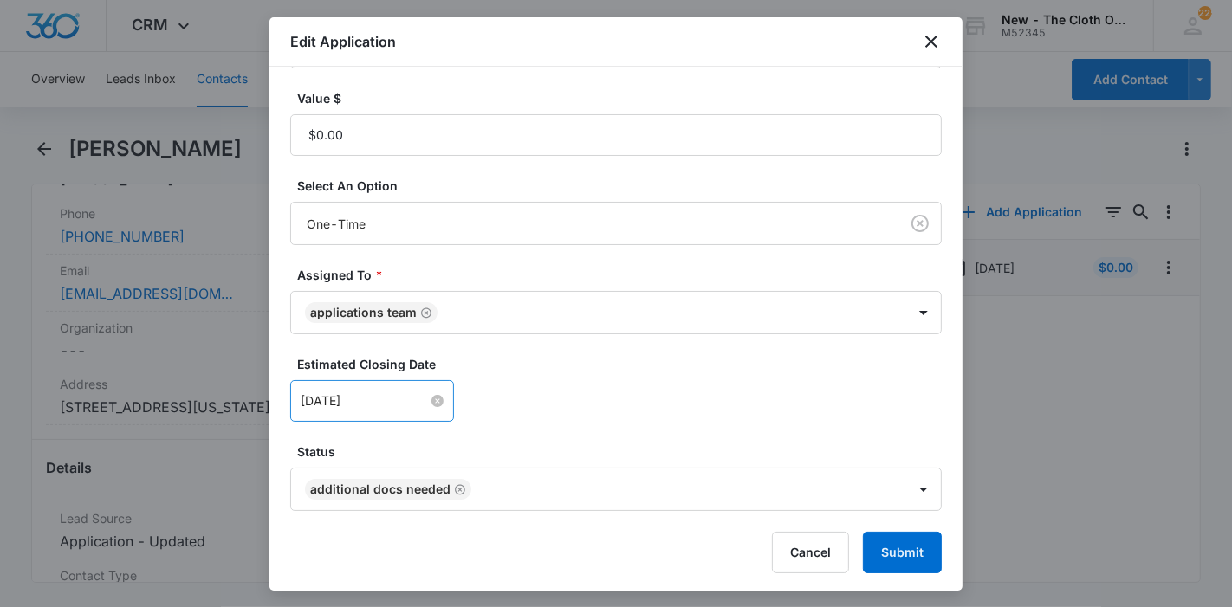
type textarea "03/06 - deferred. no address doc received, ultrasound does not show name. no pr…"
click at [393, 402] on input "[DATE]" at bounding box center [364, 401] width 127 height 19
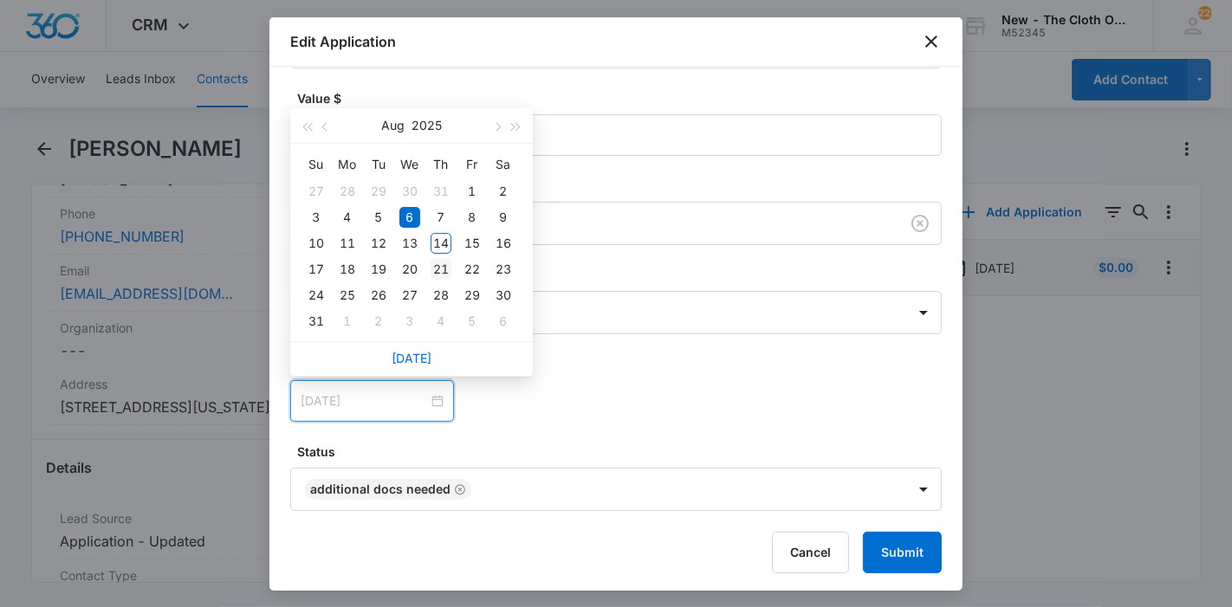
type input "[DATE]"
click at [434, 269] on div "21" at bounding box center [441, 269] width 21 height 21
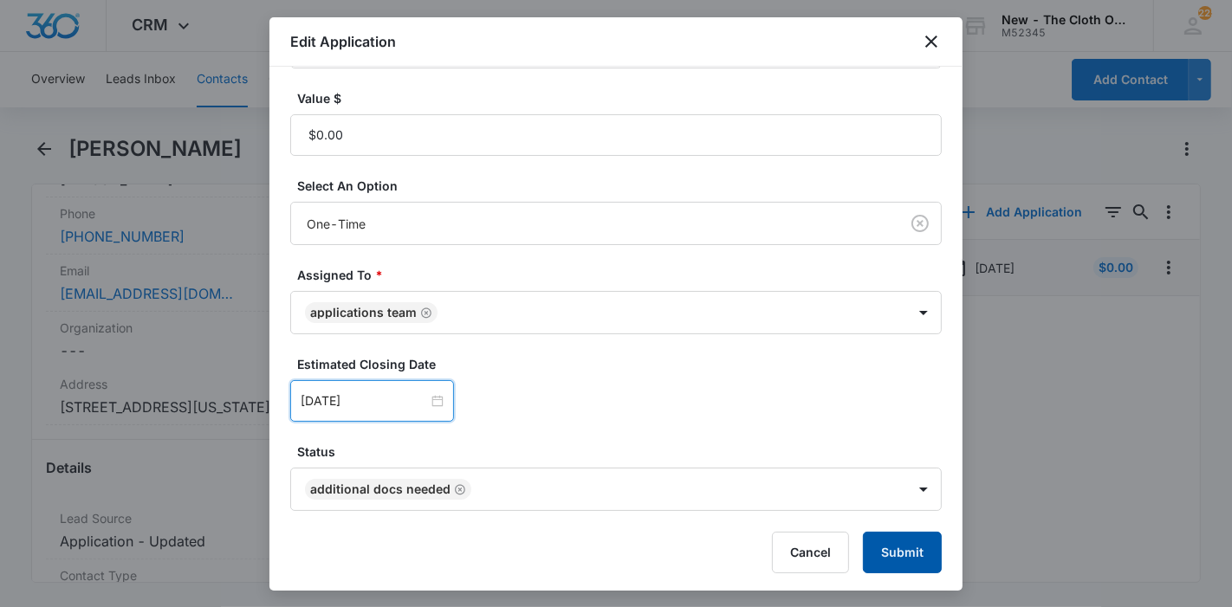
drag, startPoint x: 890, startPoint y: 542, endPoint x: 881, endPoint y: 536, distance: 10.6
click at [891, 542] on button "Submit" at bounding box center [902, 553] width 79 height 42
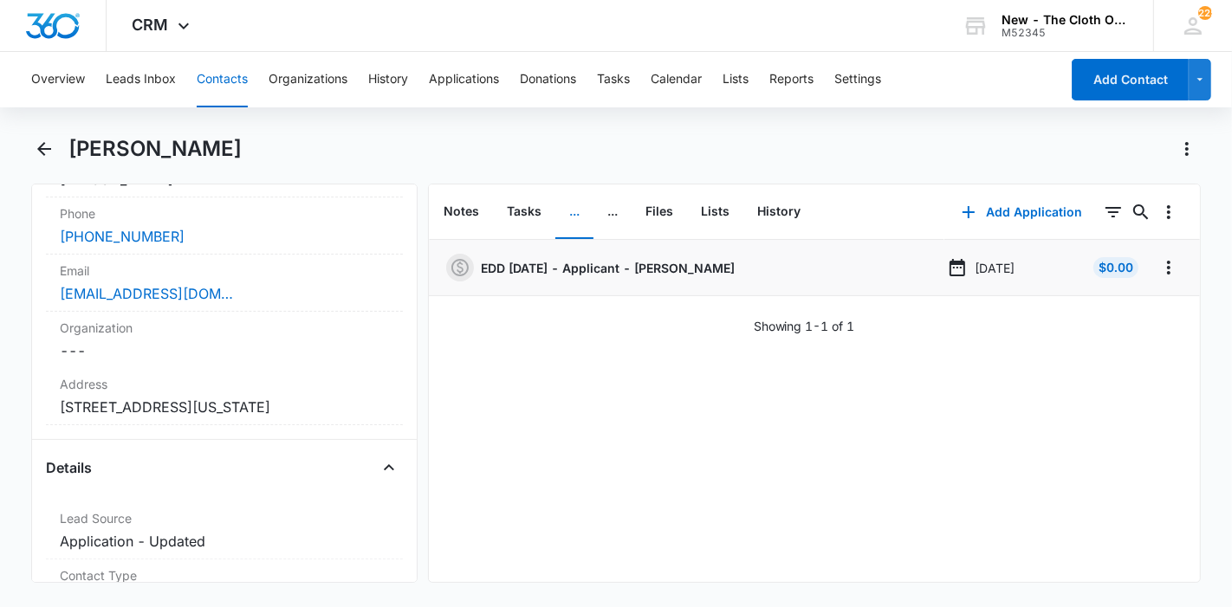
drag, startPoint x: 215, startPoint y: 148, endPoint x: 71, endPoint y: 152, distance: 143.9
click at [71, 152] on h1 "[PERSON_NAME]" at bounding box center [154, 149] width 173 height 26
copy h1 "[PERSON_NAME]"
click at [236, 82] on button "Contacts" at bounding box center [222, 79] width 51 height 55
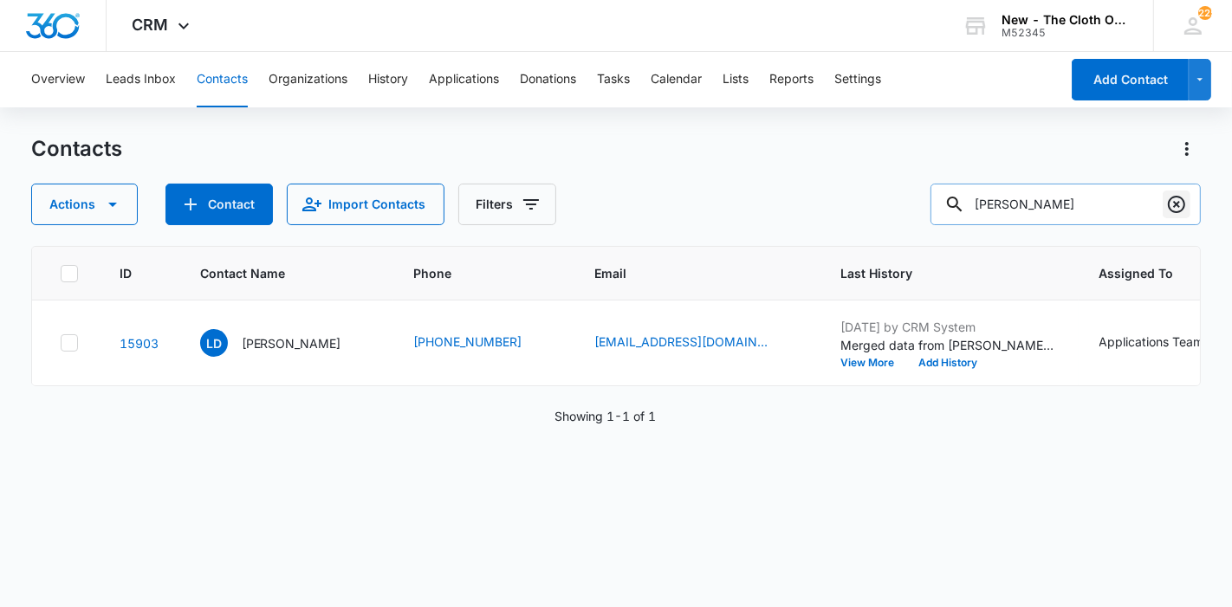
click at [1183, 196] on icon "Clear" at bounding box center [1176, 204] width 21 height 21
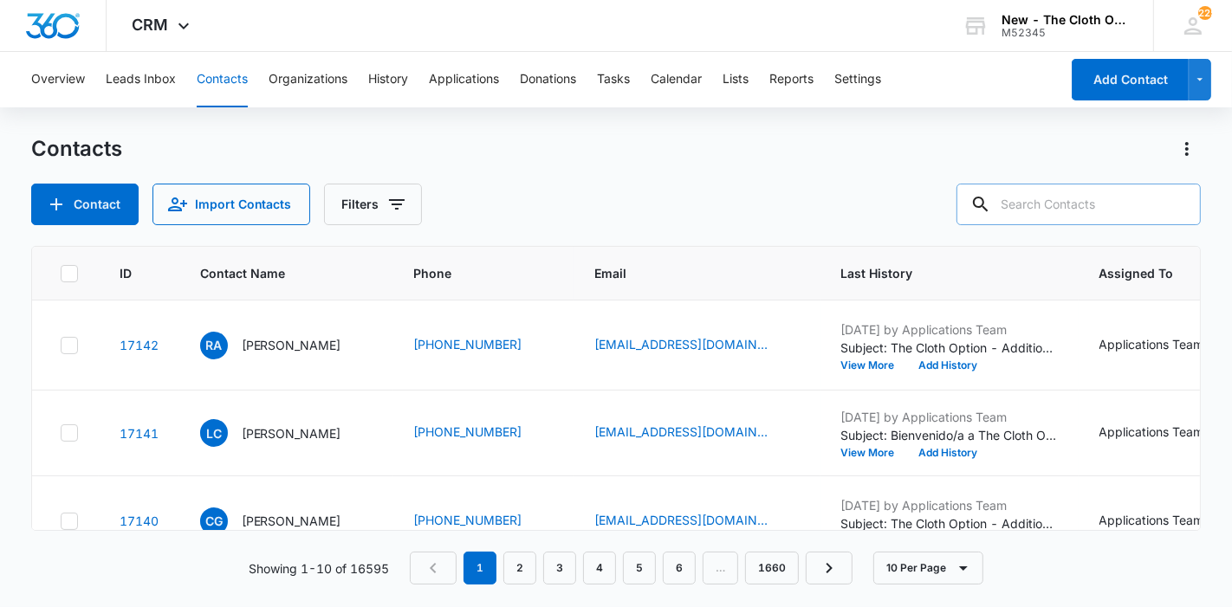
click at [1118, 197] on input "text" at bounding box center [1078, 205] width 244 height 42
paste input "[PERSON_NAME]"
type input "[PERSON_NAME]"
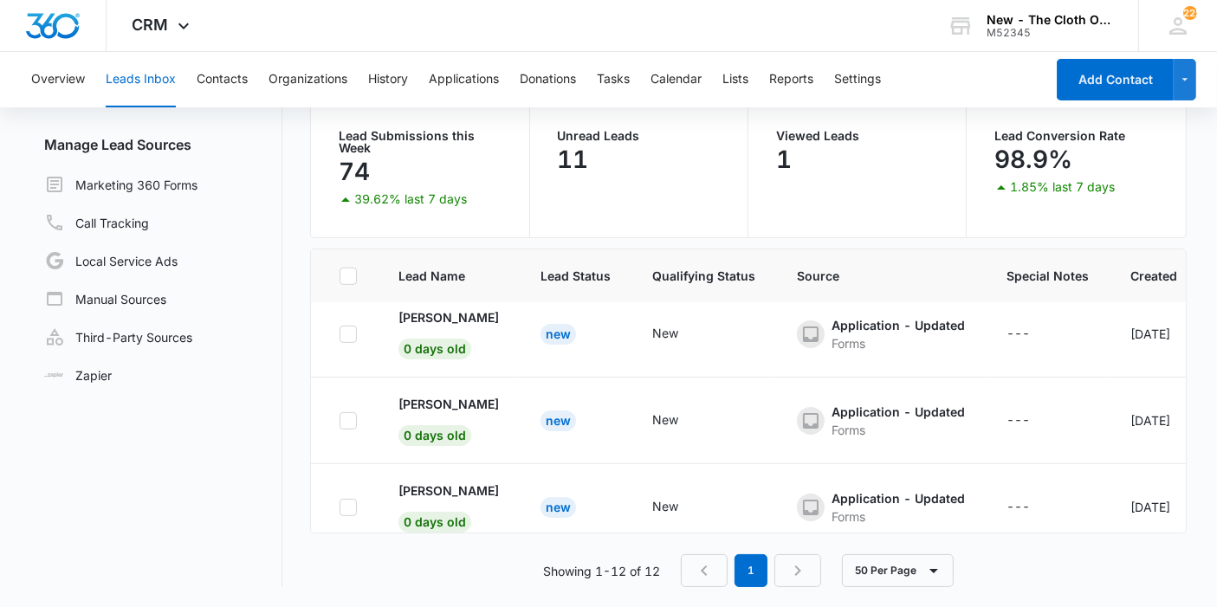
scroll to position [820, 0]
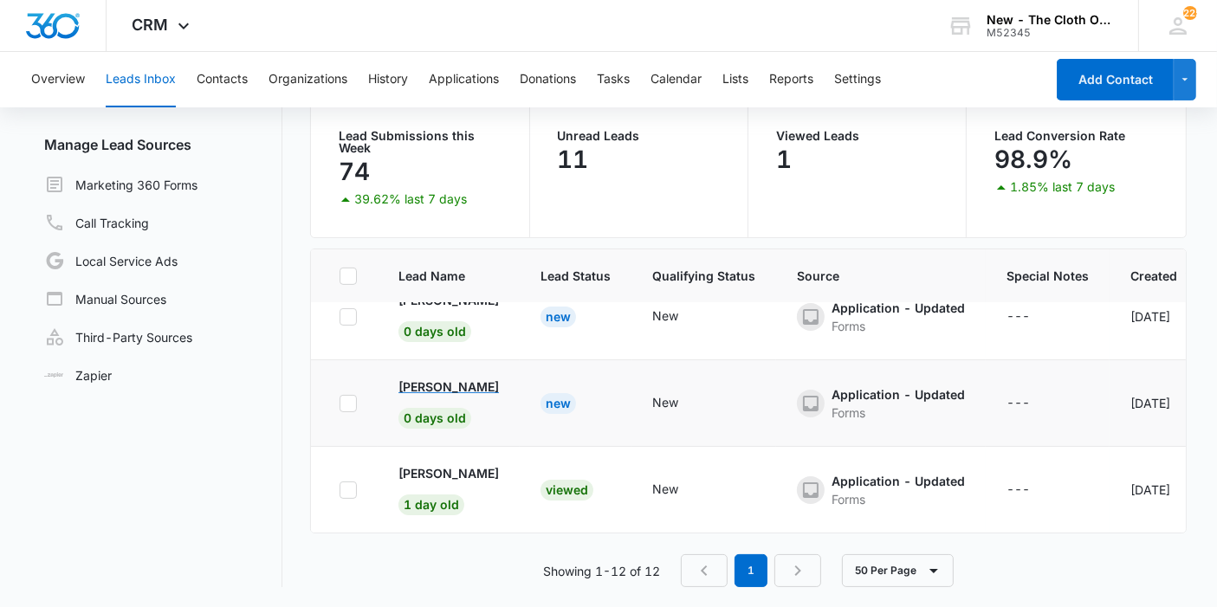
click at [464, 378] on p "[PERSON_NAME]" at bounding box center [449, 387] width 100 height 18
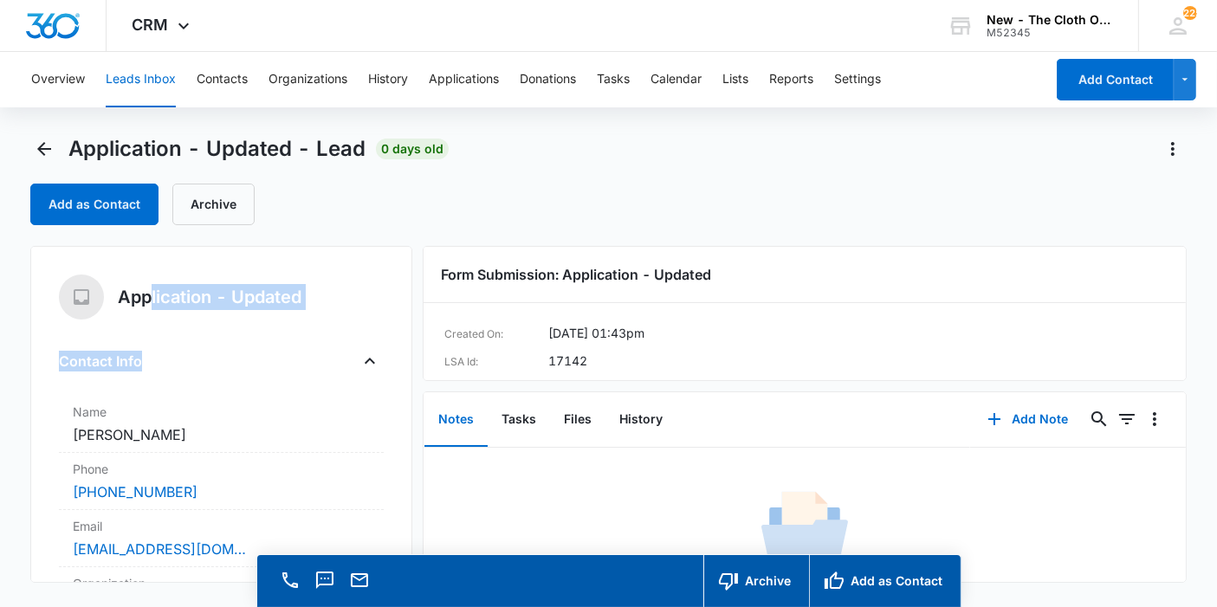
click at [165, 342] on div "Application - Updated Contact Info Name Cancel Save Changes Rabia Abrar Phone C…" at bounding box center [221, 414] width 382 height 337
click at [298, 211] on div "Add as Contact Archive" at bounding box center [608, 205] width 1157 height 42
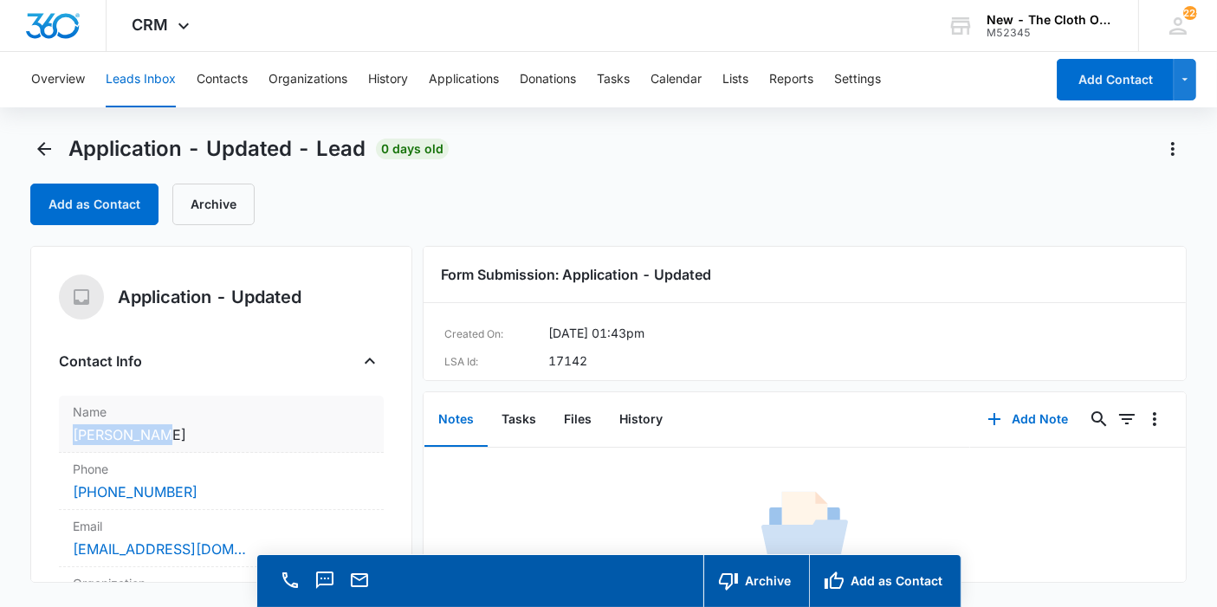
copy dd "[PERSON_NAME]"
drag, startPoint x: 151, startPoint y: 431, endPoint x: 70, endPoint y: 436, distance: 80.7
click at [70, 436] on div "Name Cancel Save Changes Rabia Abrar" at bounding box center [221, 424] width 325 height 57
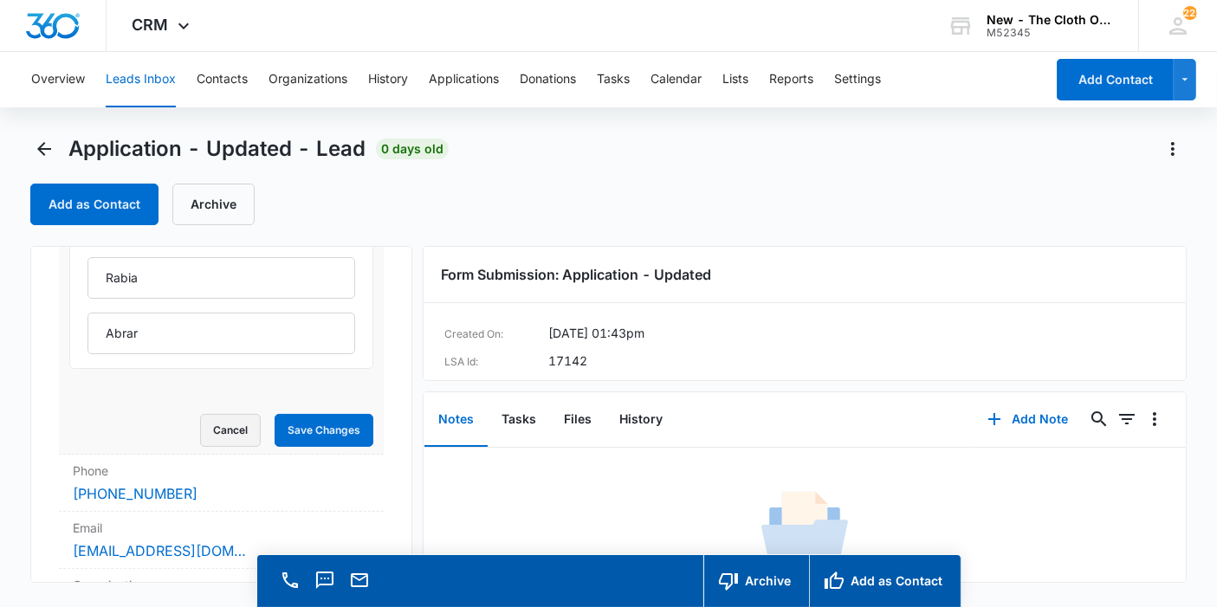
click at [200, 417] on button "Cancel" at bounding box center [230, 430] width 61 height 33
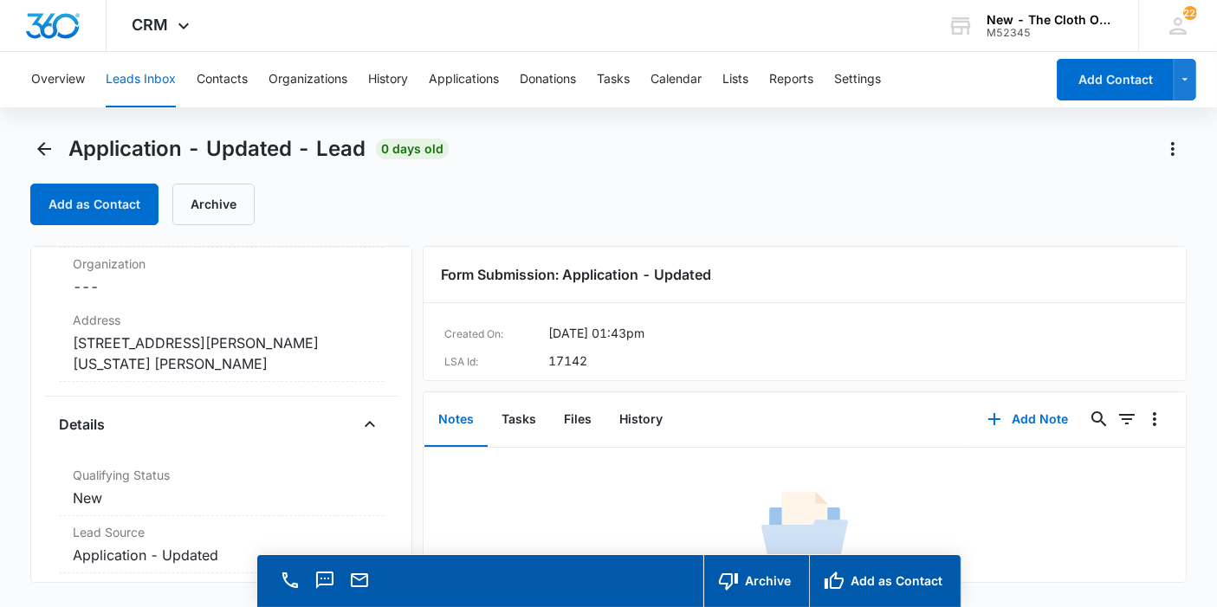
scroll to position [372, 0]
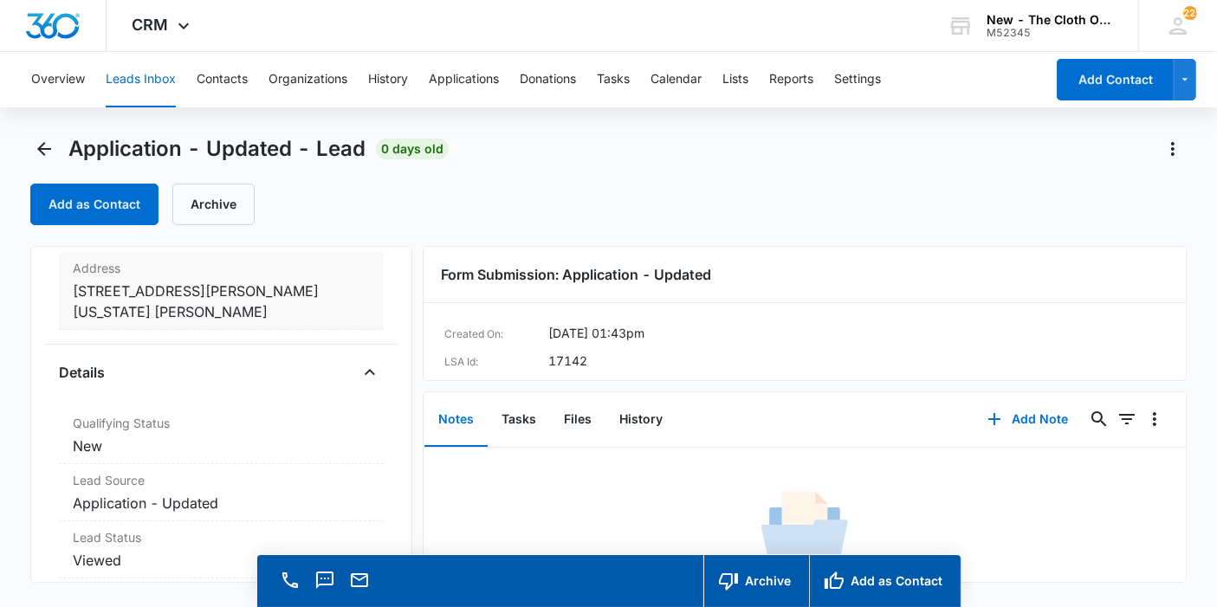
click at [238, 307] on dd "Cancel Save Changes 14789 Barksdale st Woodbridge Virginia 22193 Prince william" at bounding box center [221, 302] width 297 height 42
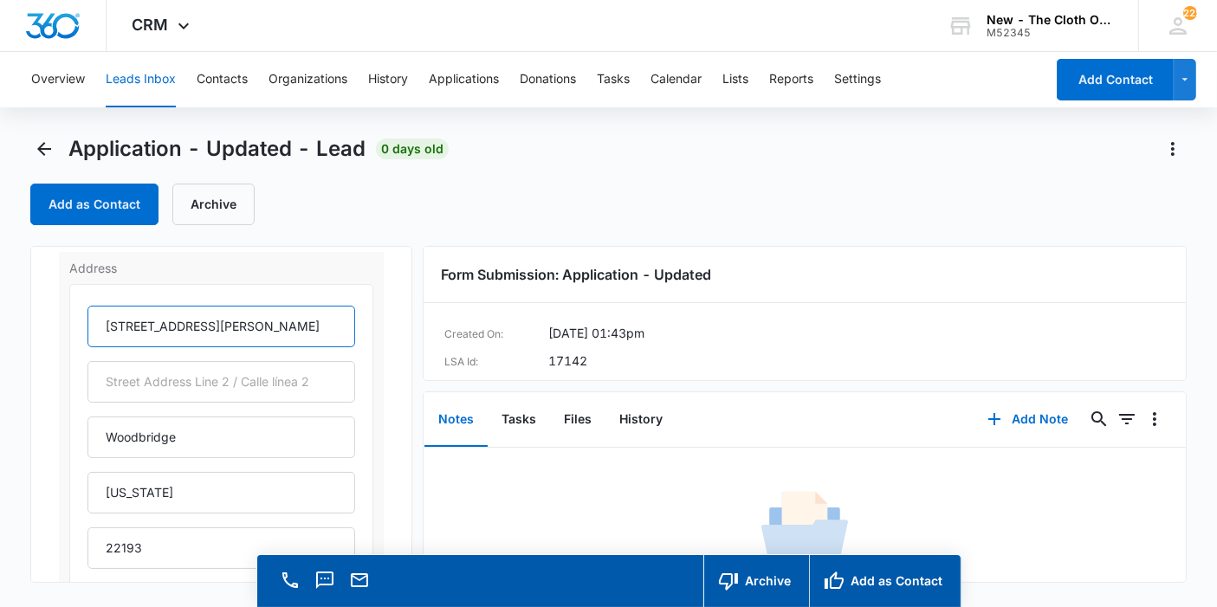
click at [241, 322] on input "14789 Barksdale st" at bounding box center [221, 327] width 268 height 42
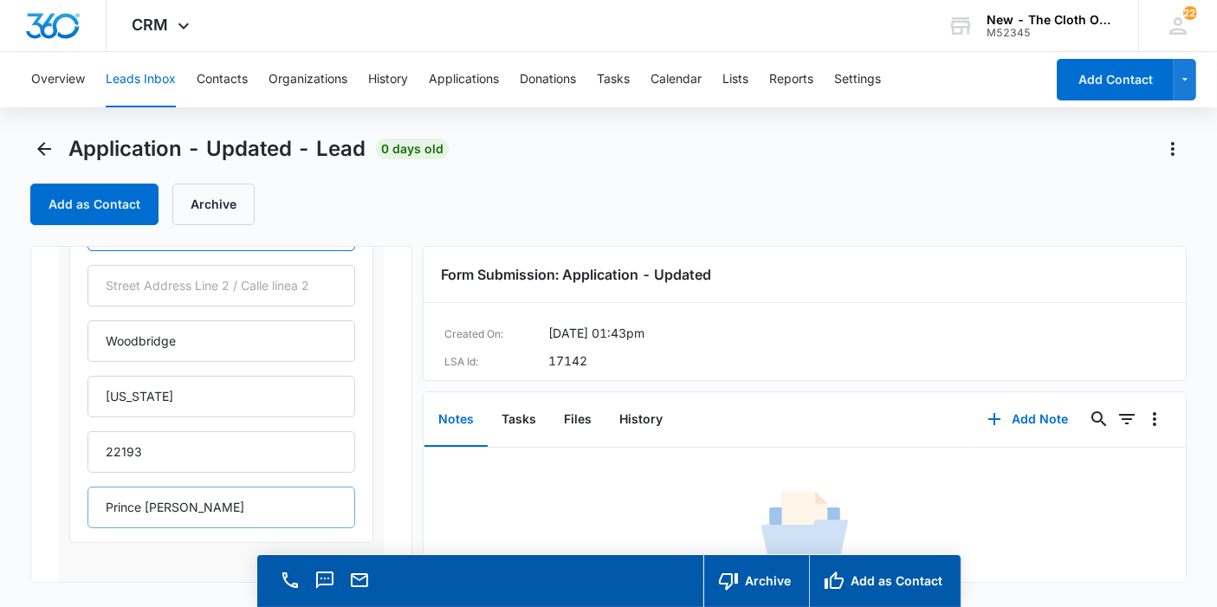
type input "14789 Barksdale St"
drag, startPoint x: 198, startPoint y: 512, endPoint x: 38, endPoint y: 508, distance: 159.5
click at [38, 509] on div "Application - Updated Contact Info Name Cancel Save Changes Rabia Abrar Phone C…" at bounding box center [221, 414] width 382 height 337
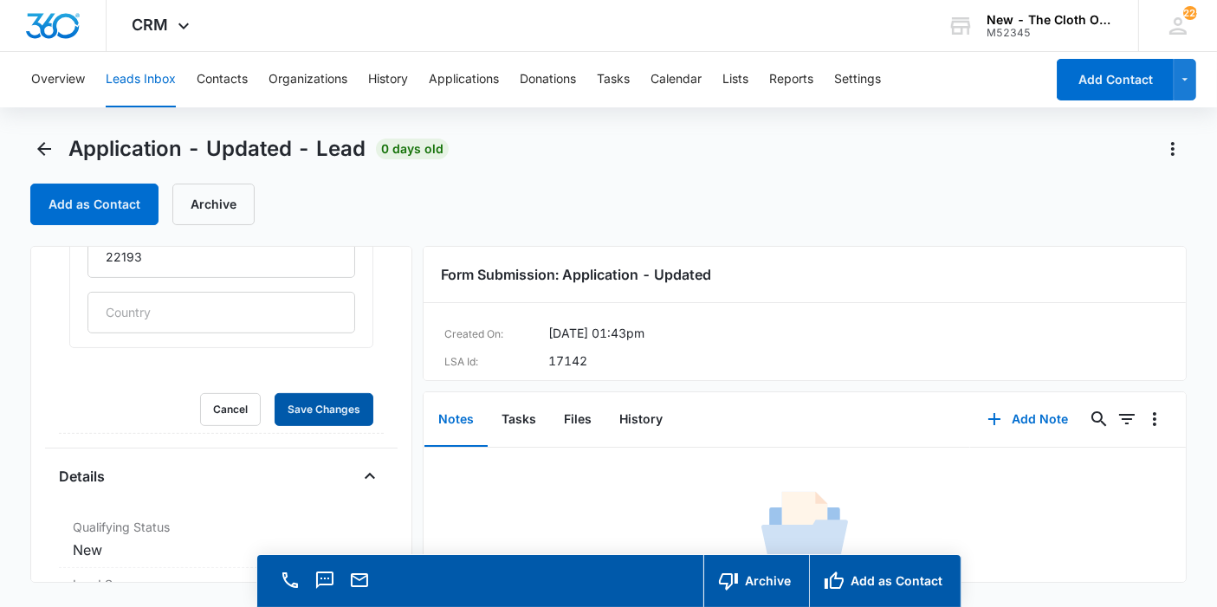
click at [275, 393] on button "Save Changes" at bounding box center [324, 409] width 99 height 33
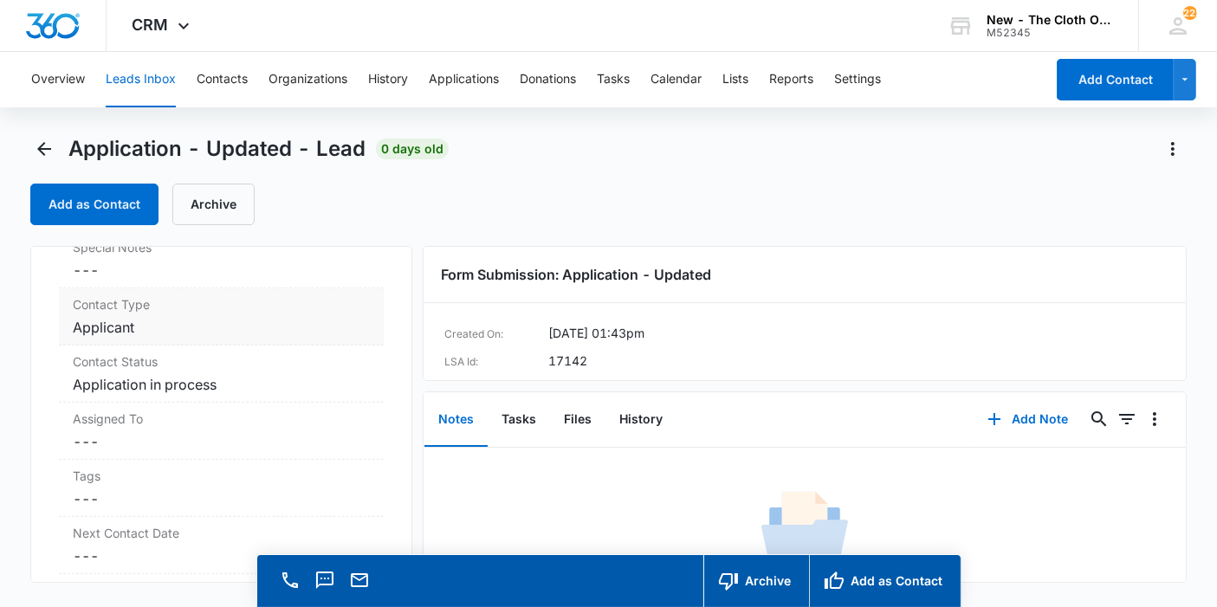
scroll to position [1144, 0]
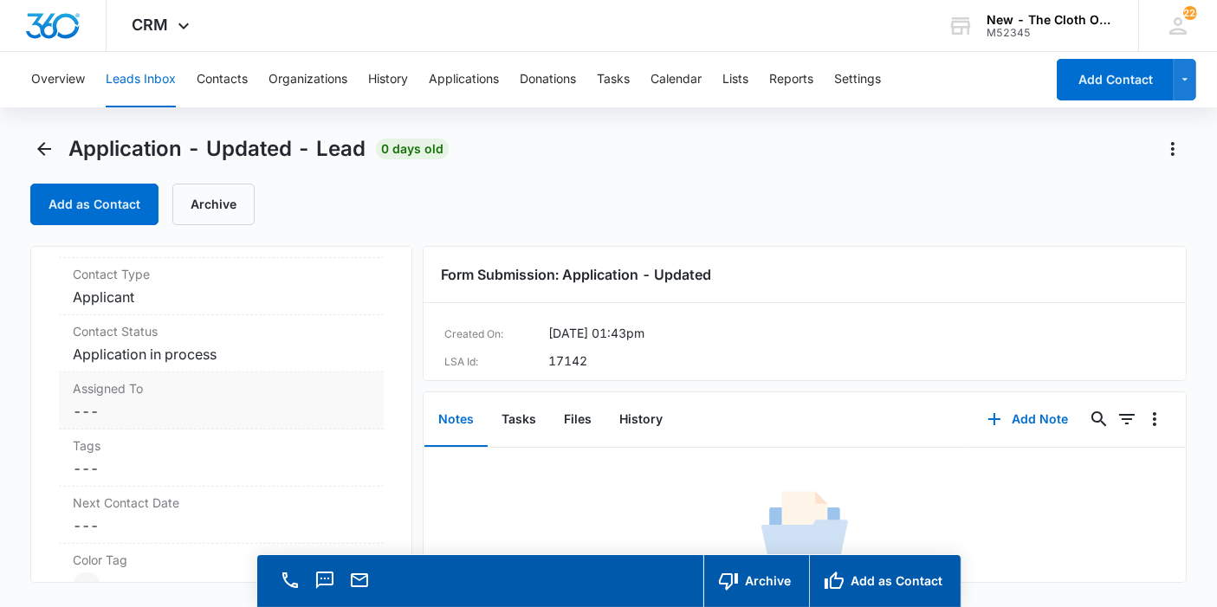
click at [137, 421] on div "Assigned To Cancel Save Changes ---" at bounding box center [221, 401] width 325 height 57
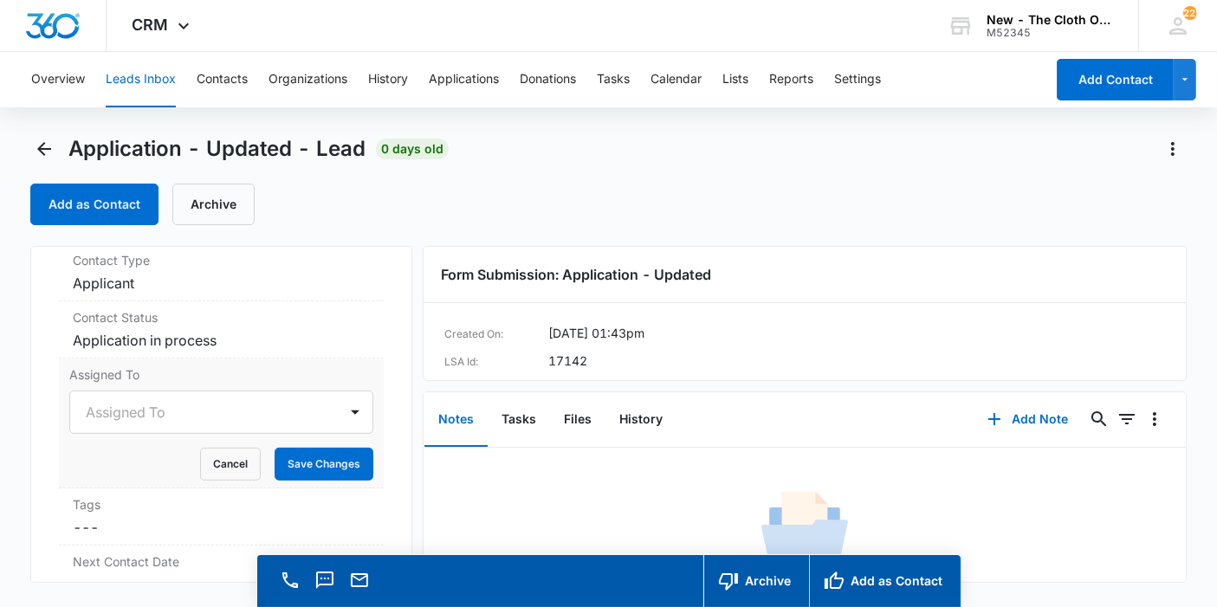
scroll to position [49, 0]
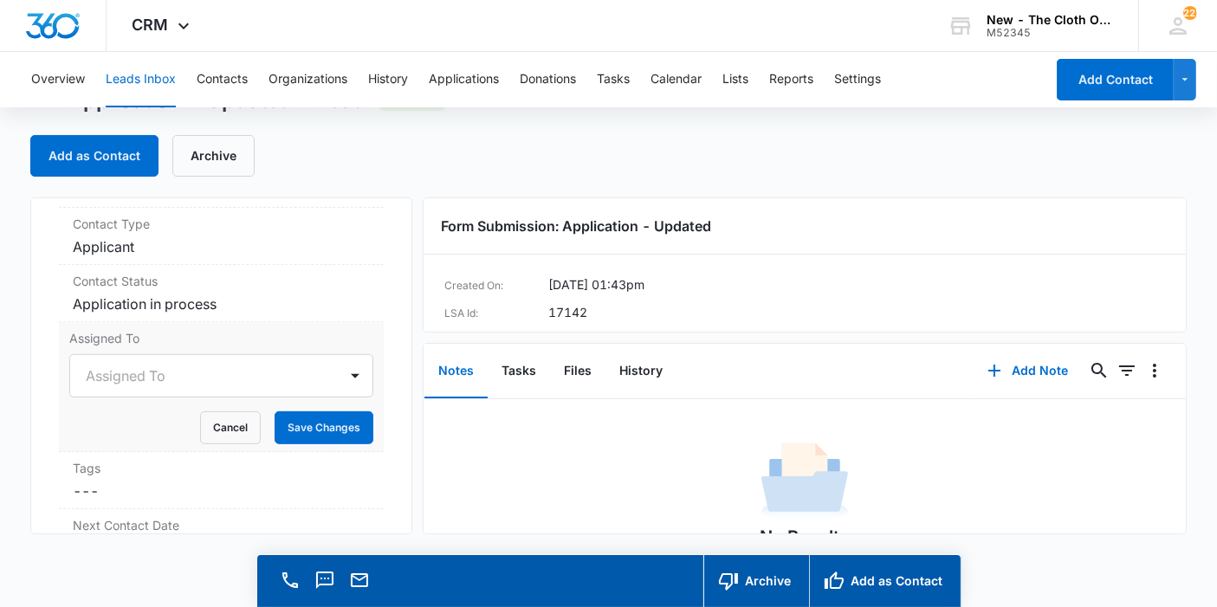
click at [133, 398] on div "Assigned To" at bounding box center [221, 375] width 304 height 43
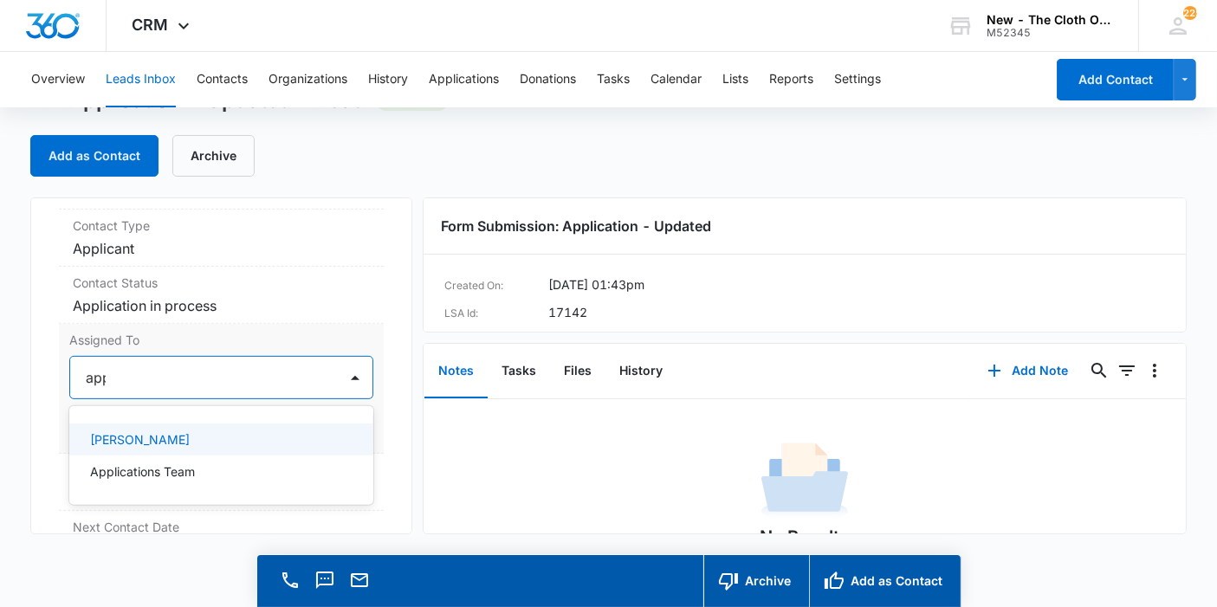
type input "appl"
click at [134, 431] on p "Applications Team" at bounding box center [142, 440] width 105 height 18
click at [379, 373] on div "Application - Updated Contact Info Name Cancel Save Changes Rabia Abrar Phone C…" at bounding box center [221, 366] width 382 height 337
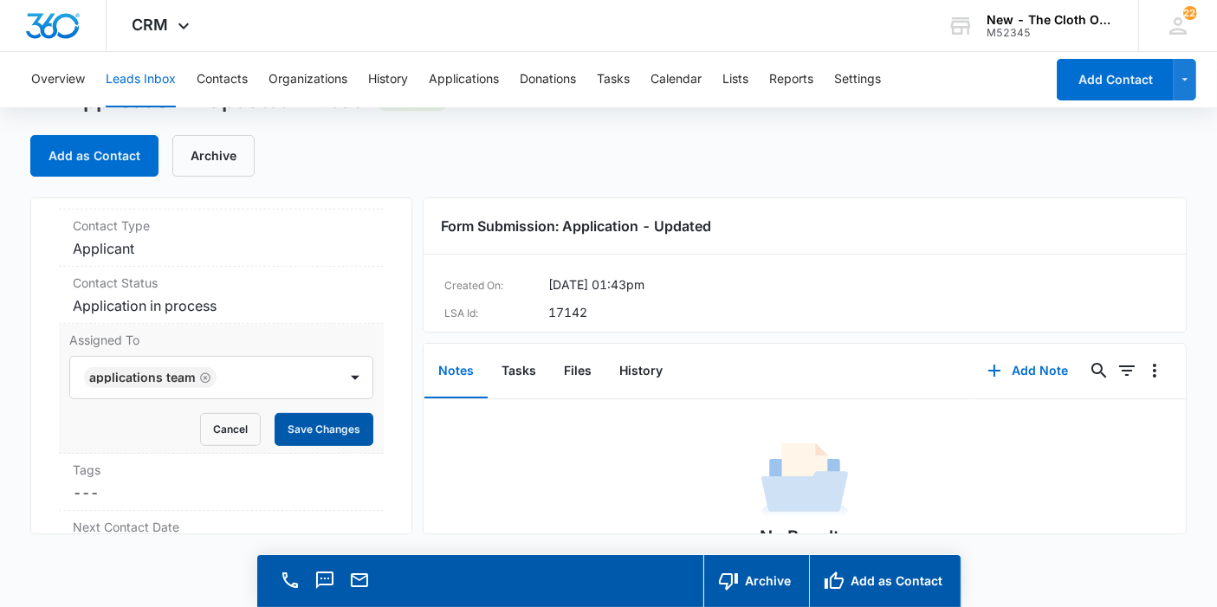
click at [346, 426] on button "Save Changes" at bounding box center [324, 429] width 99 height 33
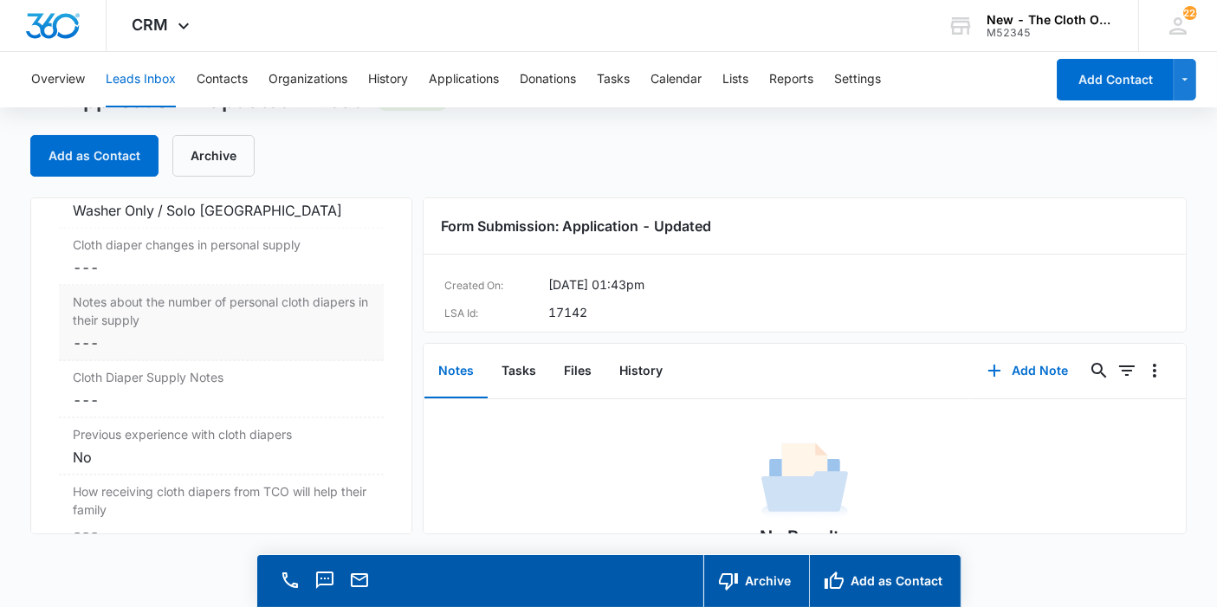
scroll to position [2891, 0]
click at [113, 256] on dd "Cancel Save Changes ---" at bounding box center [221, 266] width 297 height 21
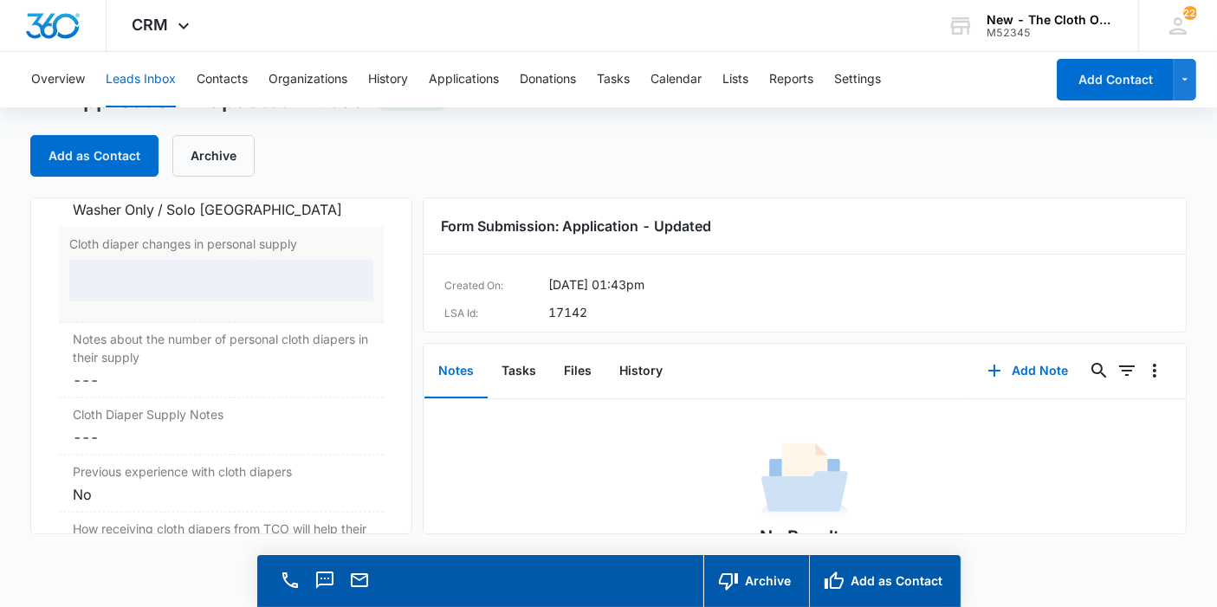
click at [107, 266] on div at bounding box center [221, 281] width 304 height 42
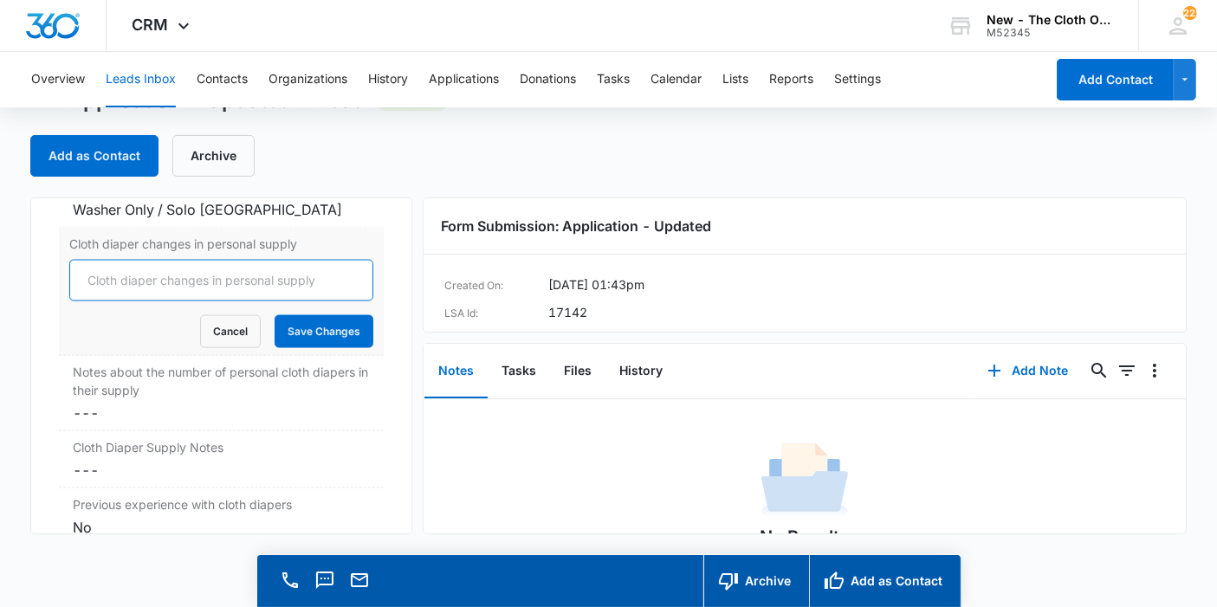
click at [107, 266] on input "Cloth diaper changes in personal supply" at bounding box center [221, 281] width 304 height 42
type input "0"
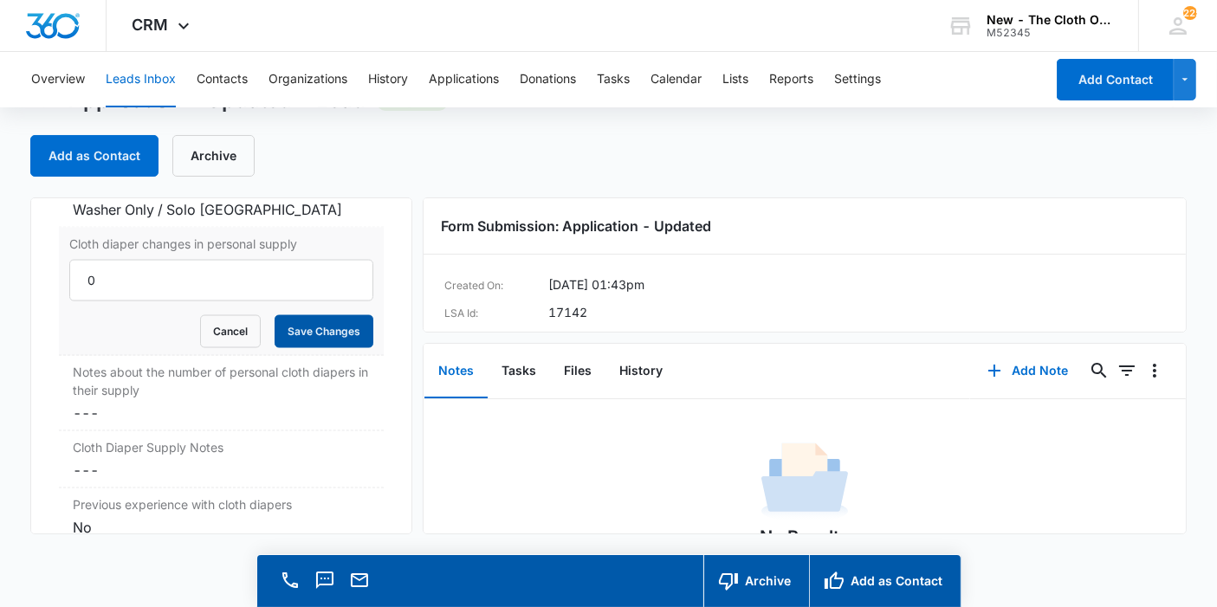
click at [310, 315] on button "Save Changes" at bounding box center [324, 331] width 99 height 33
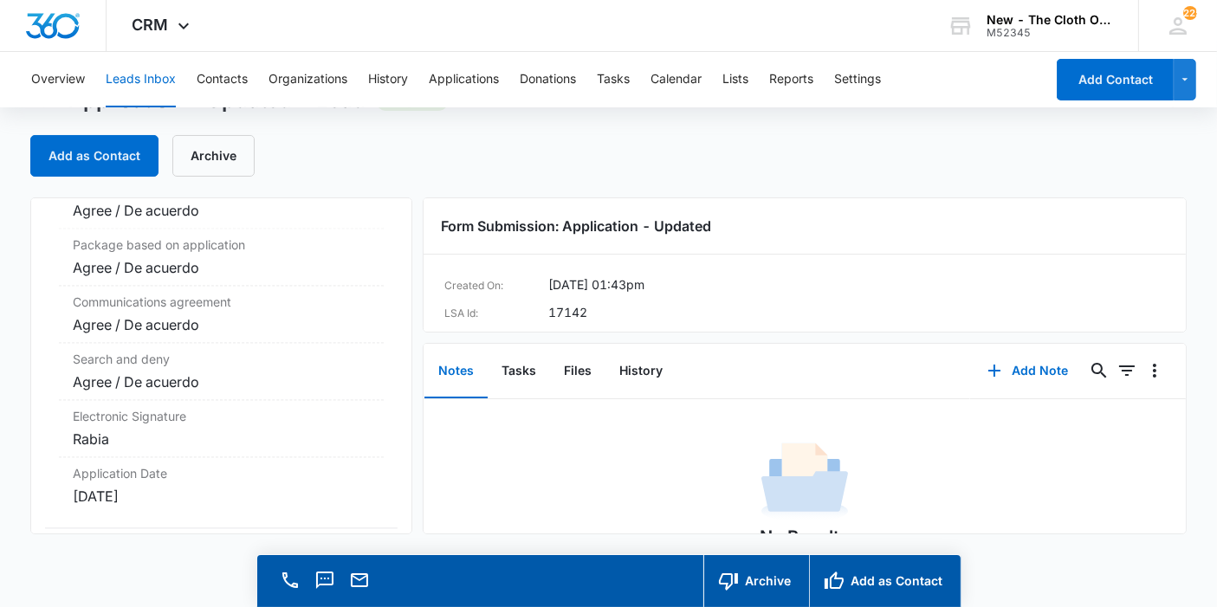
scroll to position [3686, 0]
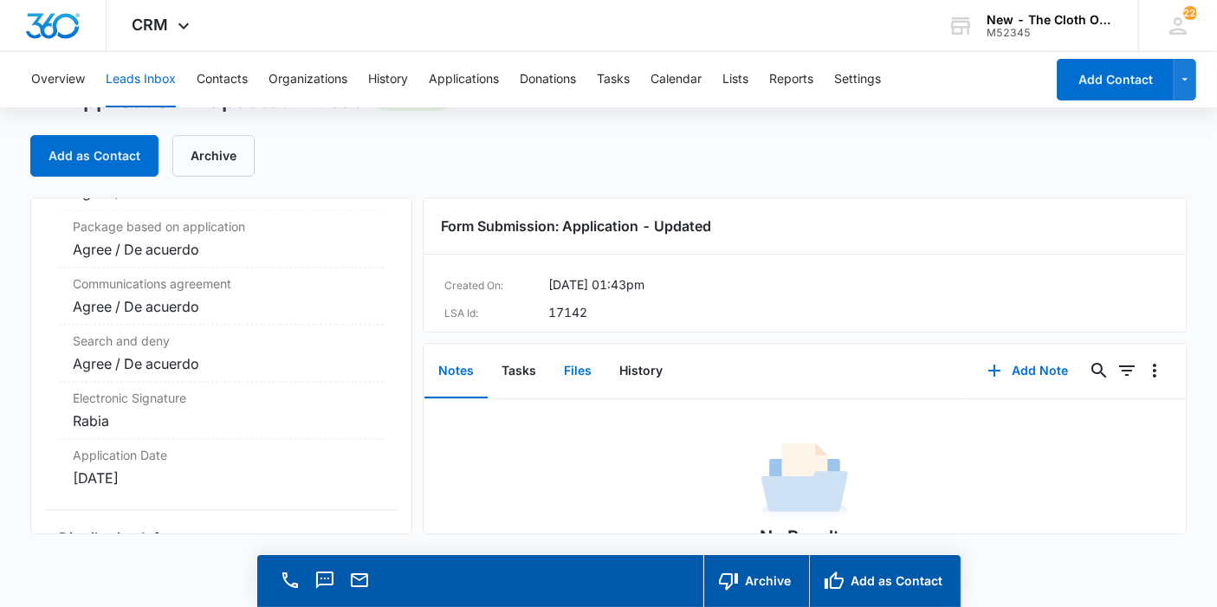
click at [590, 386] on button "Files" at bounding box center [577, 372] width 55 height 54
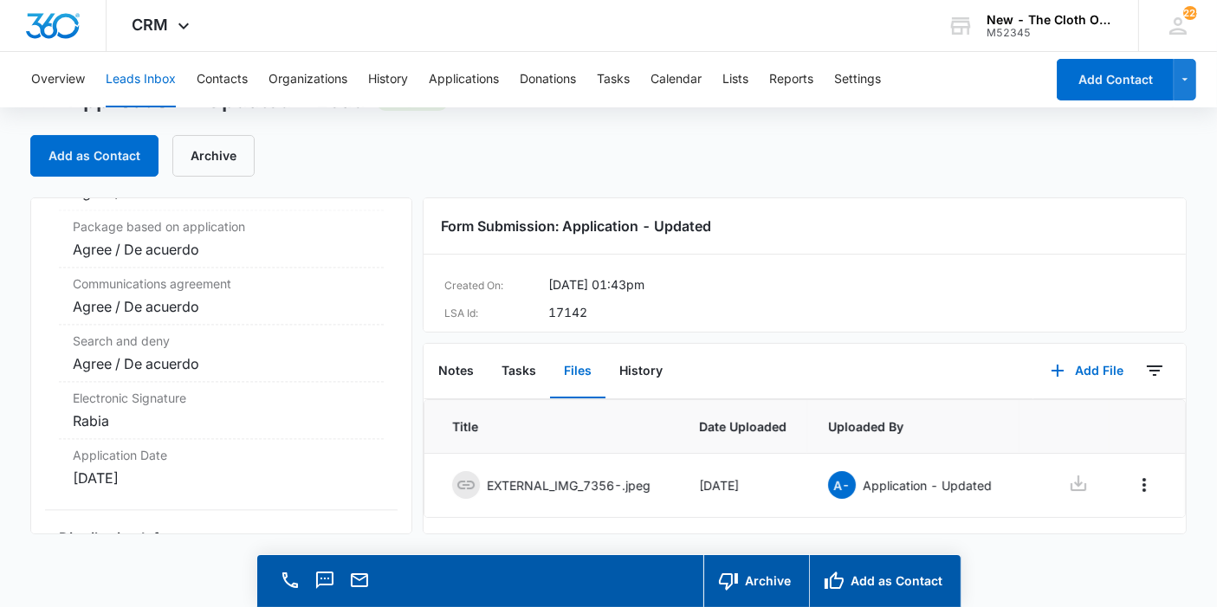
scroll to position [52, 0]
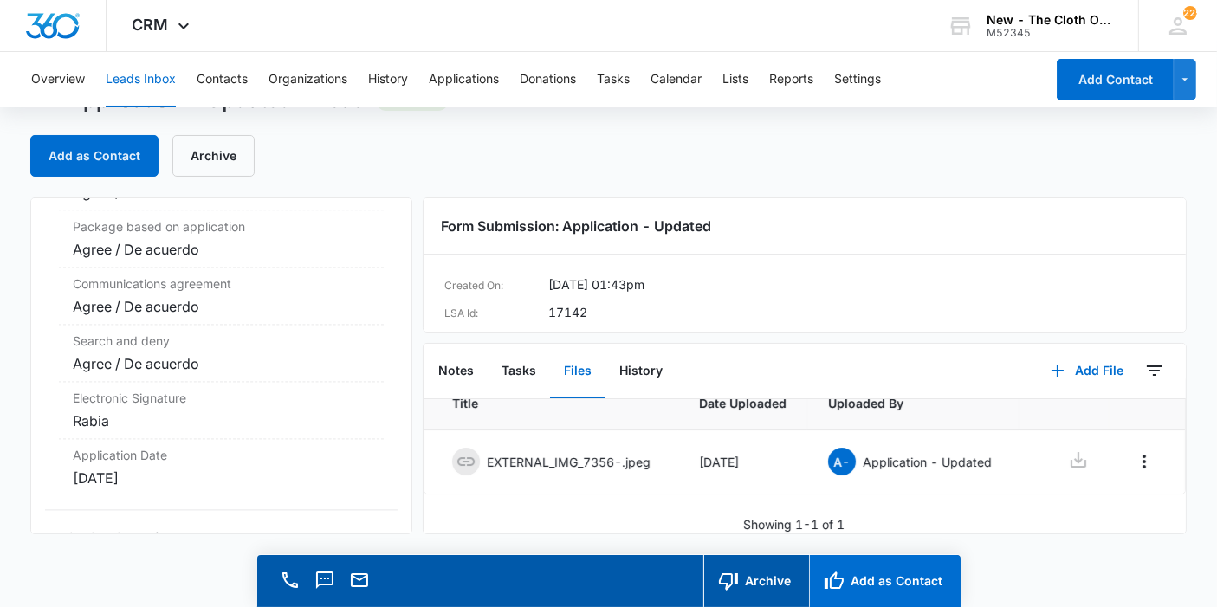
click at [867, 587] on button "Add as Contact" at bounding box center [885, 581] width 152 height 52
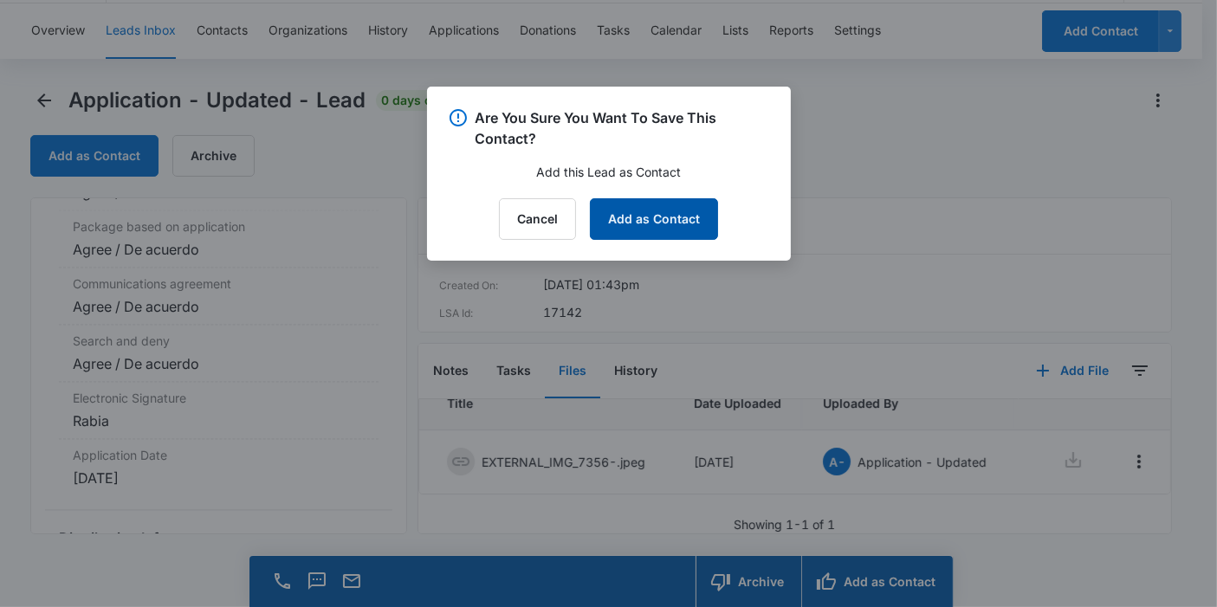
click at [693, 211] on button "Add as Contact" at bounding box center [654, 219] width 128 height 42
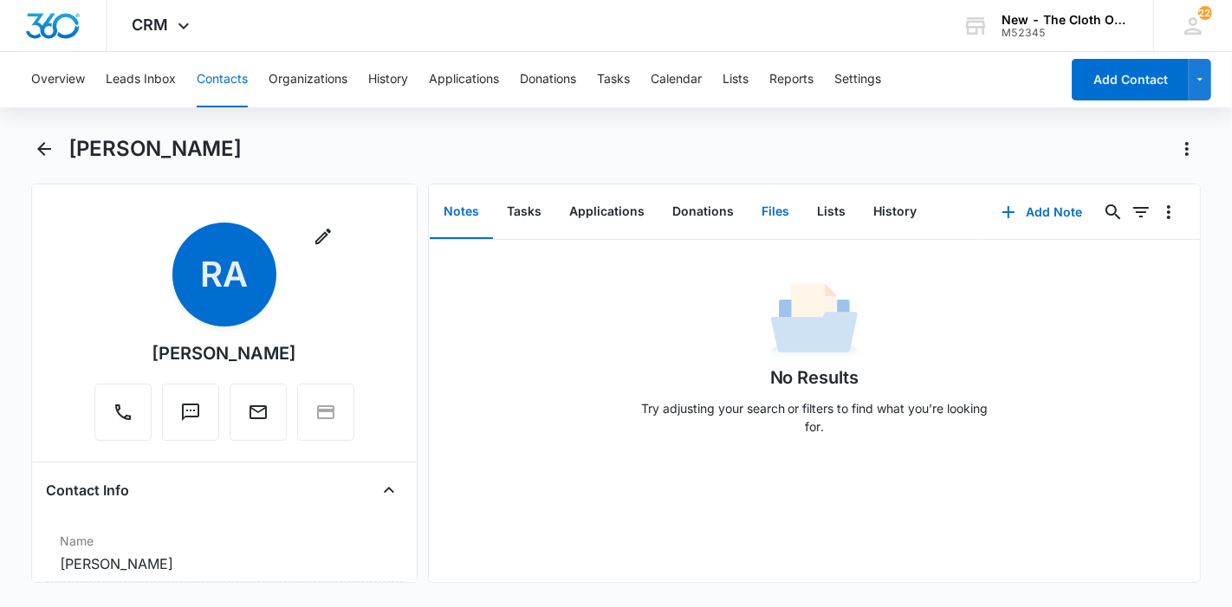
click at [794, 199] on button "Files" at bounding box center [775, 212] width 55 height 54
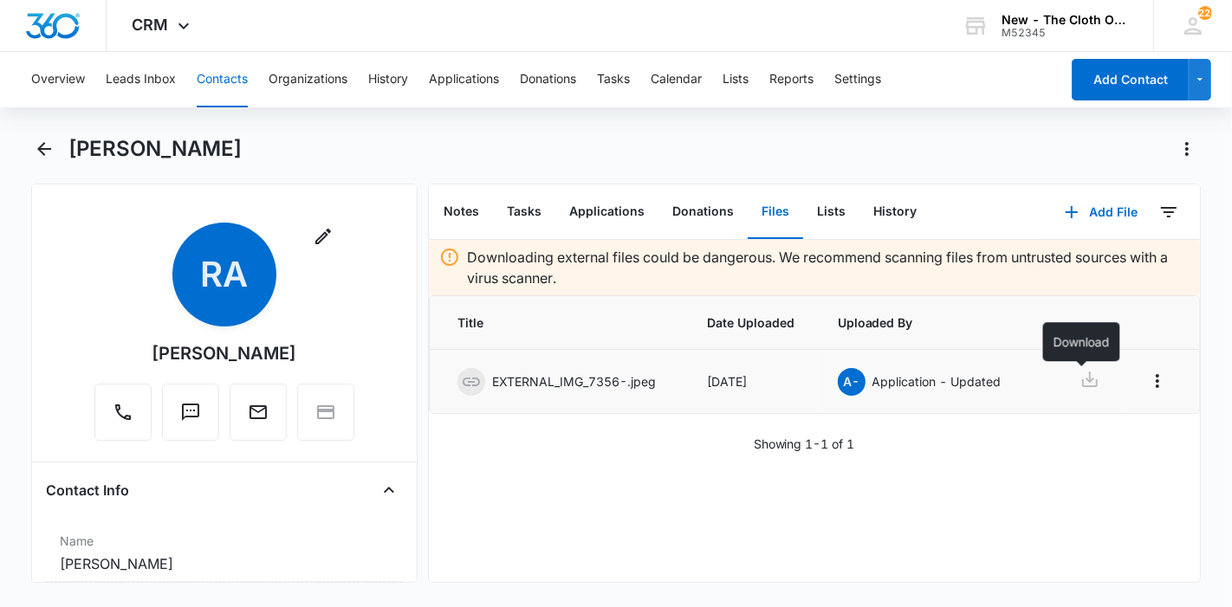
click at [1084, 385] on icon at bounding box center [1090, 380] width 16 height 16
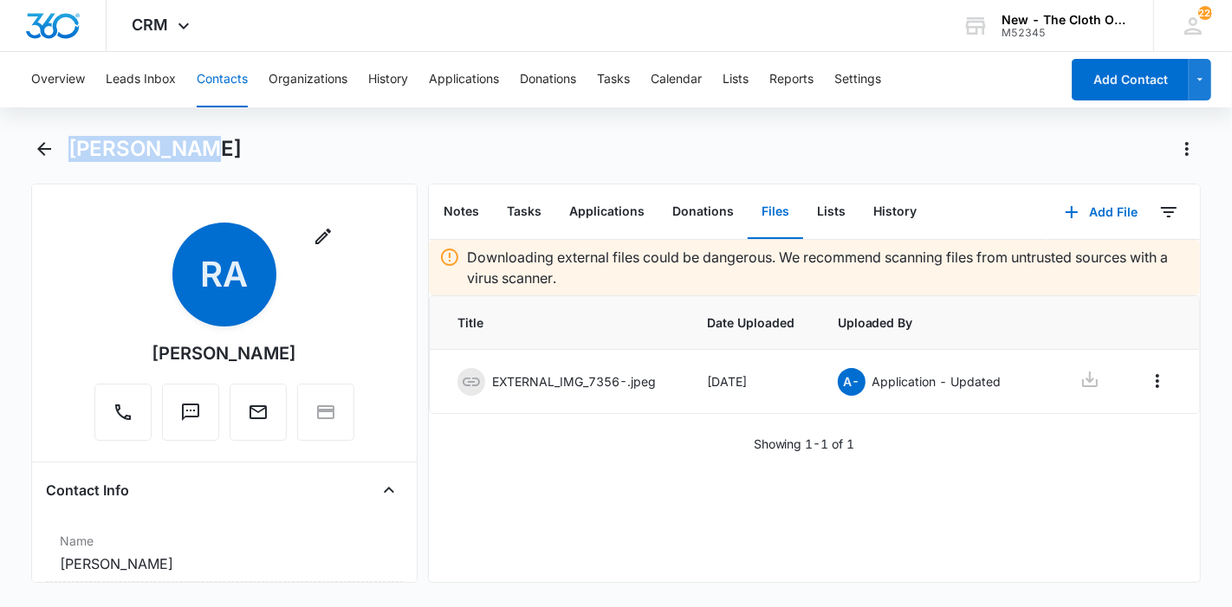
drag, startPoint x: 191, startPoint y: 145, endPoint x: 60, endPoint y: 152, distance: 131.9
click at [60, 152] on div "[PERSON_NAME]" at bounding box center [616, 159] width 1170 height 49
copy h1 "[PERSON_NAME]"
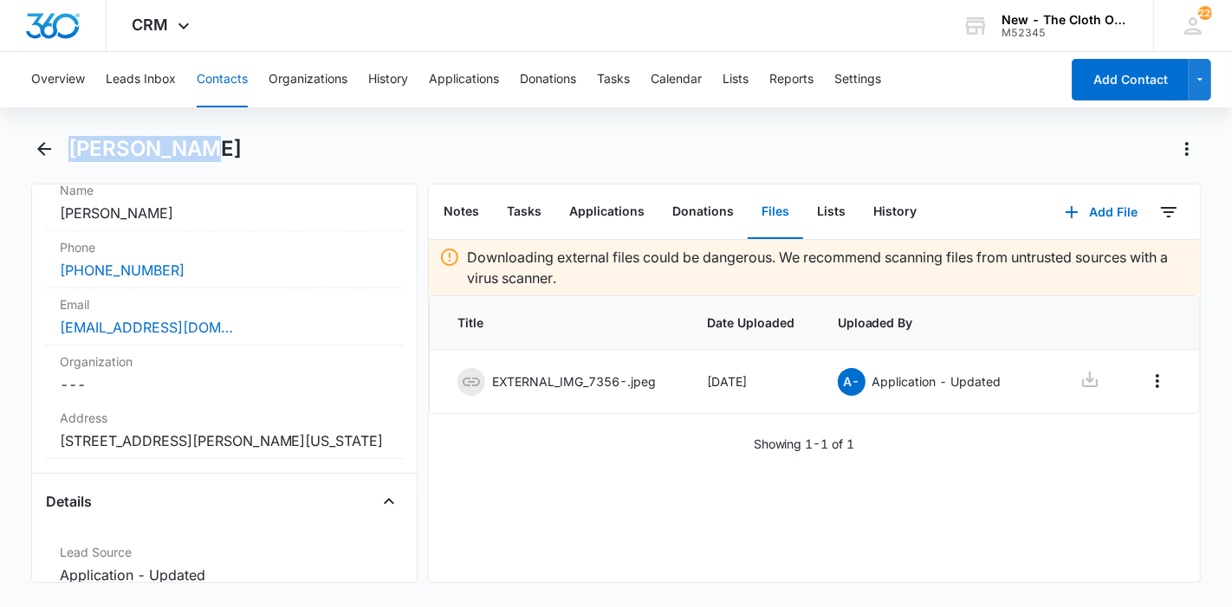
scroll to position [385, 0]
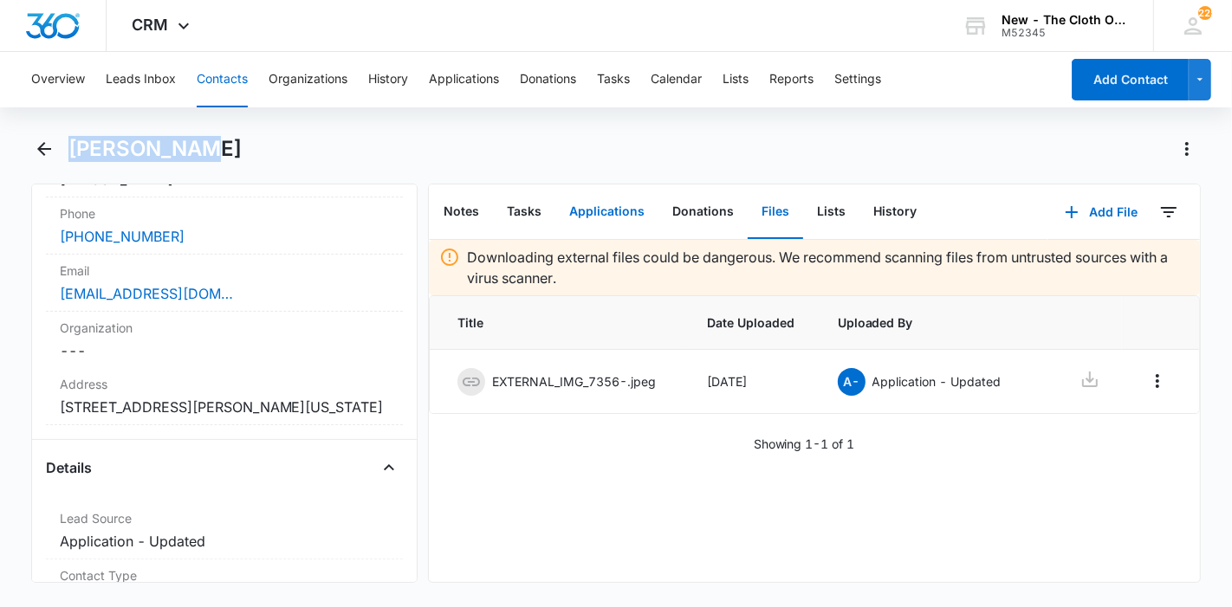
click at [588, 203] on button "Applications" at bounding box center [606, 212] width 103 height 54
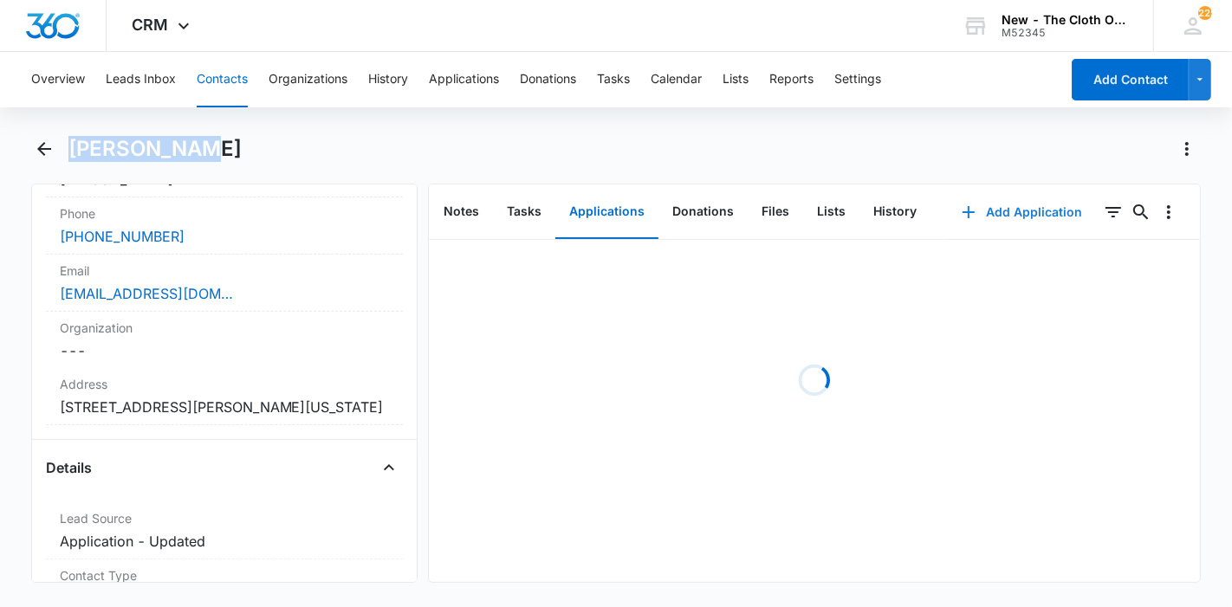
click at [1015, 210] on button "Add Application" at bounding box center [1021, 212] width 155 height 42
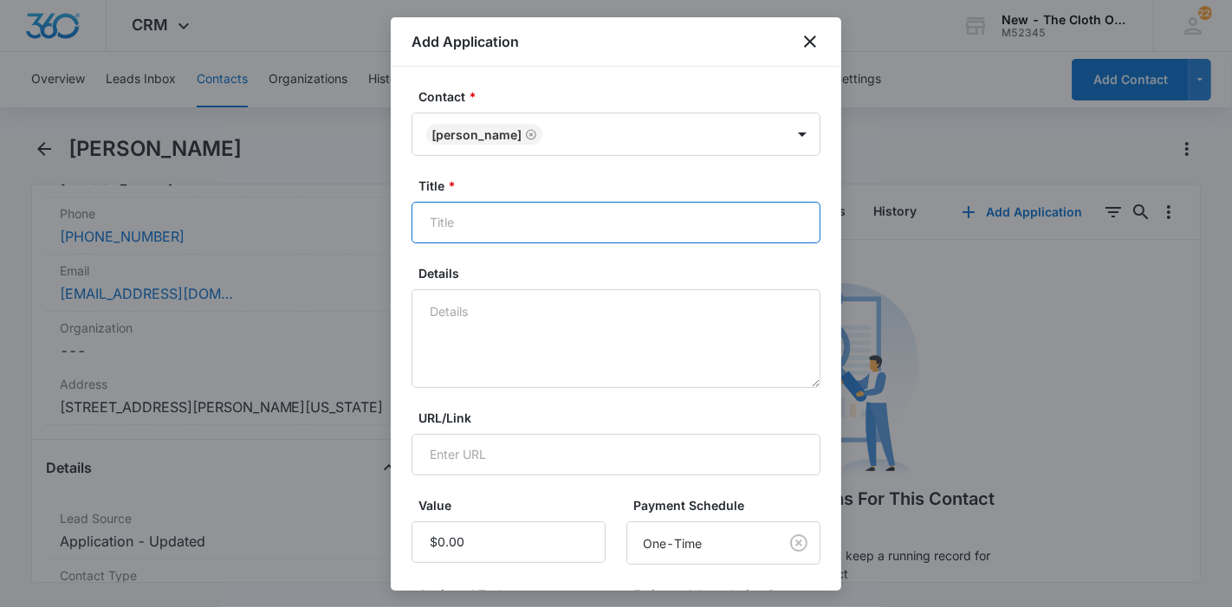
click at [566, 228] on input "Title *" at bounding box center [615, 223] width 409 height 42
paste input "[PERSON_NAME]"
type input "Applicant - Rabia Abrar"
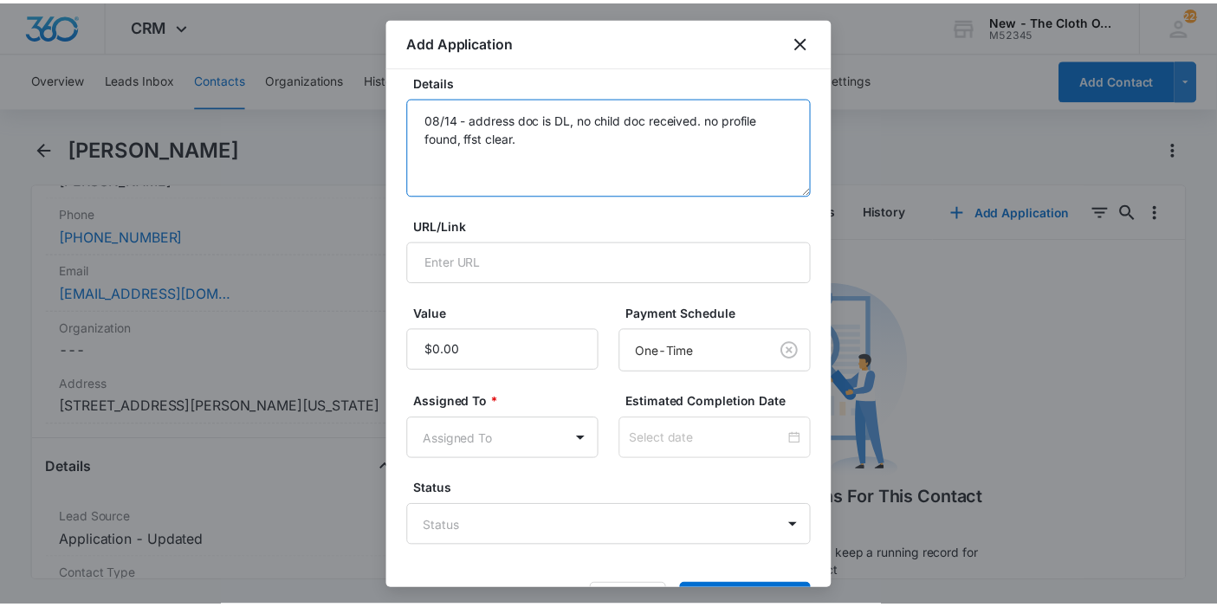
scroll to position [247, 0]
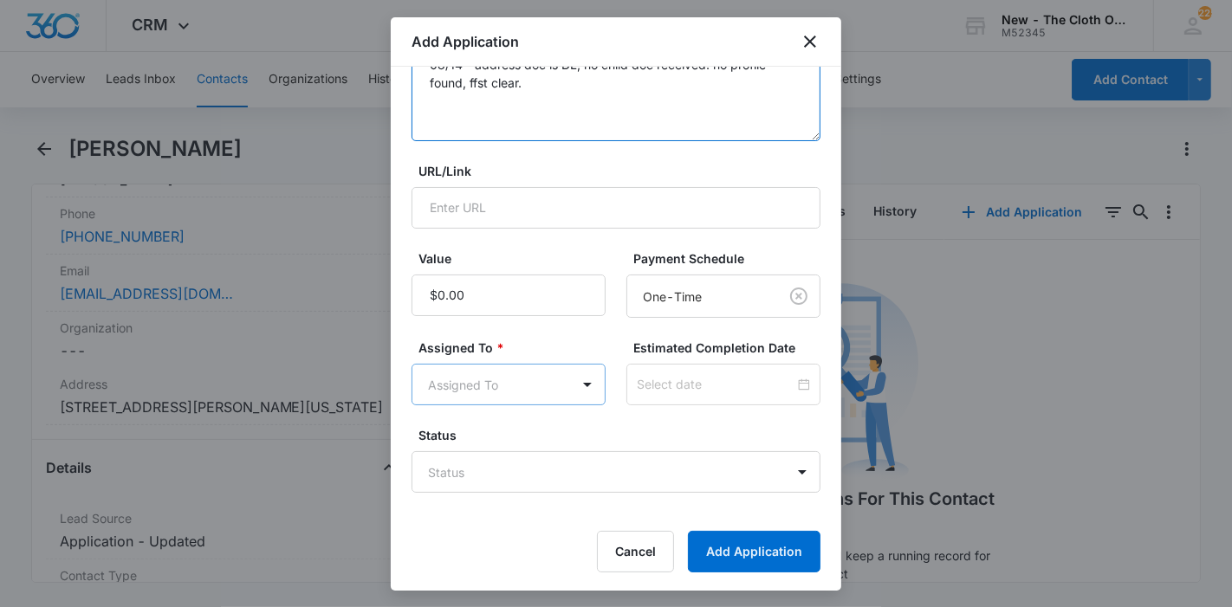
type textarea "08/14 - address doc is DL, no child doc received. no profile found, ffst clear."
click at [496, 386] on body "CRM Apps Reputation Forms CRM Email Ads Intelligence Brand Settings New - The C…" at bounding box center [616, 303] width 1232 height 607
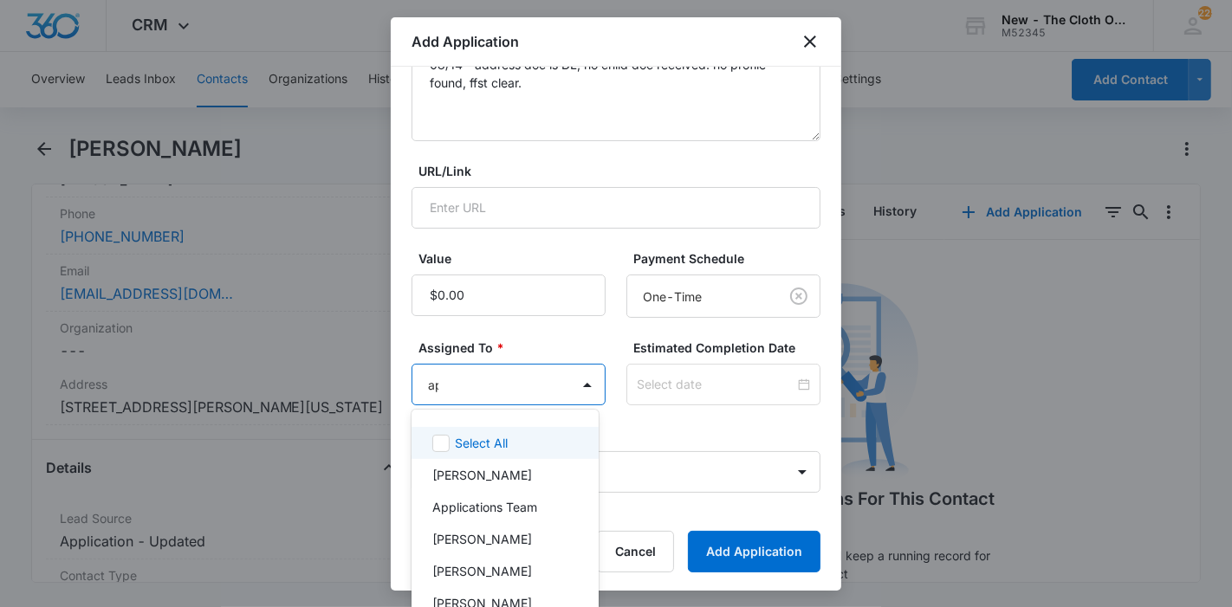
type input "app"
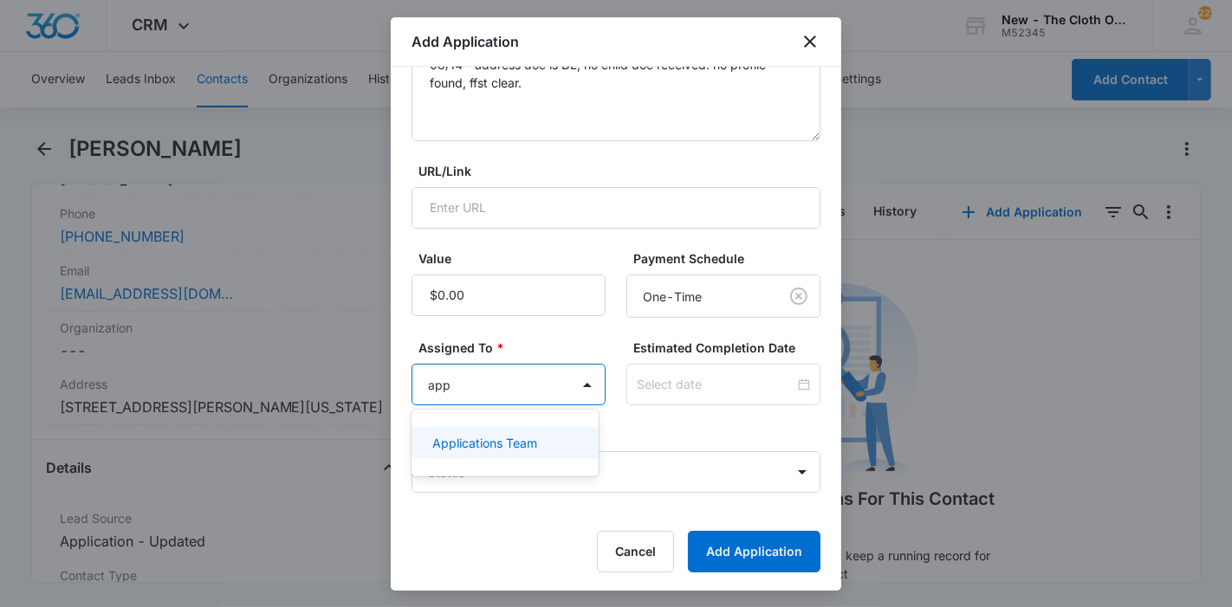
click at [499, 430] on div "Applications Team" at bounding box center [504, 443] width 186 height 32
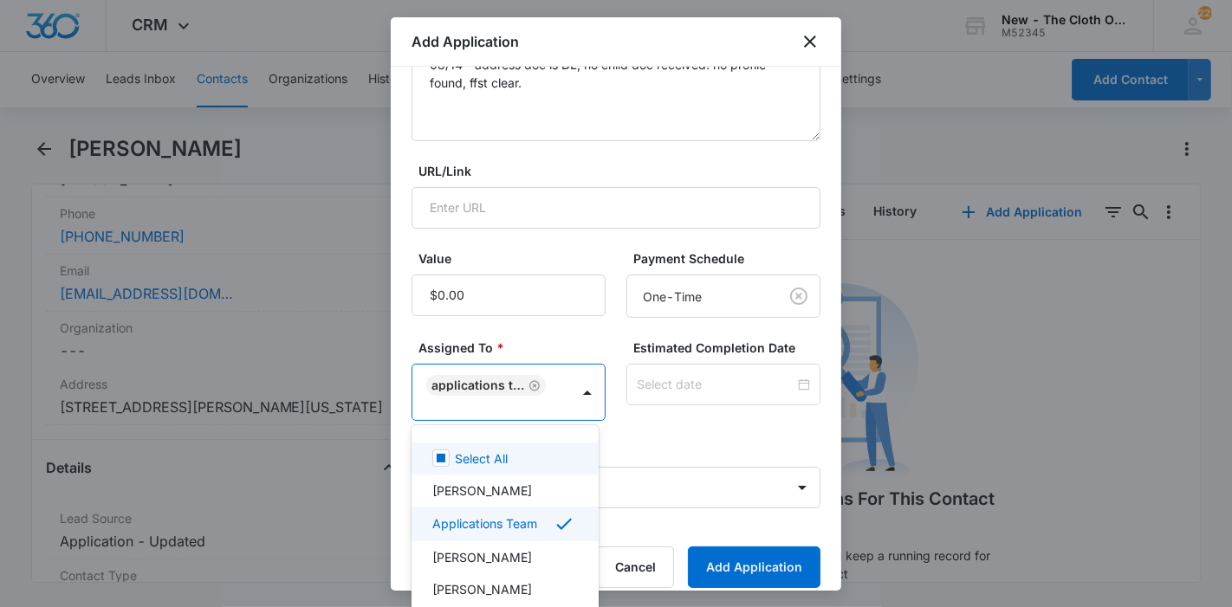
click at [742, 392] on div at bounding box center [616, 303] width 1232 height 607
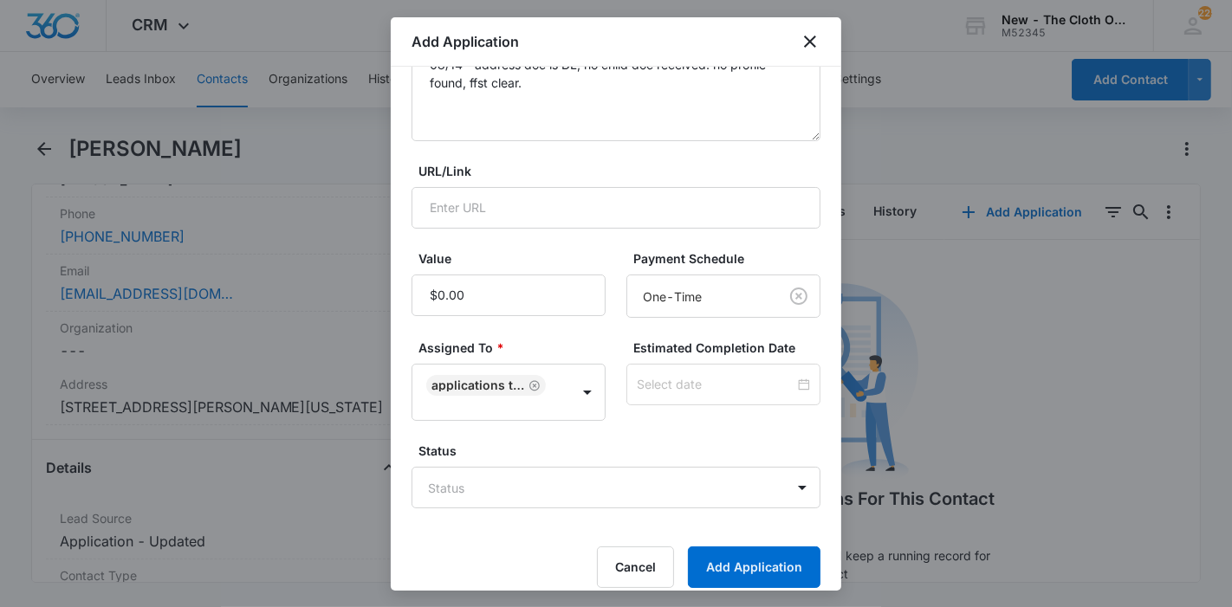
click at [742, 392] on div at bounding box center [723, 385] width 194 height 42
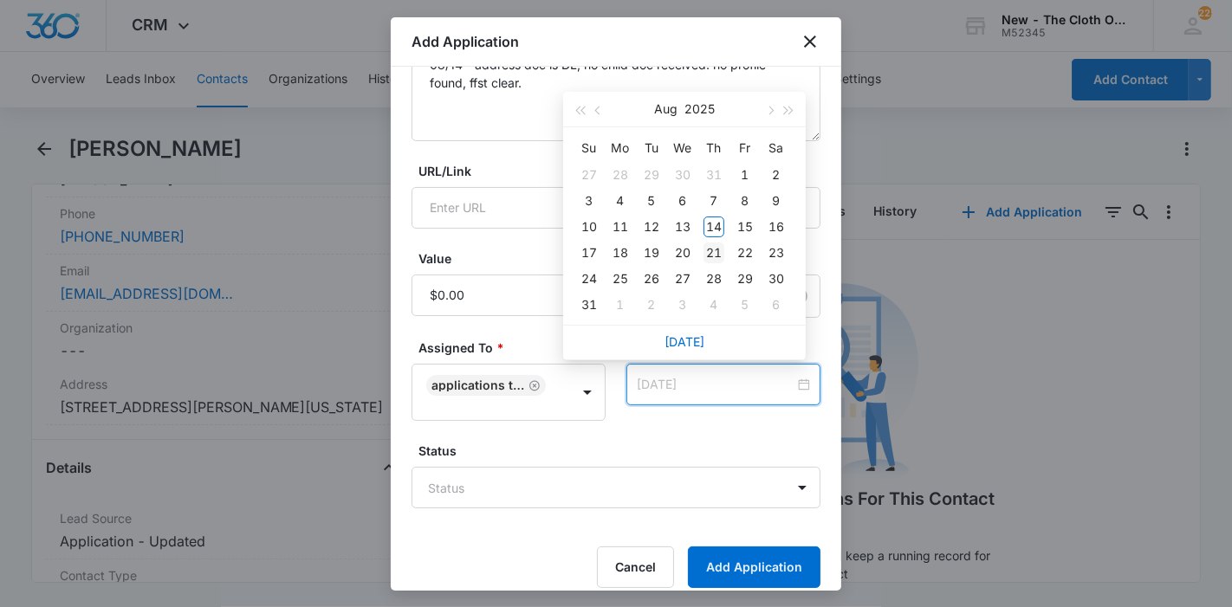
type input "[DATE]"
click at [710, 253] on div "21" at bounding box center [713, 253] width 21 height 21
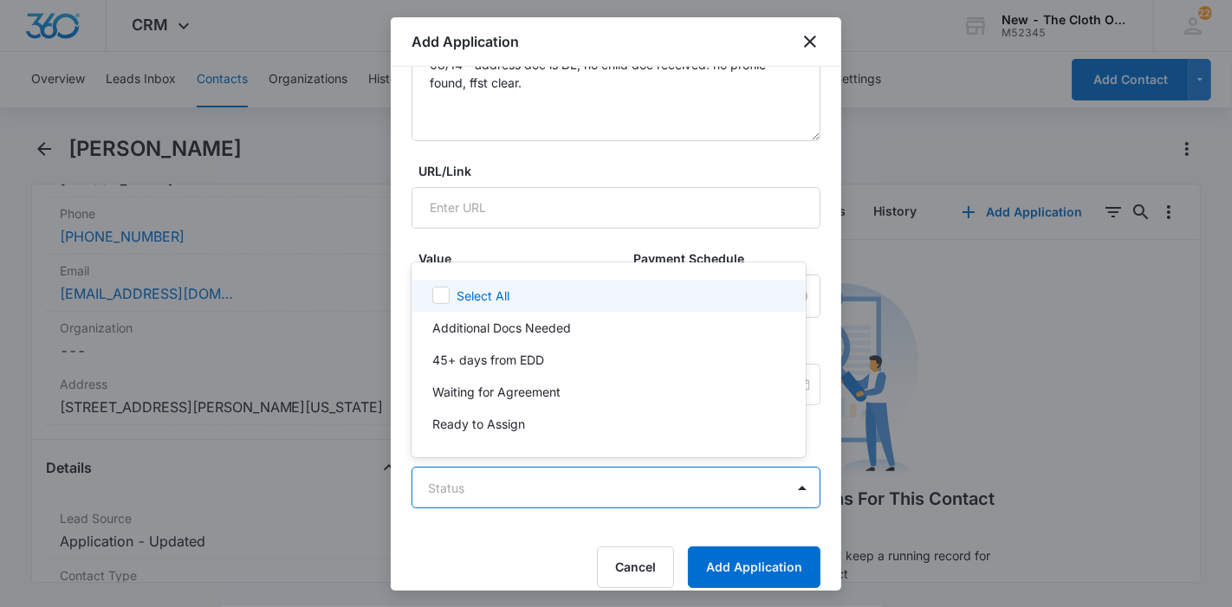
click at [648, 477] on body "CRM Apps Reputation Forms CRM Email Ads Intelligence Brand Settings New - The C…" at bounding box center [616, 303] width 1232 height 607
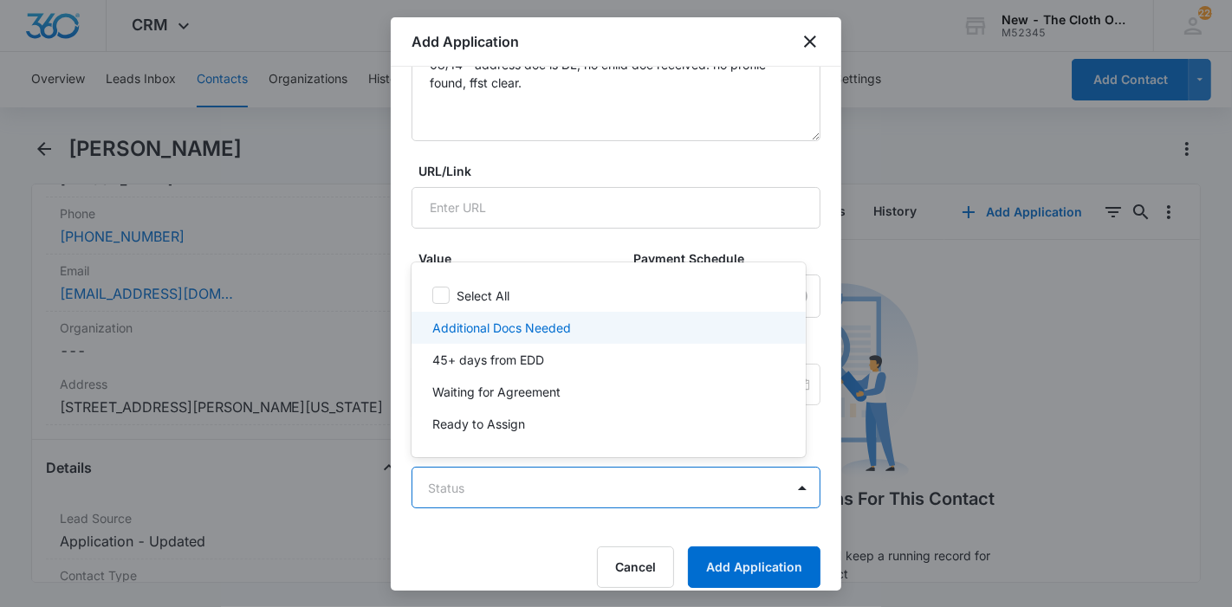
click at [613, 333] on div "Additional Docs Needed" at bounding box center [606, 328] width 349 height 18
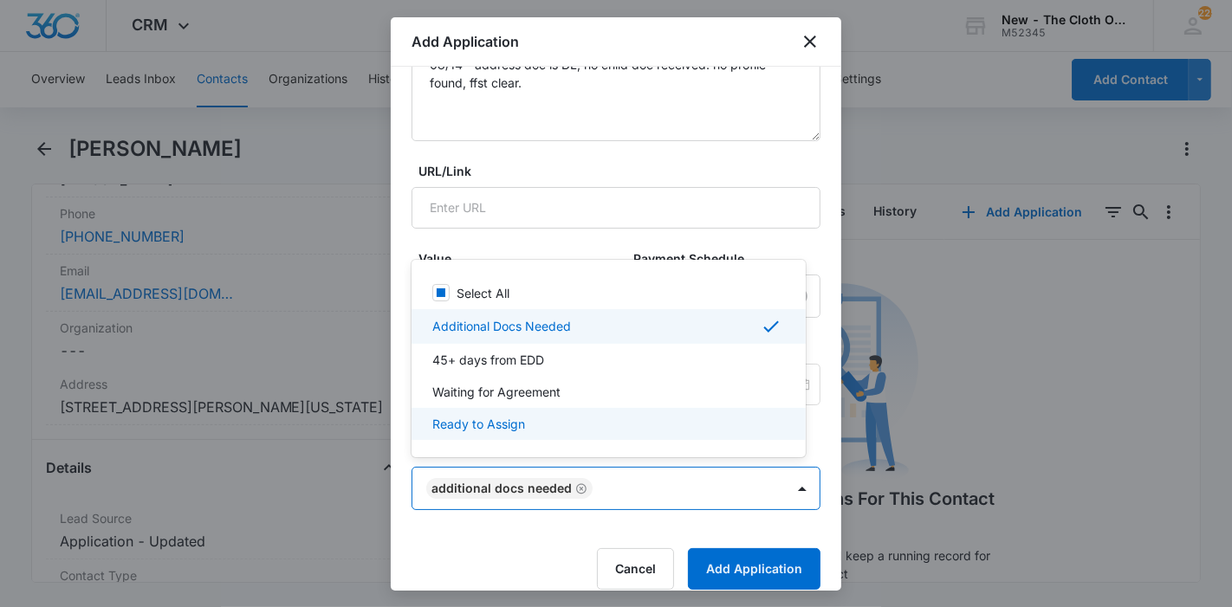
click at [730, 561] on div at bounding box center [616, 303] width 1232 height 607
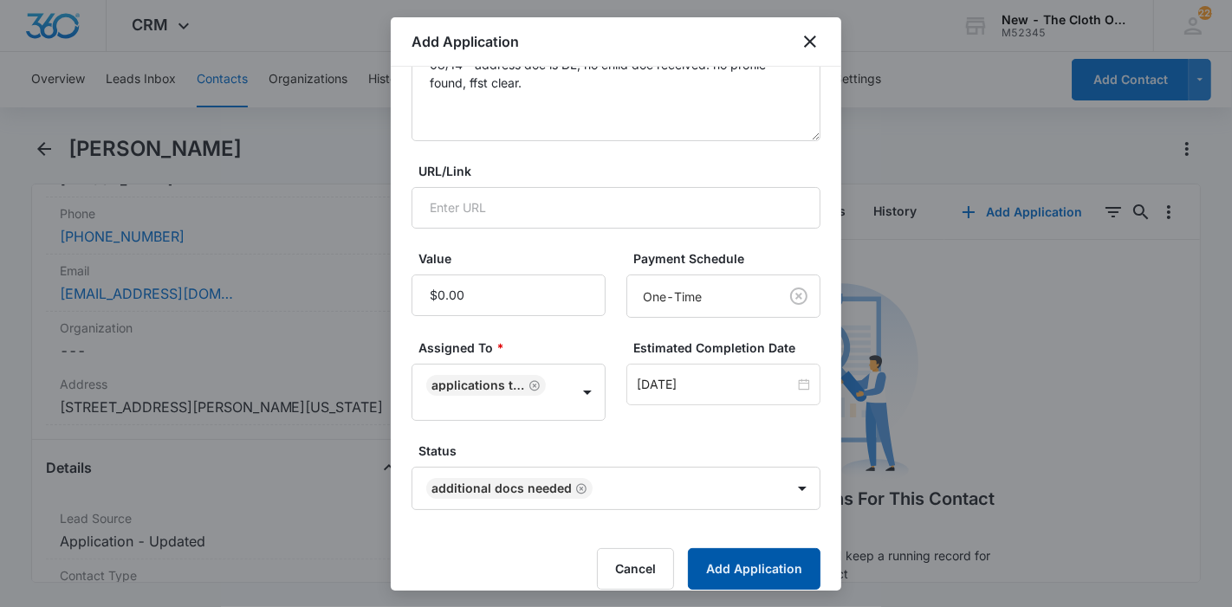
click at [730, 561] on button "Add Application" at bounding box center [754, 569] width 133 height 42
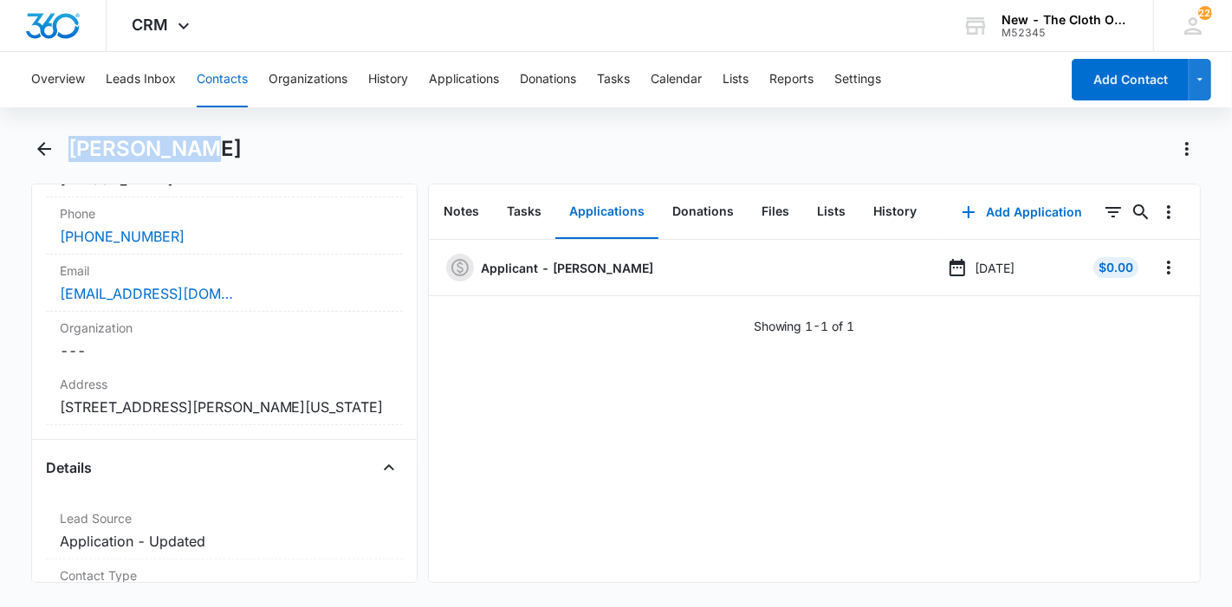
drag, startPoint x: 198, startPoint y: 165, endPoint x: 67, endPoint y: 160, distance: 130.9
click at [67, 160] on div "[PERSON_NAME]" at bounding box center [616, 159] width 1170 height 49
copy h1 "[PERSON_NAME]"
click at [134, 66] on button "Leads Inbox" at bounding box center [141, 79] width 70 height 55
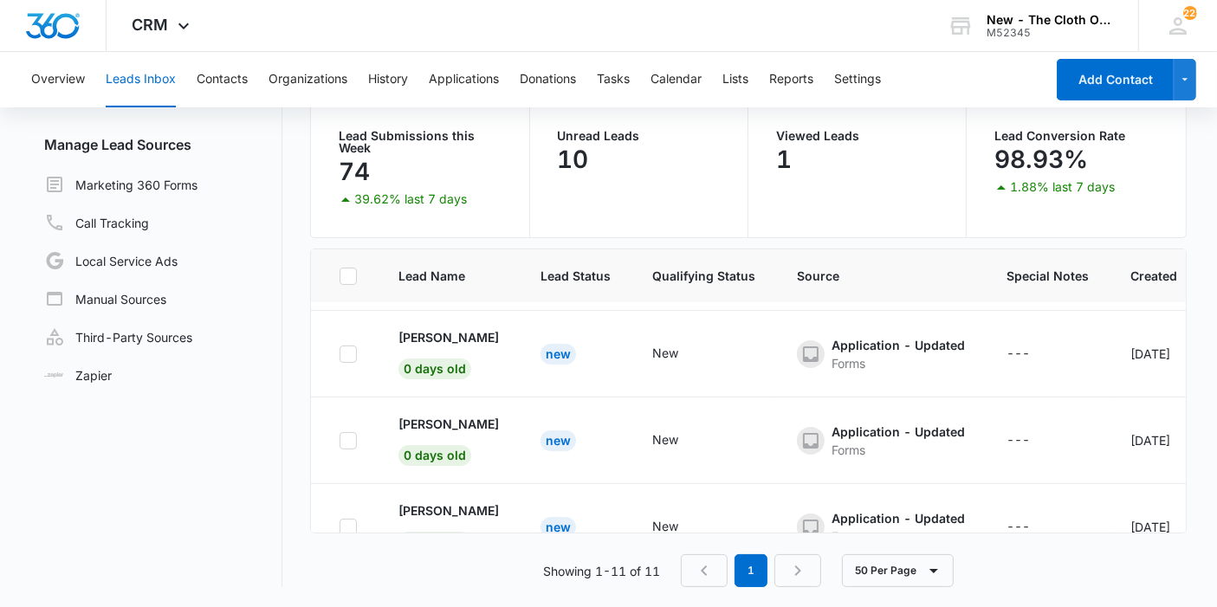
scroll to position [733, 0]
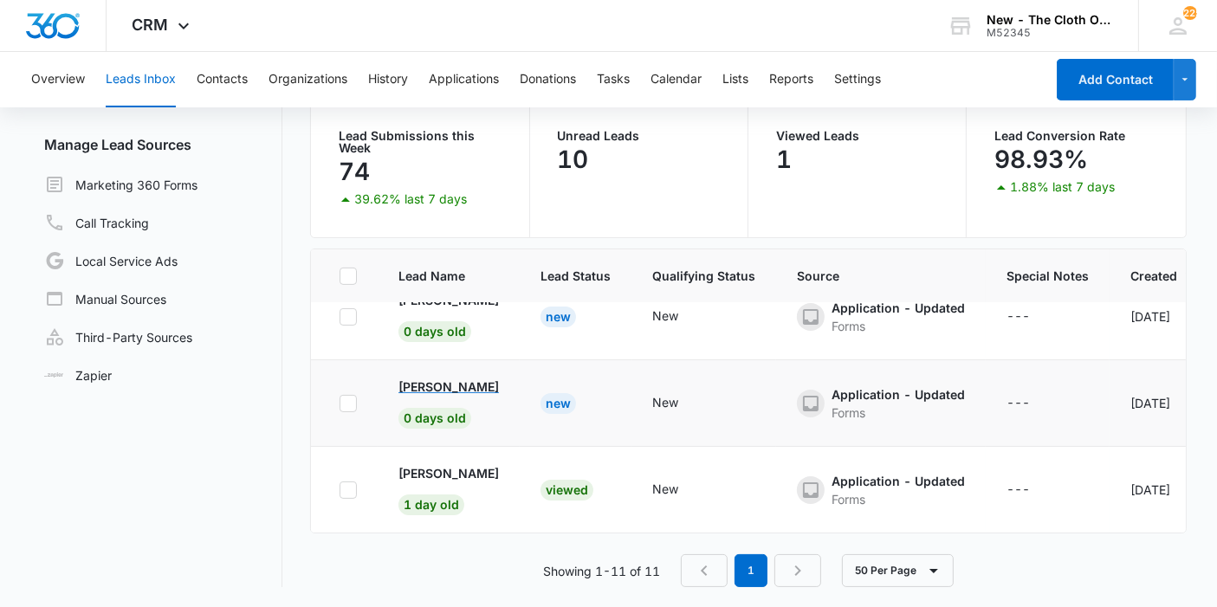
click at [475, 378] on p "[PERSON_NAME]" at bounding box center [449, 387] width 100 height 18
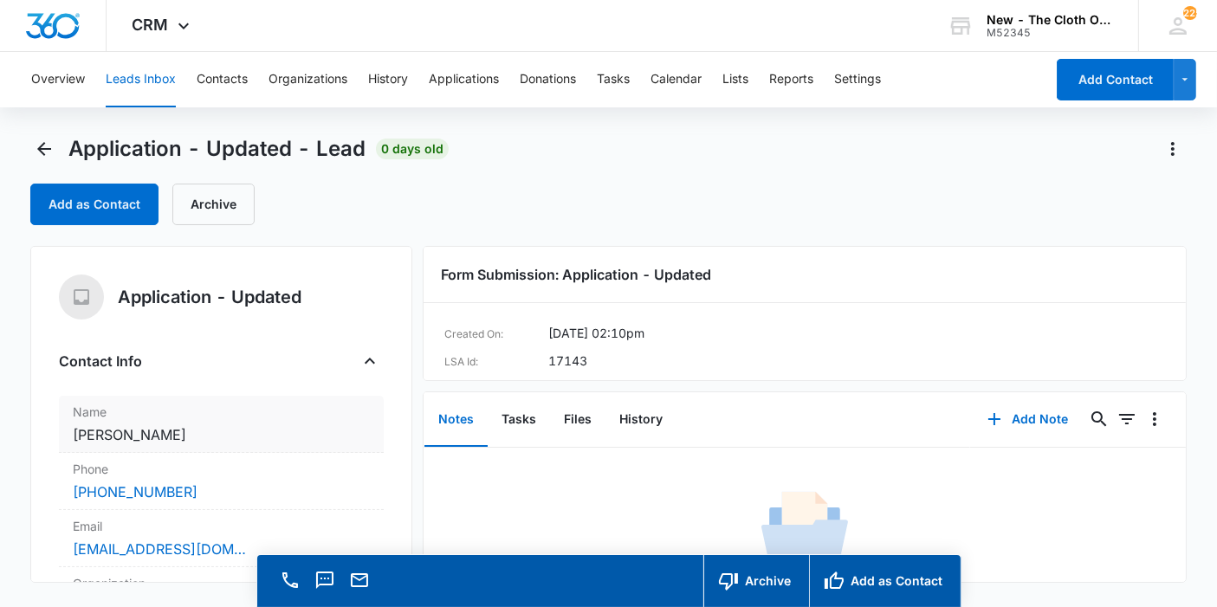
copy div "Cancel Save Changes Lorena Pimwntel"
drag, startPoint x: 214, startPoint y: 397, endPoint x: 184, endPoint y: 446, distance: 57.9
click at [184, 446] on div "Name Cancel Save Changes Lorena Pimwntel" at bounding box center [221, 424] width 325 height 57
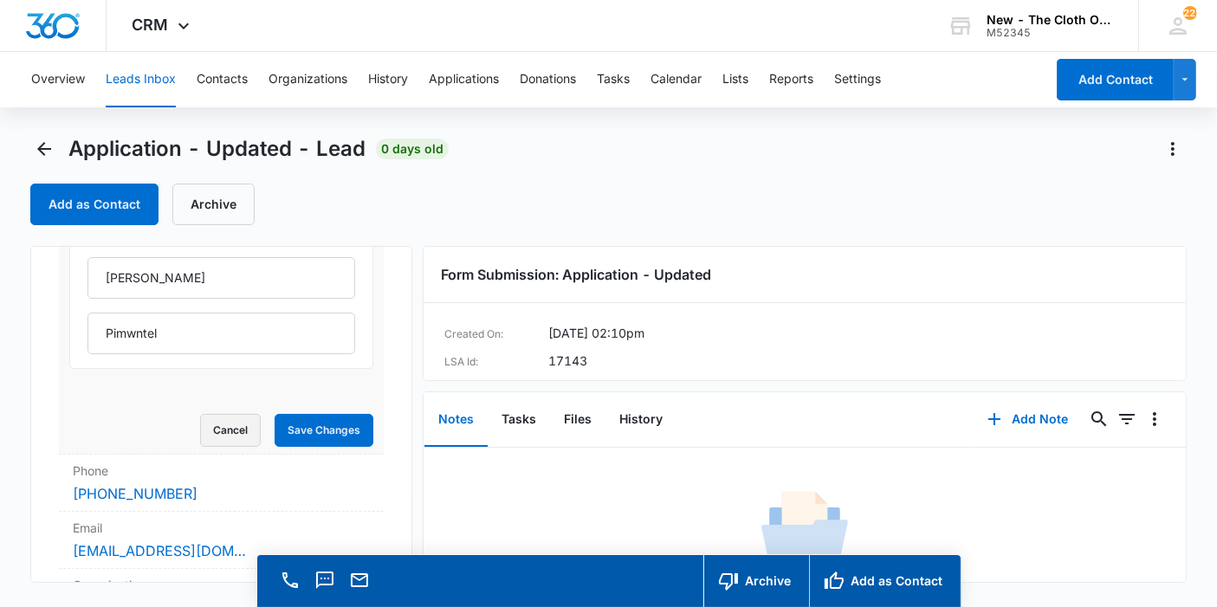
click at [233, 434] on button "Cancel" at bounding box center [230, 430] width 61 height 33
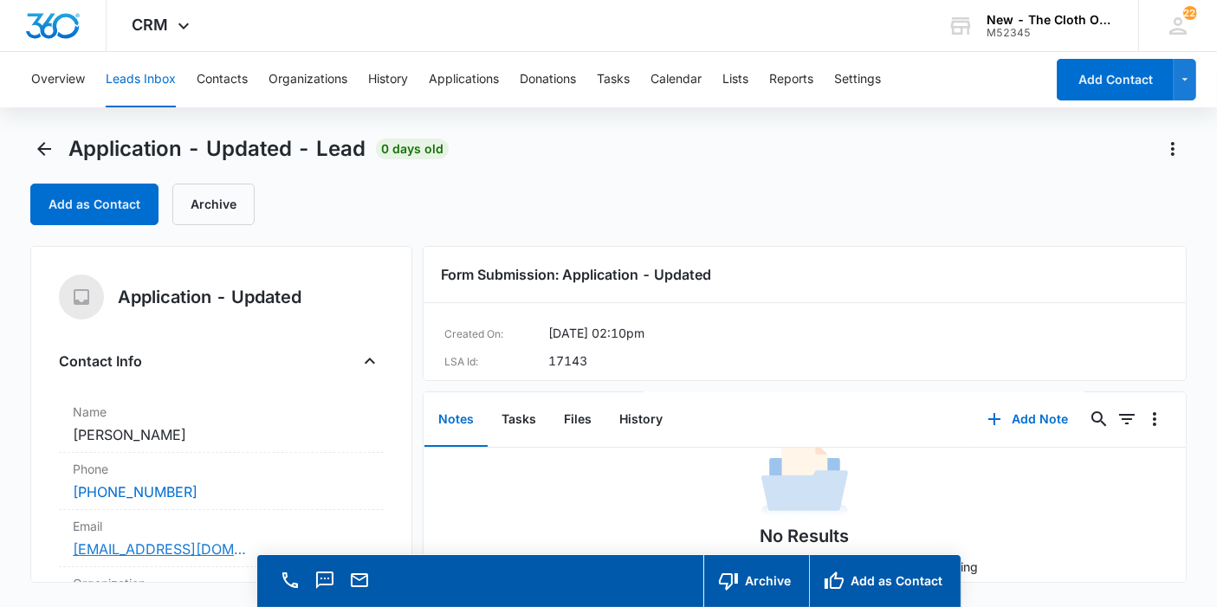
scroll to position [88, 0]
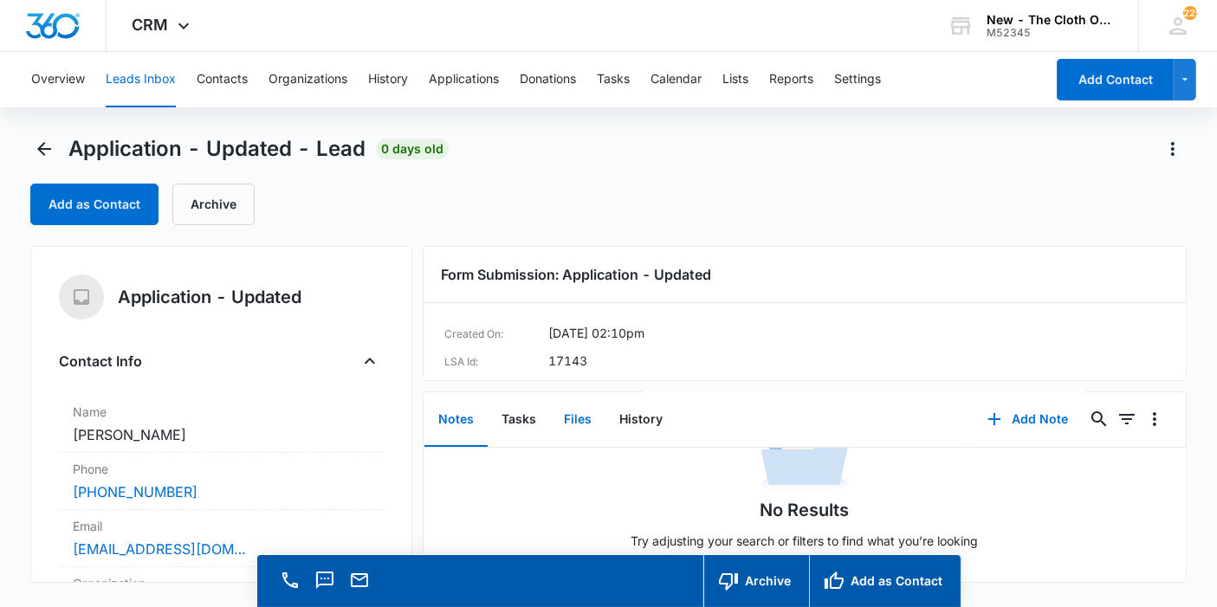
click at [570, 418] on button "Files" at bounding box center [577, 420] width 55 height 54
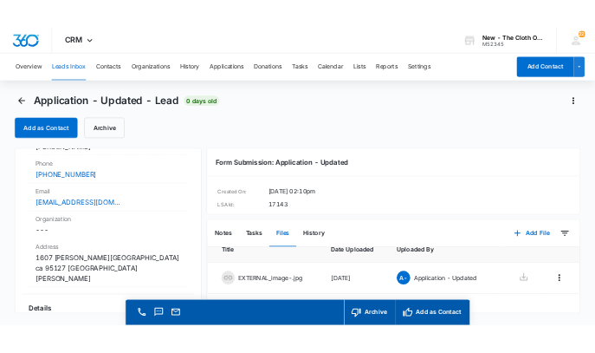
scroll to position [36, 0]
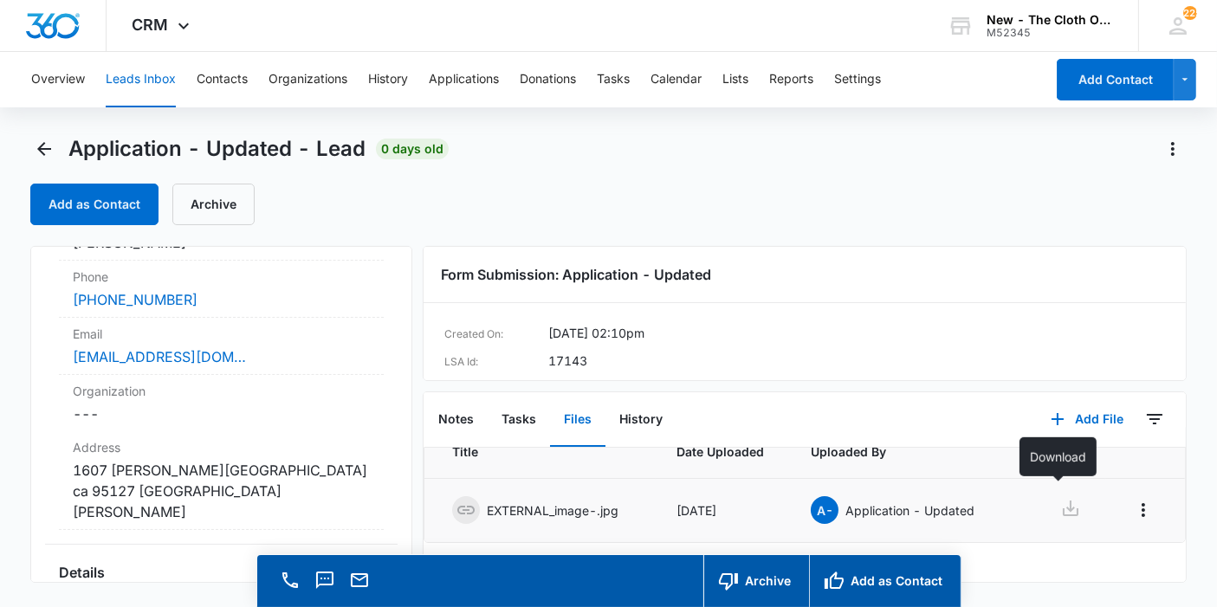
click at [1066, 498] on icon at bounding box center [1070, 508] width 21 height 21
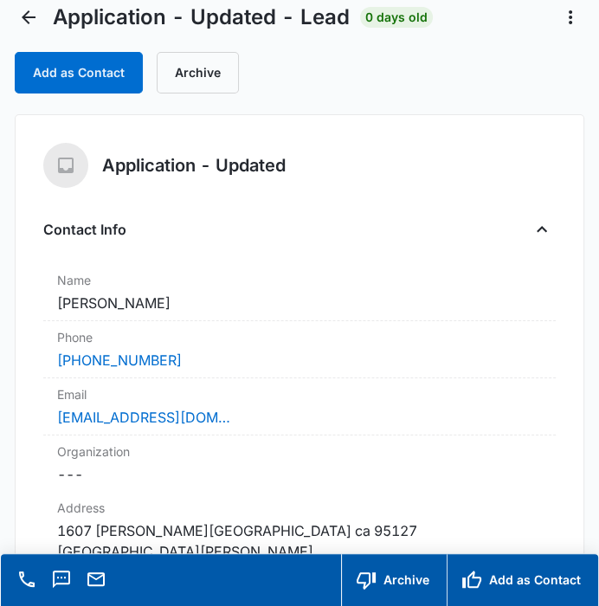
scroll to position [288, 0]
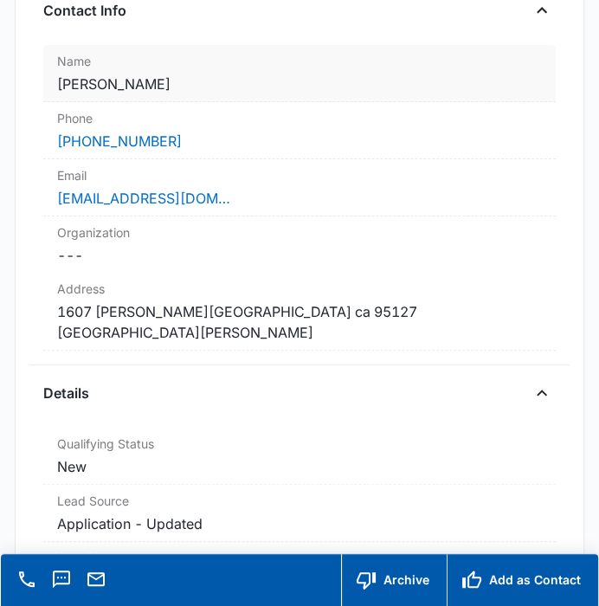
click at [235, 82] on dd "Cancel Save Changes Lorena Pimwntel" at bounding box center [299, 84] width 484 height 21
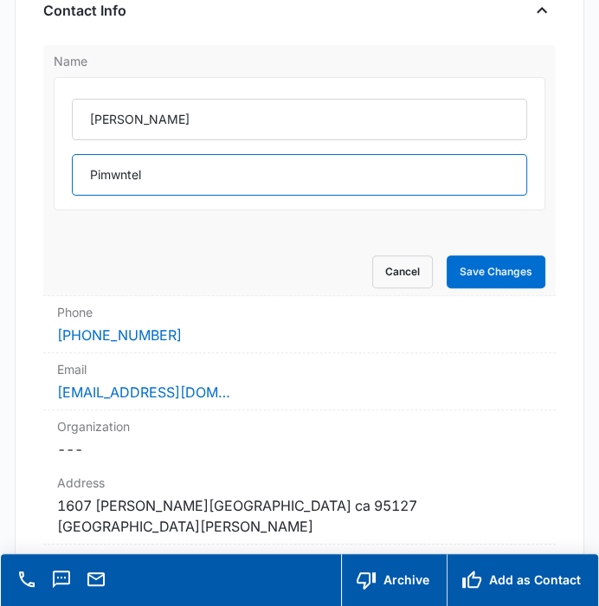
click at [126, 169] on input "Pimwntel" at bounding box center [299, 175] width 455 height 42
type input "Pimentel"
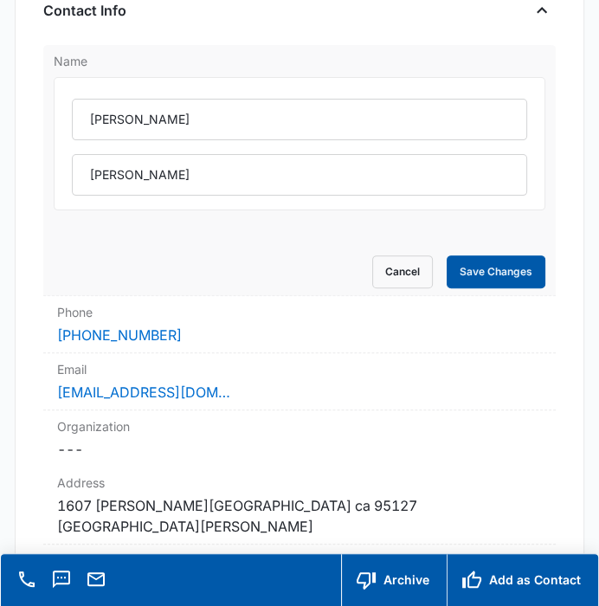
click at [469, 267] on button "Save Changes" at bounding box center [496, 272] width 99 height 33
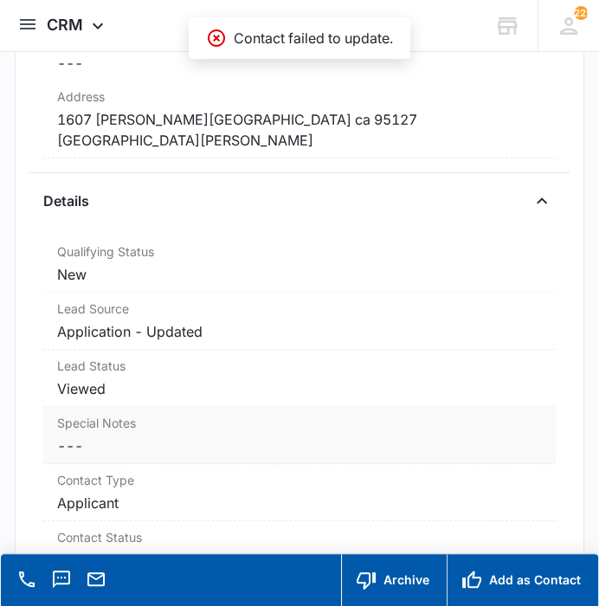
scroll to position [192, 0]
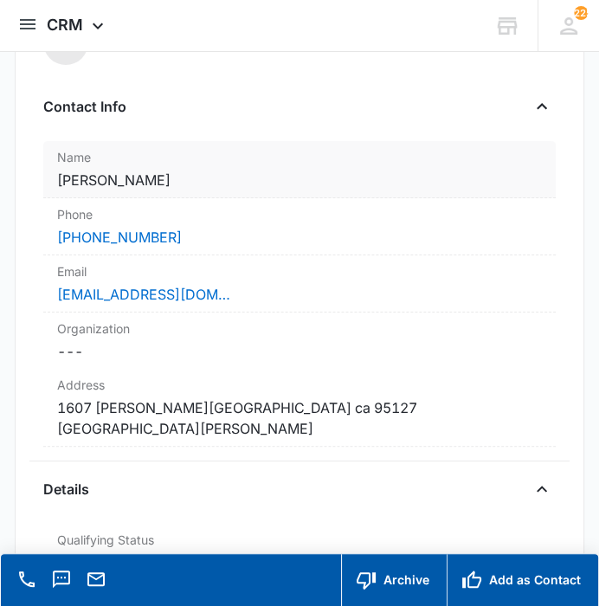
click at [282, 184] on dd "Cancel Save Changes Lorena Pimwntel" at bounding box center [299, 180] width 484 height 21
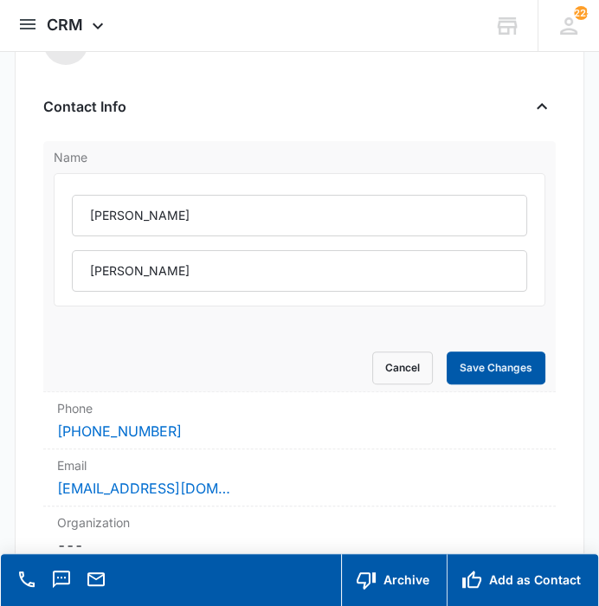
click at [474, 378] on button "Save Changes" at bounding box center [496, 368] width 99 height 33
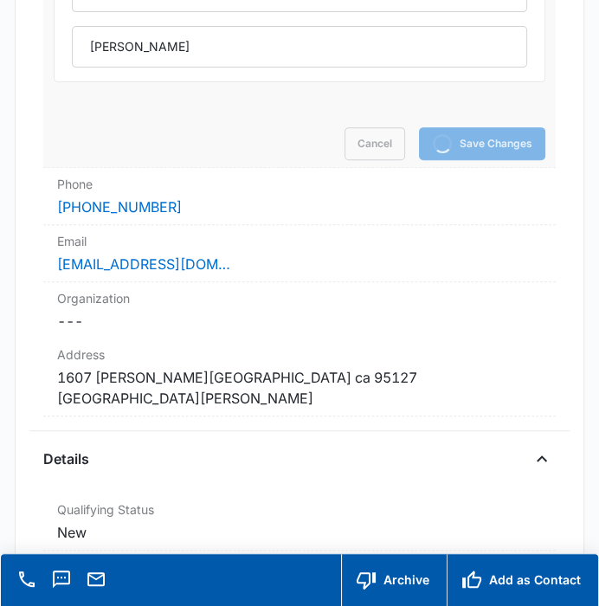
scroll to position [481, 0]
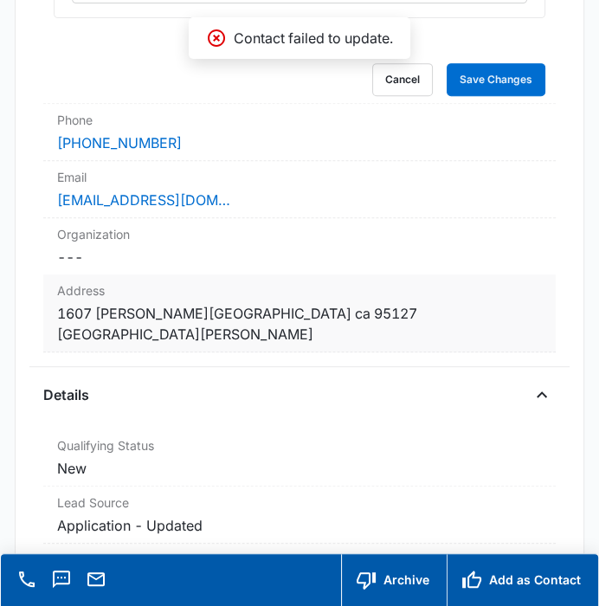
click at [424, 309] on dd "Cancel Save Changes 1607 mcginness abe san jose ca 95127 santa clara" at bounding box center [299, 324] width 484 height 42
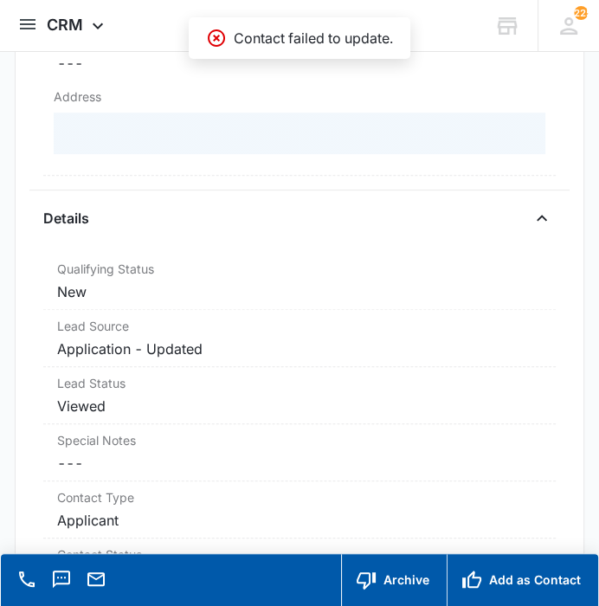
scroll to position [448, 0]
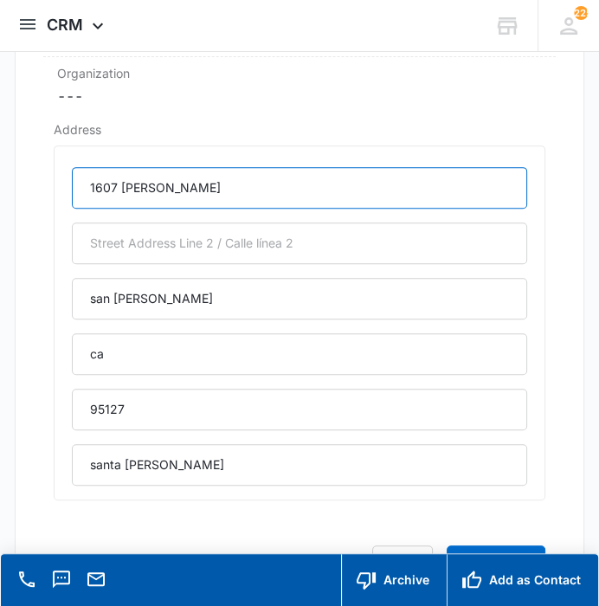
drag, startPoint x: 224, startPoint y: 185, endPoint x: 22, endPoint y: 170, distance: 202.5
paste input "McGinness Avenu"
type input "1607 [PERSON_NAME][GEOGRAPHIC_DATA]"
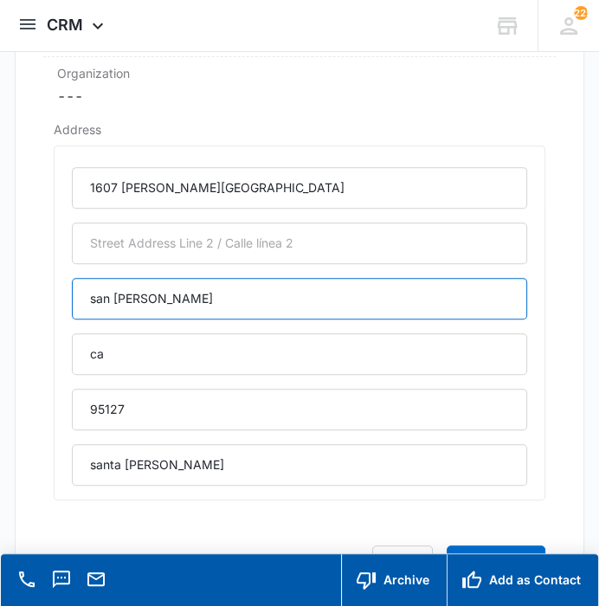
drag, startPoint x: 187, startPoint y: 296, endPoint x: 36, endPoint y: 307, distance: 151.1
paste input "San J"
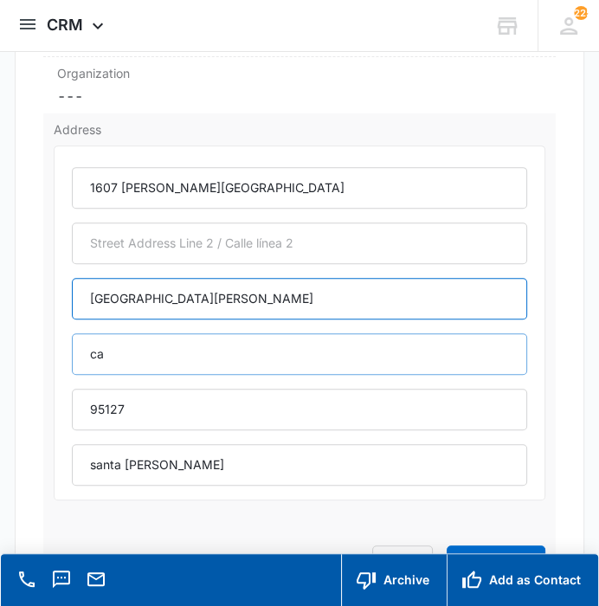
type input "[GEOGRAPHIC_DATA][PERSON_NAME]"
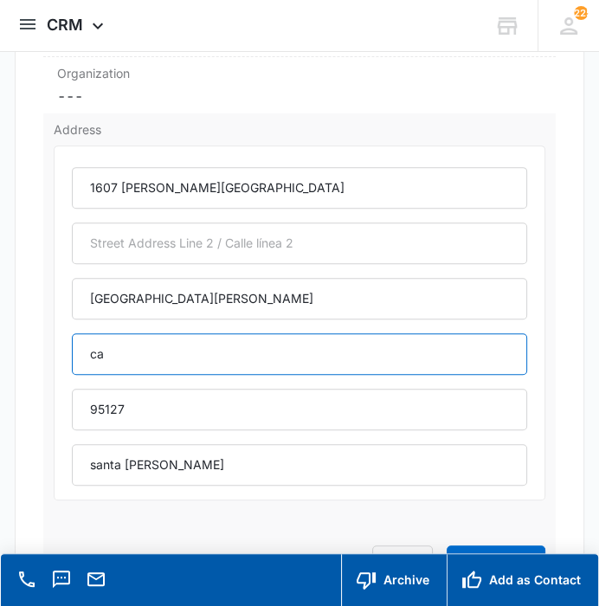
click at [405, 347] on input "ca" at bounding box center [299, 355] width 455 height 42
type input "[US_STATE]"
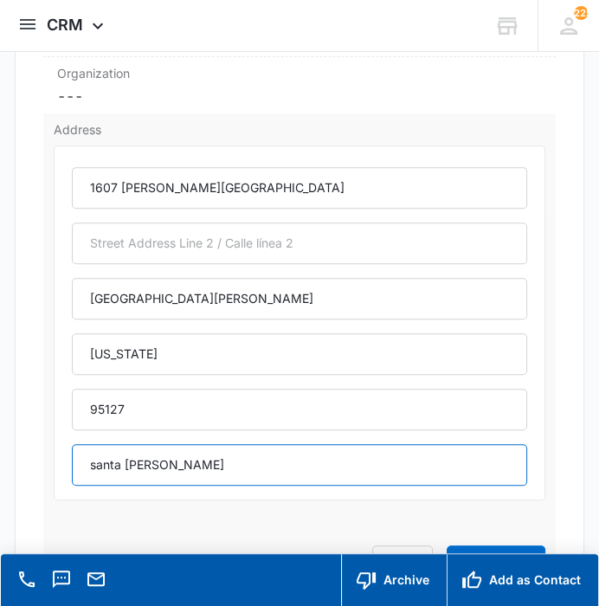
drag, startPoint x: 206, startPoint y: 463, endPoint x: 67, endPoint y: 502, distance: 144.8
click at [46, 462] on div "Address 1607 McGinness Avenue San Jose California 95127 santa clara Cancel Save…" at bounding box center [299, 349] width 512 height 473
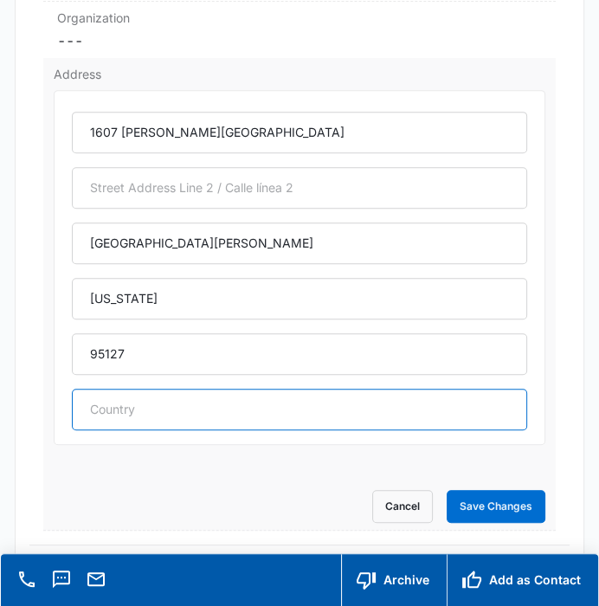
scroll to position [544, 0]
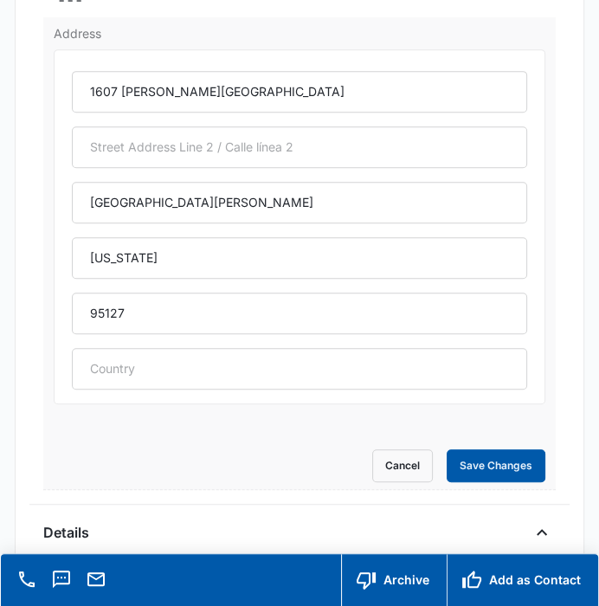
click at [466, 457] on button "Save Changes" at bounding box center [496, 466] width 99 height 33
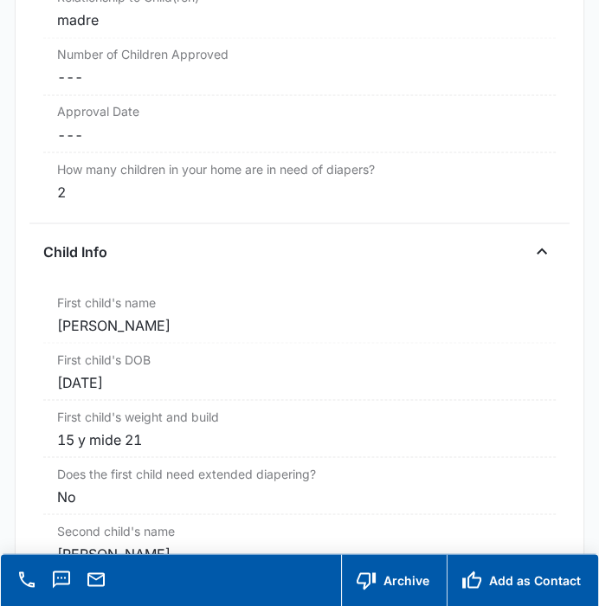
scroll to position [1958, 0]
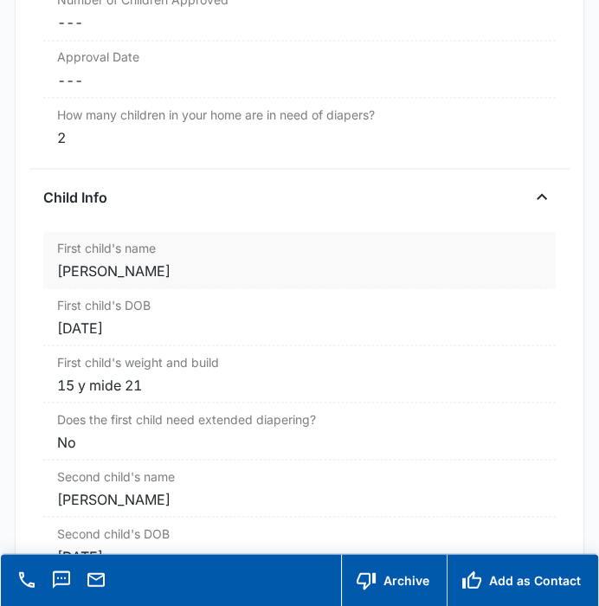
click at [246, 262] on div "Amara juarez pimentel" at bounding box center [299, 270] width 484 height 21
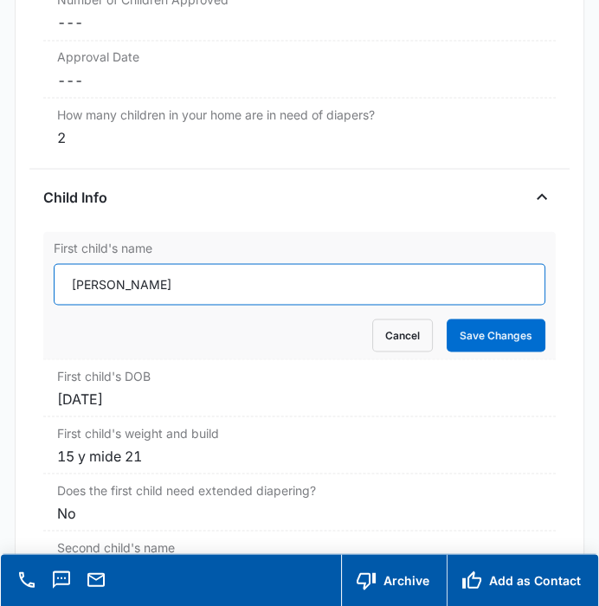
drag, startPoint x: 227, startPoint y: 278, endPoint x: 54, endPoint y: 287, distance: 173.5
click at [54, 287] on input "Amara juarez pimentel" at bounding box center [299, 284] width 491 height 42
paste input "Itzel Juarez P"
type input "[PERSON_NAME]"
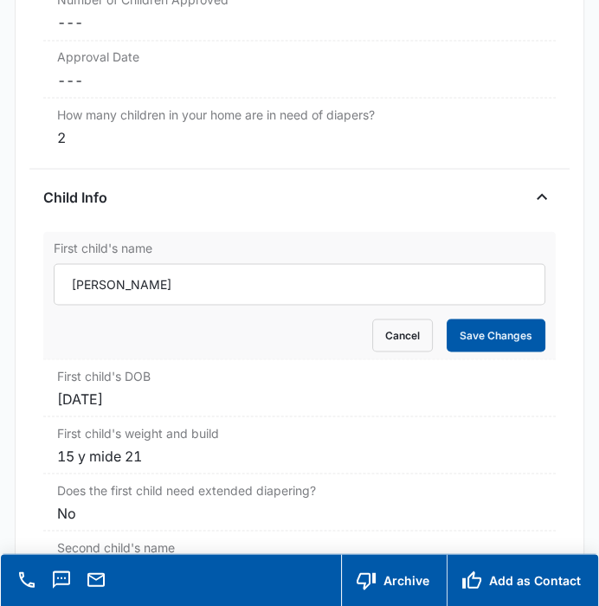
click at [463, 334] on button "Save Changes" at bounding box center [496, 335] width 99 height 33
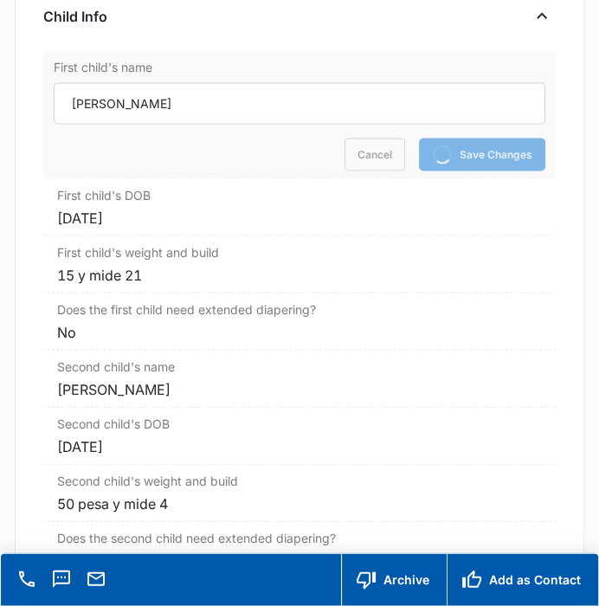
scroll to position [2150, 0]
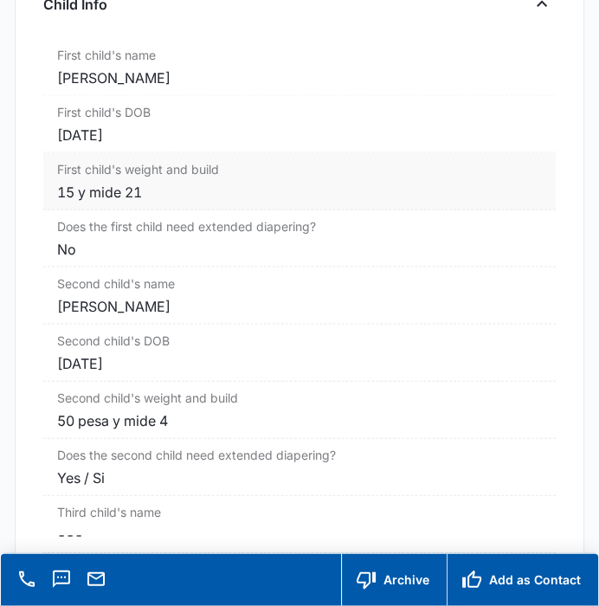
click at [165, 184] on div "15 y mide 21" at bounding box center [299, 192] width 484 height 21
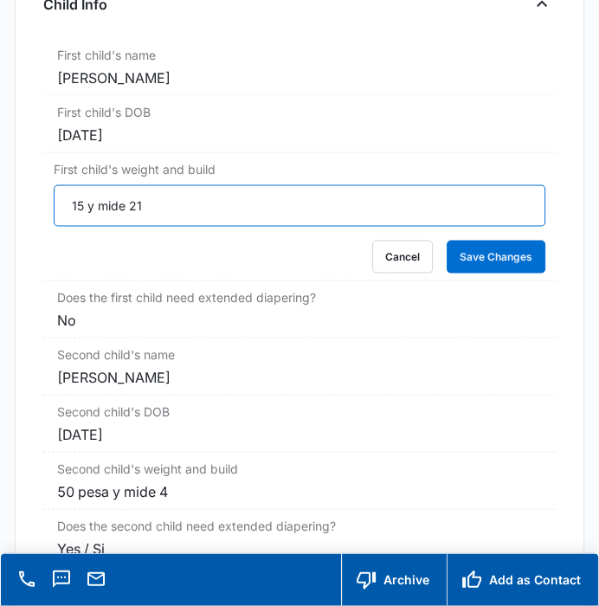
drag, startPoint x: 149, startPoint y: 199, endPoint x: 42, endPoint y: 201, distance: 107.4
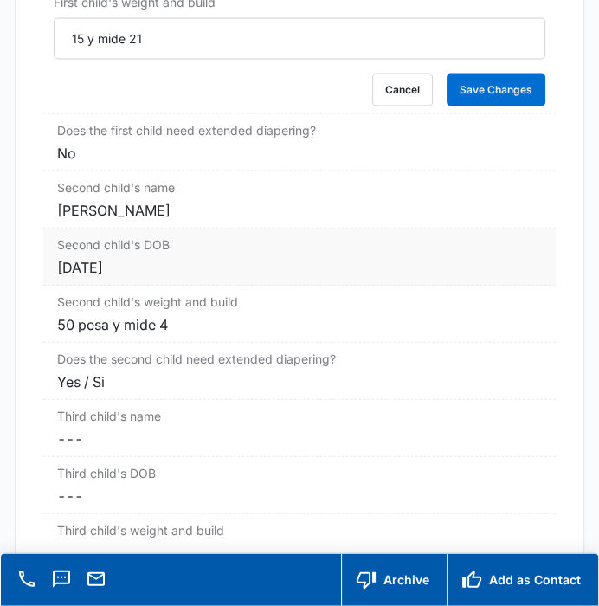
scroll to position [2343, 0]
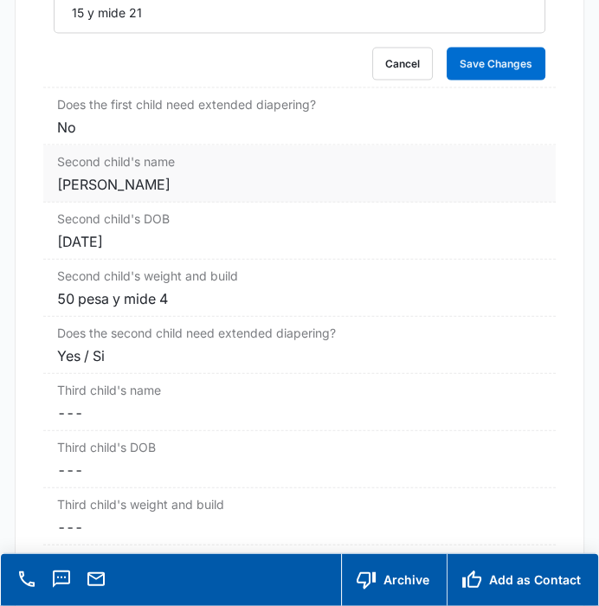
click at [188, 174] on div "[PERSON_NAME]" at bounding box center [299, 184] width 484 height 21
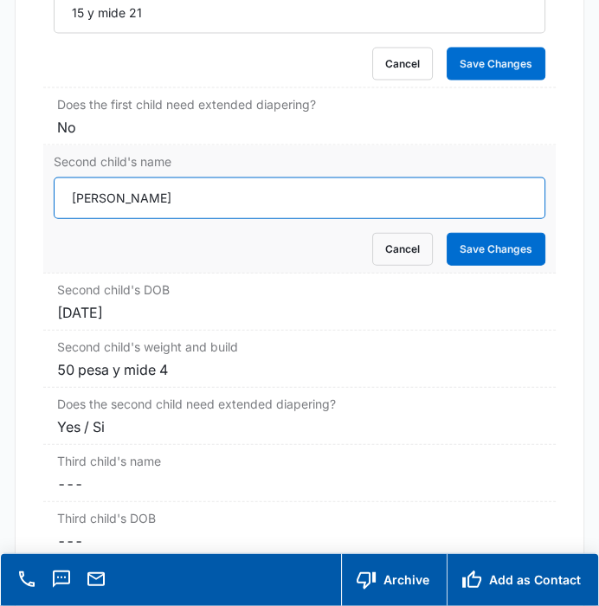
drag, startPoint x: 208, startPoint y: 184, endPoint x: 49, endPoint y: 186, distance: 158.6
click at [49, 186] on div "Second child's name Dasha lopez pimentel Cancel Save Changes" at bounding box center [299, 210] width 512 height 128
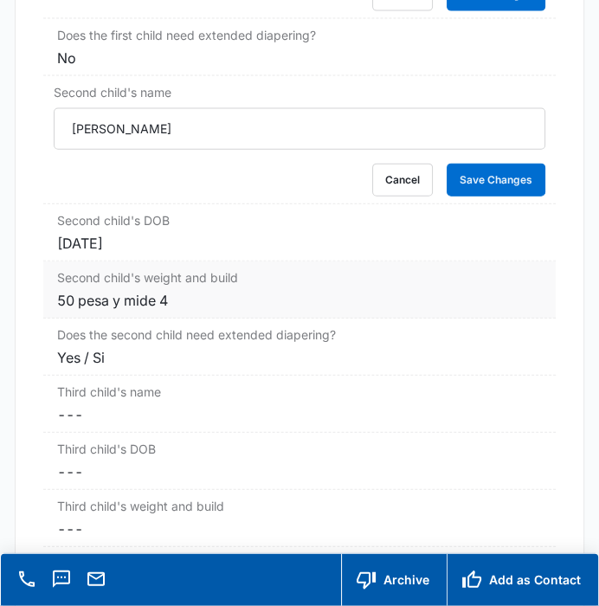
scroll to position [2440, 0]
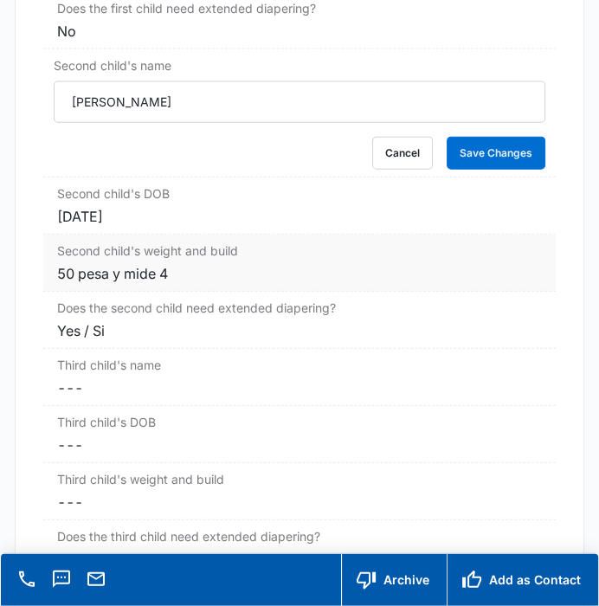
click at [230, 268] on div "50 pesa y mide 4" at bounding box center [299, 273] width 484 height 21
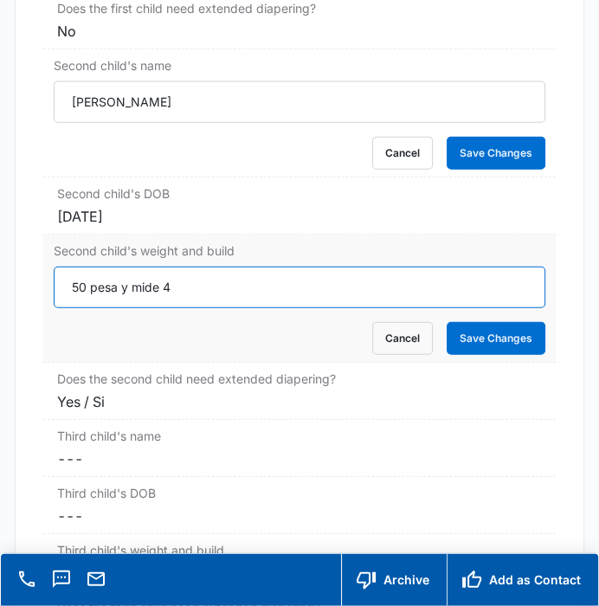
drag, startPoint x: 203, startPoint y: 272, endPoint x: 49, endPoint y: 281, distance: 153.6
click at [49, 281] on div "Second child's weight and build 50 pesa y mide 4 Cancel Save Changes" at bounding box center [299, 299] width 512 height 128
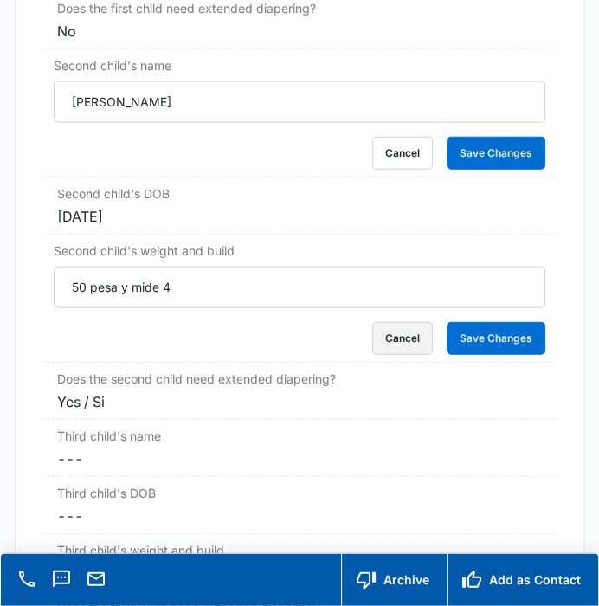
click at [379, 335] on button "Cancel" at bounding box center [403, 338] width 61 height 33
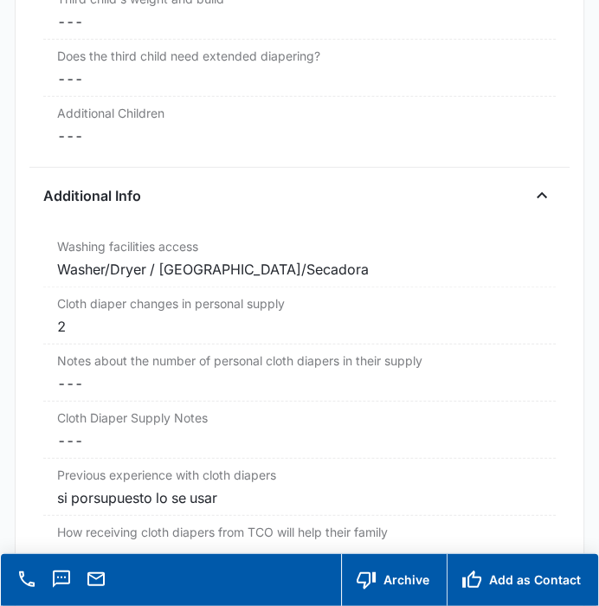
scroll to position [2920, 0]
click at [162, 324] on div "2" at bounding box center [299, 326] width 484 height 21
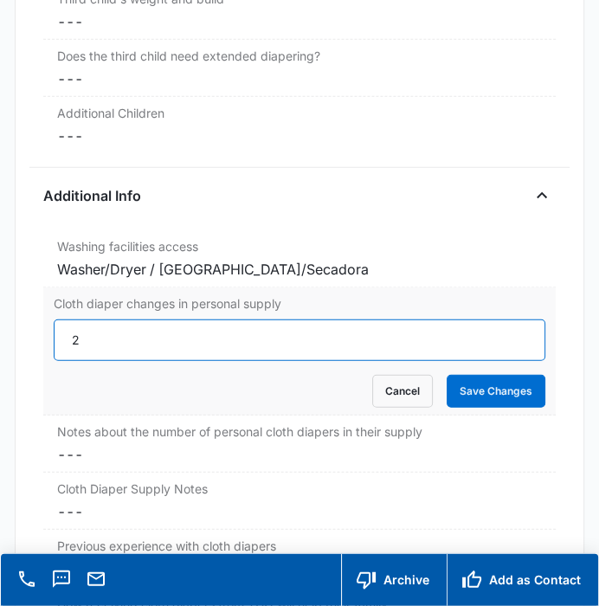
click at [161, 324] on input "2" at bounding box center [299, 341] width 491 height 42
type input "7"
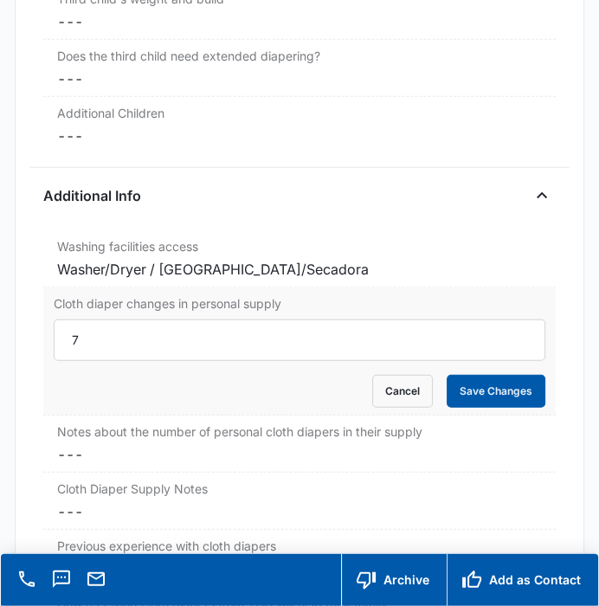
click at [487, 386] on button "Save Changes" at bounding box center [496, 391] width 99 height 33
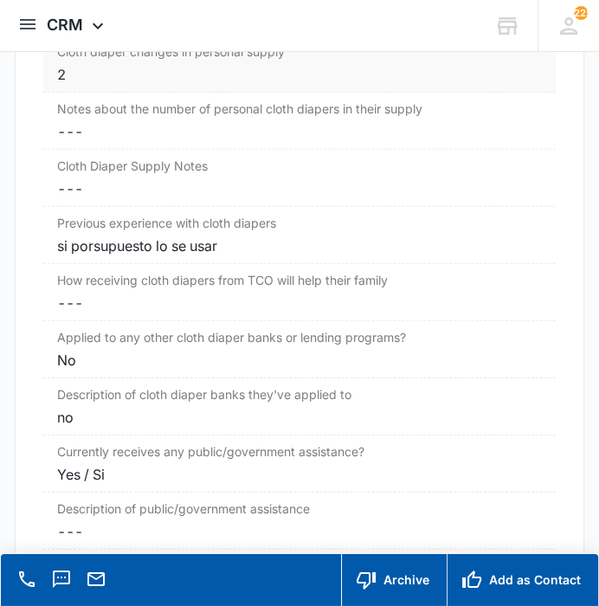
scroll to position [3016, 0]
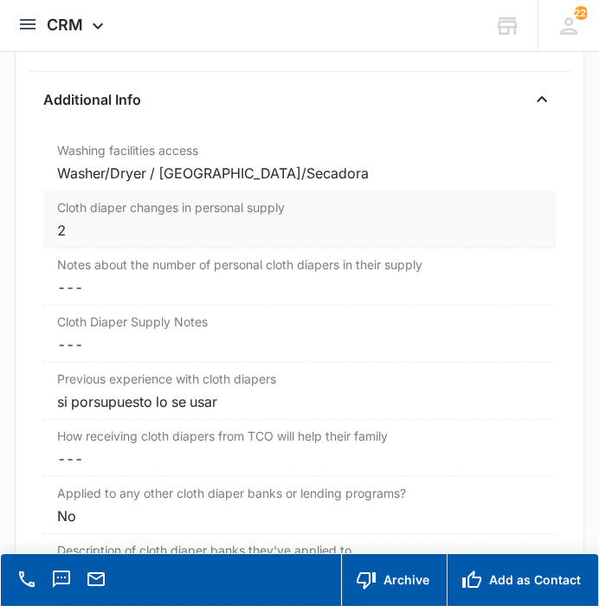
click at [129, 204] on label "Cloth diaper changes in personal supply" at bounding box center [299, 207] width 484 height 18
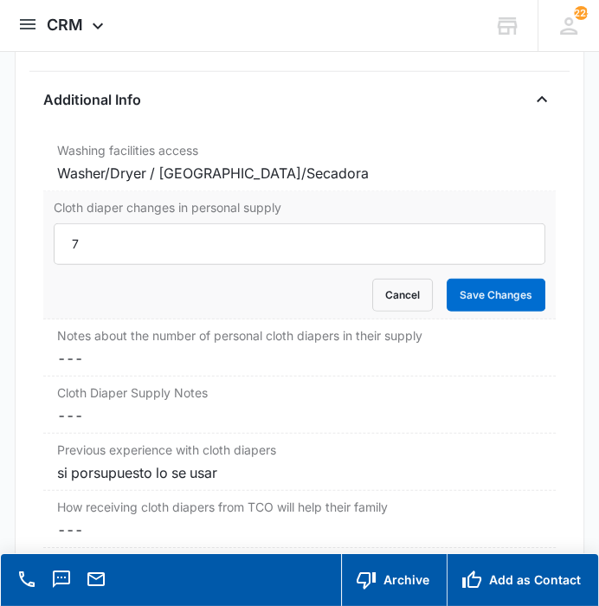
scroll to position [0, 0]
type input "2"
click at [460, 288] on button "Save Changes" at bounding box center [496, 295] width 99 height 33
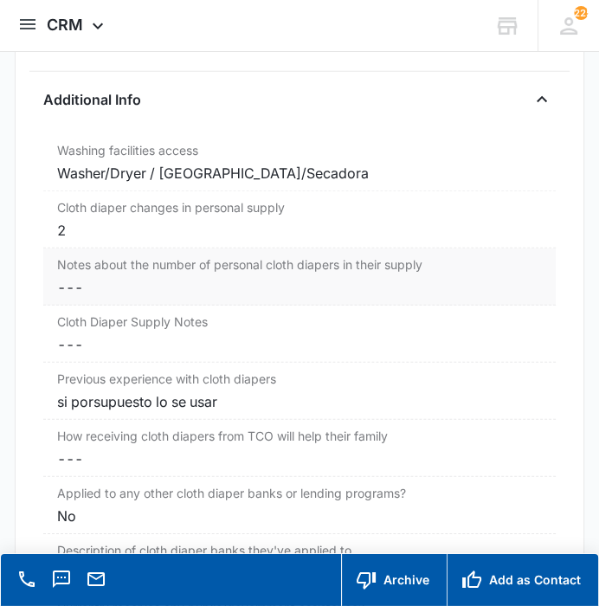
click at [156, 284] on dd "Cancel Save Changes ---" at bounding box center [299, 287] width 484 height 21
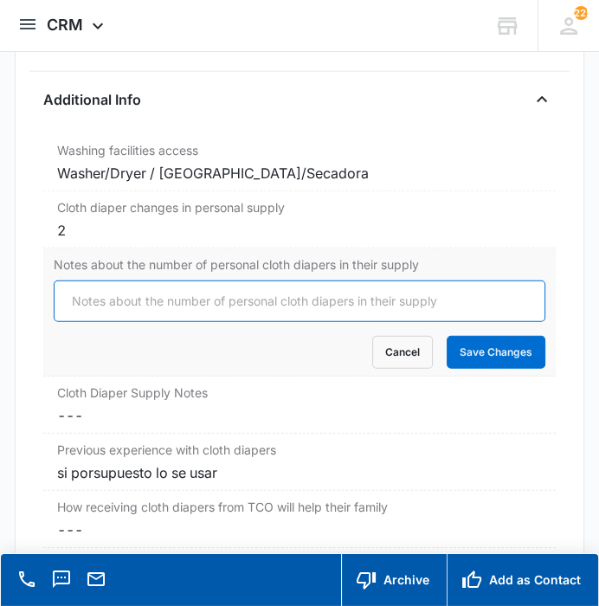
click at [145, 293] on input "Notes about the number of personal cloth diapers in their supply" at bounding box center [299, 302] width 491 height 42
type input "J"
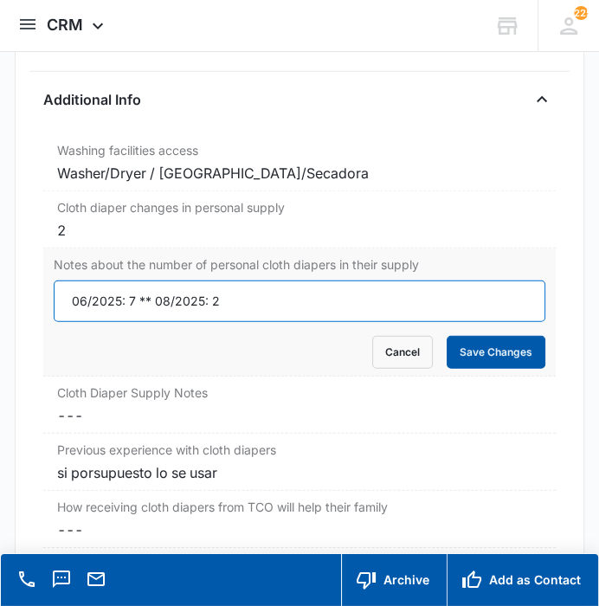
type input "06/2025: 7 ** 08/2025: 2"
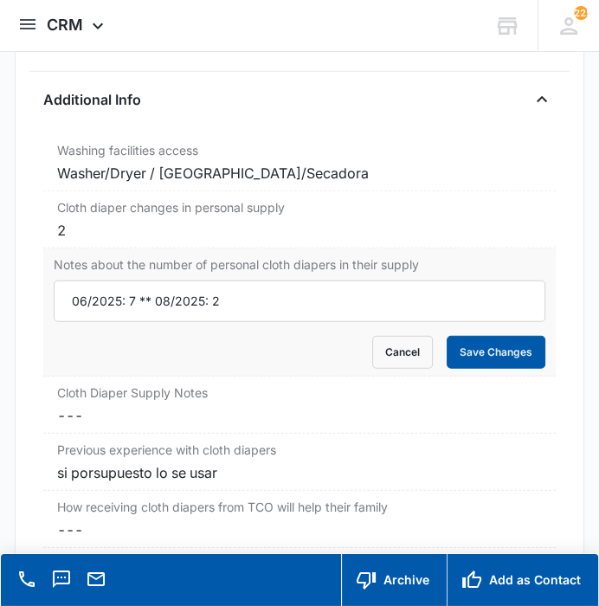
click at [496, 336] on button "Save Changes" at bounding box center [496, 352] width 99 height 33
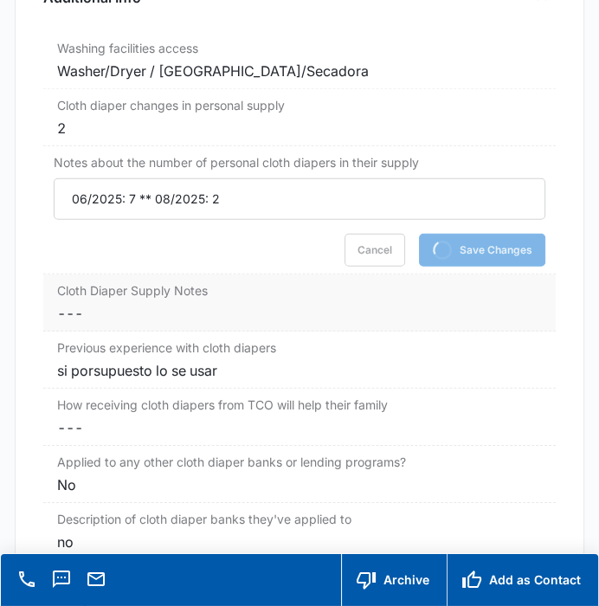
scroll to position [3210, 0]
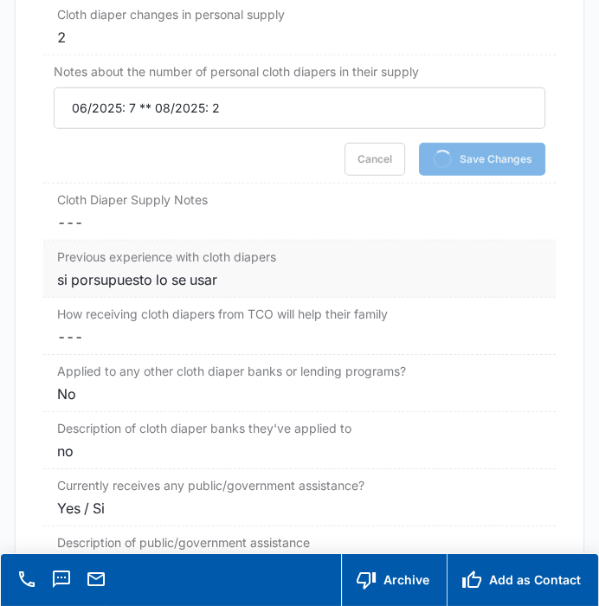
click at [259, 269] on div "si porsupuesto lo se usar" at bounding box center [299, 279] width 484 height 21
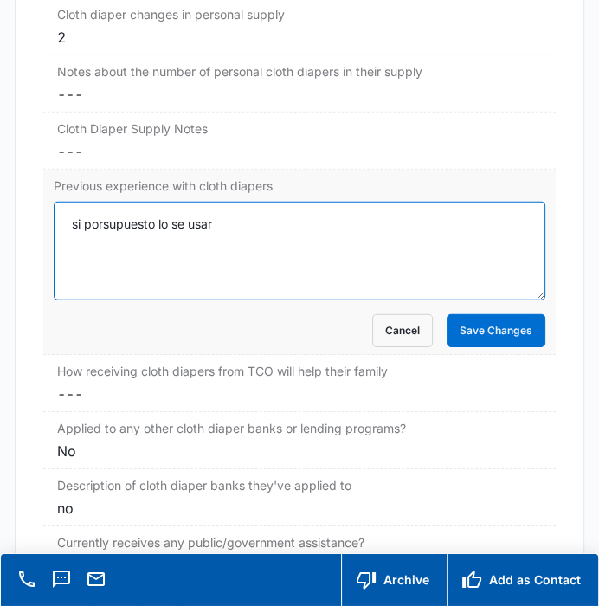
drag, startPoint x: 257, startPoint y: 280, endPoint x: 55, endPoint y: 271, distance: 202.9
click at [55, 271] on textarea "si porsupuesto lo se usar" at bounding box center [299, 251] width 491 height 99
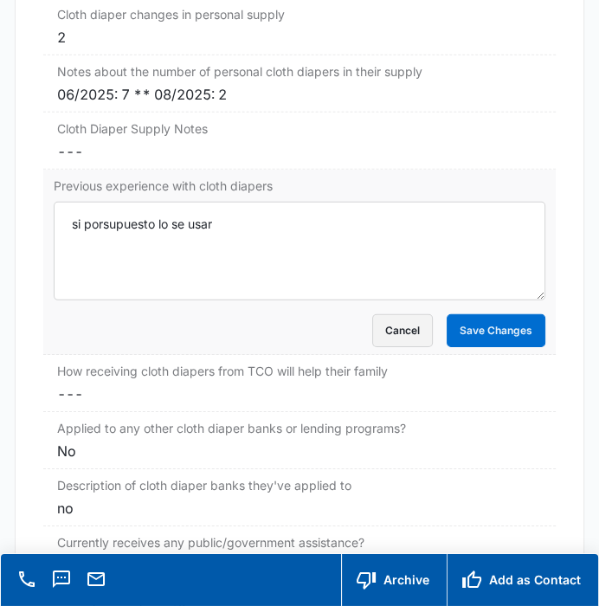
click at [373, 333] on button "Cancel" at bounding box center [403, 330] width 61 height 33
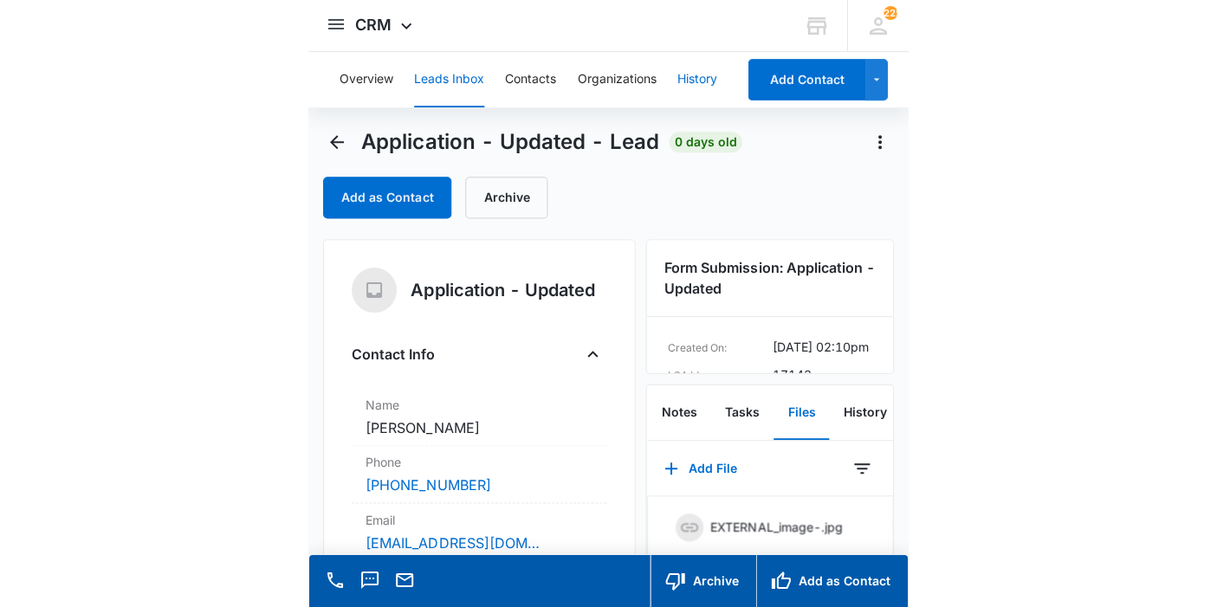
scroll to position [0, 0]
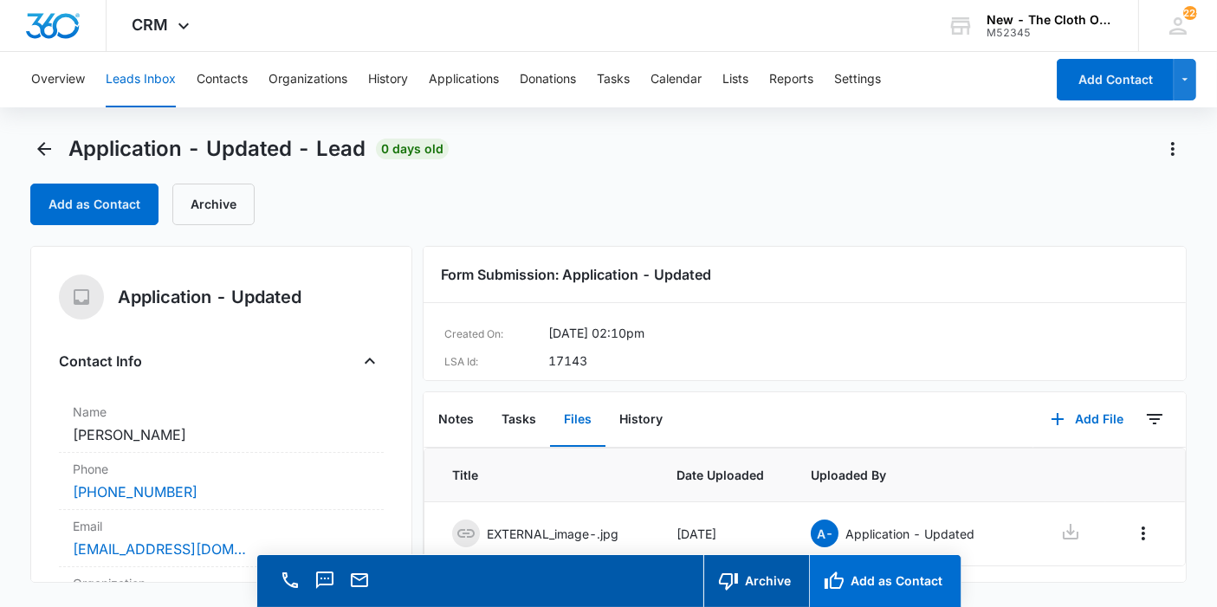
click at [864, 577] on button "Add as Contact" at bounding box center [885, 581] width 152 height 52
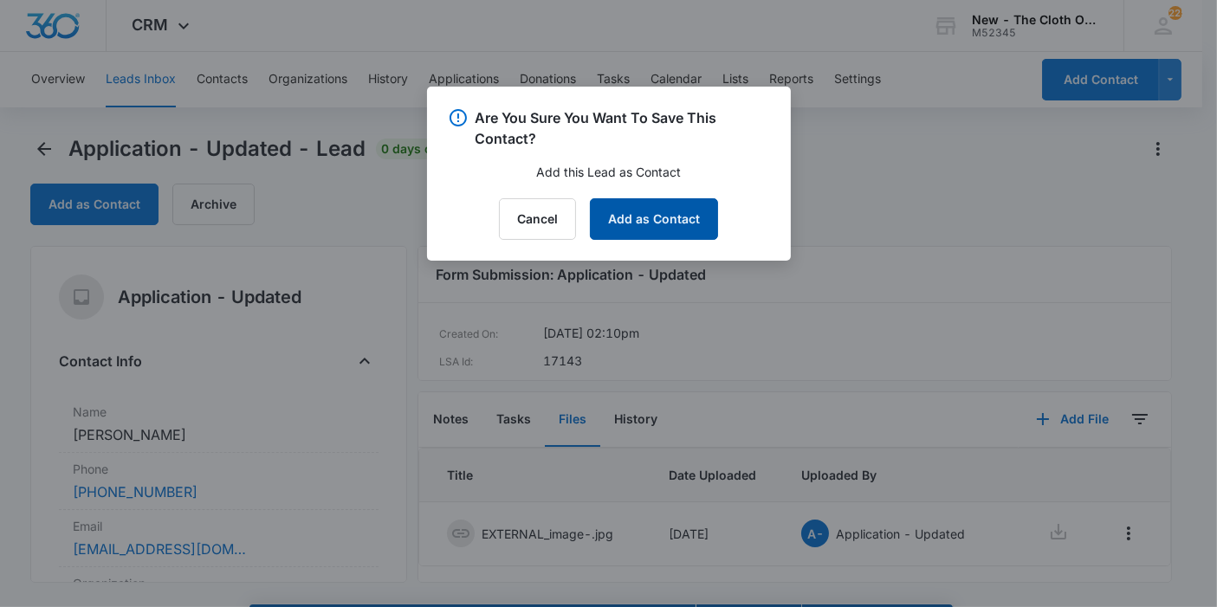
click at [675, 224] on button "Add as Contact" at bounding box center [654, 219] width 128 height 42
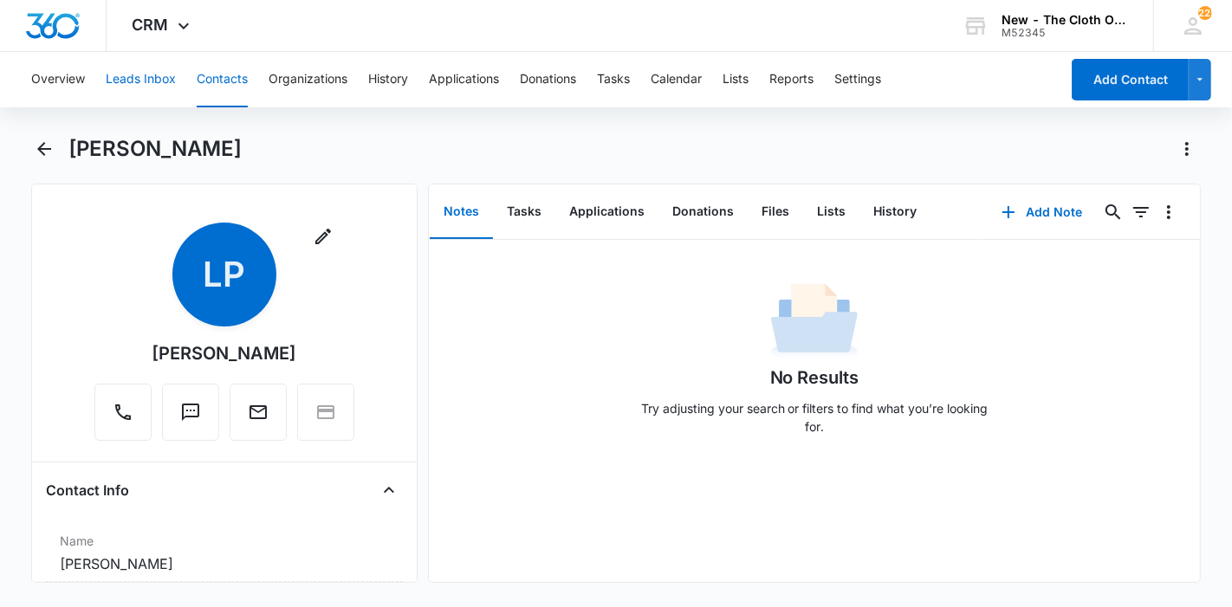
click at [146, 68] on button "Leads Inbox" at bounding box center [141, 79] width 70 height 55
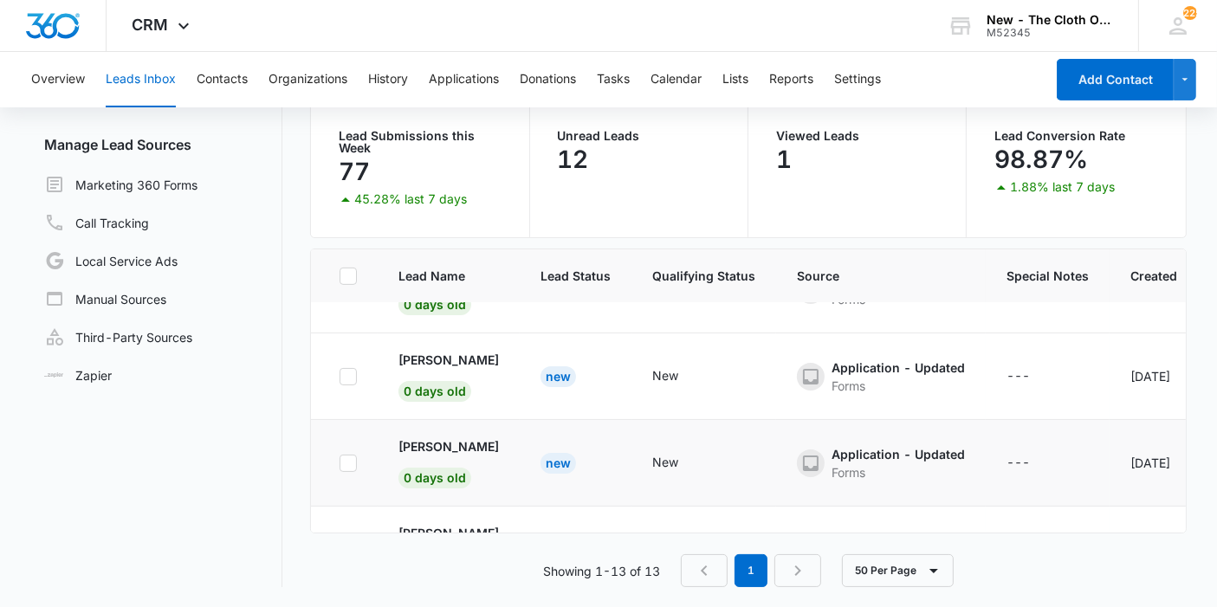
scroll to position [809, 0]
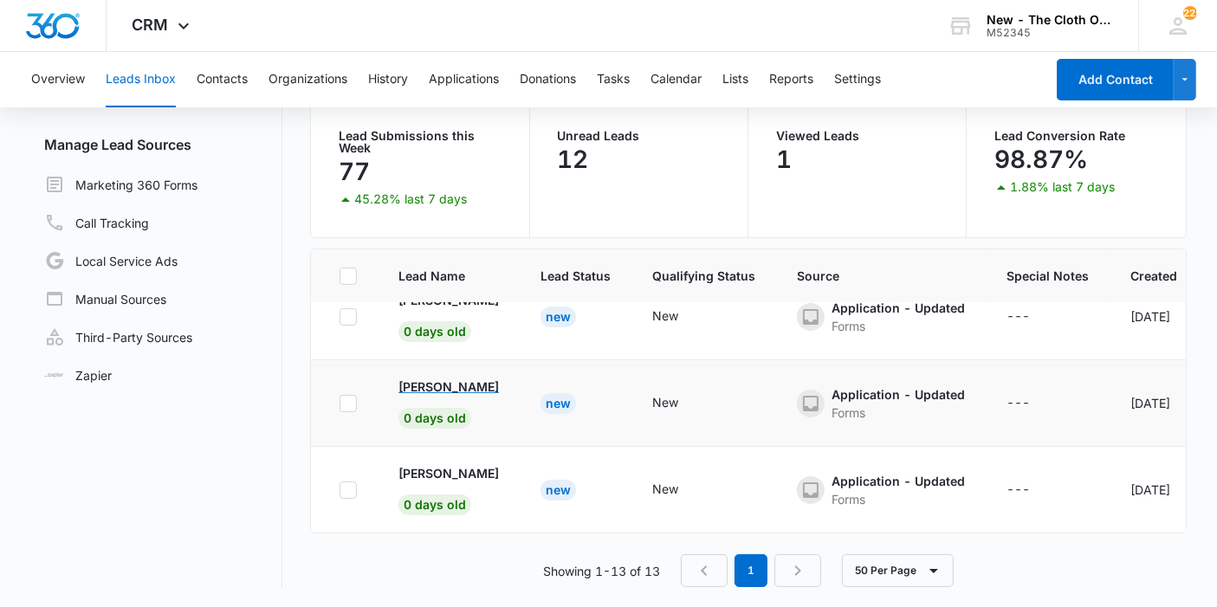
click at [429, 378] on p "[PERSON_NAME]" at bounding box center [449, 387] width 100 height 18
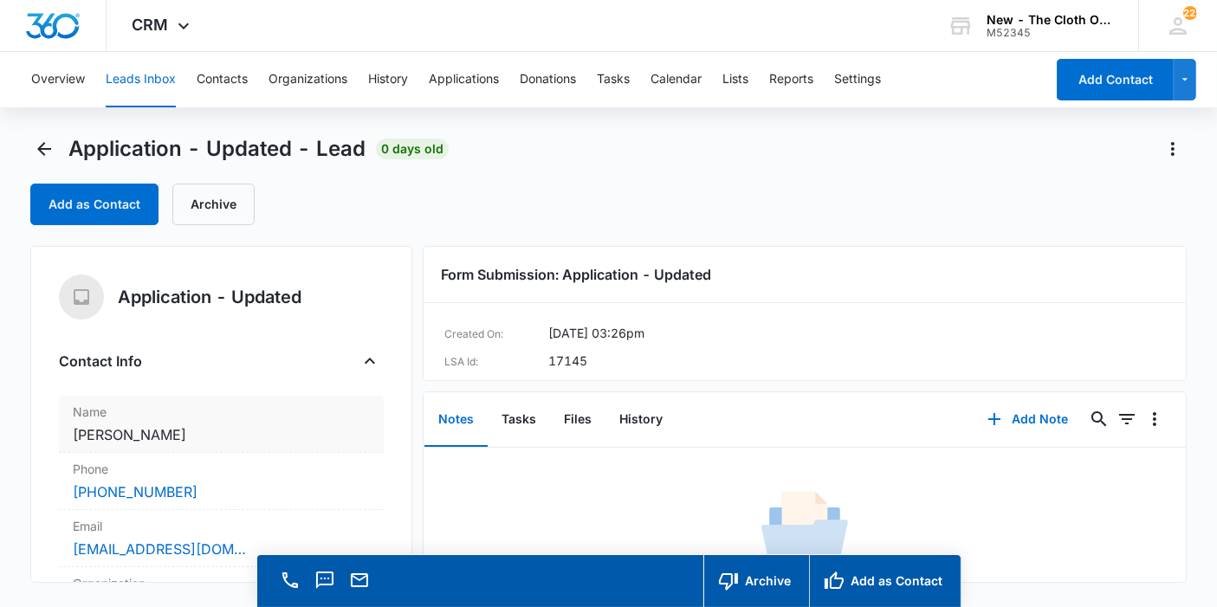
copy dd "[PERSON_NAME]"
drag, startPoint x: 198, startPoint y: 439, endPoint x: 62, endPoint y: 446, distance: 137.1
click at [62, 446] on div "Name Cancel Save Changes Lakaylun Duncan" at bounding box center [221, 424] width 325 height 57
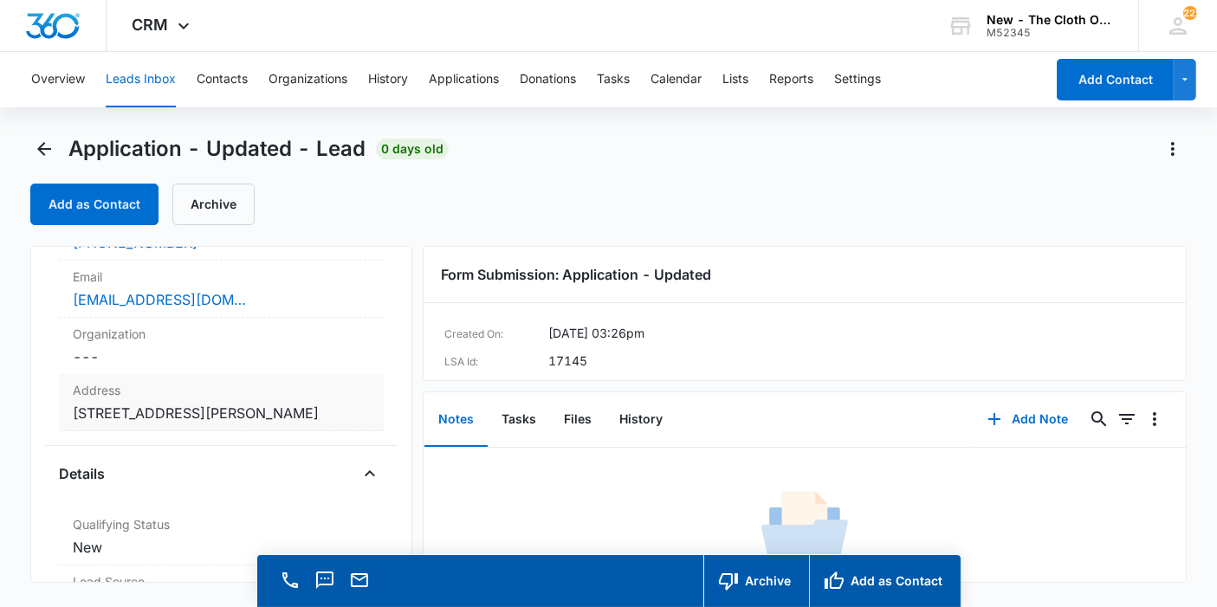
scroll to position [347, 0]
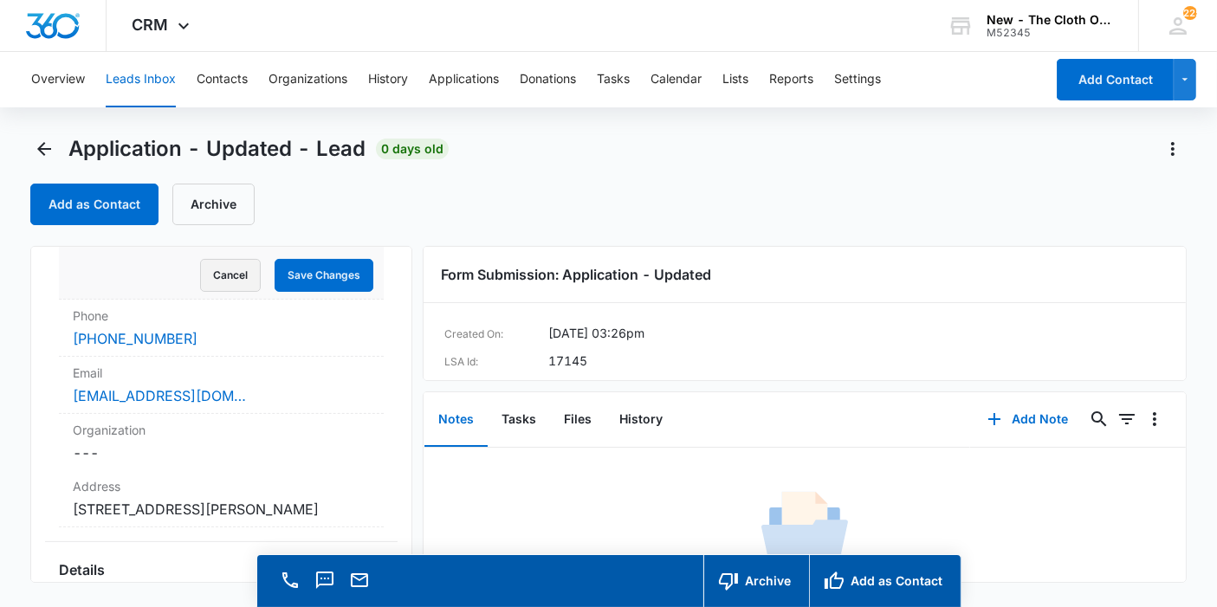
click at [211, 280] on button "Cancel" at bounding box center [230, 275] width 61 height 33
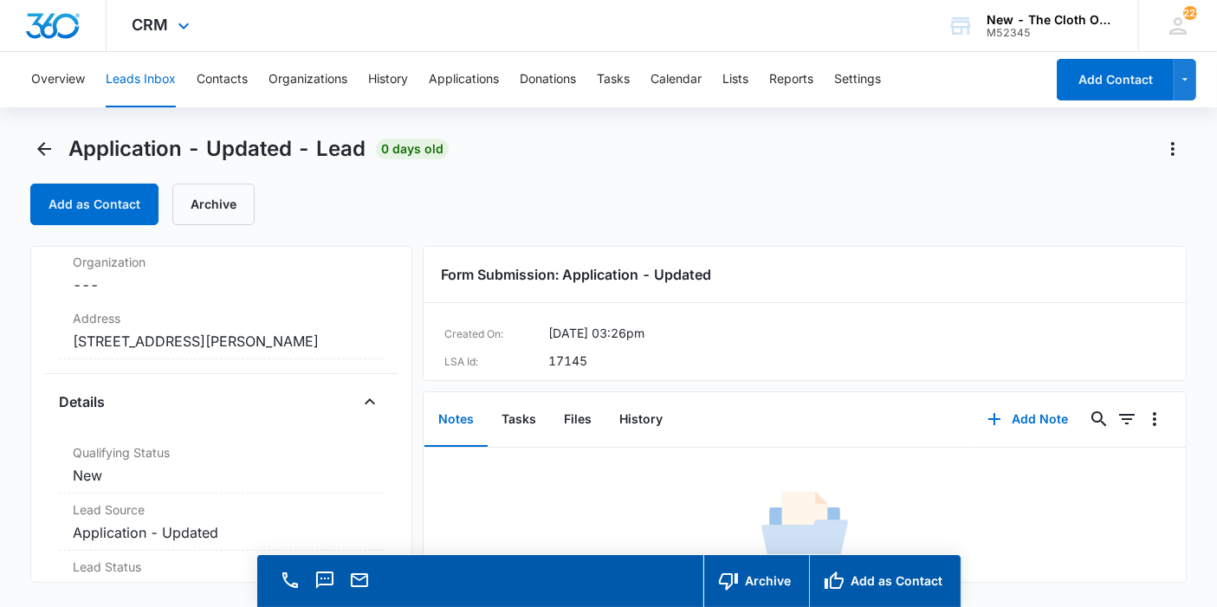
scroll to position [314, 0]
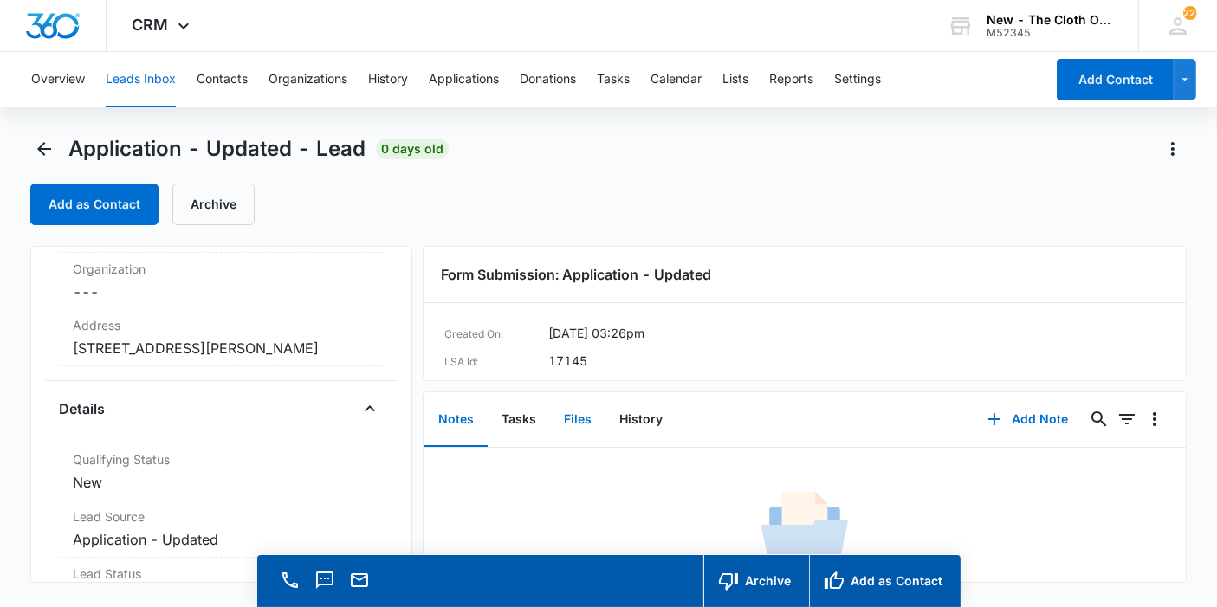
click at [582, 414] on button "Files" at bounding box center [577, 420] width 55 height 54
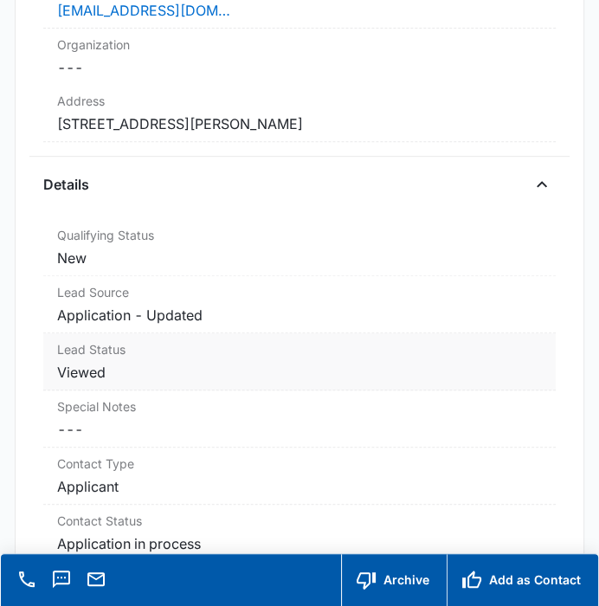
scroll to position [481, 0]
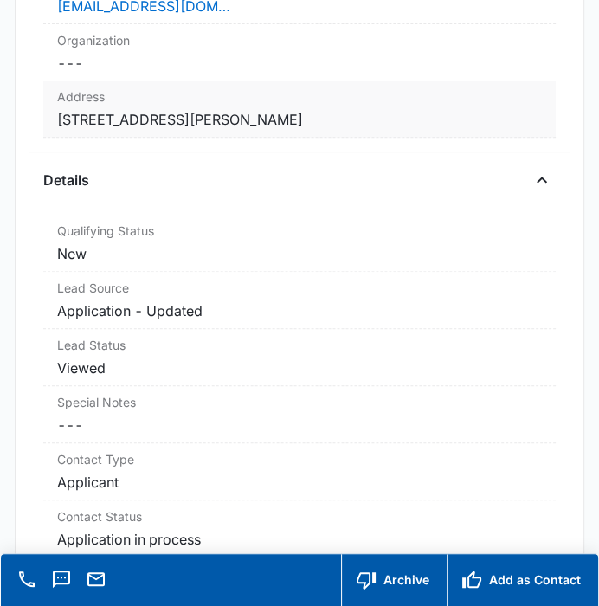
click at [366, 118] on dd "Cancel Save Changes 526 n 24th st New castle IN 47362 Henry" at bounding box center [299, 119] width 484 height 21
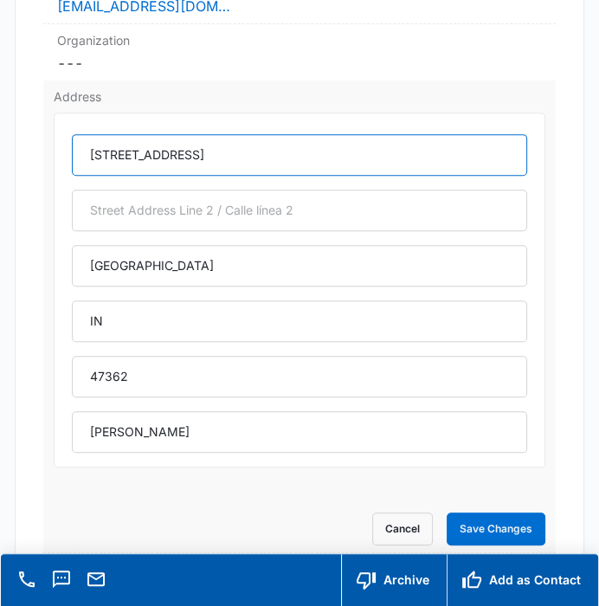
drag, startPoint x: 210, startPoint y: 153, endPoint x: 68, endPoint y: 157, distance: 142.1
click at [68, 157] on div "526 n 24th st New castle IN 47362 Henry" at bounding box center [299, 290] width 491 height 355
paste input "N24th"
click at [123, 154] on input "526 N24th St" at bounding box center [299, 155] width 455 height 42
drag, startPoint x: 185, startPoint y: 152, endPoint x: 87, endPoint y: 147, distance: 98.9
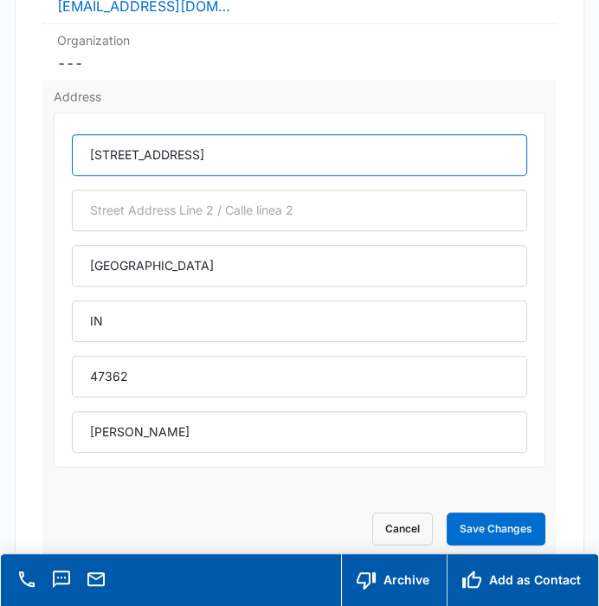
click at [87, 147] on input "[STREET_ADDRESS]" at bounding box center [299, 155] width 455 height 42
type input "[STREET_ADDRESS]"
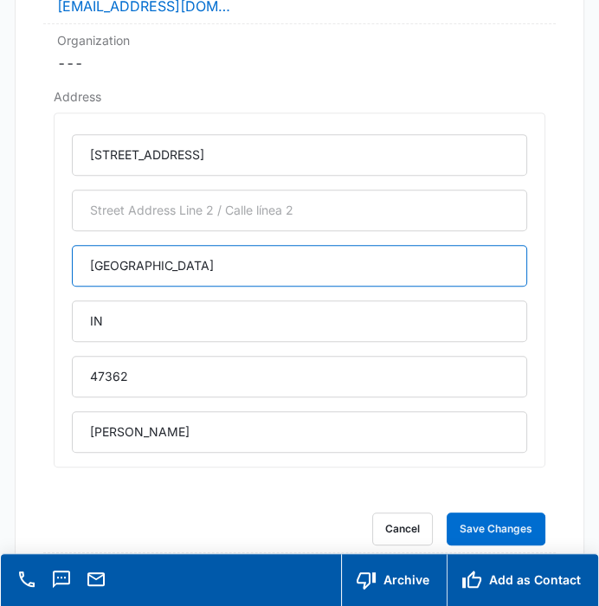
drag, startPoint x: 244, startPoint y: 268, endPoint x: 27, endPoint y: 234, distance: 220.1
paste input "C"
type input "[GEOGRAPHIC_DATA]"
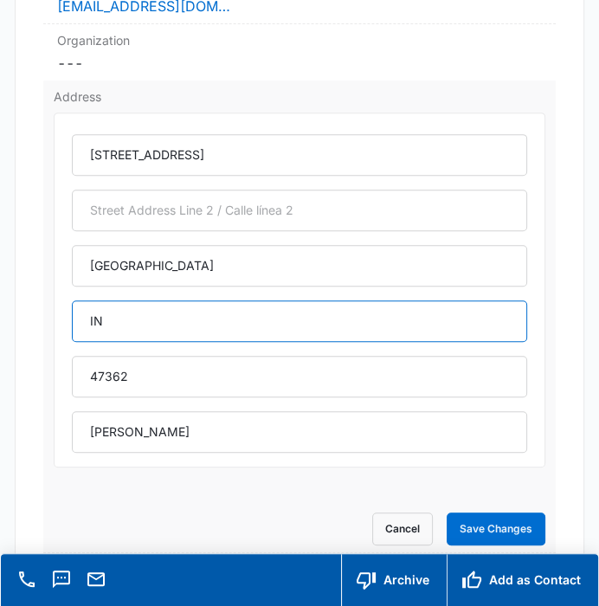
click at [120, 328] on input "IN" at bounding box center [299, 322] width 455 height 42
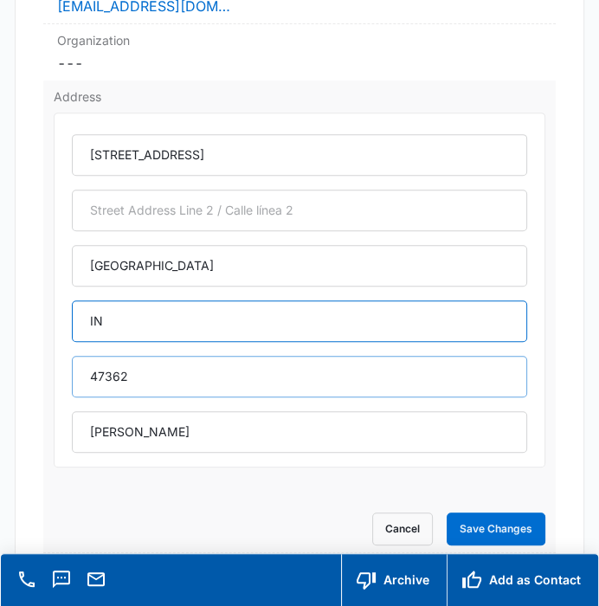
type input "[US_STATE]"
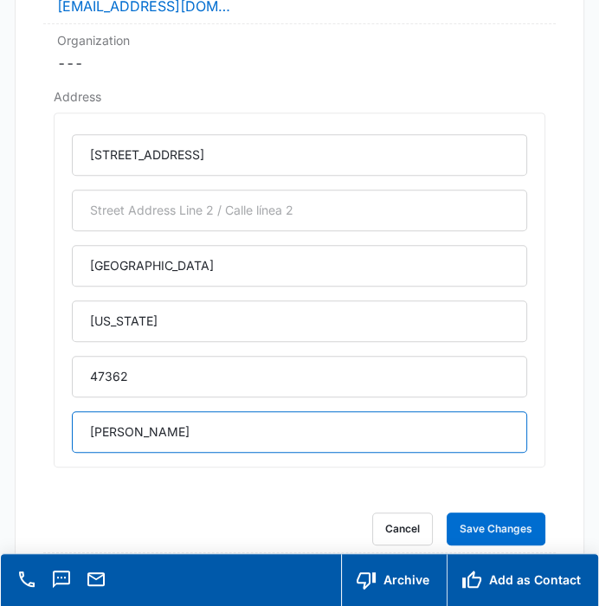
drag, startPoint x: 106, startPoint y: 430, endPoint x: 22, endPoint y: 427, distance: 84.1
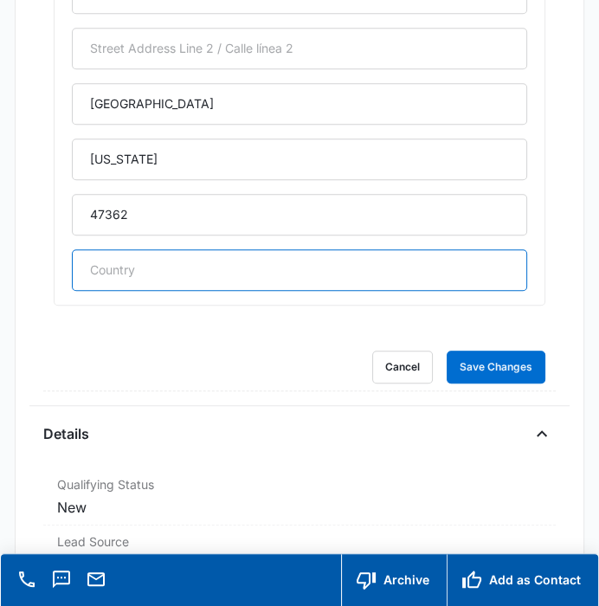
scroll to position [673, 0]
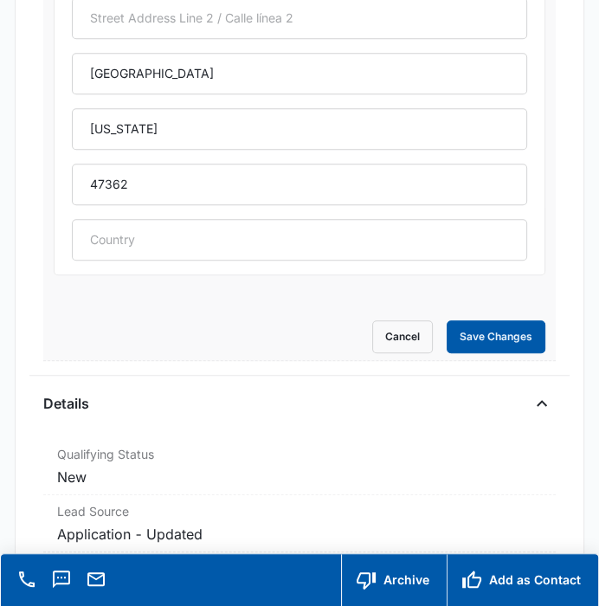
click at [452, 342] on button "Save Changes" at bounding box center [496, 337] width 99 height 33
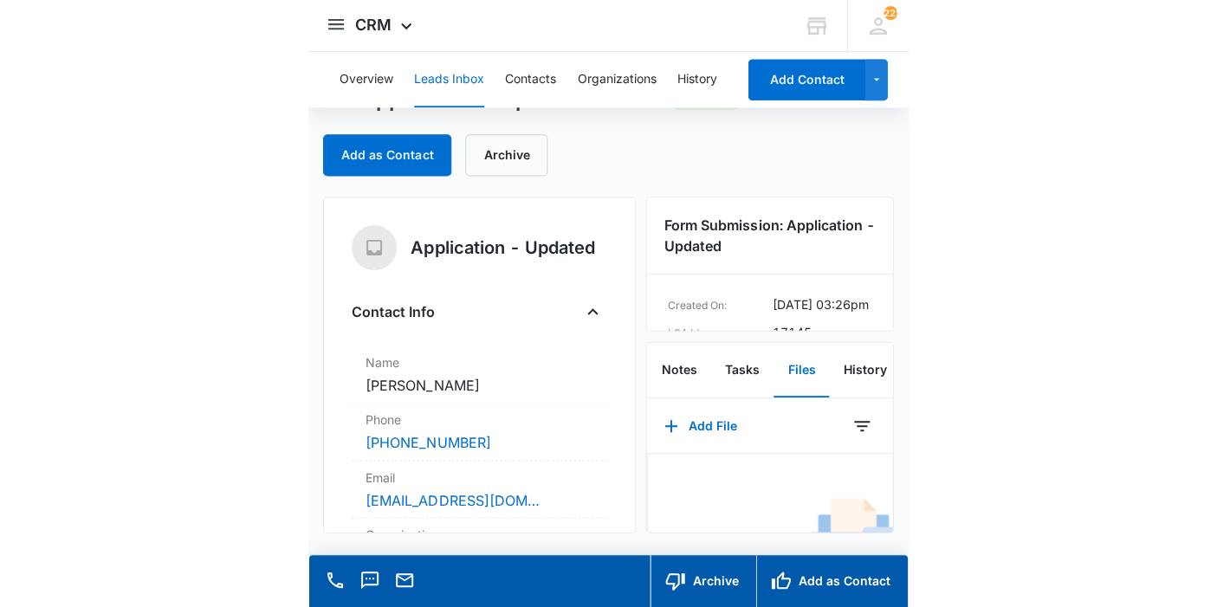
scroll to position [0, 0]
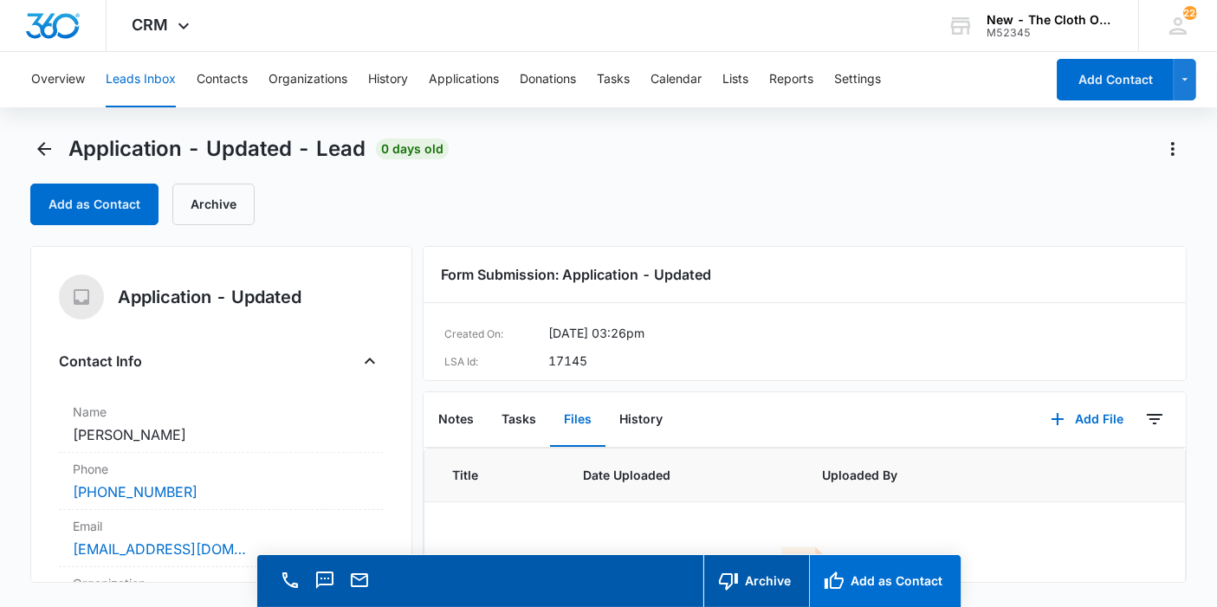
click at [849, 580] on button "Add as Contact" at bounding box center [885, 581] width 152 height 52
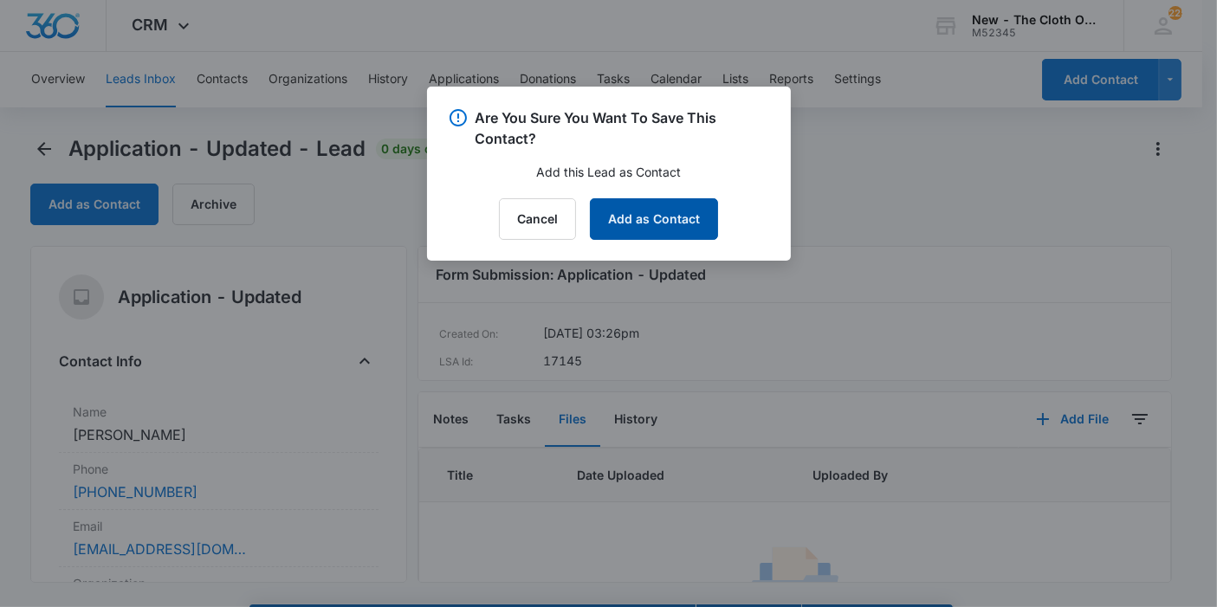
click at [664, 230] on button "Add as Contact" at bounding box center [654, 219] width 128 height 42
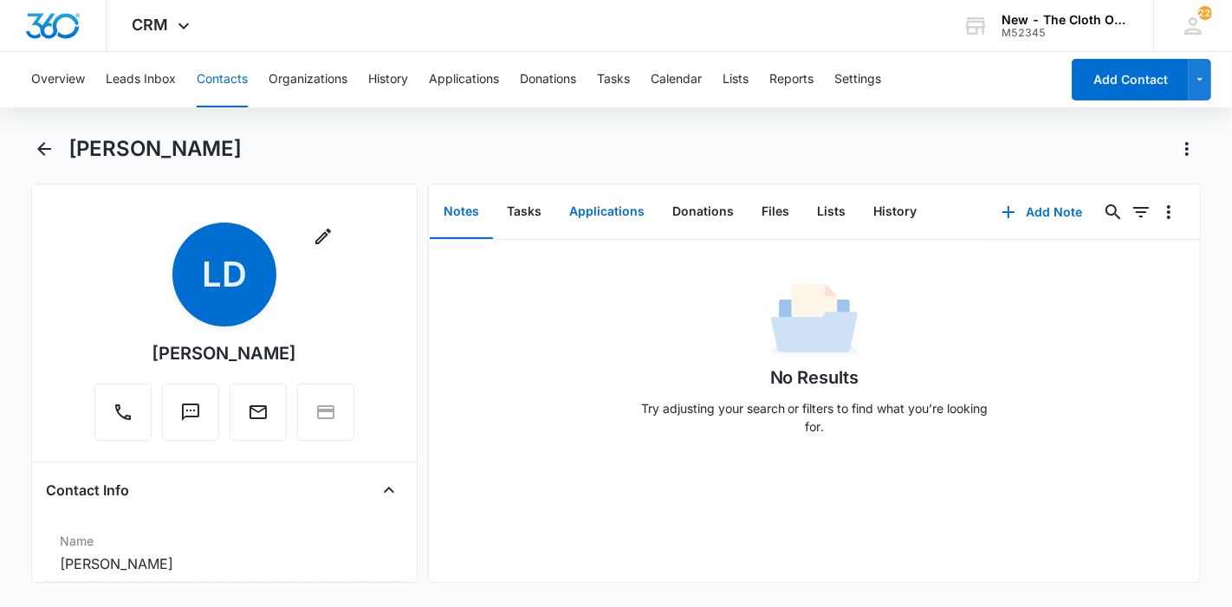
click at [627, 223] on button "Applications" at bounding box center [606, 212] width 103 height 54
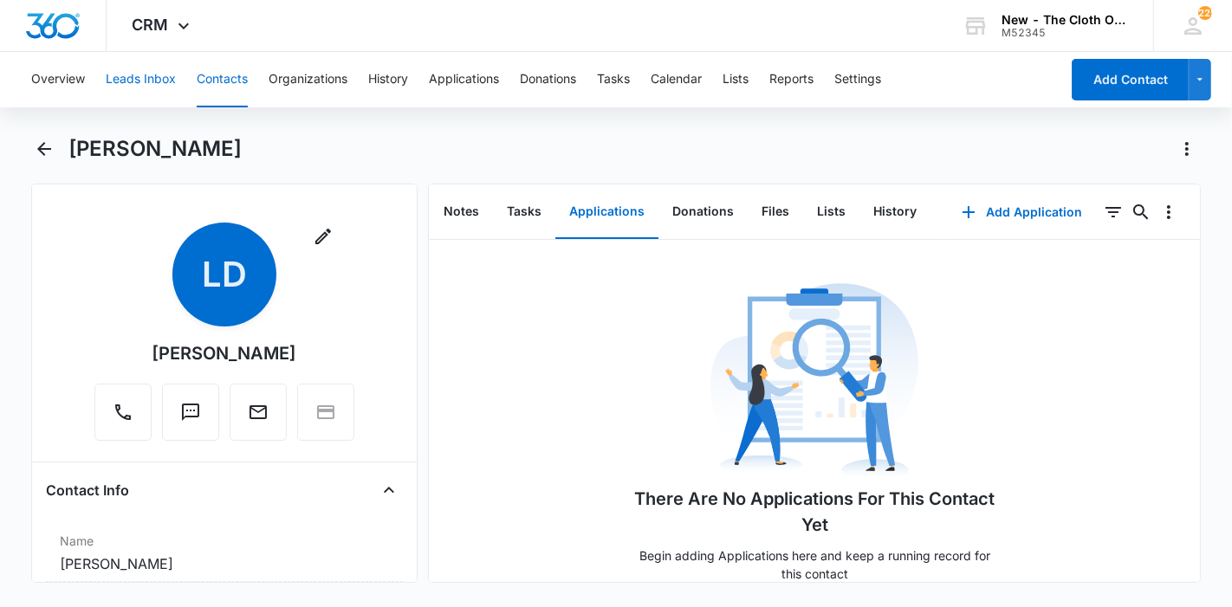
click at [136, 80] on button "Leads Inbox" at bounding box center [141, 79] width 70 height 55
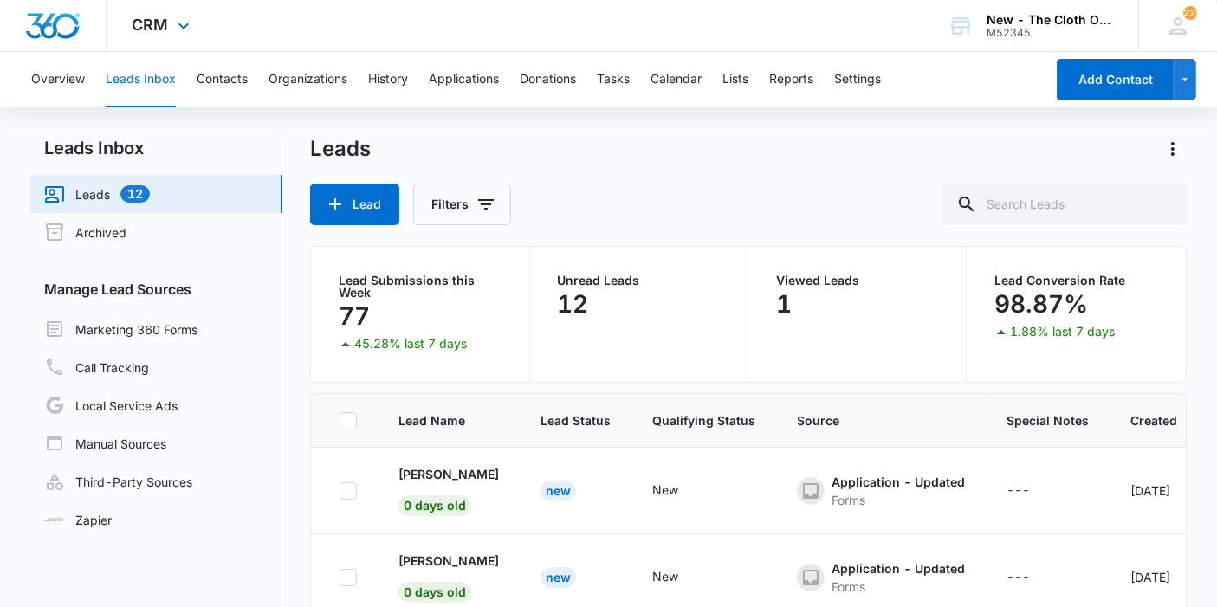
scroll to position [809, 0]
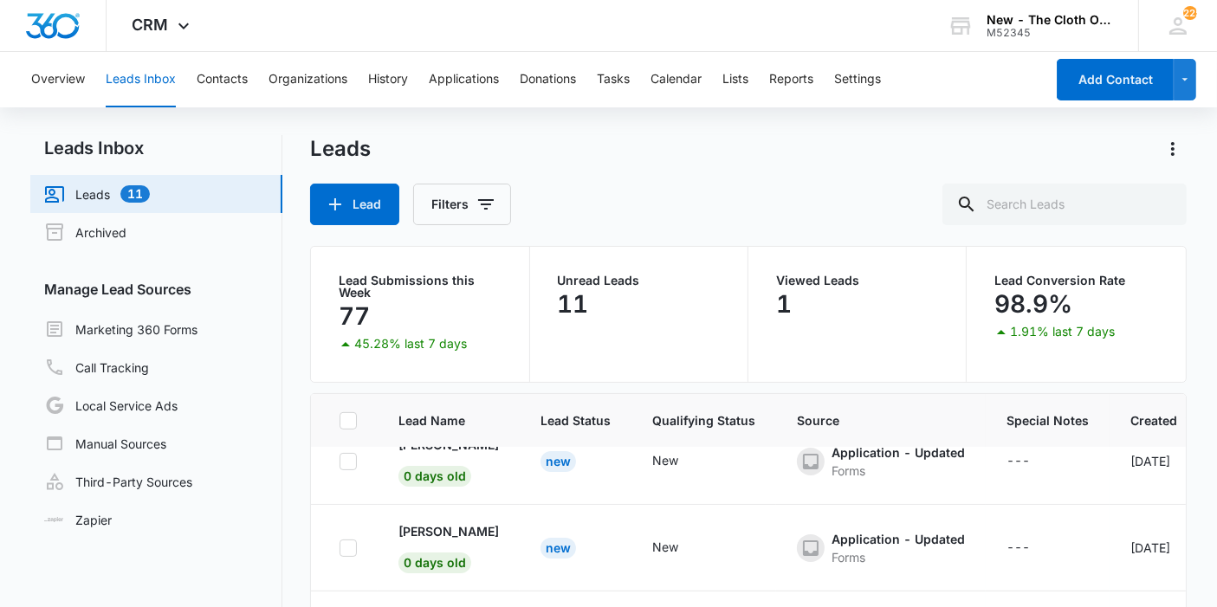
click at [136, 76] on button "Leads Inbox" at bounding box center [141, 79] width 70 height 55
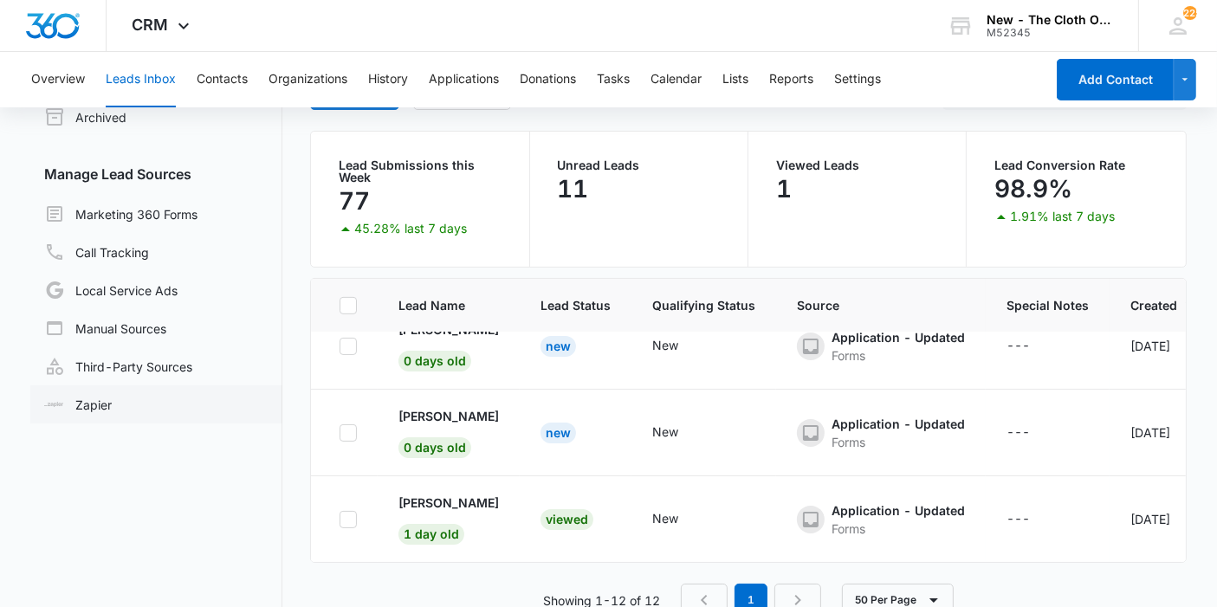
scroll to position [145, 0]
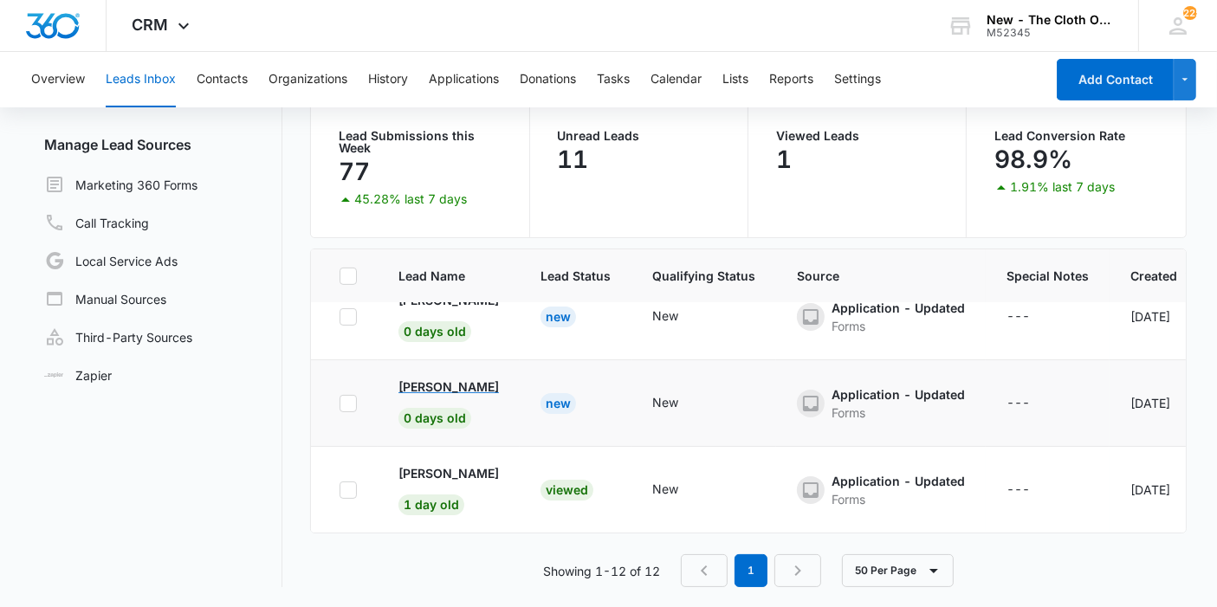
click at [440, 378] on p "[PERSON_NAME]" at bounding box center [449, 387] width 100 height 18
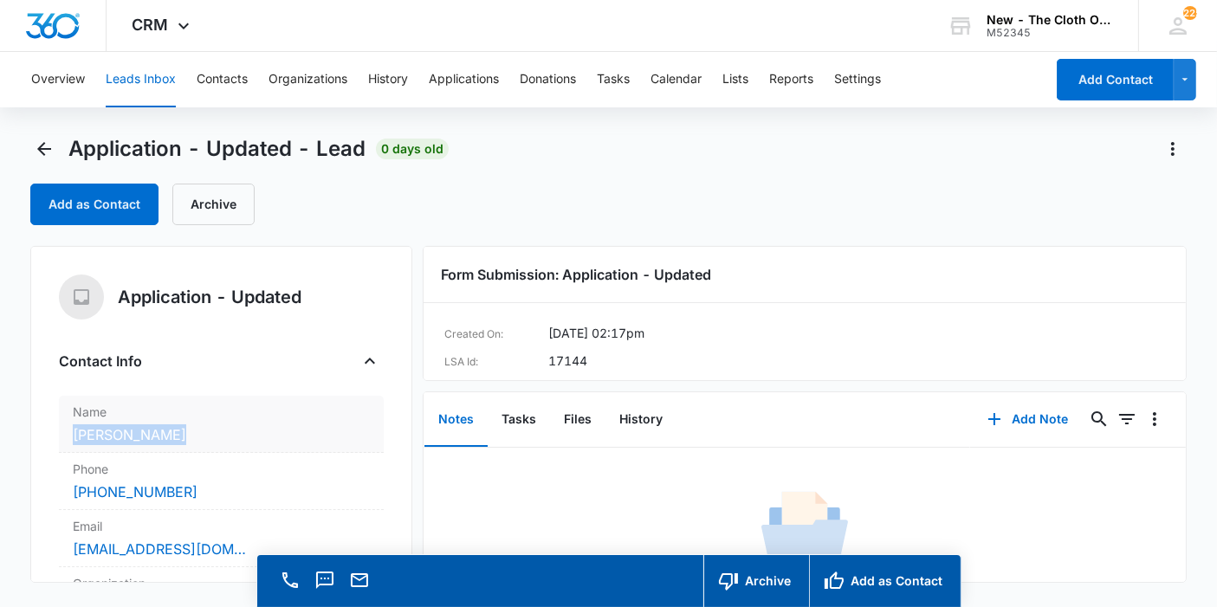
copy dd "[PERSON_NAME]"
drag, startPoint x: 203, startPoint y: 432, endPoint x: 75, endPoint y: 424, distance: 128.5
click at [75, 424] on dd "Cancel Save Changes Nicoma Aranda" at bounding box center [221, 434] width 297 height 21
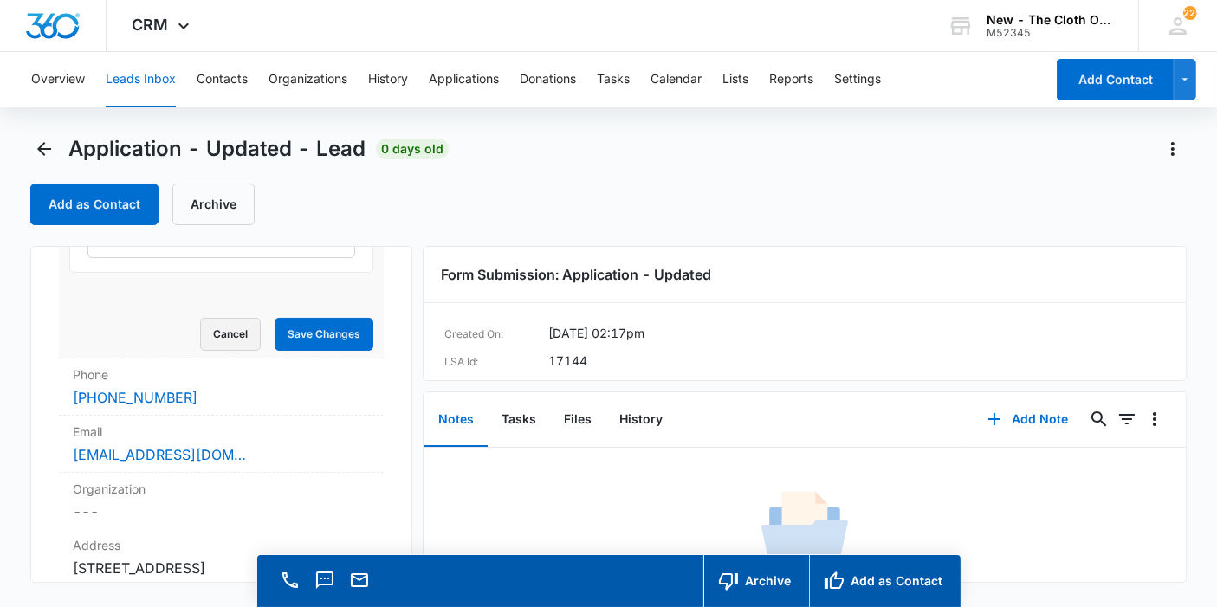
click at [226, 340] on button "Cancel" at bounding box center [230, 334] width 61 height 33
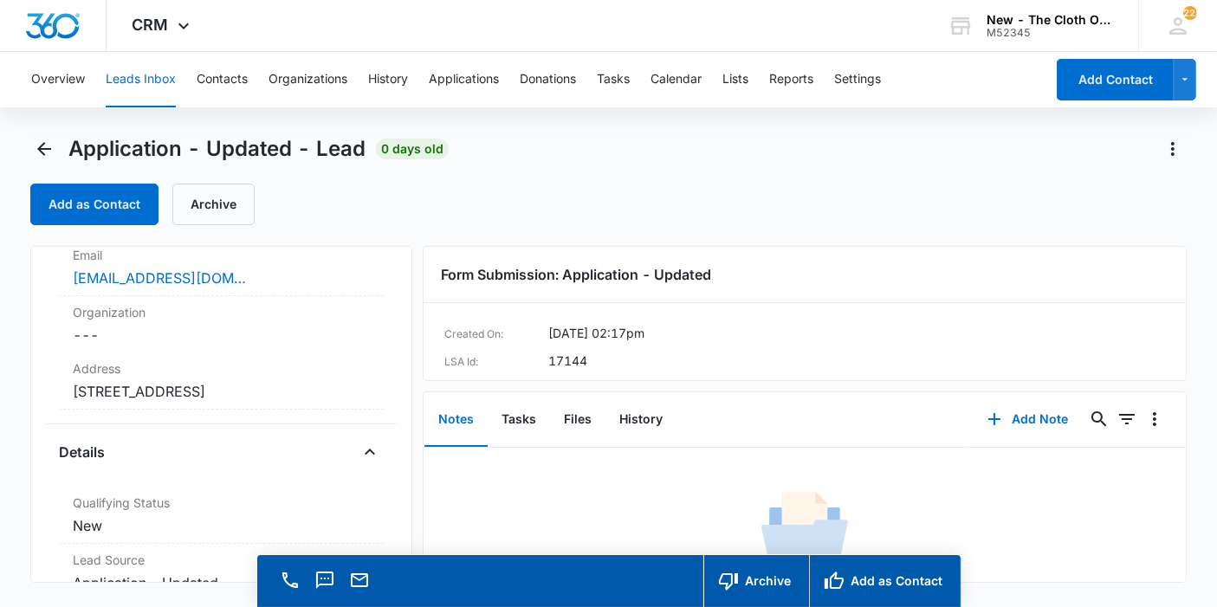
scroll to position [353, 0]
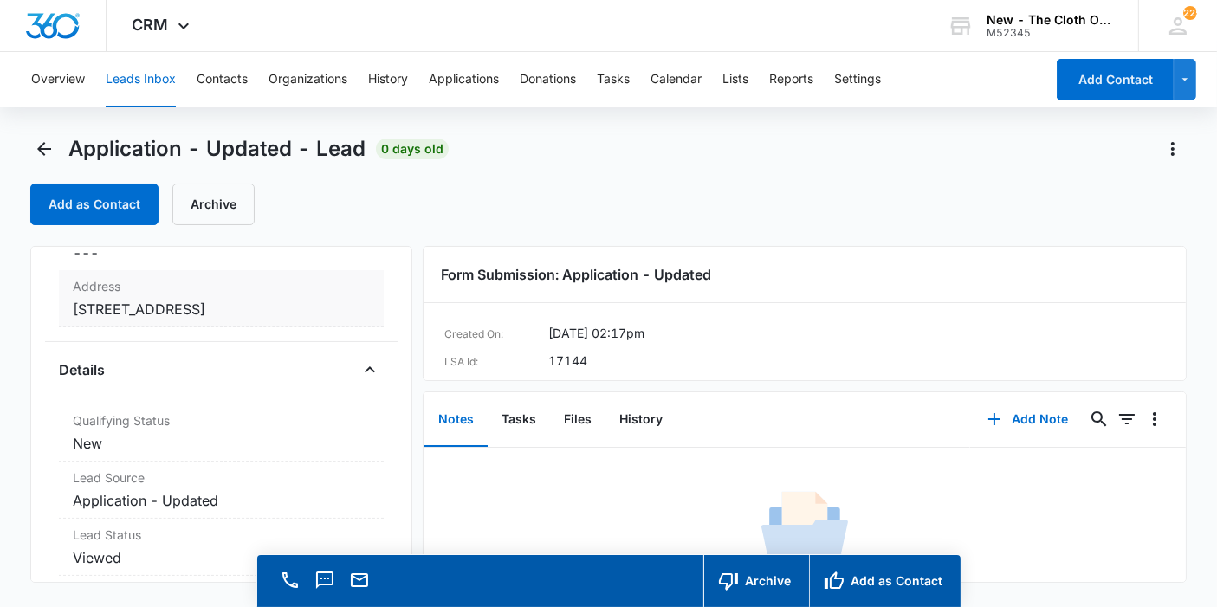
click at [227, 318] on dd "Cancel Save Changes 9471 Flora Visit rd Apple valley Ca 92308 San Bernardino" at bounding box center [221, 309] width 297 height 21
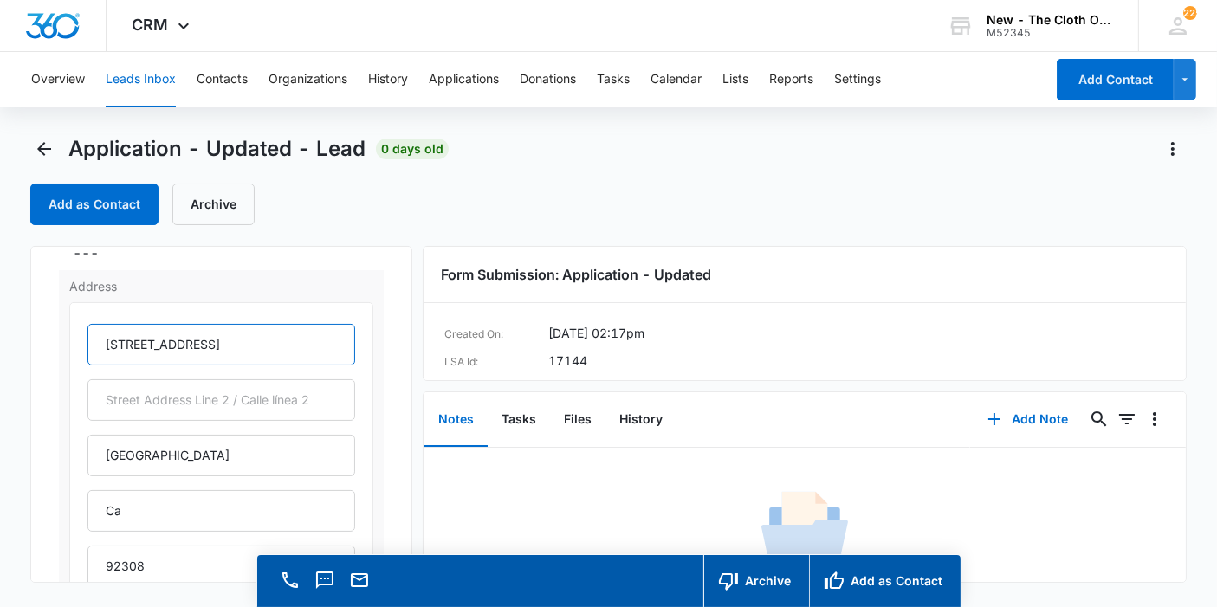
click at [223, 334] on input "9471 Flora Visit rd" at bounding box center [221, 345] width 268 height 42
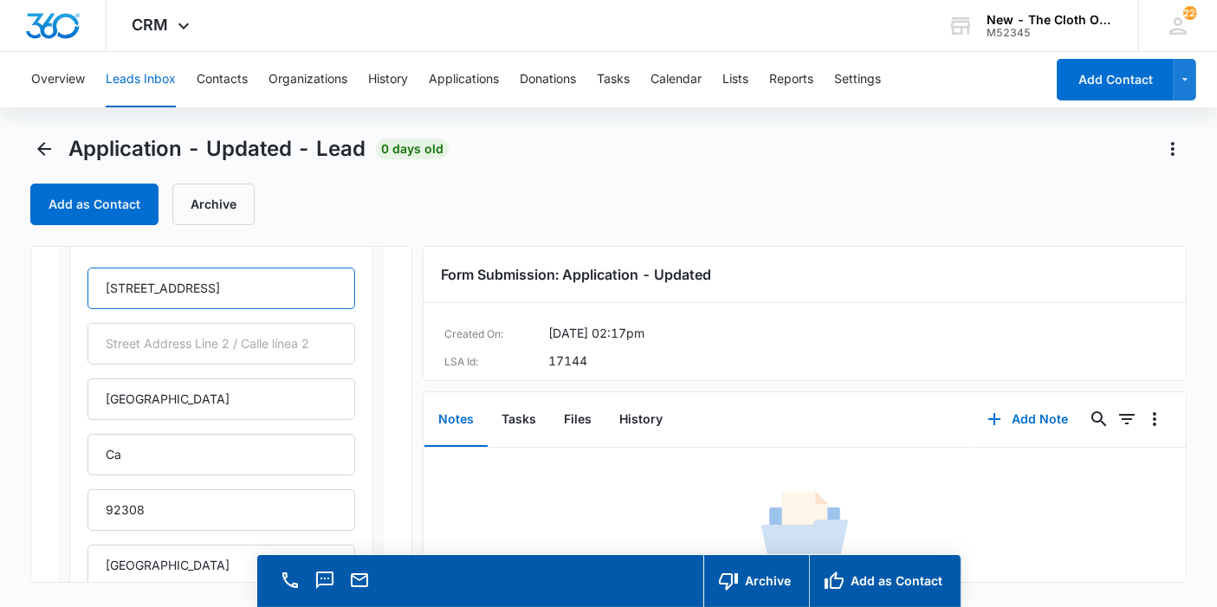
scroll to position [450, 0]
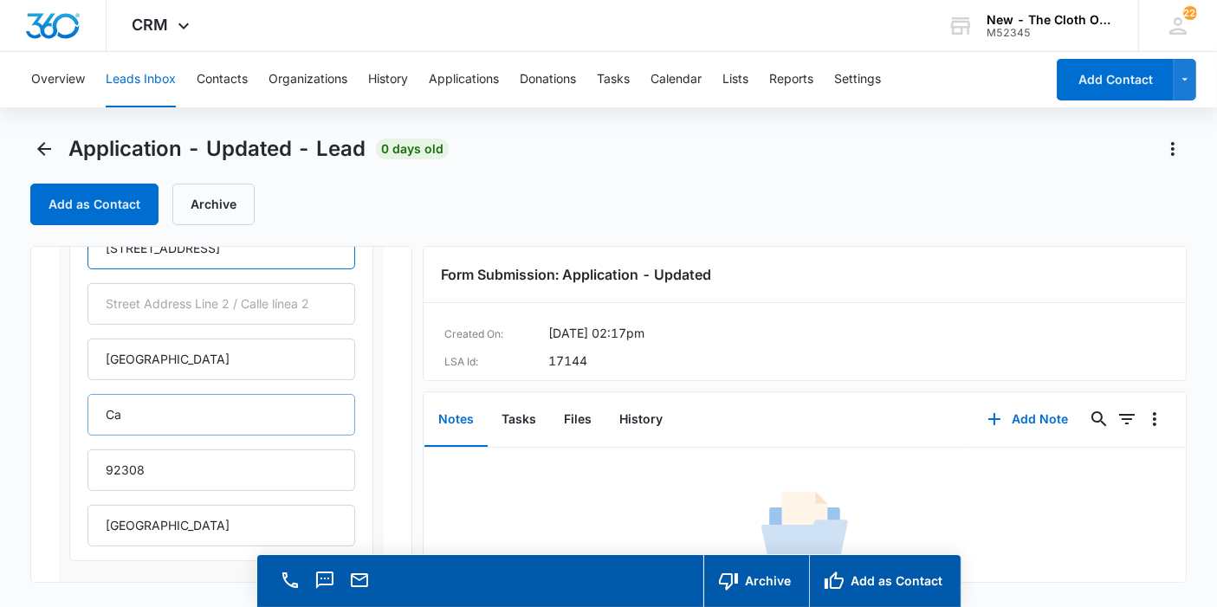
type input "9471 Flora Visit Rd"
click at [204, 423] on input "Ca" at bounding box center [221, 415] width 268 height 42
type input "[US_STATE]"
drag, startPoint x: 227, startPoint y: 526, endPoint x: 24, endPoint y: 511, distance: 203.2
click at [22, 514] on main "Application - Updated - Lead 0 days old Add as Contact Archive Application - Up…" at bounding box center [608, 396] width 1217 height 522
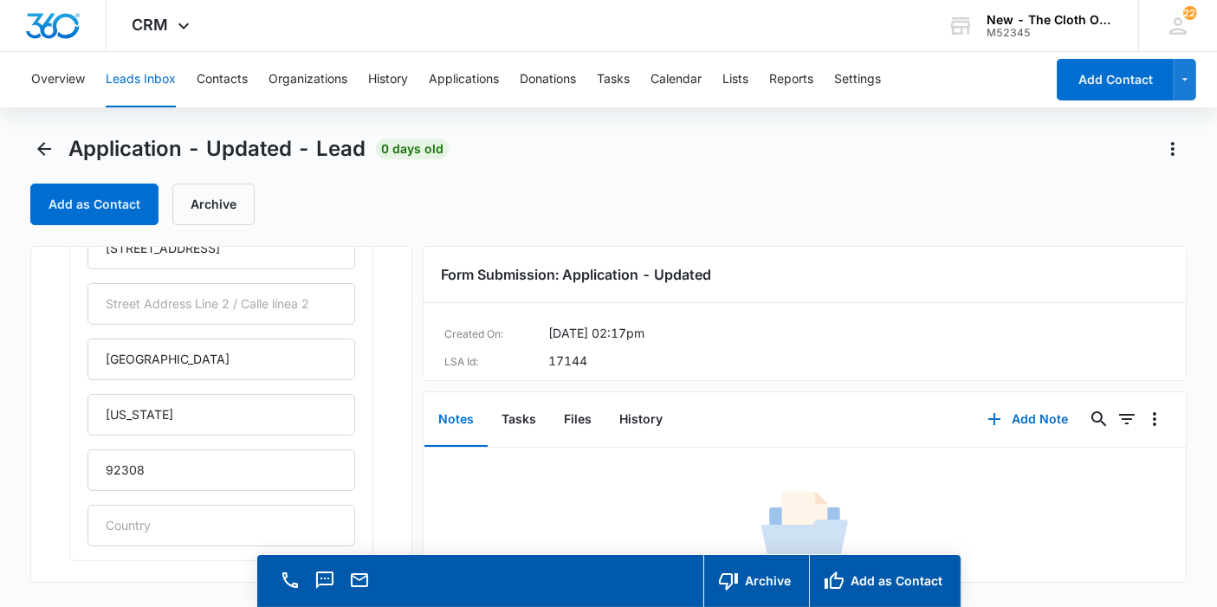
scroll to position [663, 0]
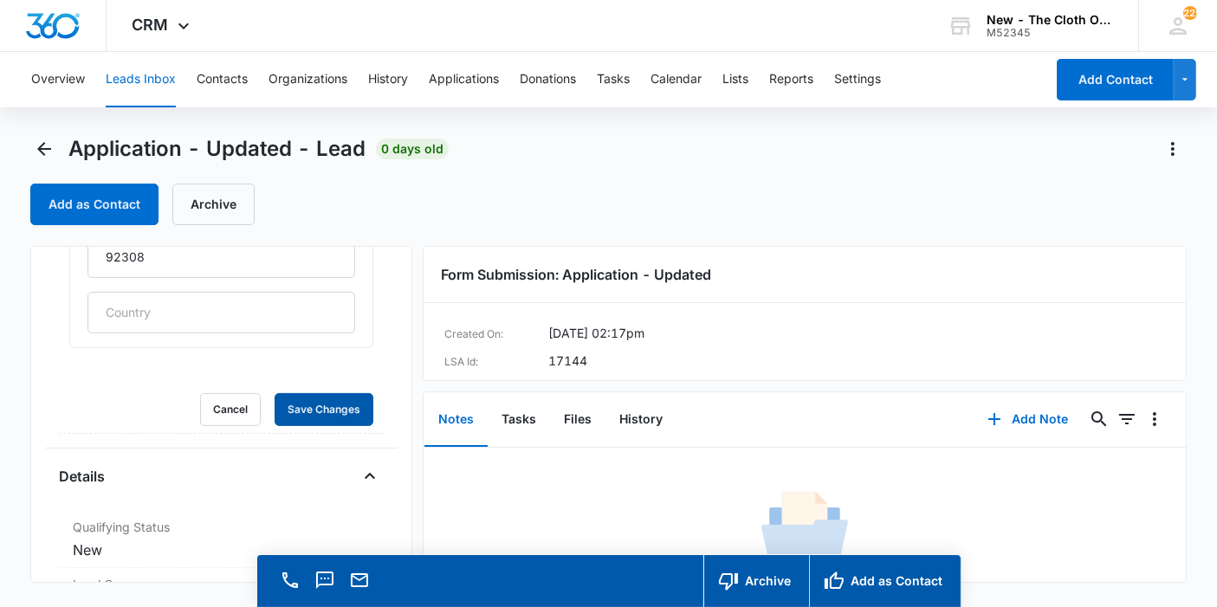
click at [275, 393] on button "Save Changes" at bounding box center [324, 409] width 99 height 33
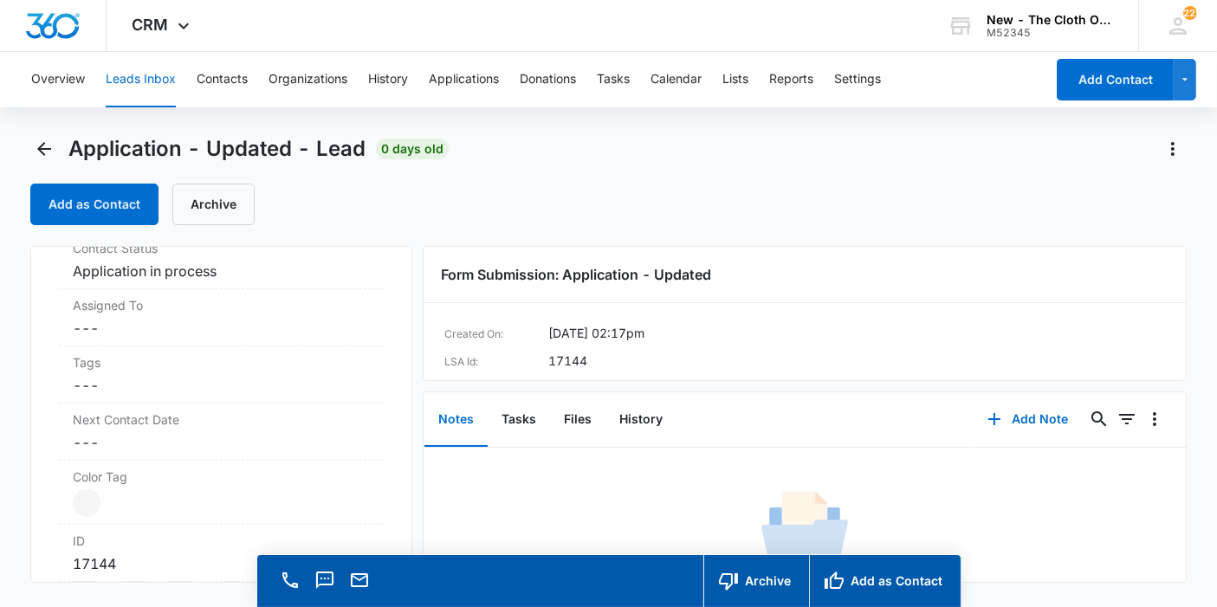
scroll to position [1241, 0]
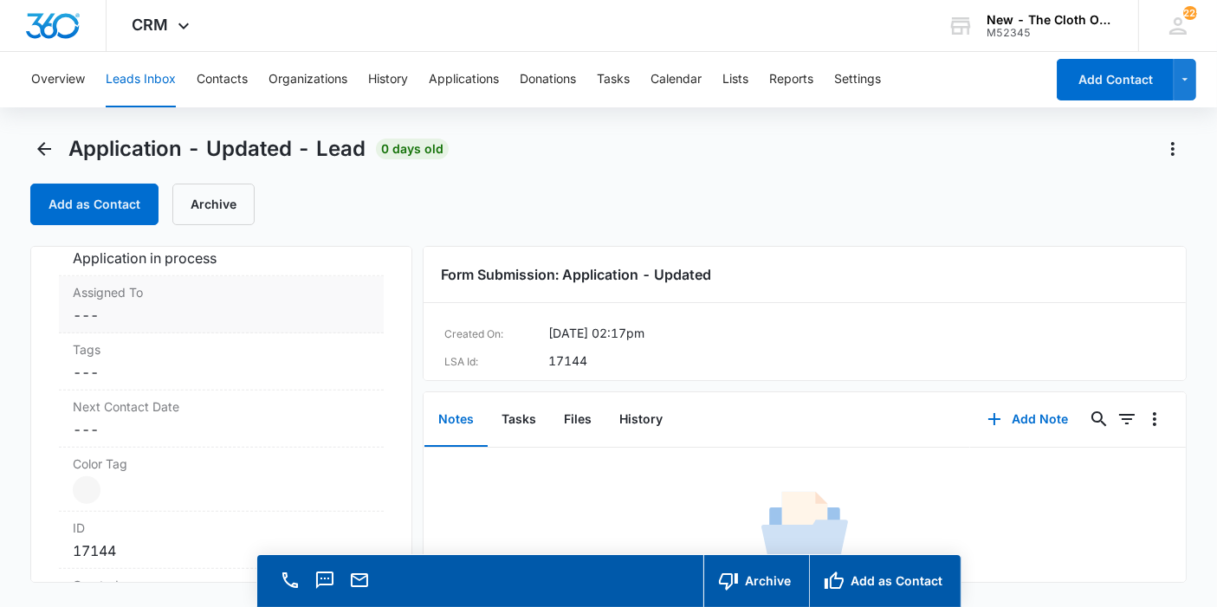
click at [138, 305] on dd "Cancel Save Changes ---" at bounding box center [221, 315] width 297 height 21
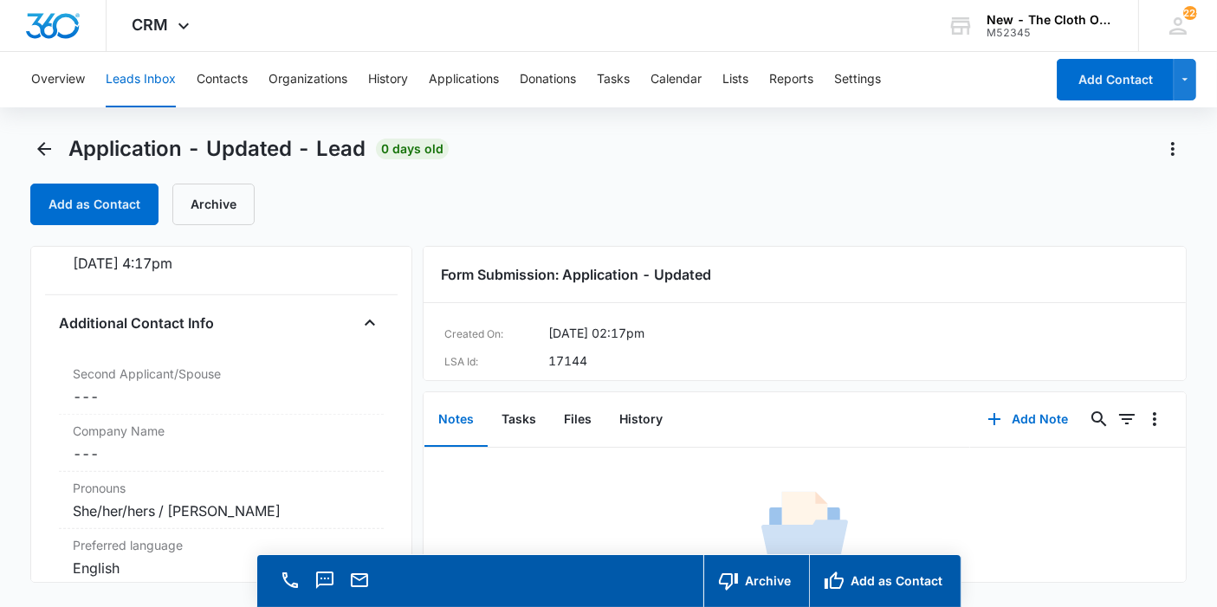
scroll to position [846, 0]
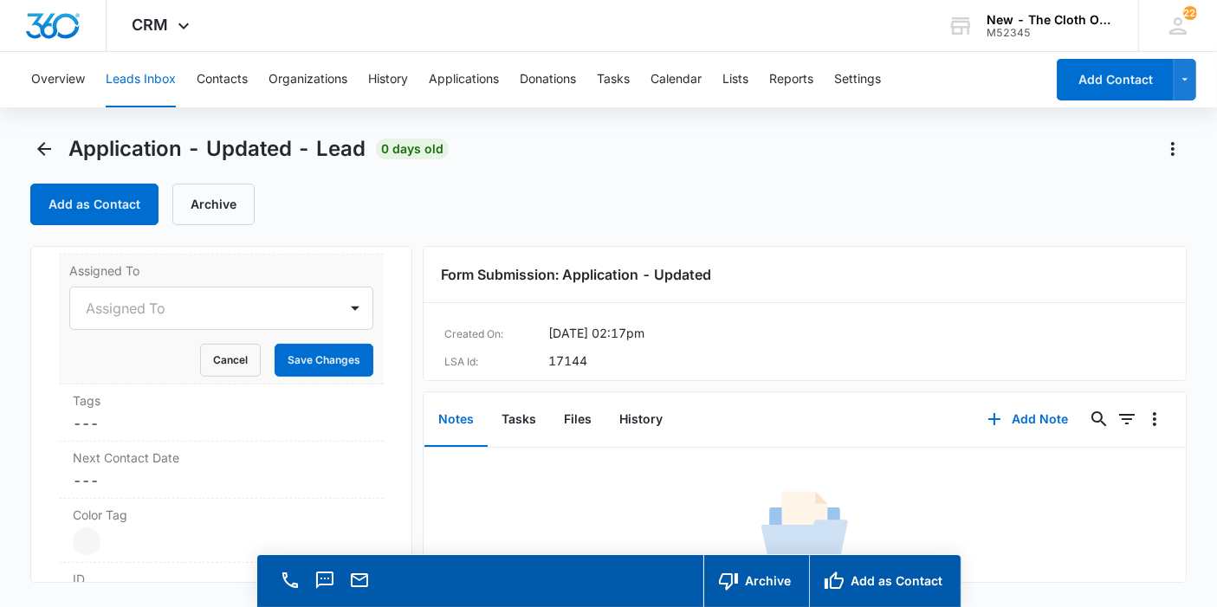
click at [143, 318] on div at bounding box center [201, 308] width 230 height 24
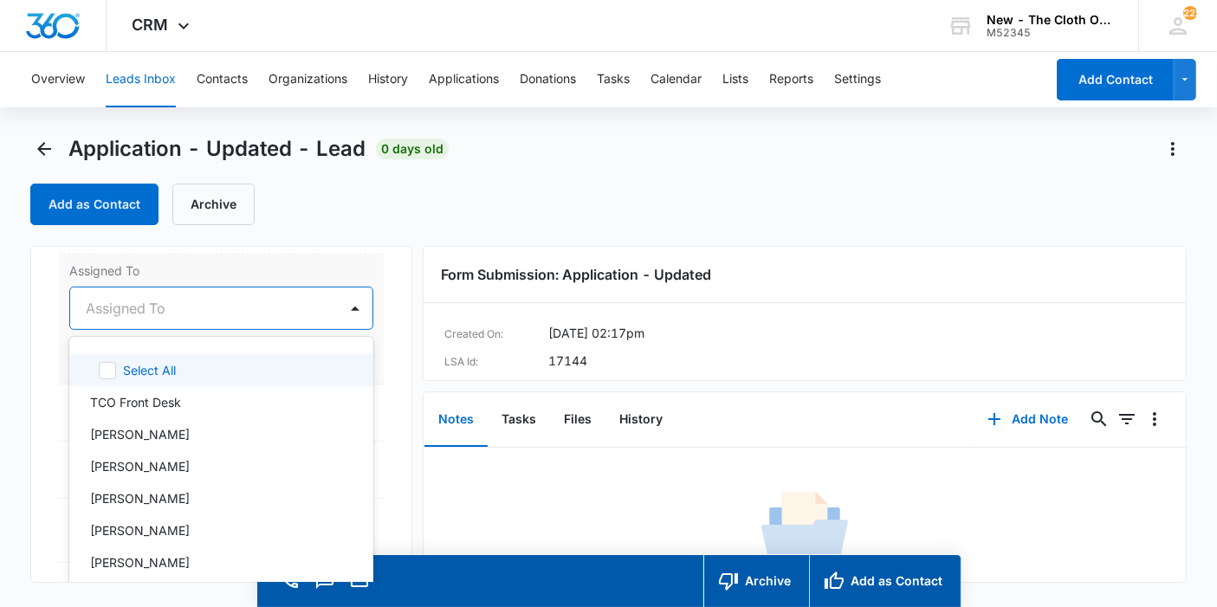
scroll to position [19, 0]
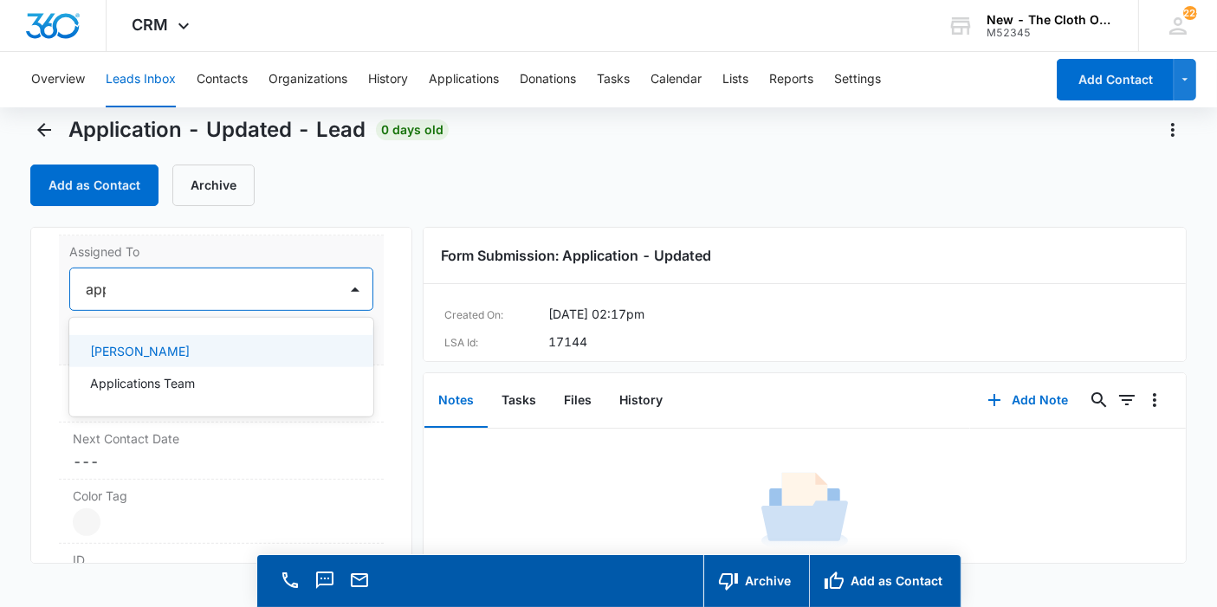
type input "appl"
click at [164, 360] on p "Applications Team" at bounding box center [142, 351] width 105 height 18
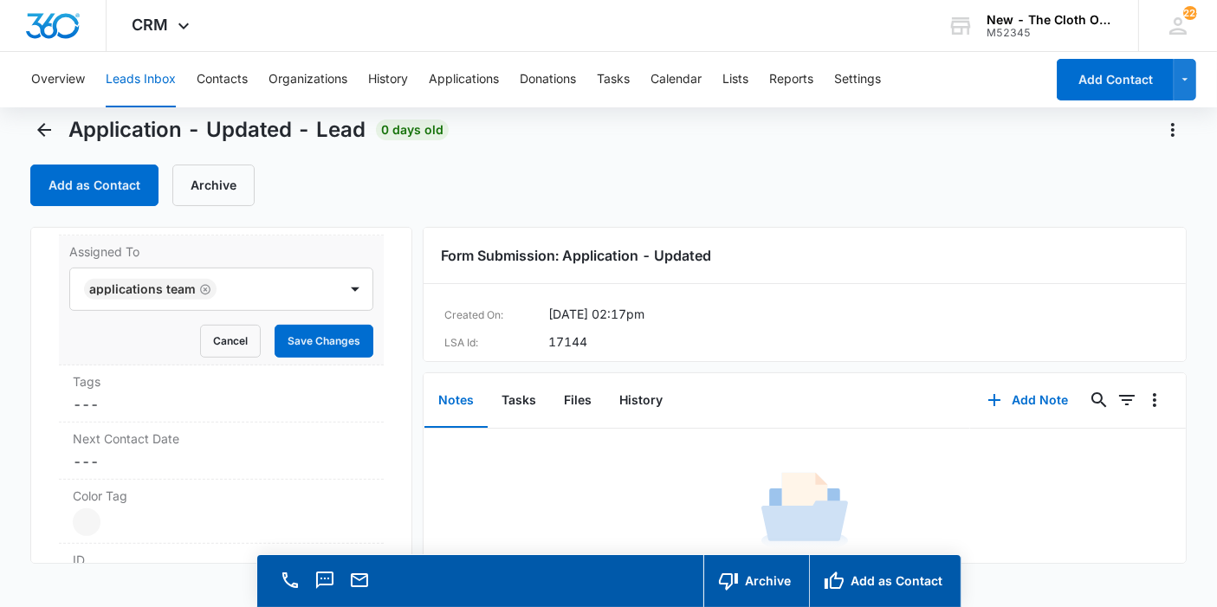
click at [364, 327] on div "Assigned To Applications Team Cancel Save Changes" at bounding box center [221, 301] width 325 height 130
click at [343, 358] on button "Save Changes" at bounding box center [324, 341] width 99 height 33
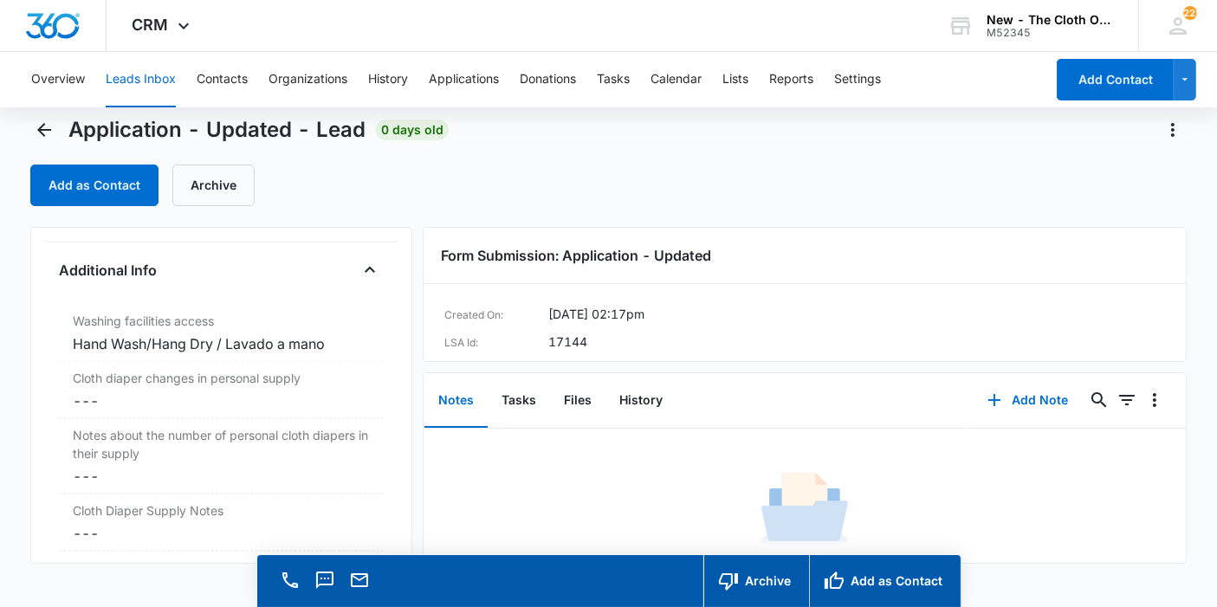
scroll to position [2796, 0]
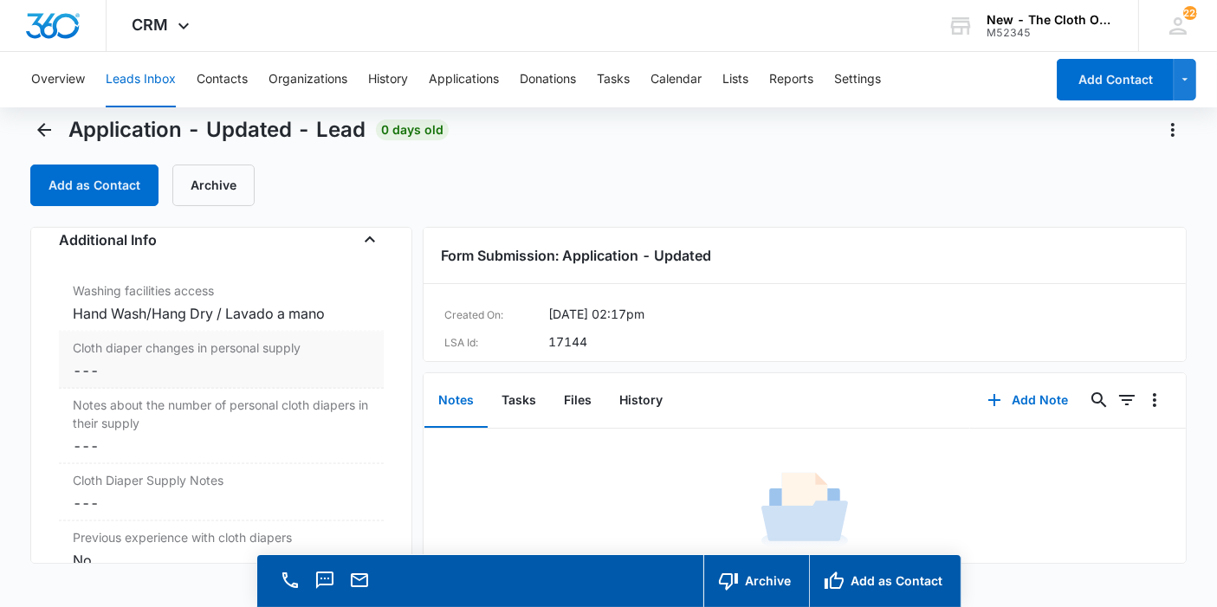
click at [196, 381] on dd "Cancel Save Changes ---" at bounding box center [221, 370] width 297 height 21
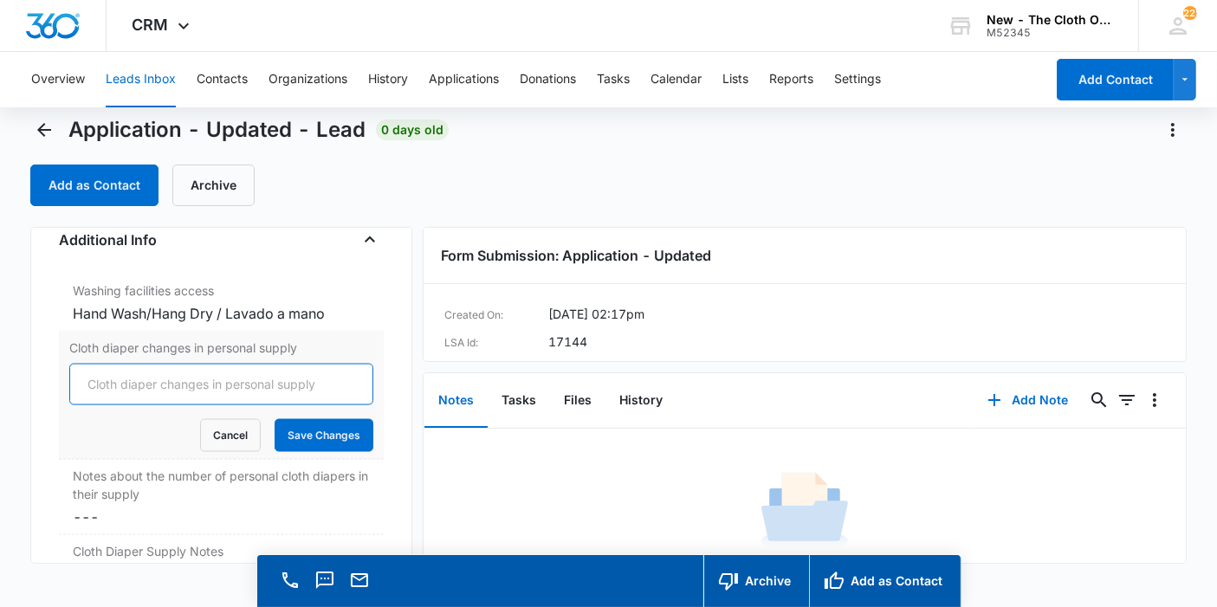
click at [151, 392] on input "Cloth diaper changes in personal supply" at bounding box center [221, 385] width 304 height 42
type input "0"
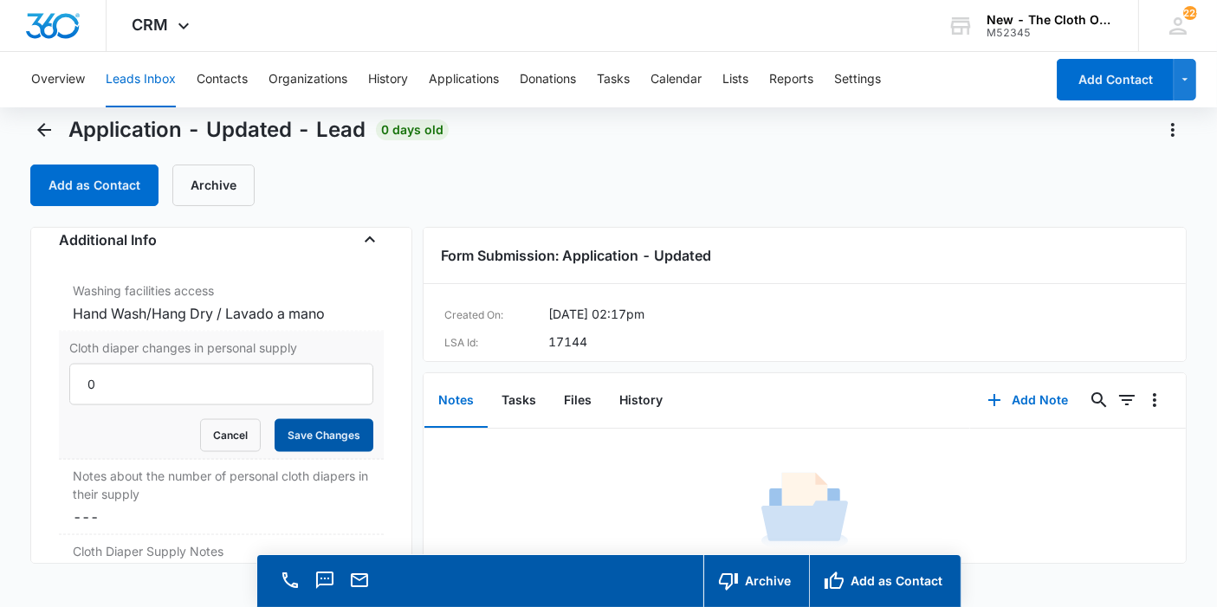
click at [309, 452] on button "Save Changes" at bounding box center [324, 435] width 99 height 33
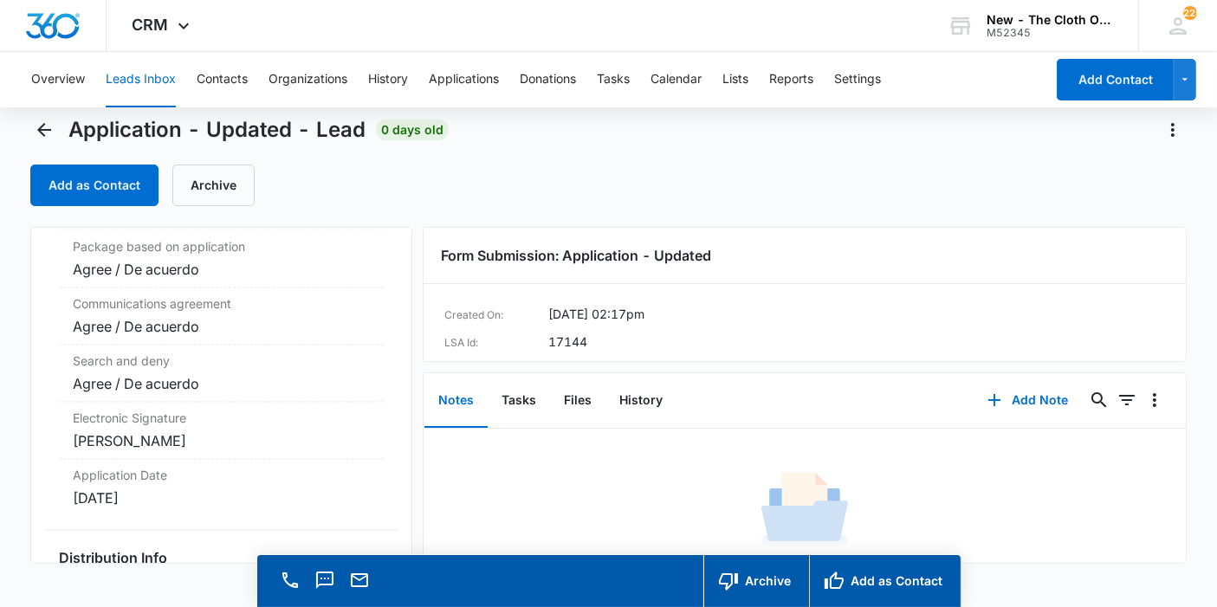
scroll to position [3784, 0]
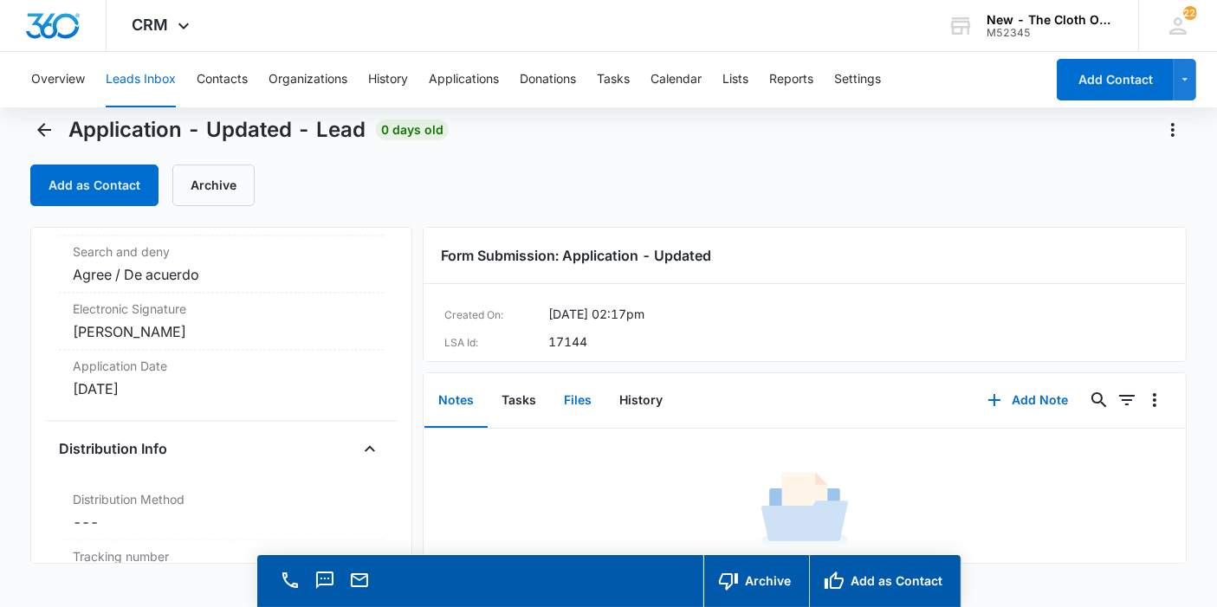
click at [552, 391] on button "Files" at bounding box center [577, 401] width 55 height 54
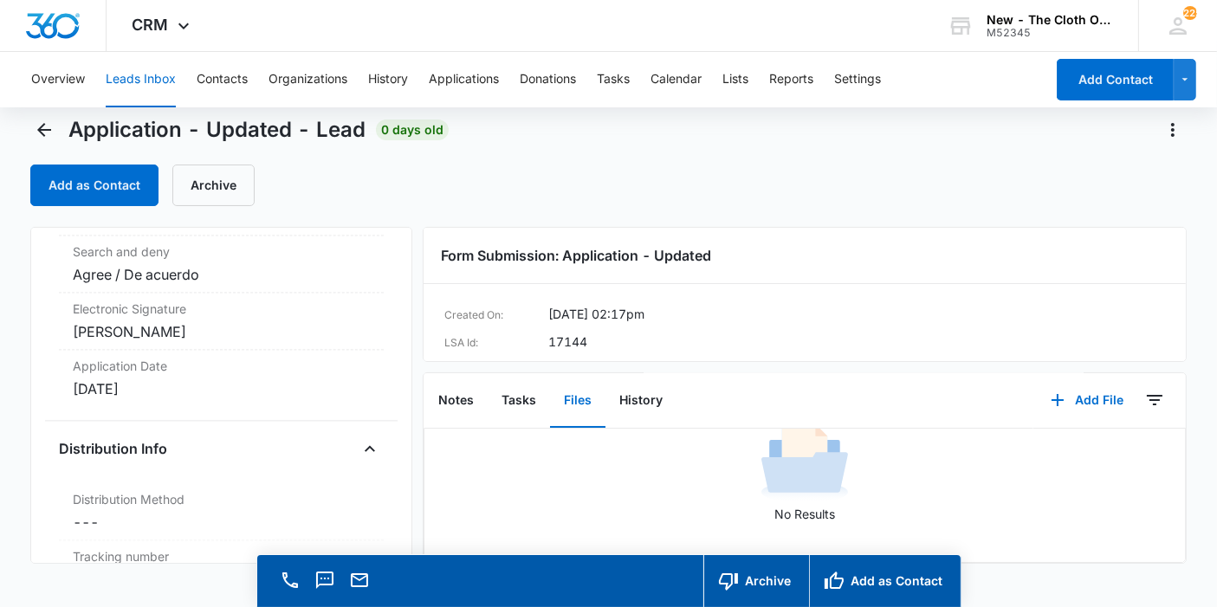
scroll to position [116, 0]
click at [861, 568] on button "Add as Contact" at bounding box center [885, 581] width 152 height 52
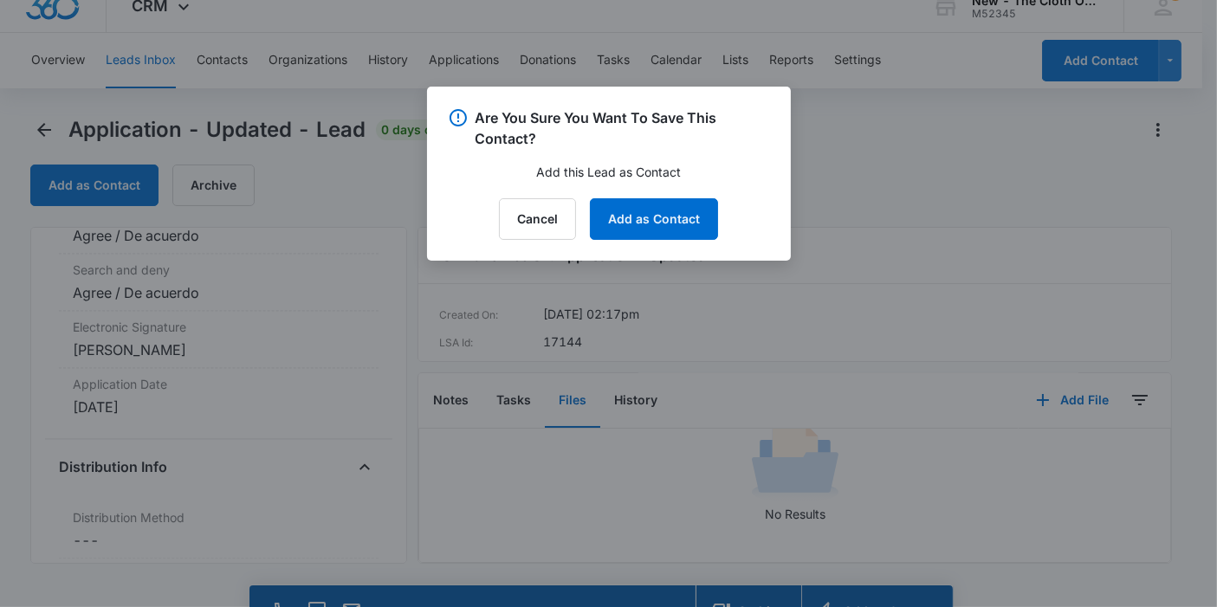
scroll to position [3801, 0]
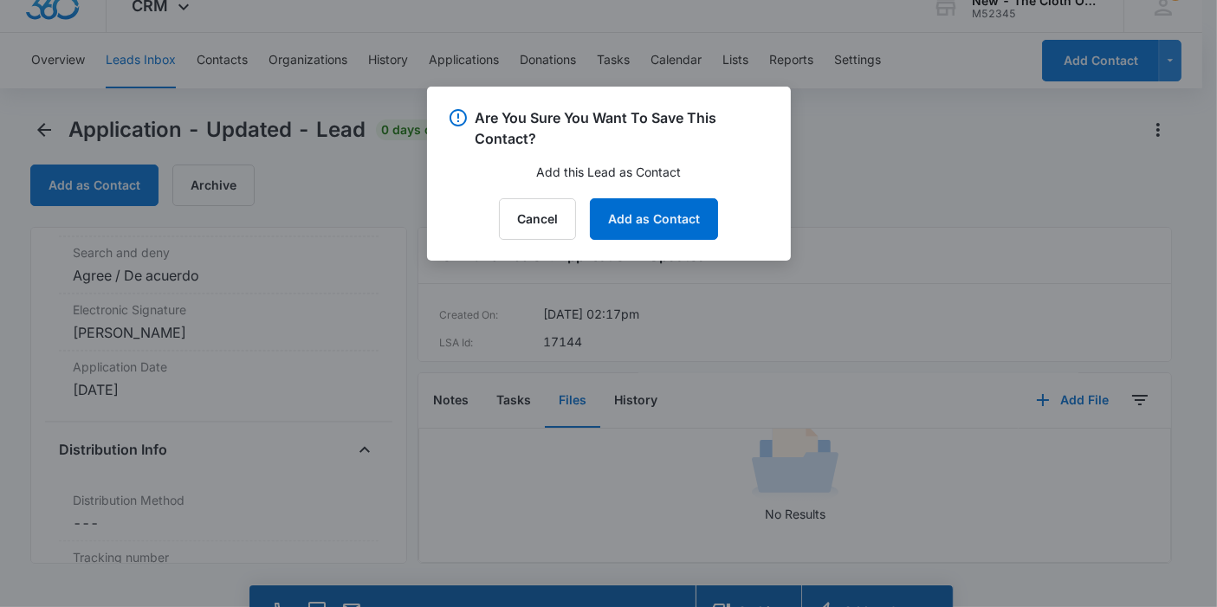
click at [655, 244] on div "Are You Sure You Want To Save This Contact? Add this Lead as Contact Cancel Add…" at bounding box center [609, 174] width 364 height 174
click at [655, 221] on button "Add as Contact" at bounding box center [654, 219] width 128 height 42
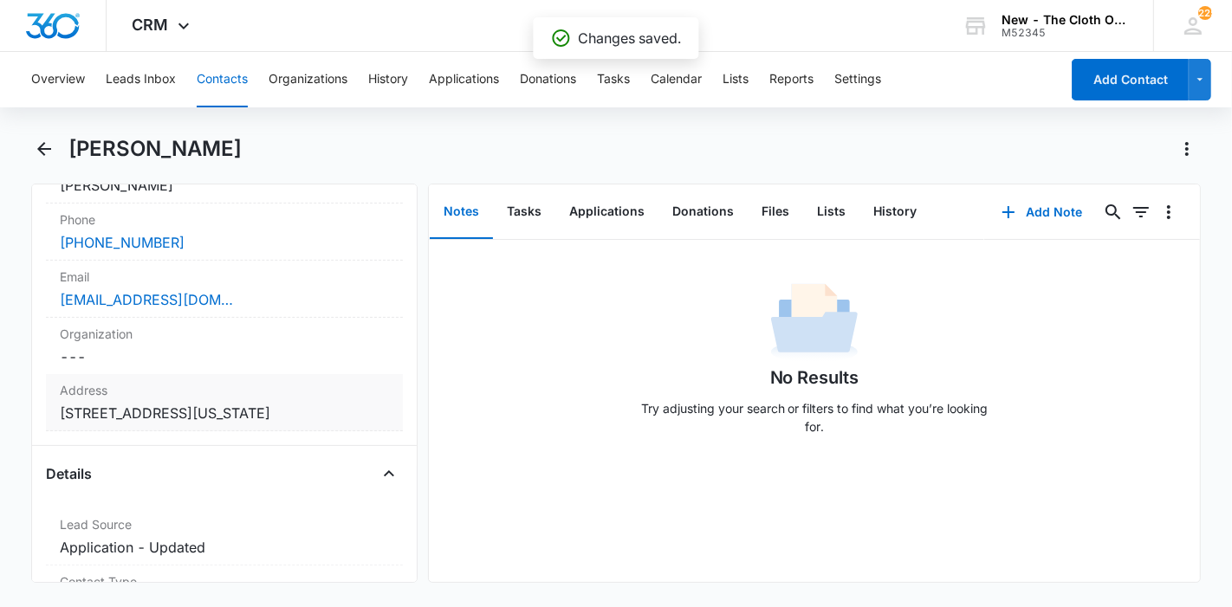
scroll to position [385, 0]
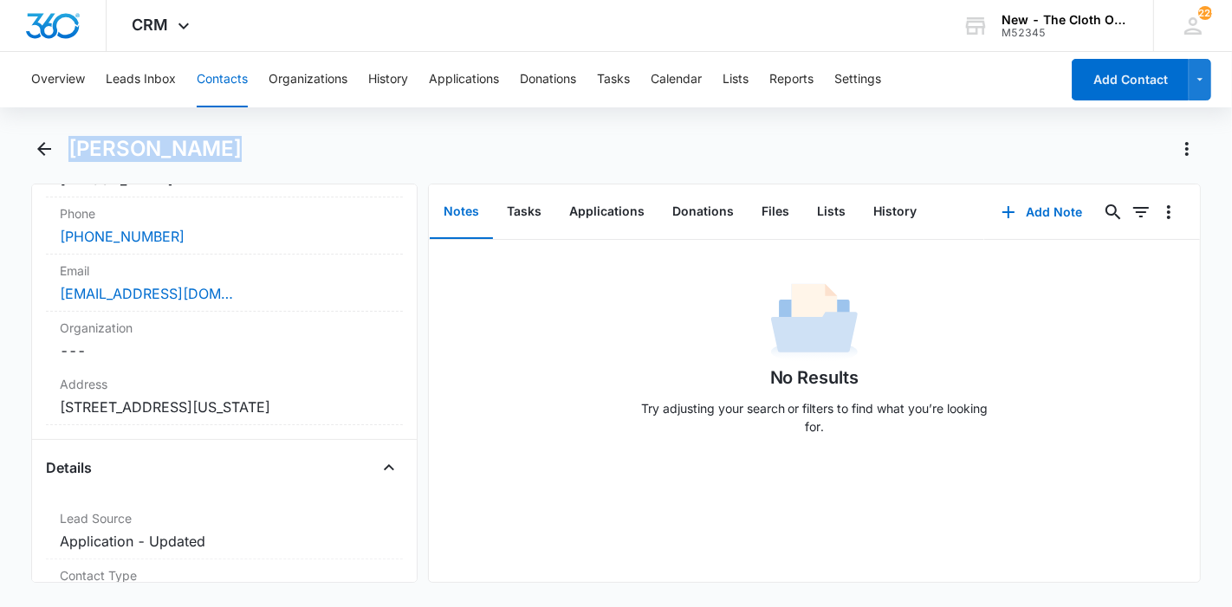
drag, startPoint x: 240, startPoint y: 147, endPoint x: 66, endPoint y: 157, distance: 174.4
click at [66, 157] on div "[PERSON_NAME]" at bounding box center [616, 159] width 1170 height 49
copy h1 "[PERSON_NAME]"
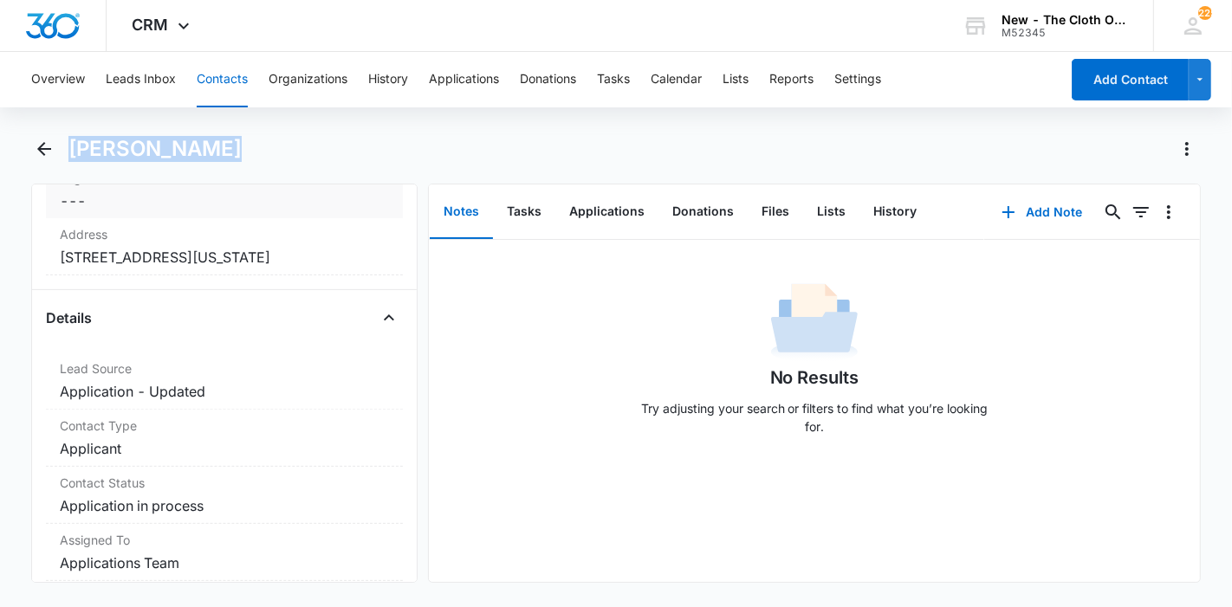
scroll to position [577, 0]
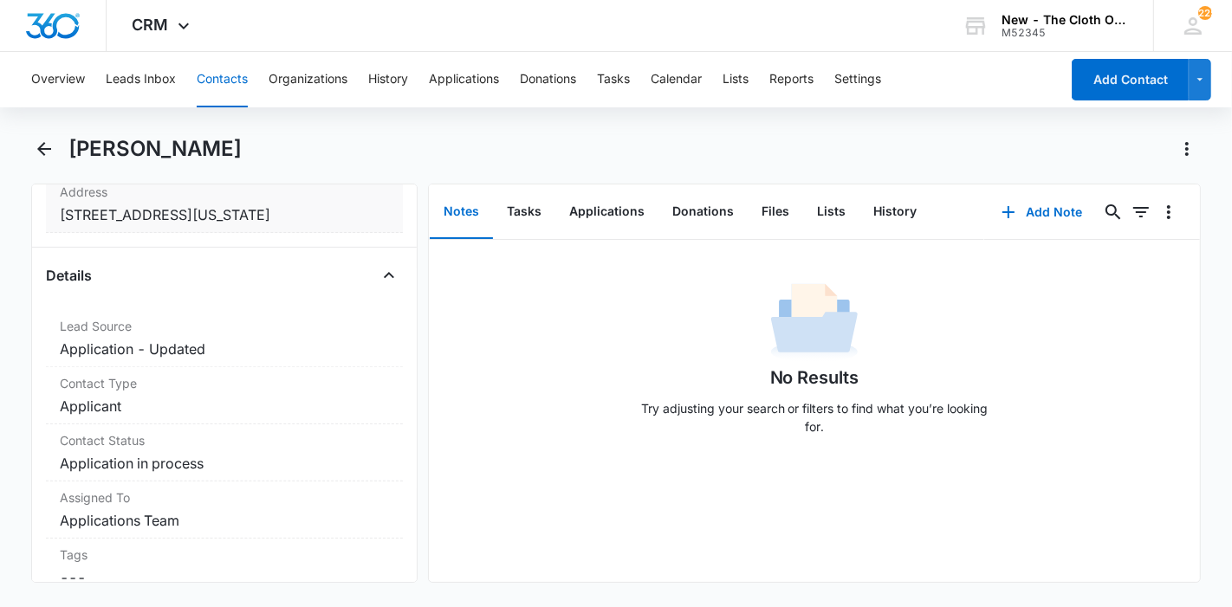
click at [255, 225] on dd "Cancel Save Changes 9471 Flora Visit Rd Apple valley California 92308" at bounding box center [224, 214] width 329 height 21
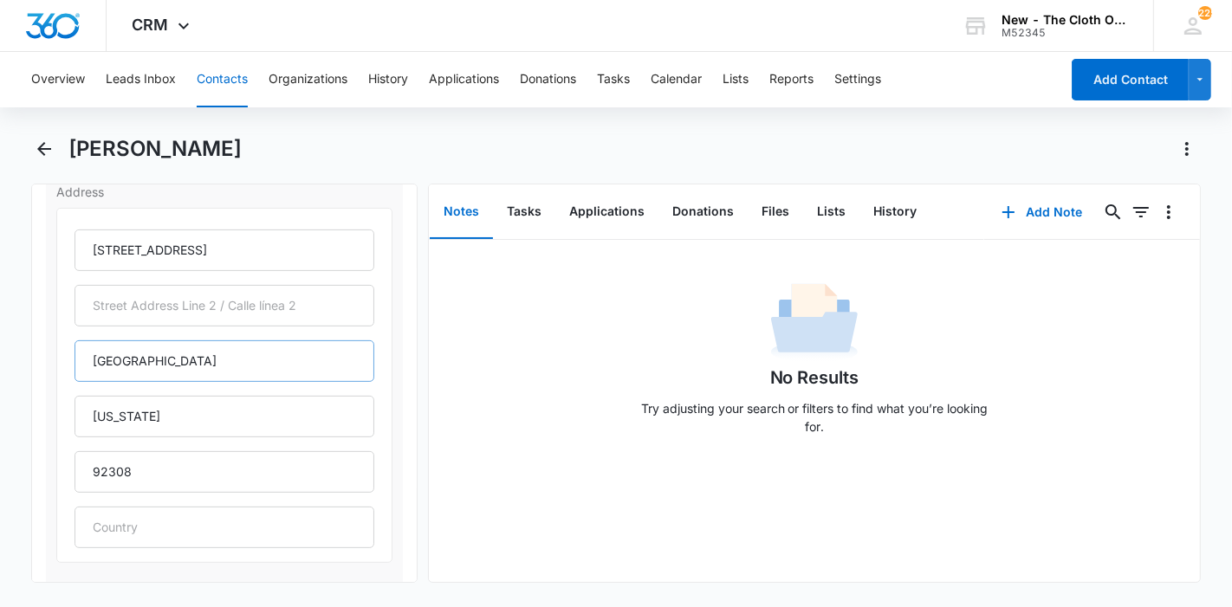
scroll to position [673, 0]
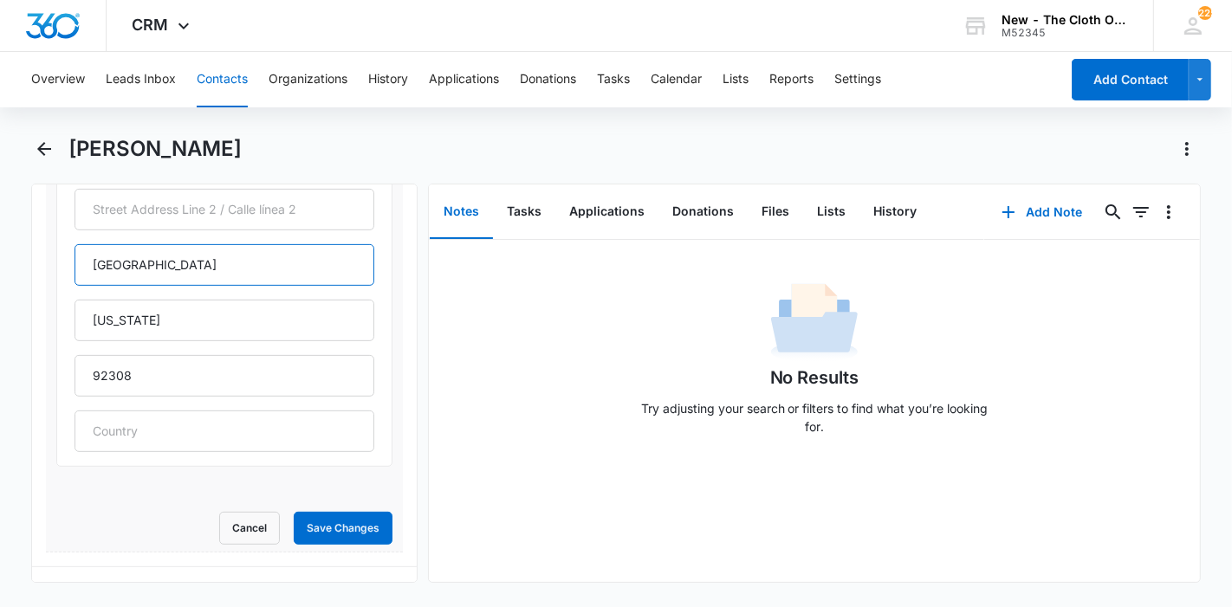
click at [139, 261] on input "Apple valley" at bounding box center [225, 265] width 300 height 42
type input "Apple Valley"
click at [331, 525] on button "Save Changes" at bounding box center [343, 528] width 99 height 33
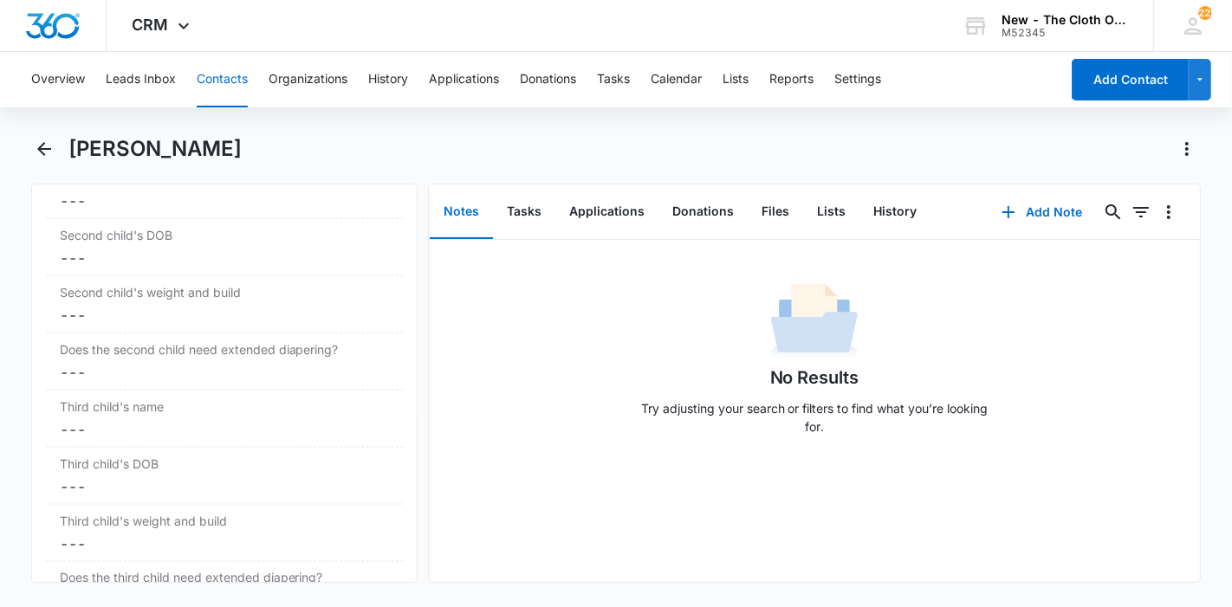
scroll to position [2012, 0]
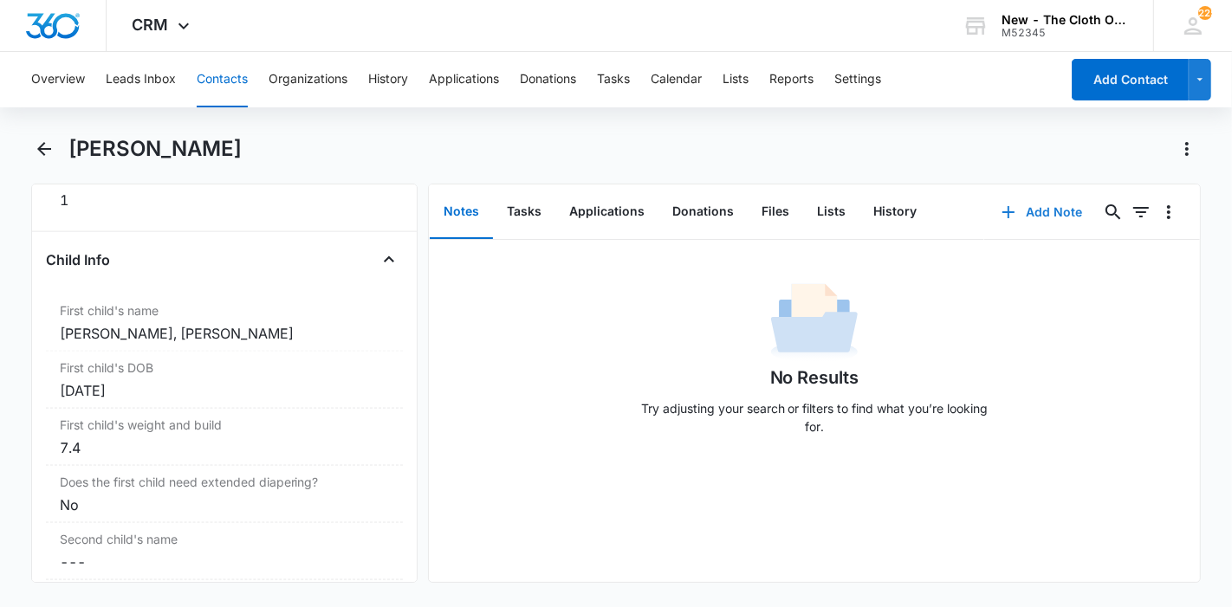
click at [1054, 218] on button "Add Note" at bounding box center [1041, 212] width 115 height 42
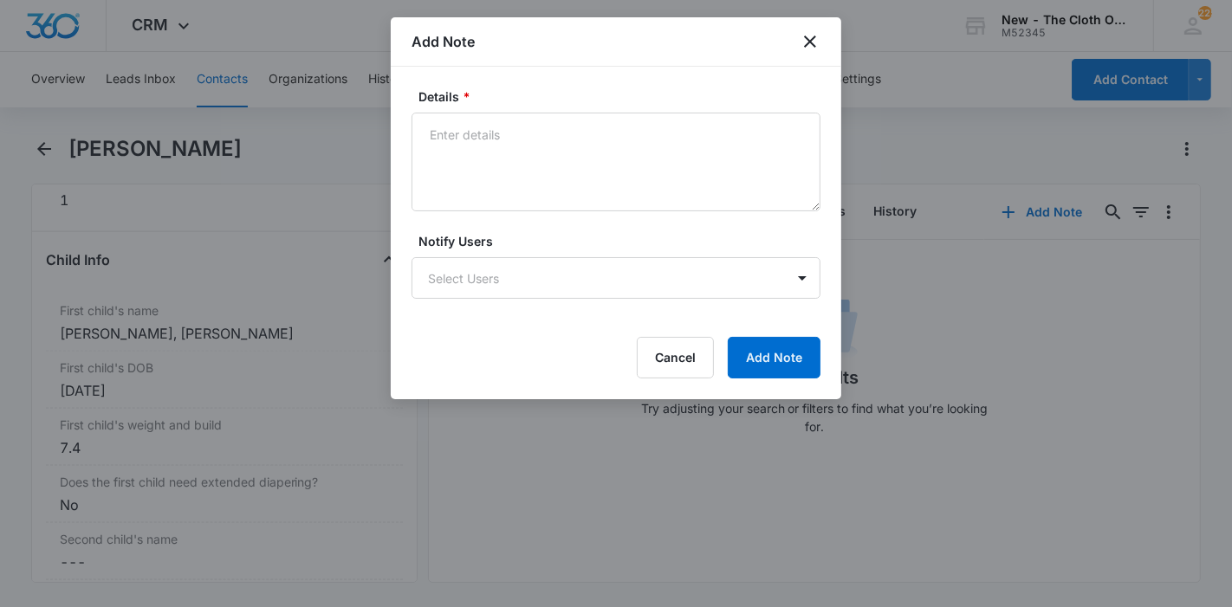
click at [569, 192] on textarea "Details *" at bounding box center [615, 162] width 409 height 99
type textarea "https://www.facebook.com/nicoma.aranda"
click at [784, 350] on button "Add Note" at bounding box center [774, 358] width 93 height 42
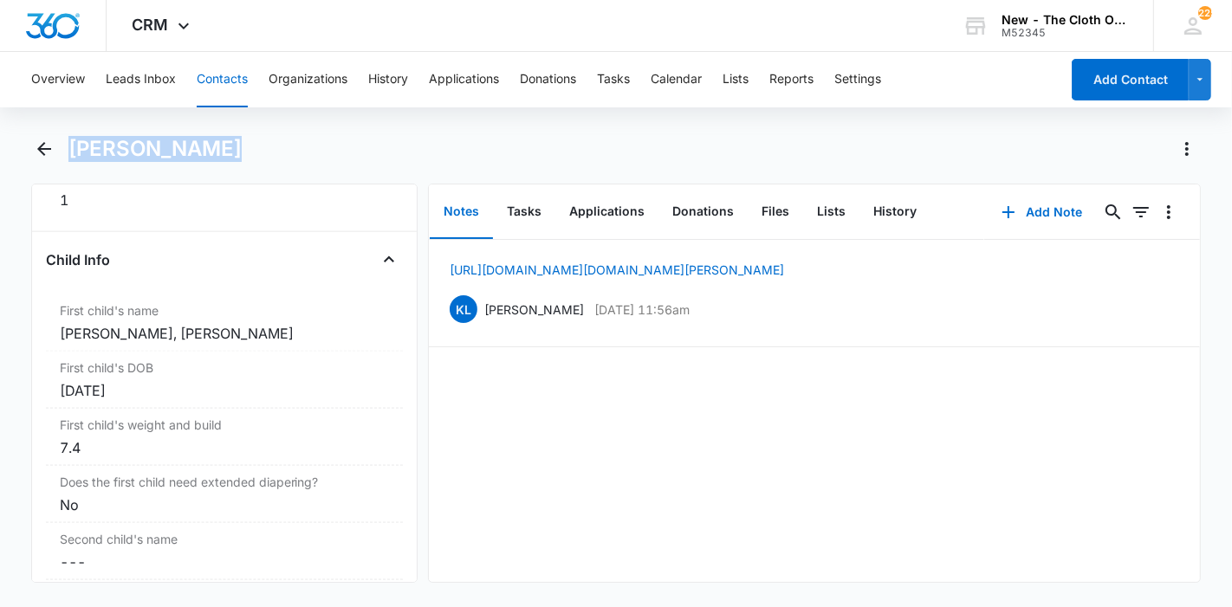
drag, startPoint x: 235, startPoint y: 159, endPoint x: 71, endPoint y: 165, distance: 163.8
click at [71, 165] on div "[PERSON_NAME]" at bounding box center [616, 159] width 1170 height 49
copy h1 "[PERSON_NAME]"
click at [612, 218] on button "Applications" at bounding box center [606, 212] width 103 height 54
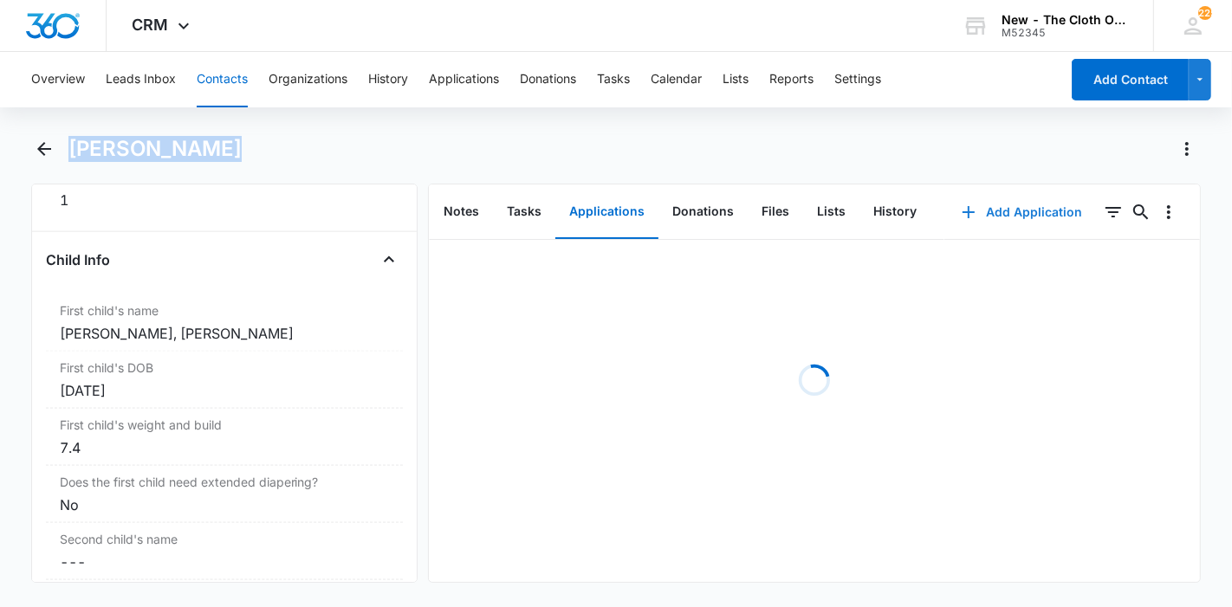
click at [1039, 201] on button "Add Application" at bounding box center [1021, 212] width 155 height 42
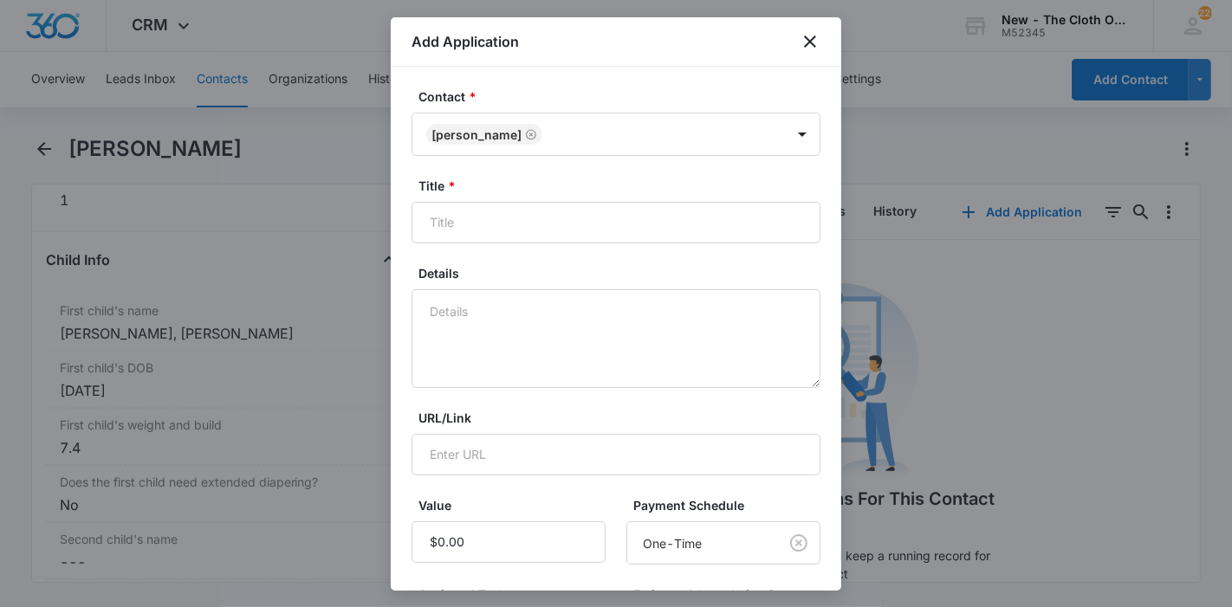
click at [632, 222] on input "Title *" at bounding box center [615, 223] width 409 height 42
type input "Applicant - Nicoma Aranda"
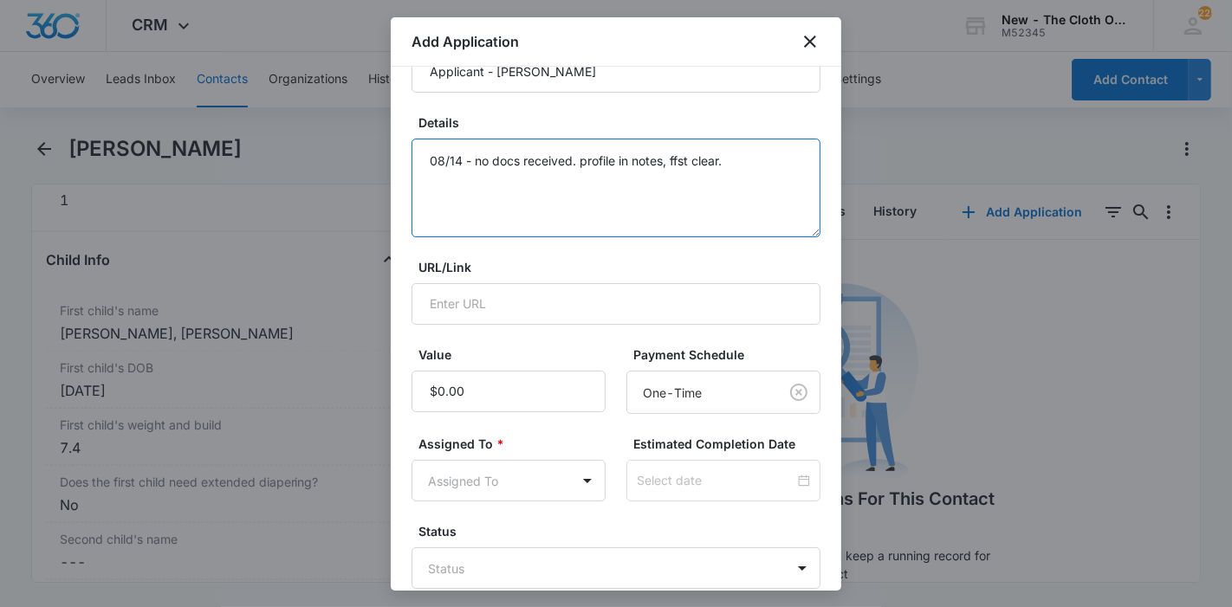
scroll to position [247, 0]
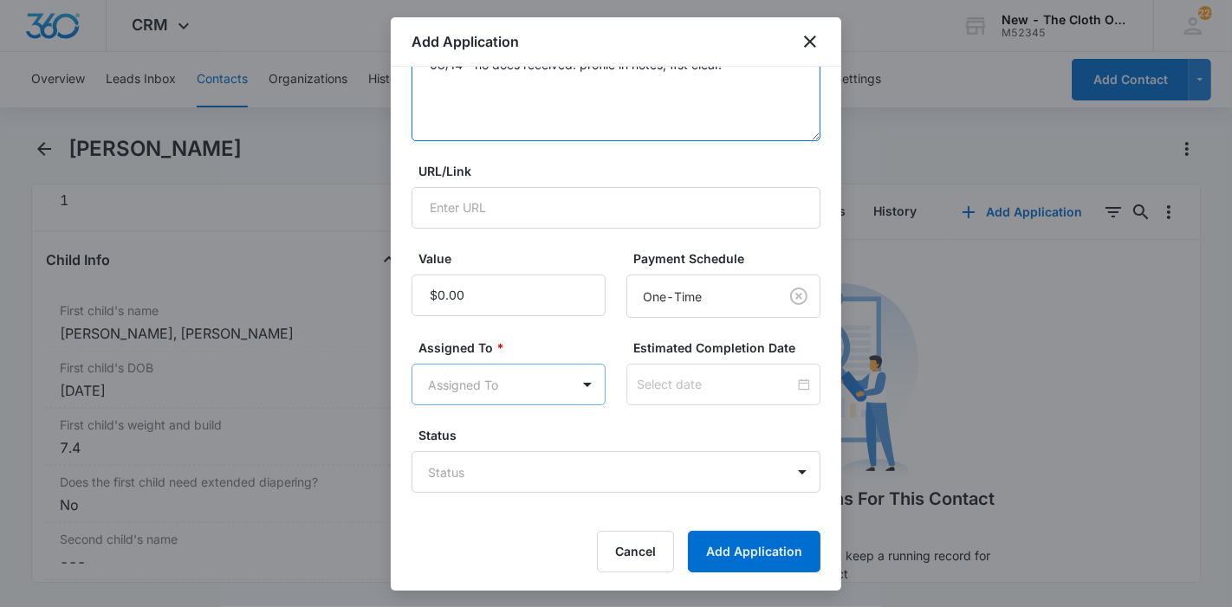
type textarea "08/14 - no docs received. profile in notes, ffst clear."
click at [541, 402] on body "CRM Apps Reputation Forms CRM Email Ads Intelligence Brand Settings New - The C…" at bounding box center [616, 303] width 1232 height 607
type input "app"
drag, startPoint x: 544, startPoint y: 437, endPoint x: 686, endPoint y: 371, distance: 156.6
click at [545, 437] on div "Applications Team" at bounding box center [502, 443] width 141 height 18
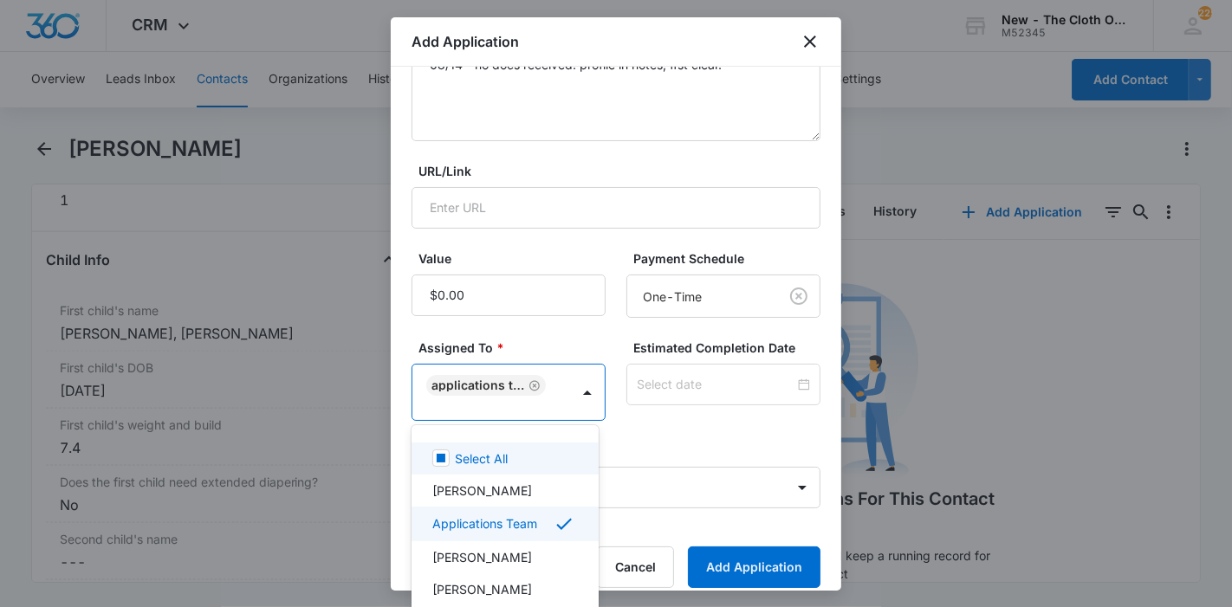
click at [694, 355] on div at bounding box center [616, 303] width 1232 height 607
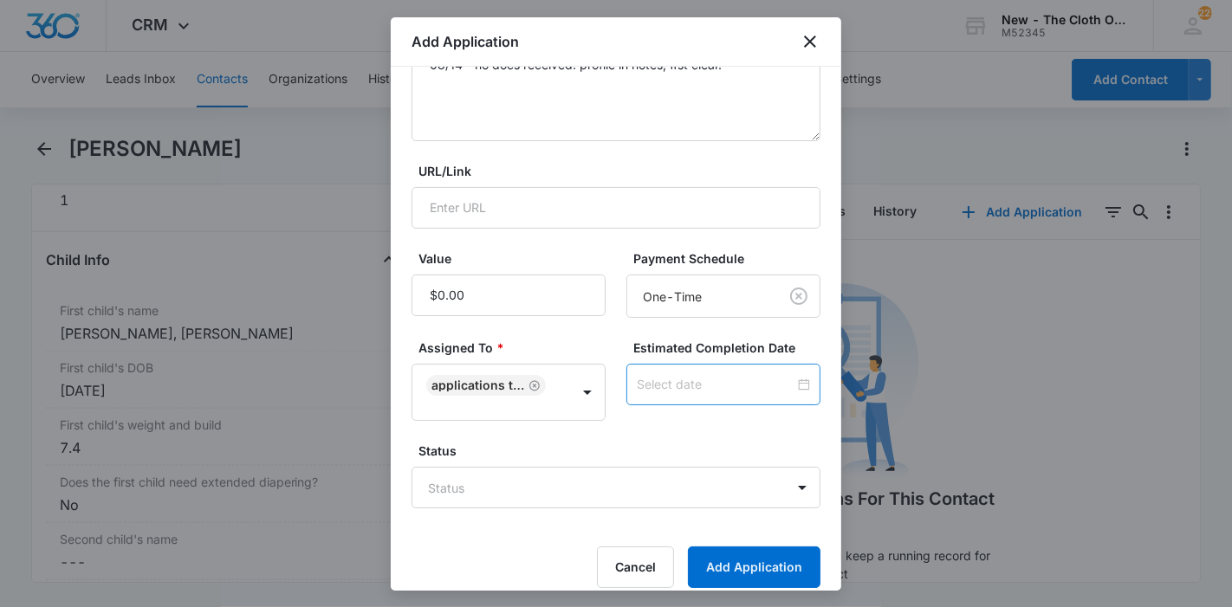
click at [690, 376] on input at bounding box center [716, 384] width 158 height 19
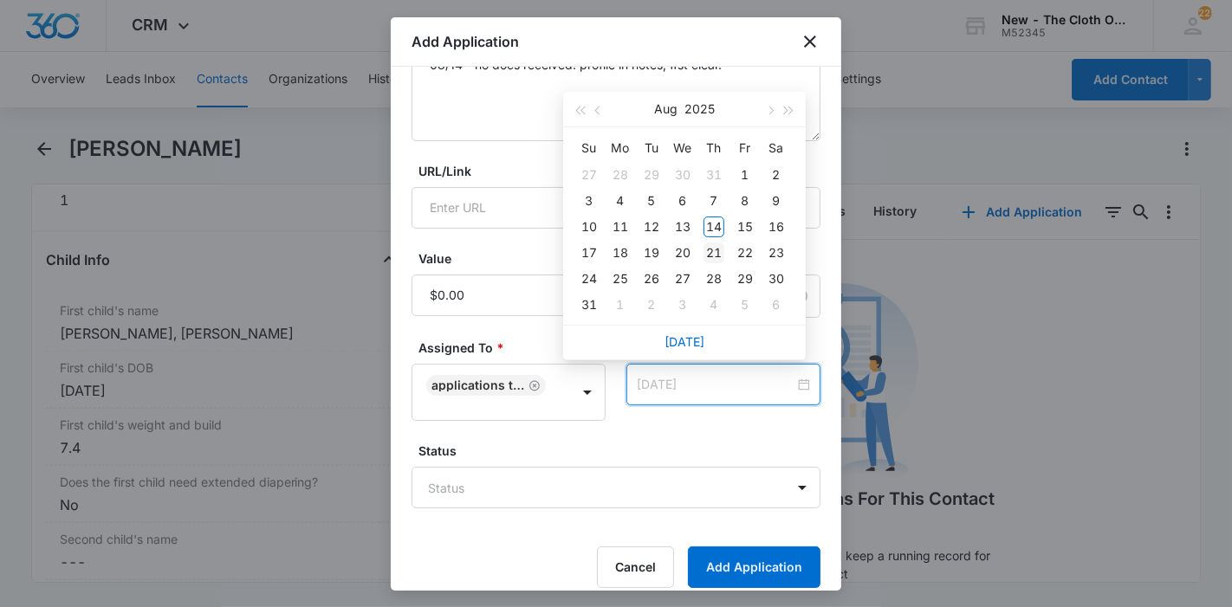
type input "[DATE]"
click at [717, 255] on div "21" at bounding box center [713, 253] width 21 height 21
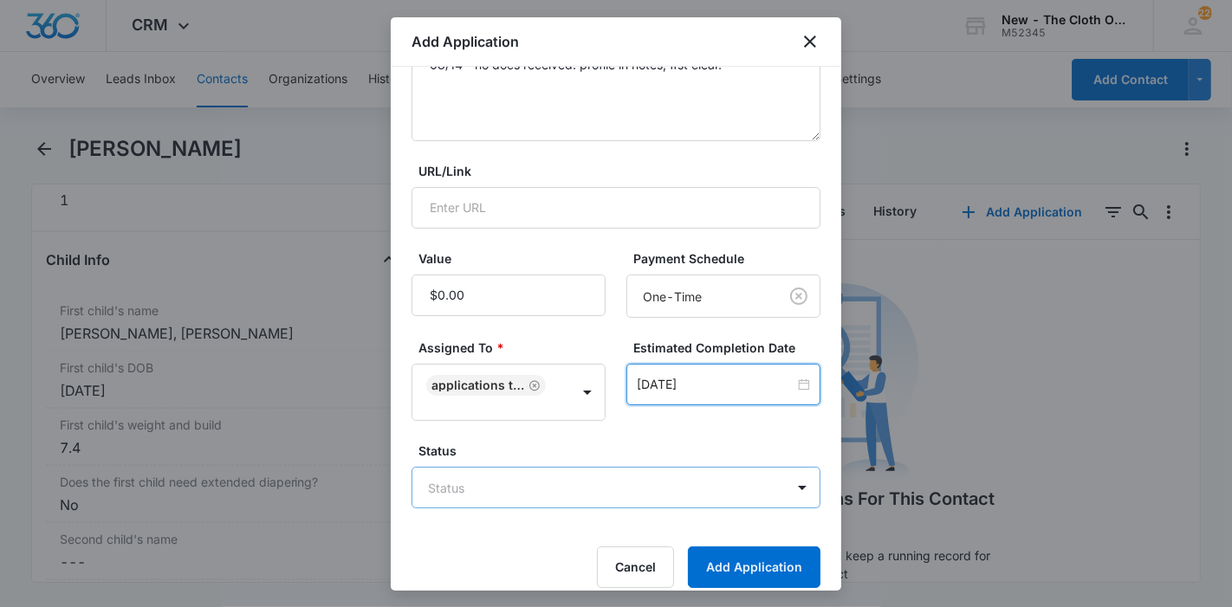
click at [677, 471] on body "CRM Apps Reputation Forms CRM Email Ads Intelligence Brand Settings New - The C…" at bounding box center [616, 303] width 1232 height 607
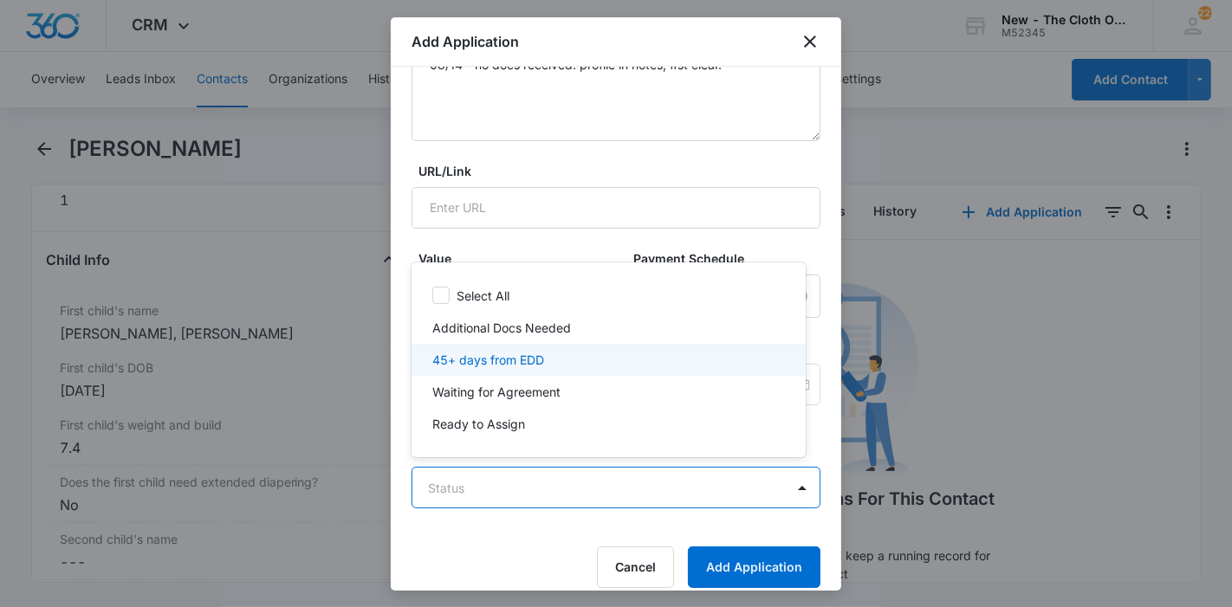
click at [621, 334] on div "Additional Docs Needed" at bounding box center [606, 328] width 349 height 18
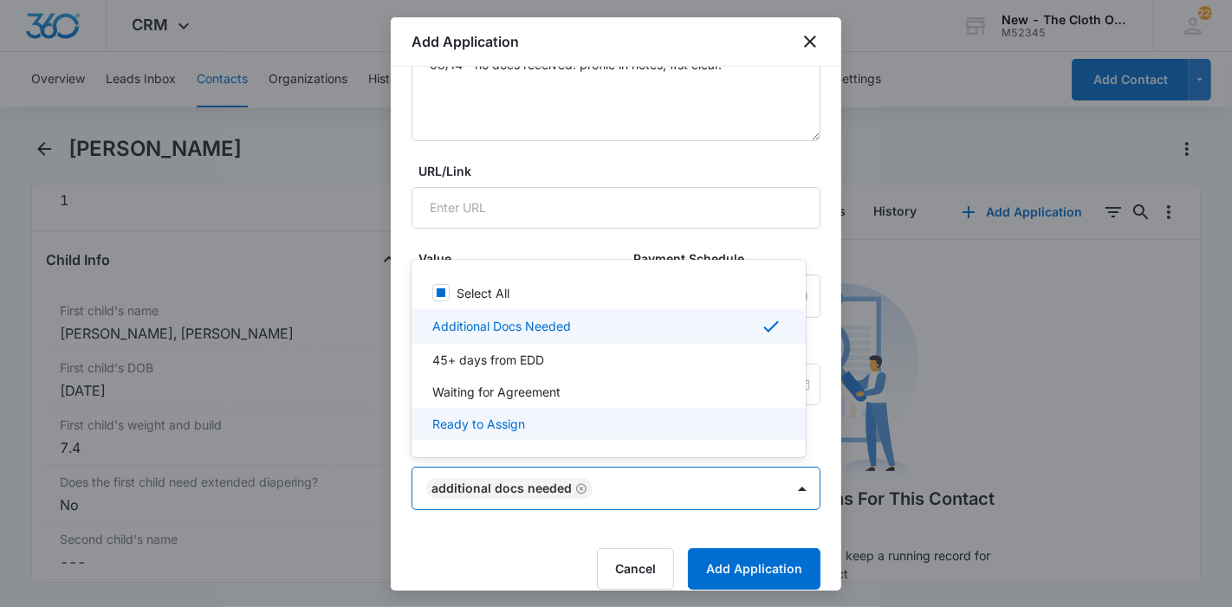
click at [737, 562] on div at bounding box center [616, 303] width 1232 height 607
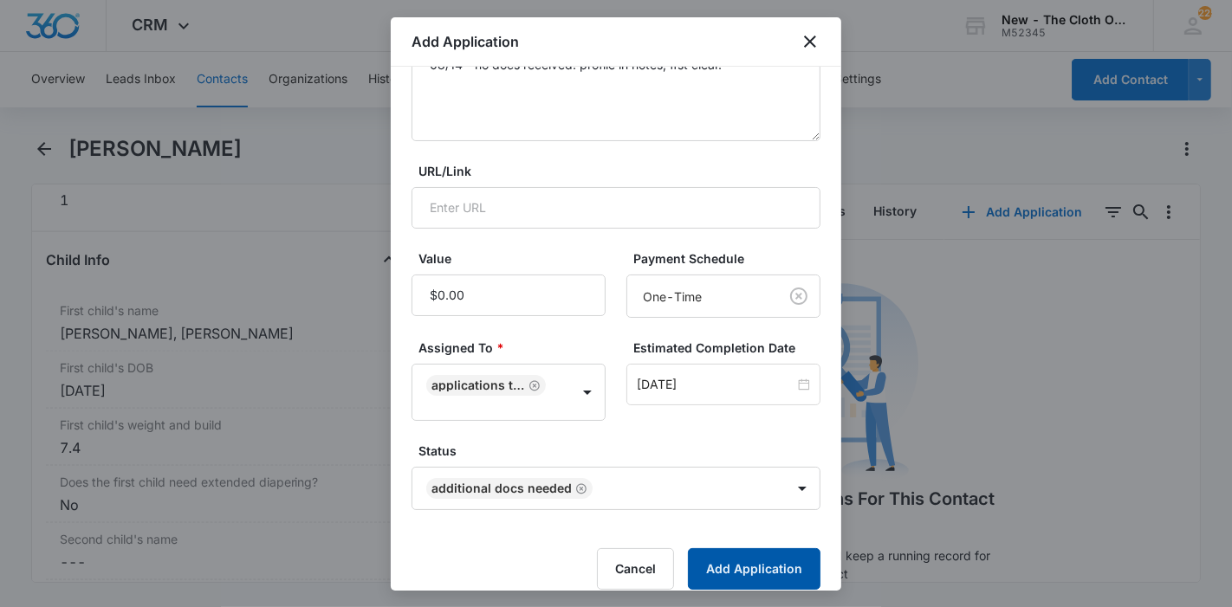
click at [737, 562] on button "Add Application" at bounding box center [754, 569] width 133 height 42
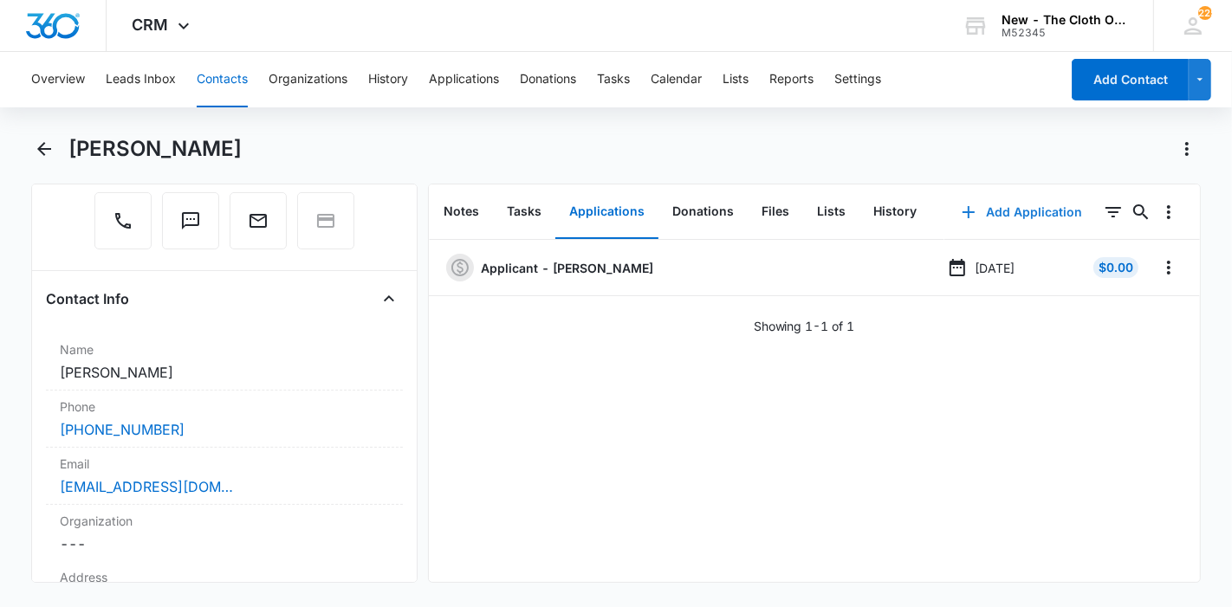
scroll to position [183, 0]
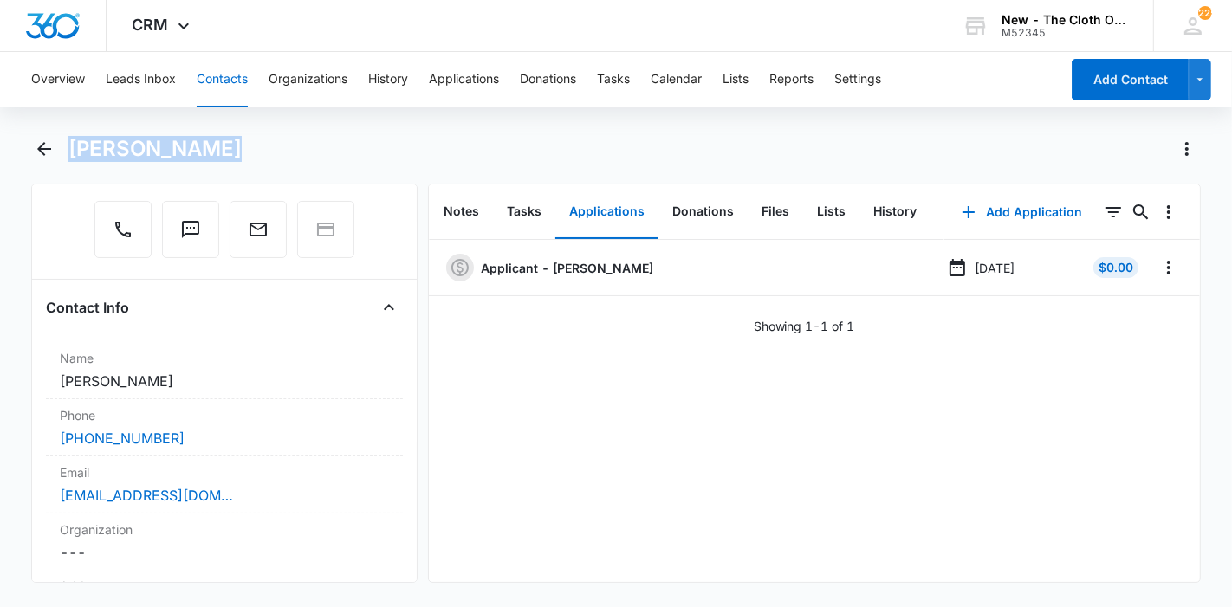
drag, startPoint x: 235, startPoint y: 151, endPoint x: 74, endPoint y: 157, distance: 161.2
click at [74, 157] on div "[PERSON_NAME]" at bounding box center [634, 149] width 1133 height 28
copy h1 "[PERSON_NAME]"
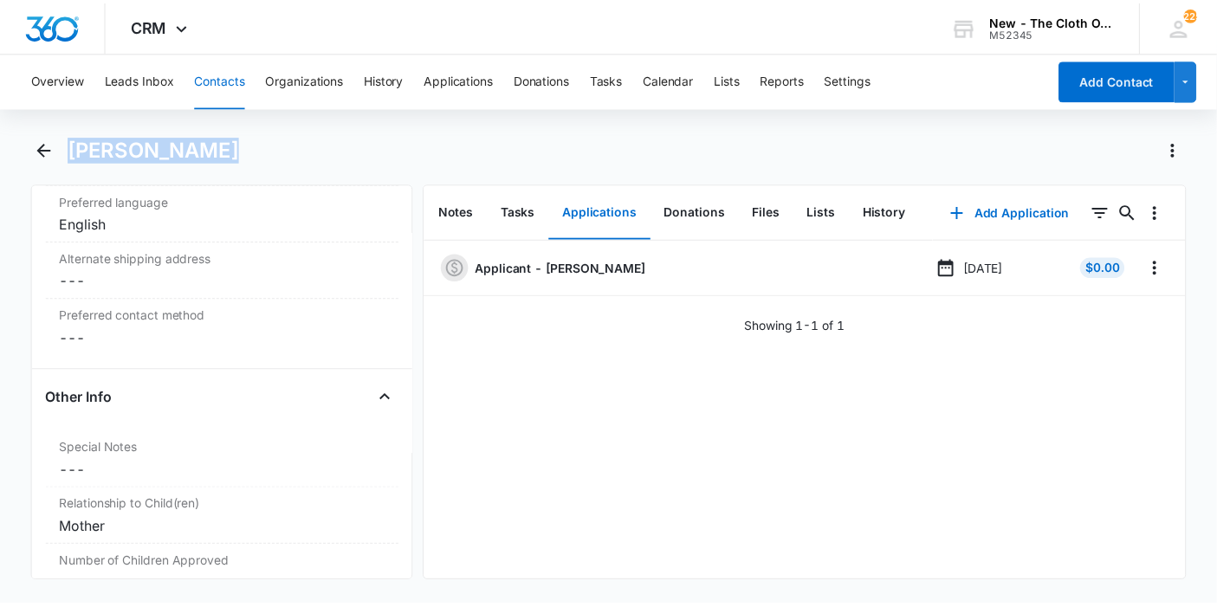
scroll to position [1530, 0]
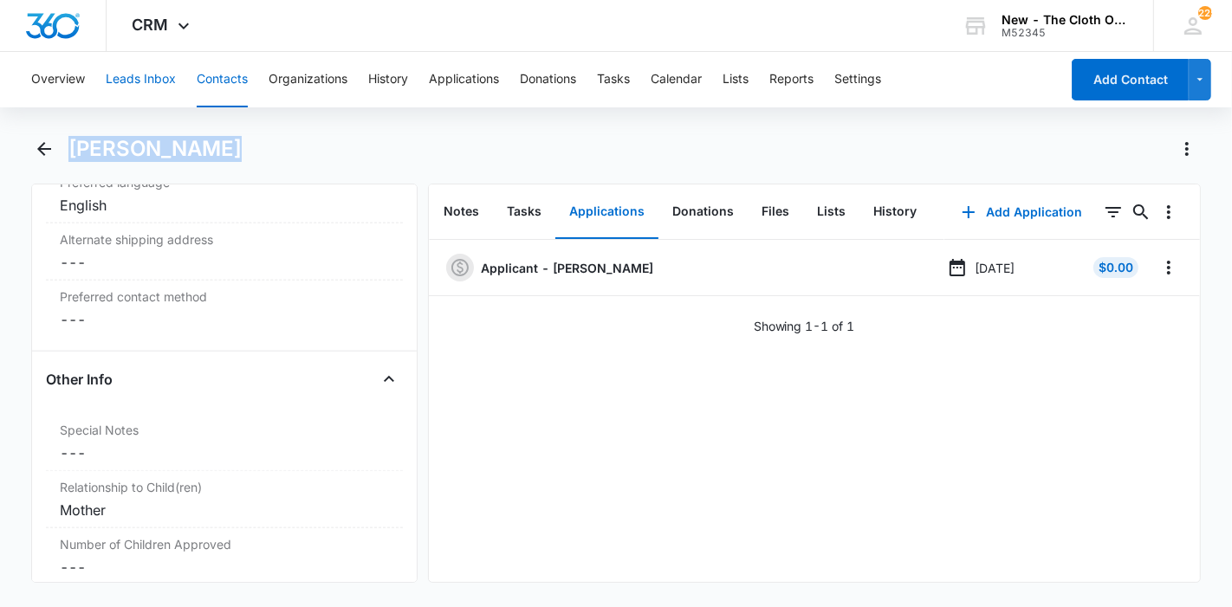
click at [129, 76] on button "Leads Inbox" at bounding box center [141, 79] width 70 height 55
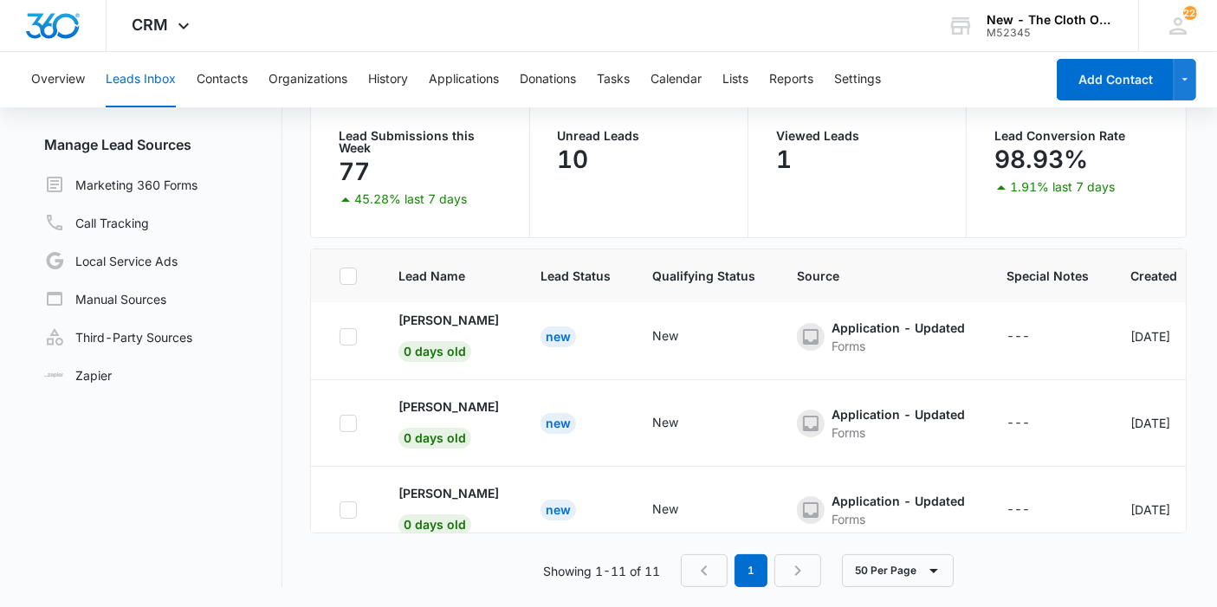
scroll to position [156, 0]
